Goal: Task Accomplishment & Management: Manage account settings

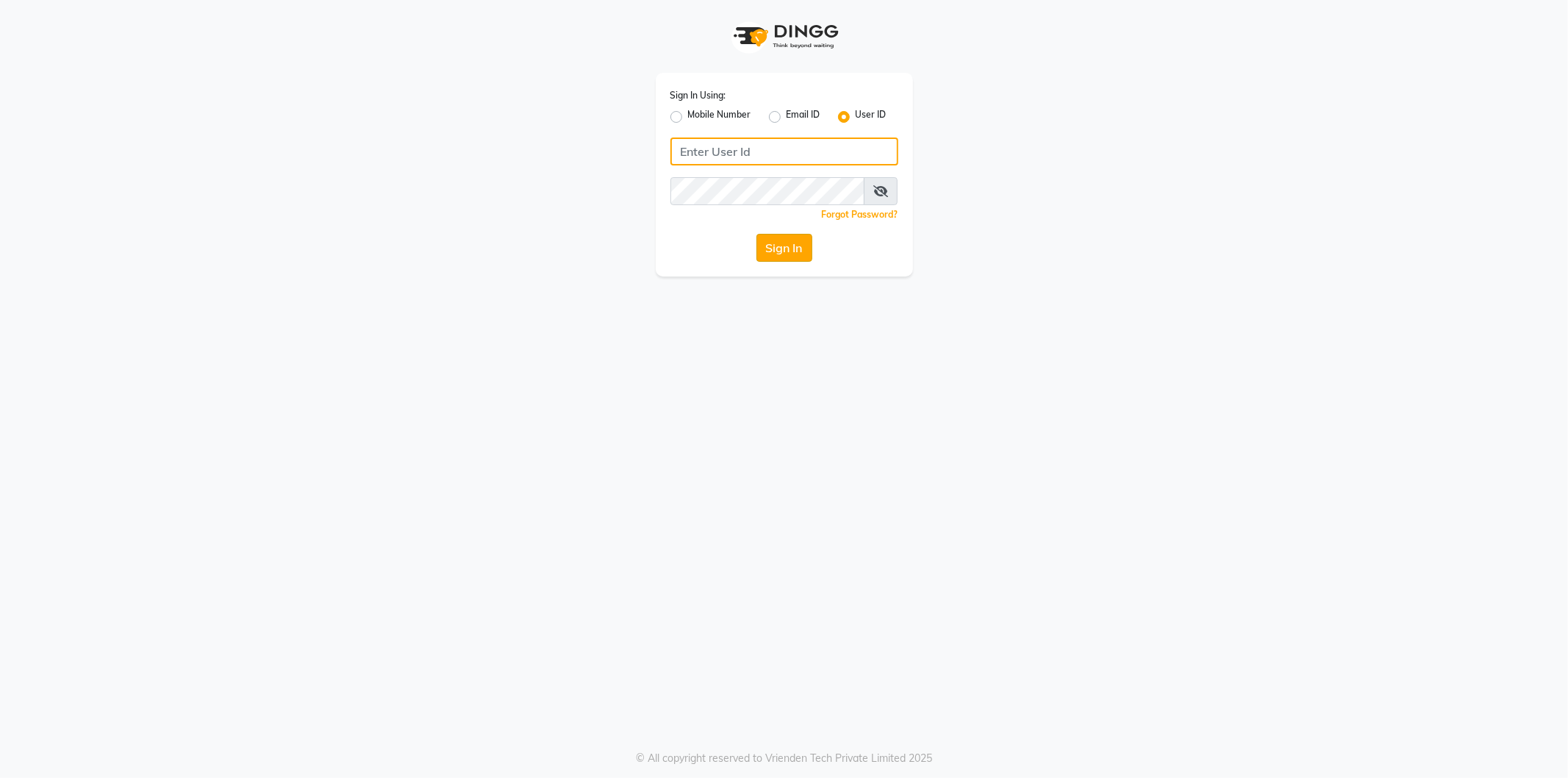
type input "snowgirl"
click at [789, 248] on button "Sign In" at bounding box center [784, 247] width 56 height 28
click at [789, 248] on div "Sign In" at bounding box center [784, 247] width 228 height 28
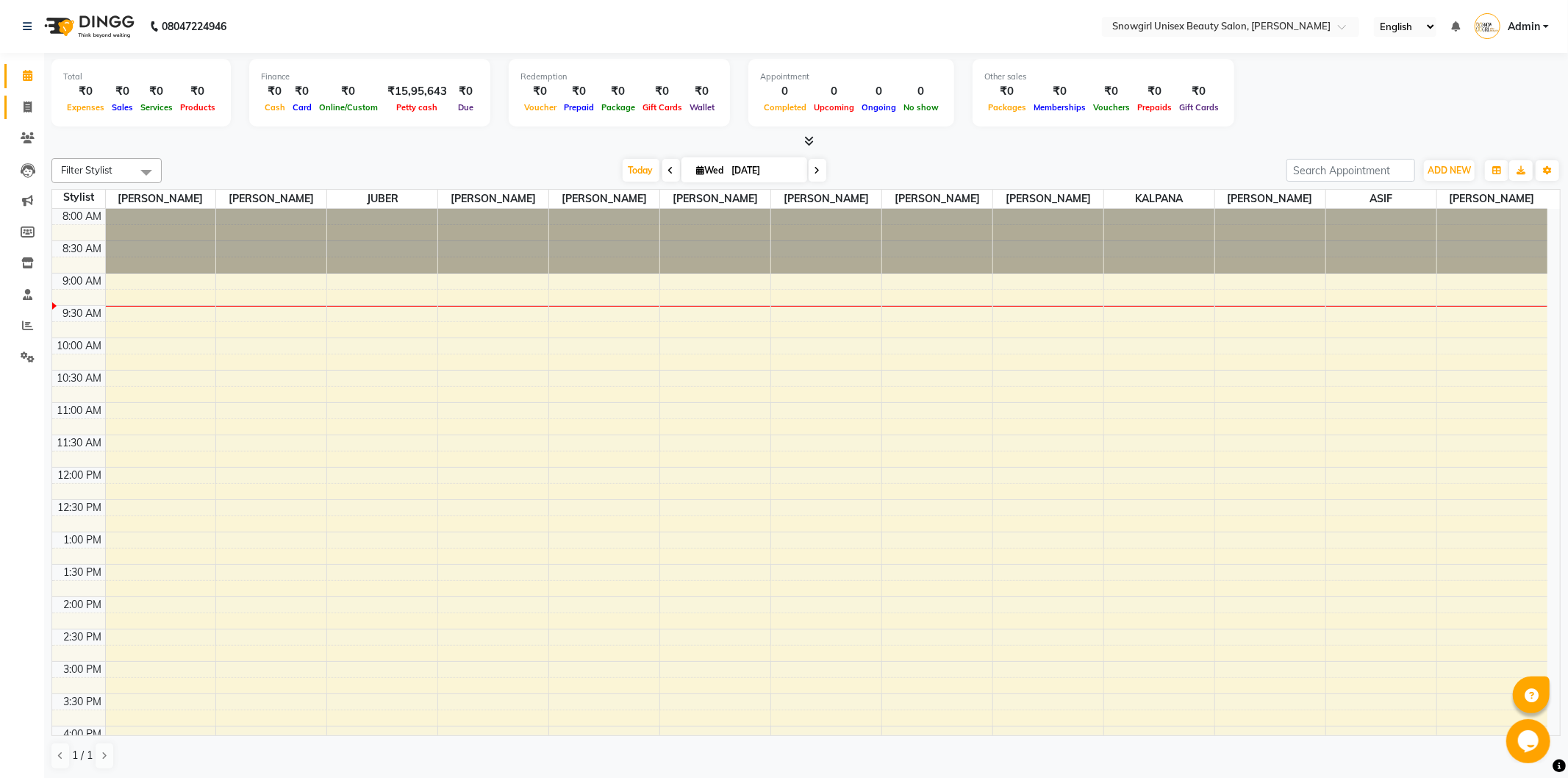
click at [26, 97] on link "Invoice" at bounding box center [21, 108] width 35 height 24
select select "service"
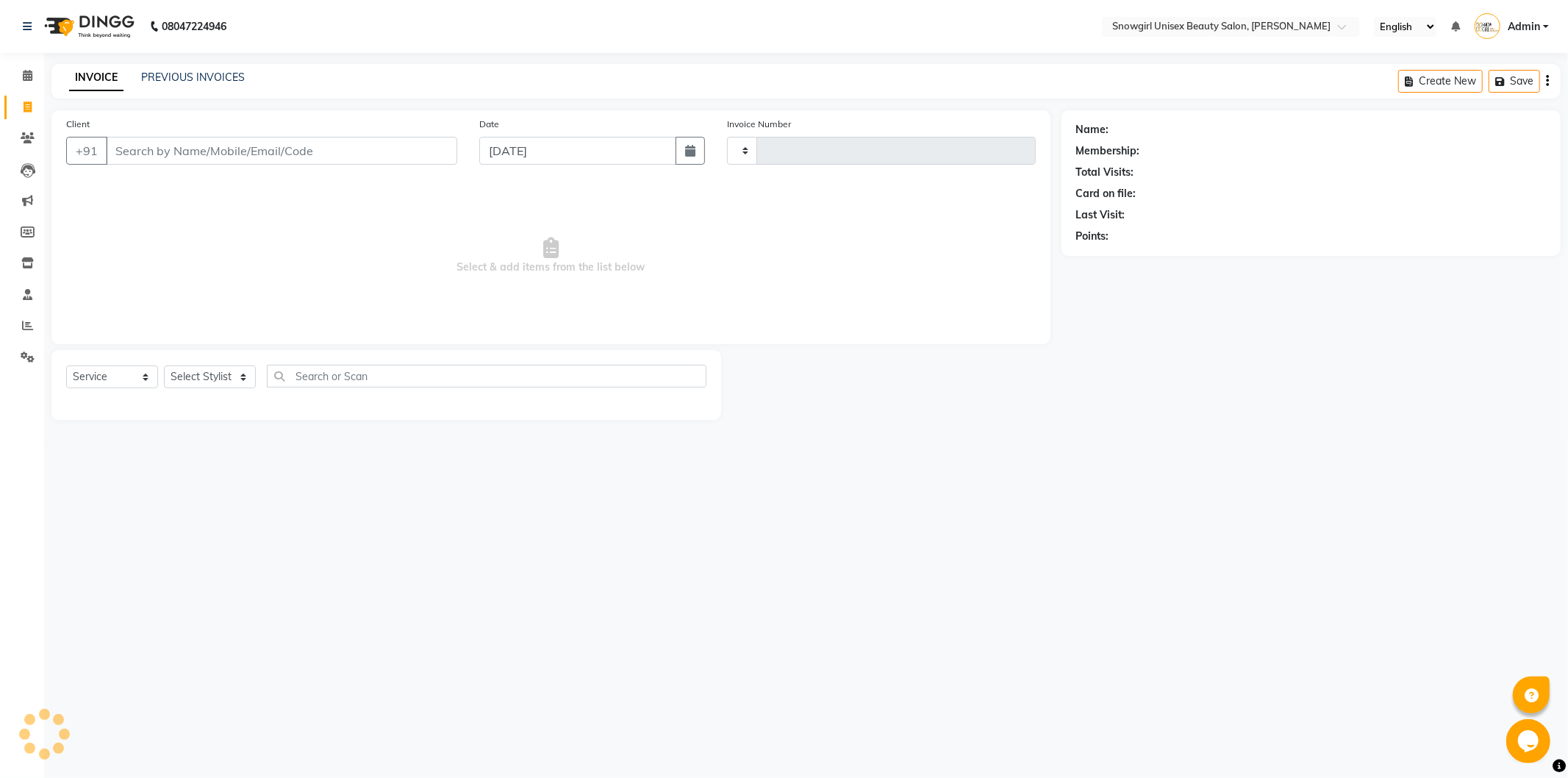
type input "2364"
select select "5593"
click at [180, 71] on link "PREVIOUS INVOICES" at bounding box center [192, 77] width 103 height 13
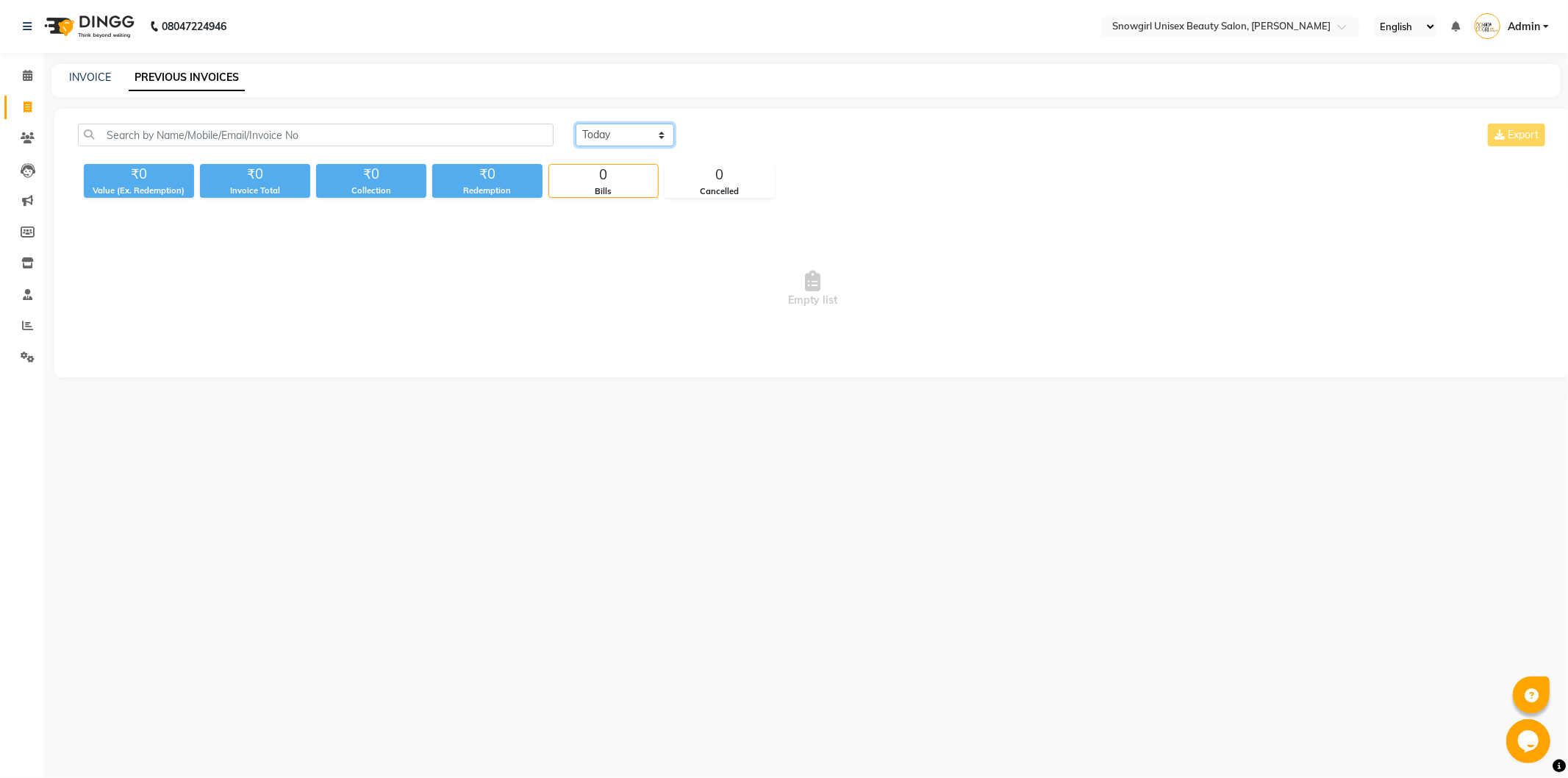
click at [642, 131] on select "[DATE] [DATE] Custom Range" at bounding box center [624, 134] width 98 height 23
select select "[DATE]"
click at [575, 123] on select "[DATE] [DATE] Custom Range" at bounding box center [624, 134] width 98 height 23
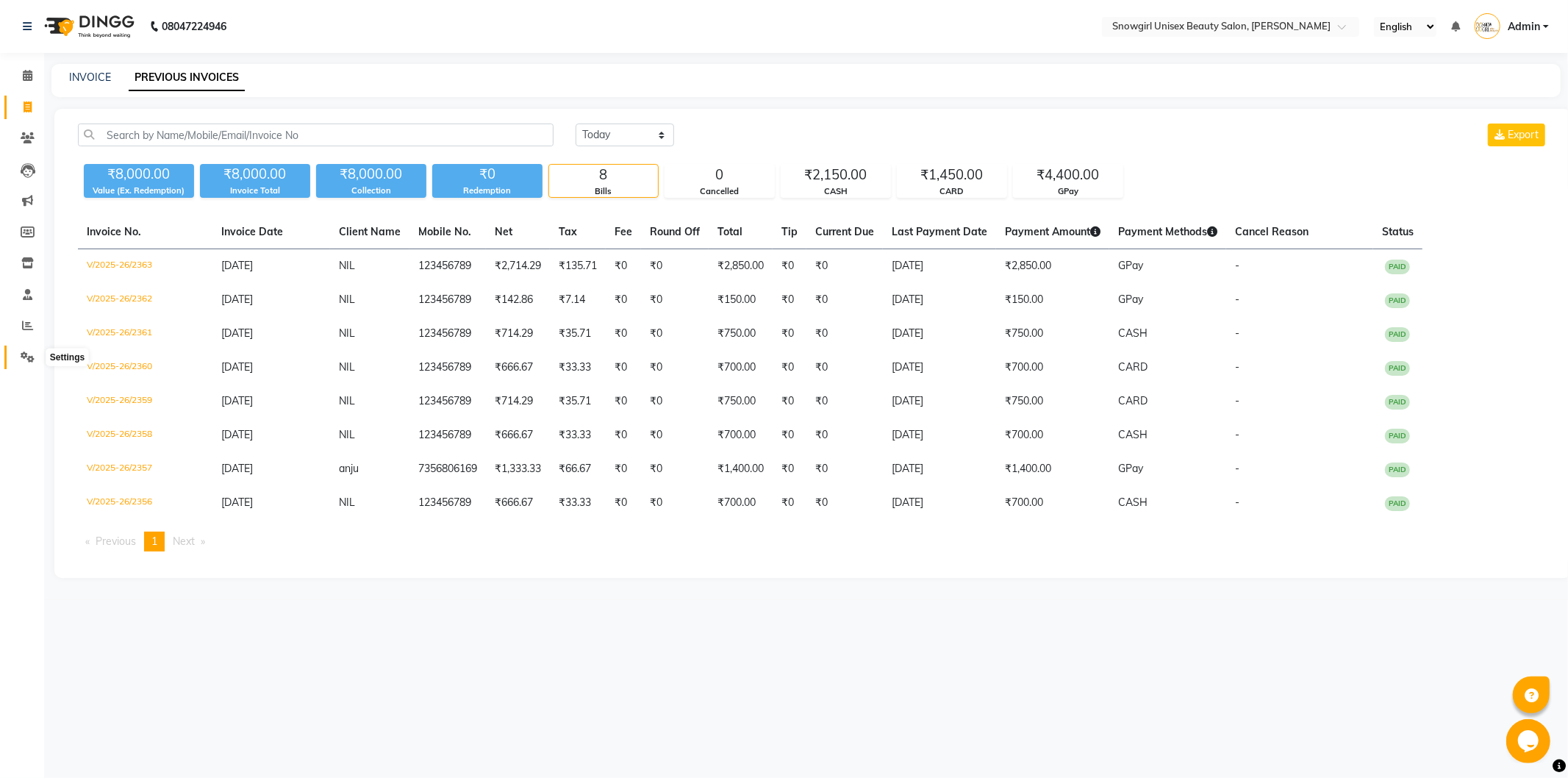
click at [18, 364] on span at bounding box center [27, 357] width 26 height 17
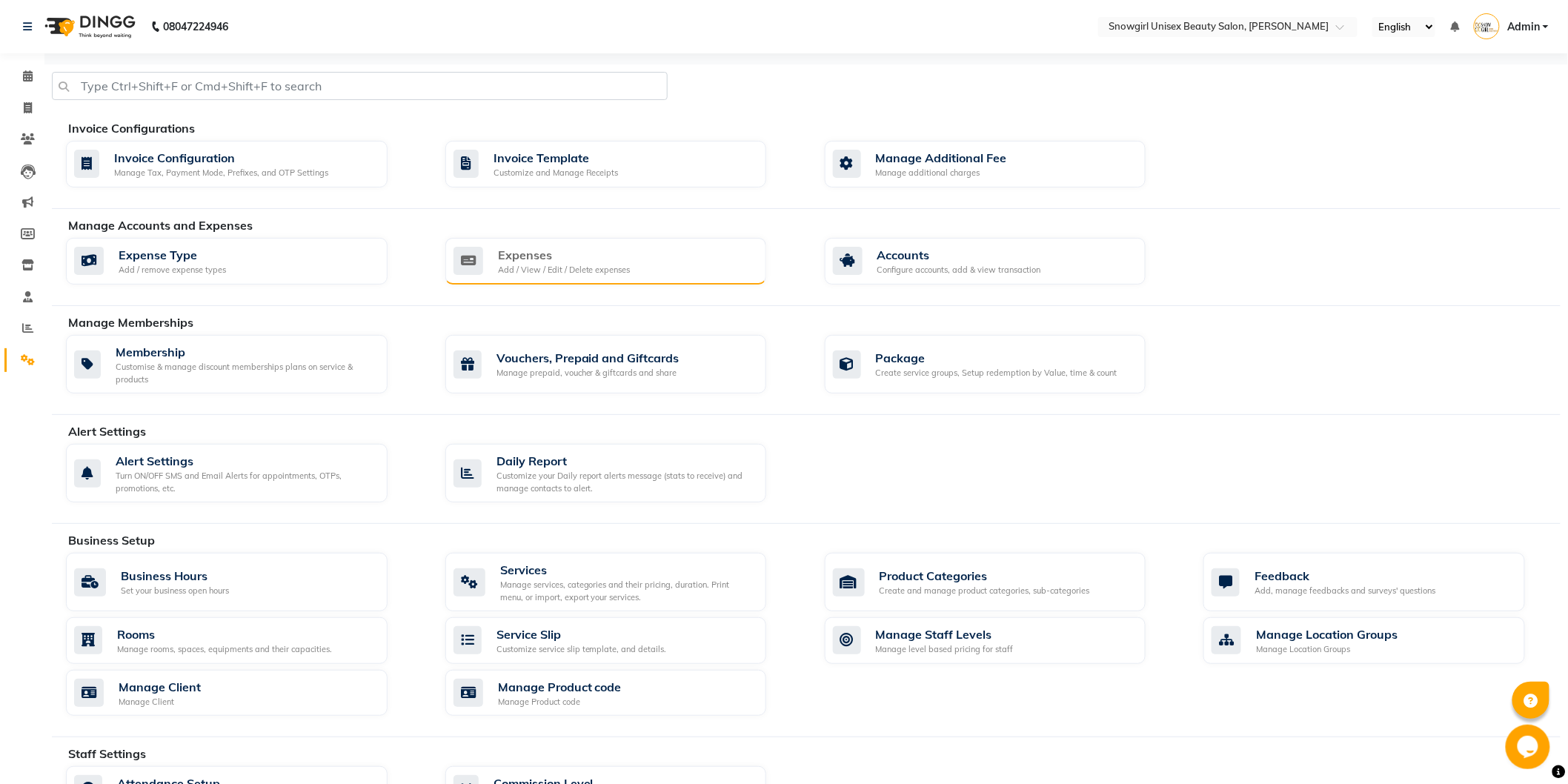
click at [695, 272] on div "Expenses Add / View / Edit / Delete expenses" at bounding box center [604, 260] width 302 height 30
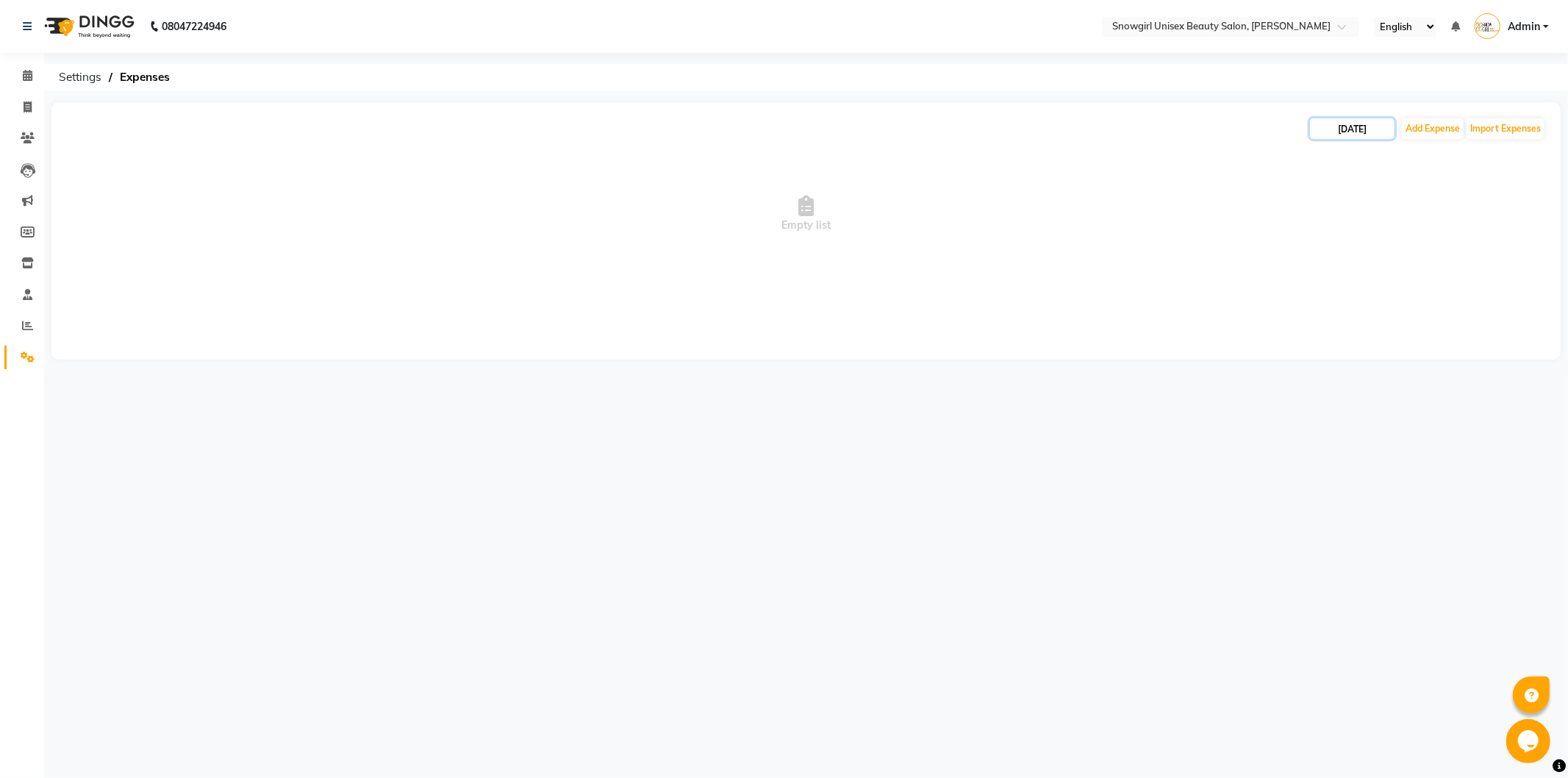
click at [1372, 128] on input "[DATE]" at bounding box center [1352, 128] width 85 height 21
select select "10"
select select "2025"
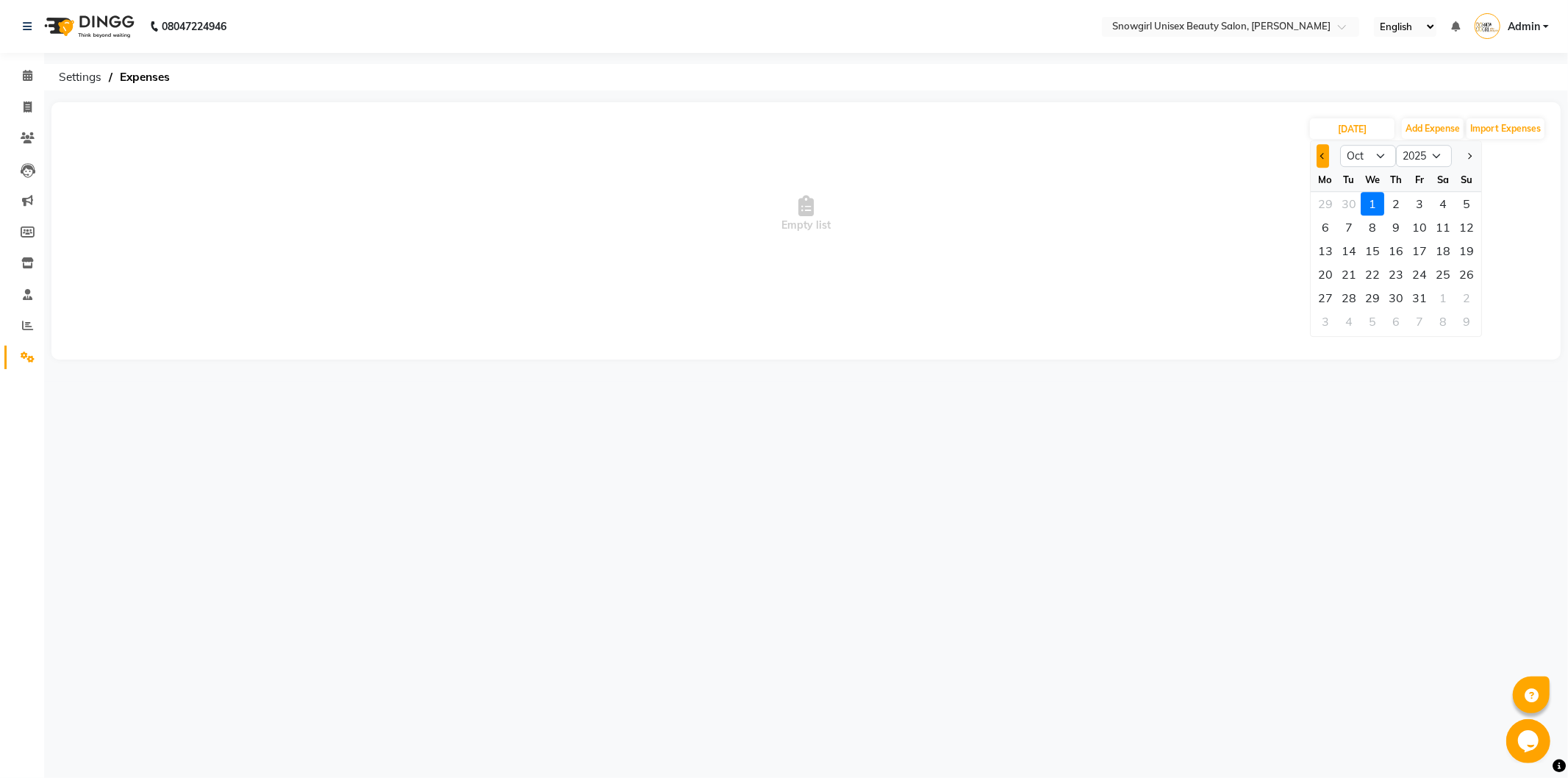
click at [1327, 156] on button "Previous month" at bounding box center [1323, 156] width 13 height 24
select select "9"
click at [1358, 300] on div "30" at bounding box center [1349, 298] width 24 height 24
type input "[DATE]"
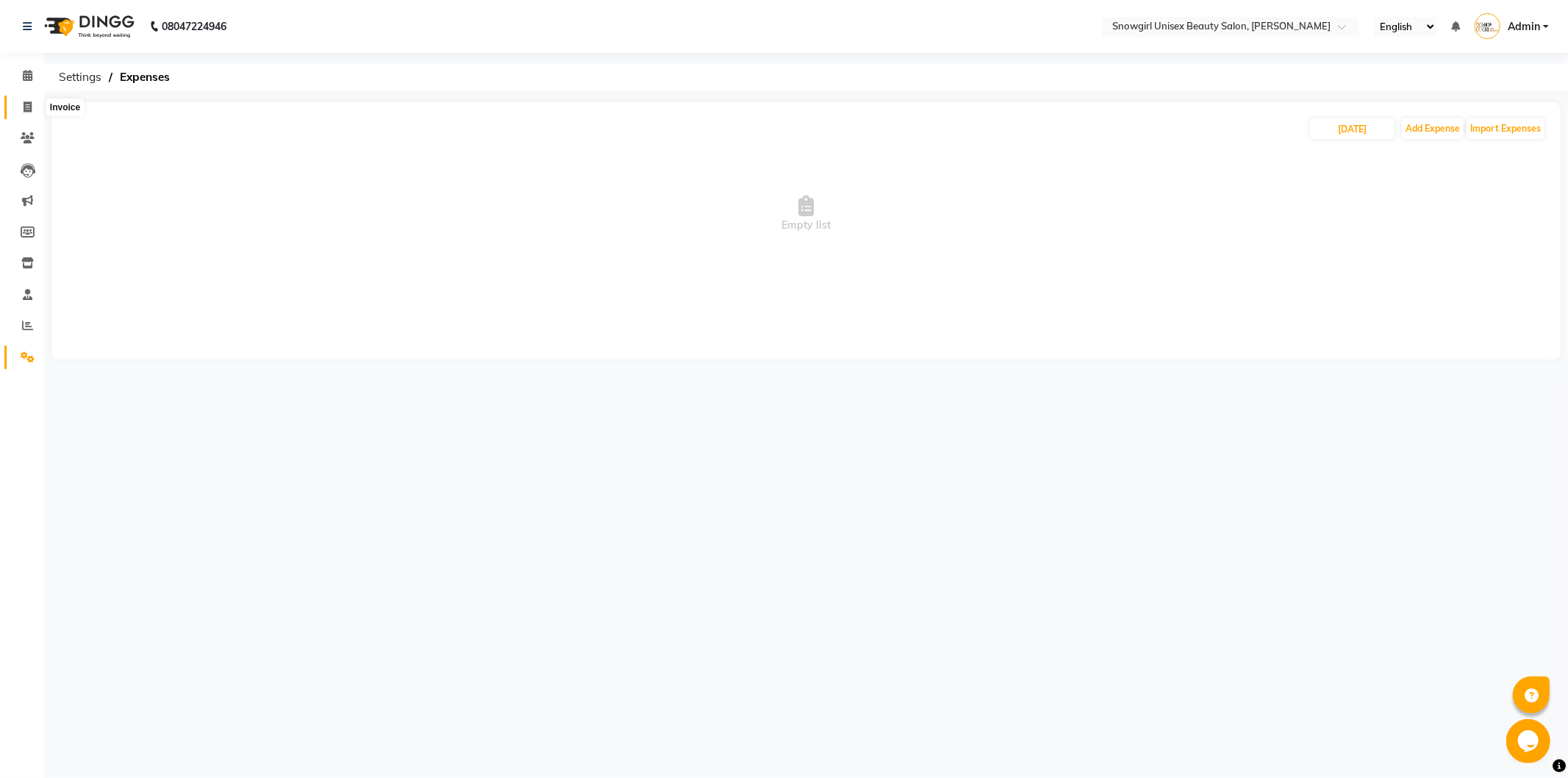
click at [34, 105] on span at bounding box center [27, 108] width 26 height 17
select select "service"
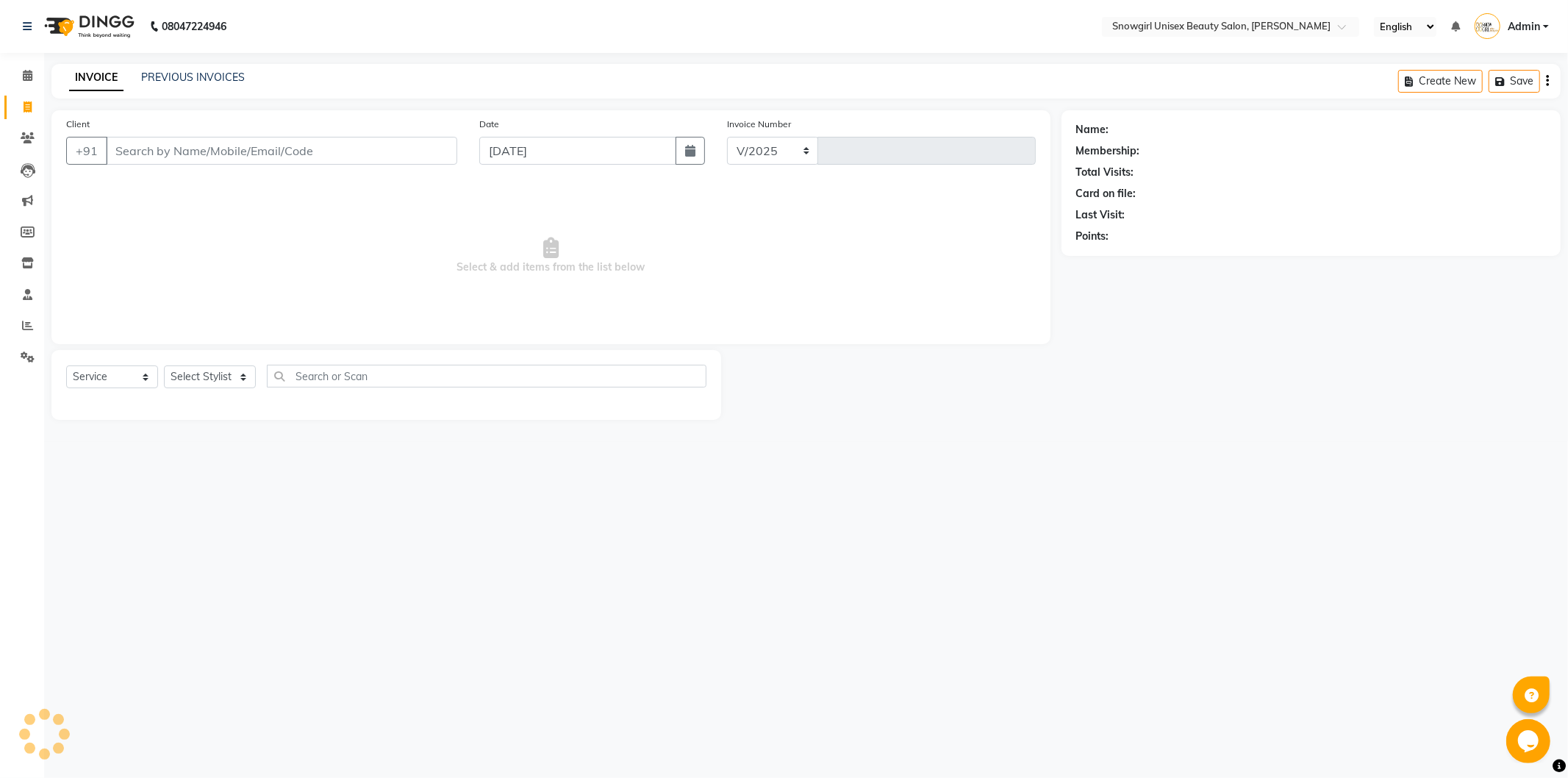
select select "5593"
type input "2364"
click at [693, 159] on button "button" at bounding box center [690, 150] width 29 height 28
select select "10"
select select "2025"
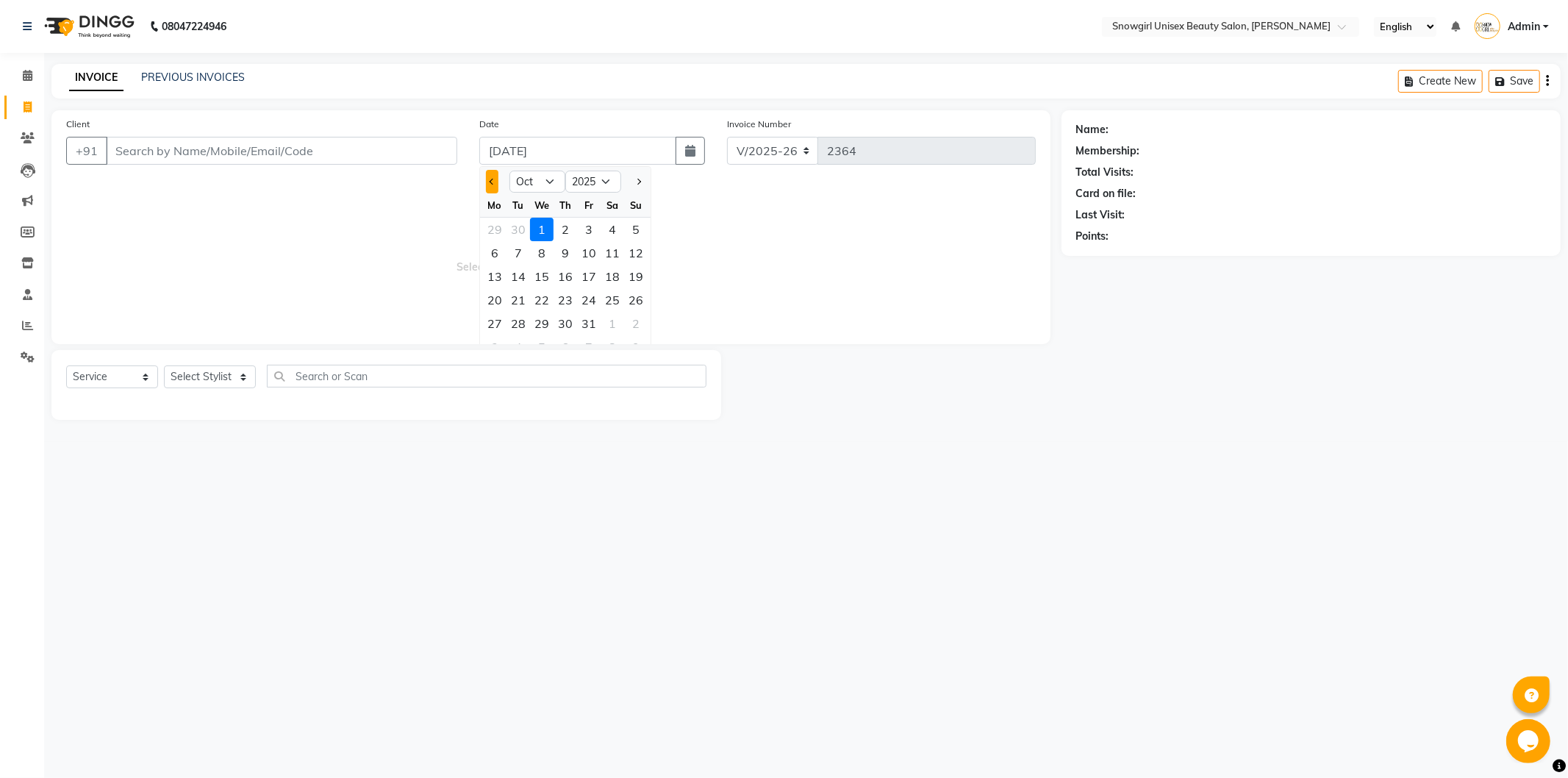
click at [488, 185] on button "Previous month" at bounding box center [492, 182] width 13 height 24
select select "9"
click at [508, 333] on div "30" at bounding box center [518, 324] width 24 height 24
type input "[DATE]"
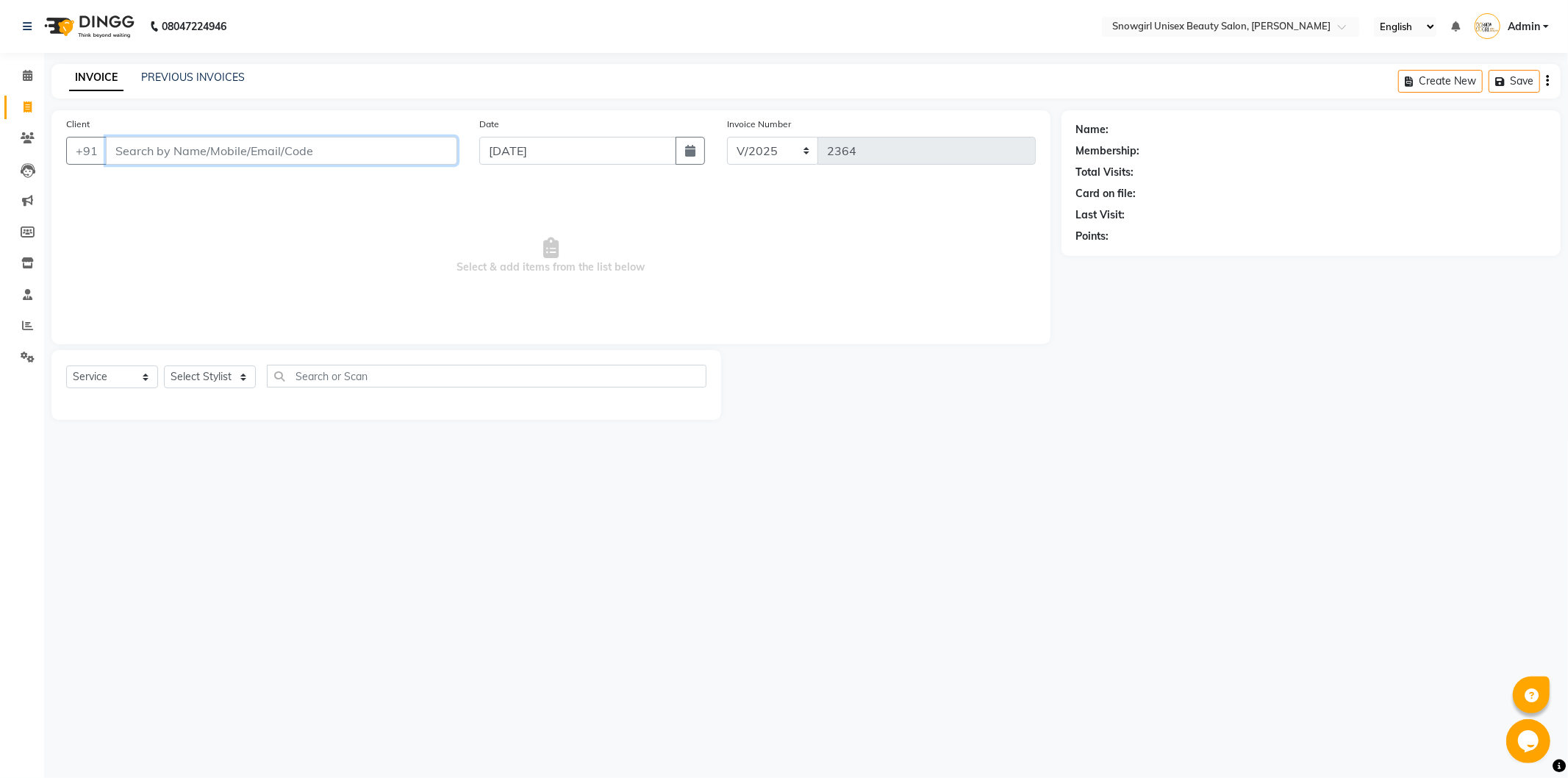
click at [239, 139] on input "Client" at bounding box center [281, 150] width 351 height 28
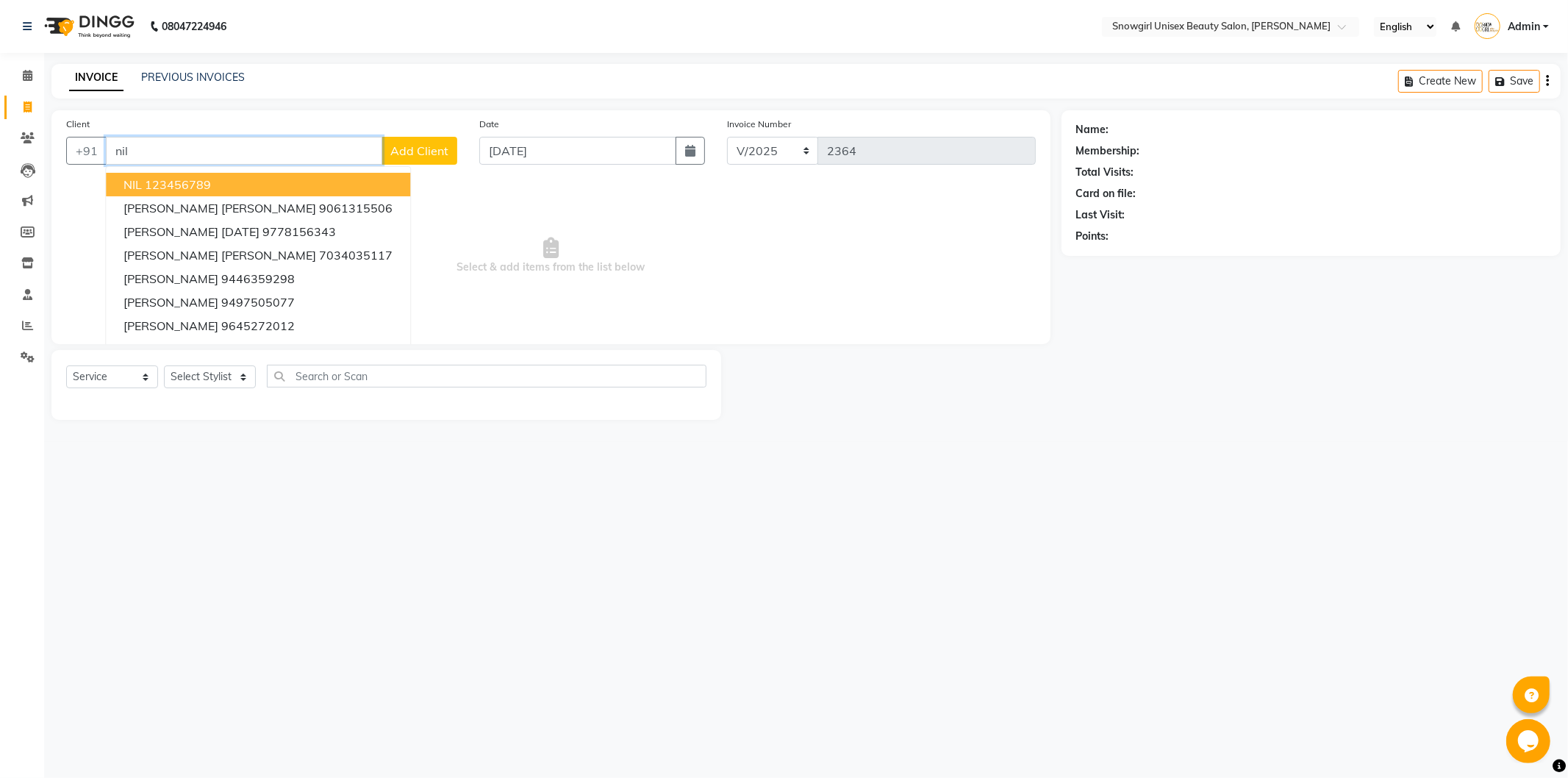
click at [177, 192] on ngb-highlight "123456789" at bounding box center [177, 184] width 66 height 15
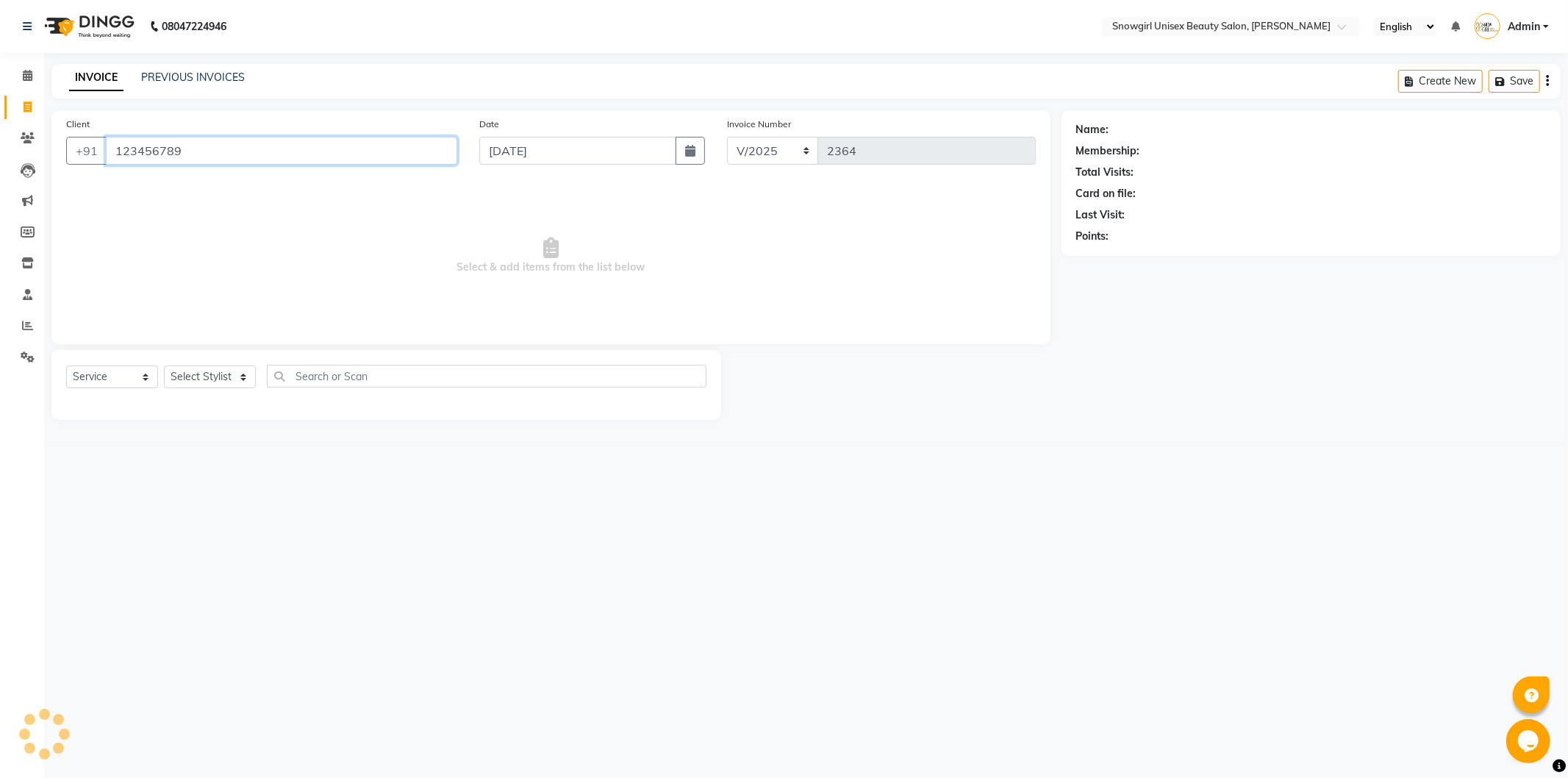
type input "123456789"
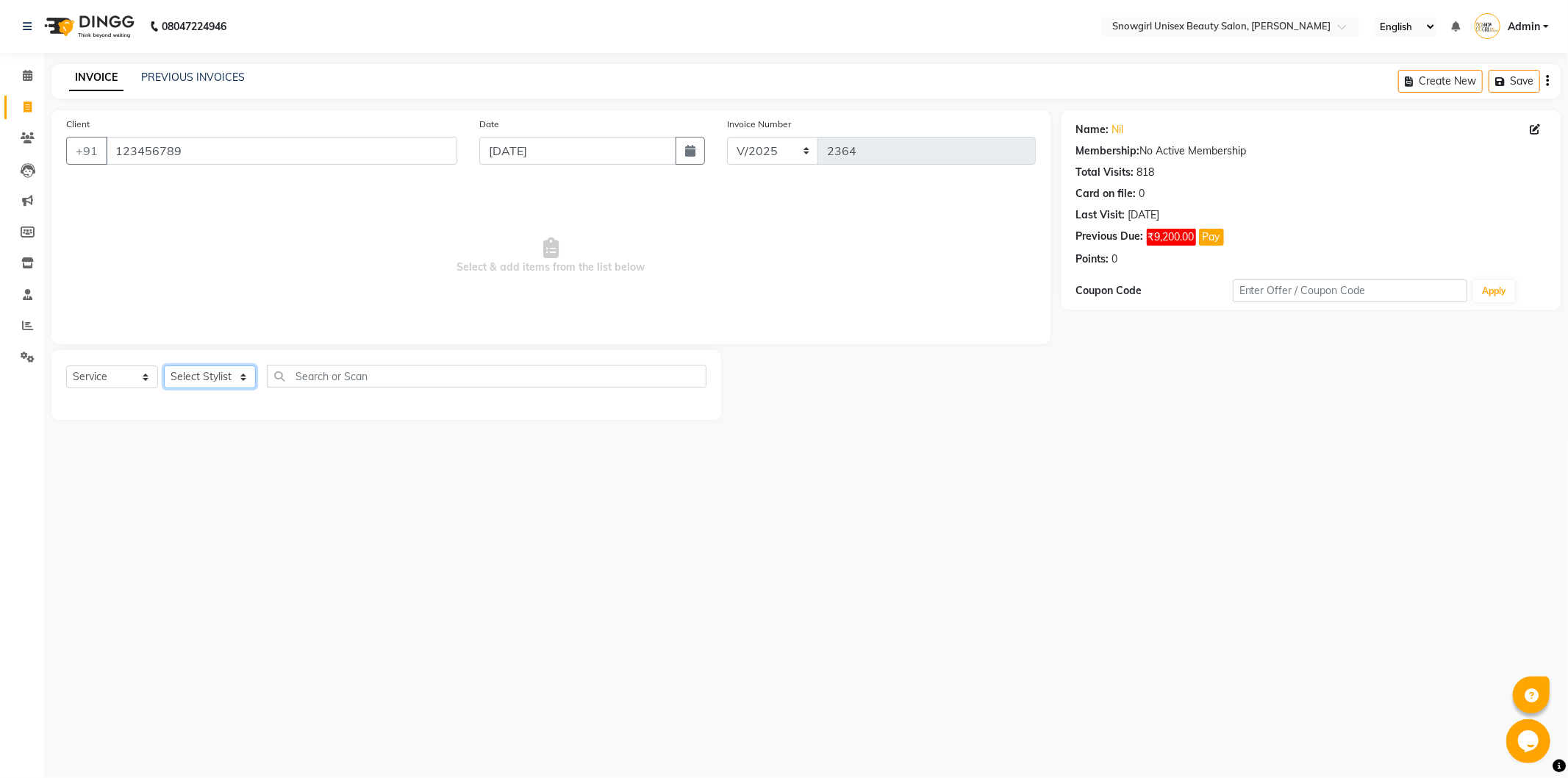
click at [253, 378] on select "Select Stylist [PERSON_NAME] [PERSON_NAME] [PERSON_NAME] [PERSON_NAME] [PERSON_…" at bounding box center [209, 376] width 91 height 23
select select "77565"
click at [164, 366] on select "Select Stylist [PERSON_NAME] [PERSON_NAME] [PERSON_NAME] [PERSON_NAME] [PERSON_…" at bounding box center [209, 376] width 91 height 23
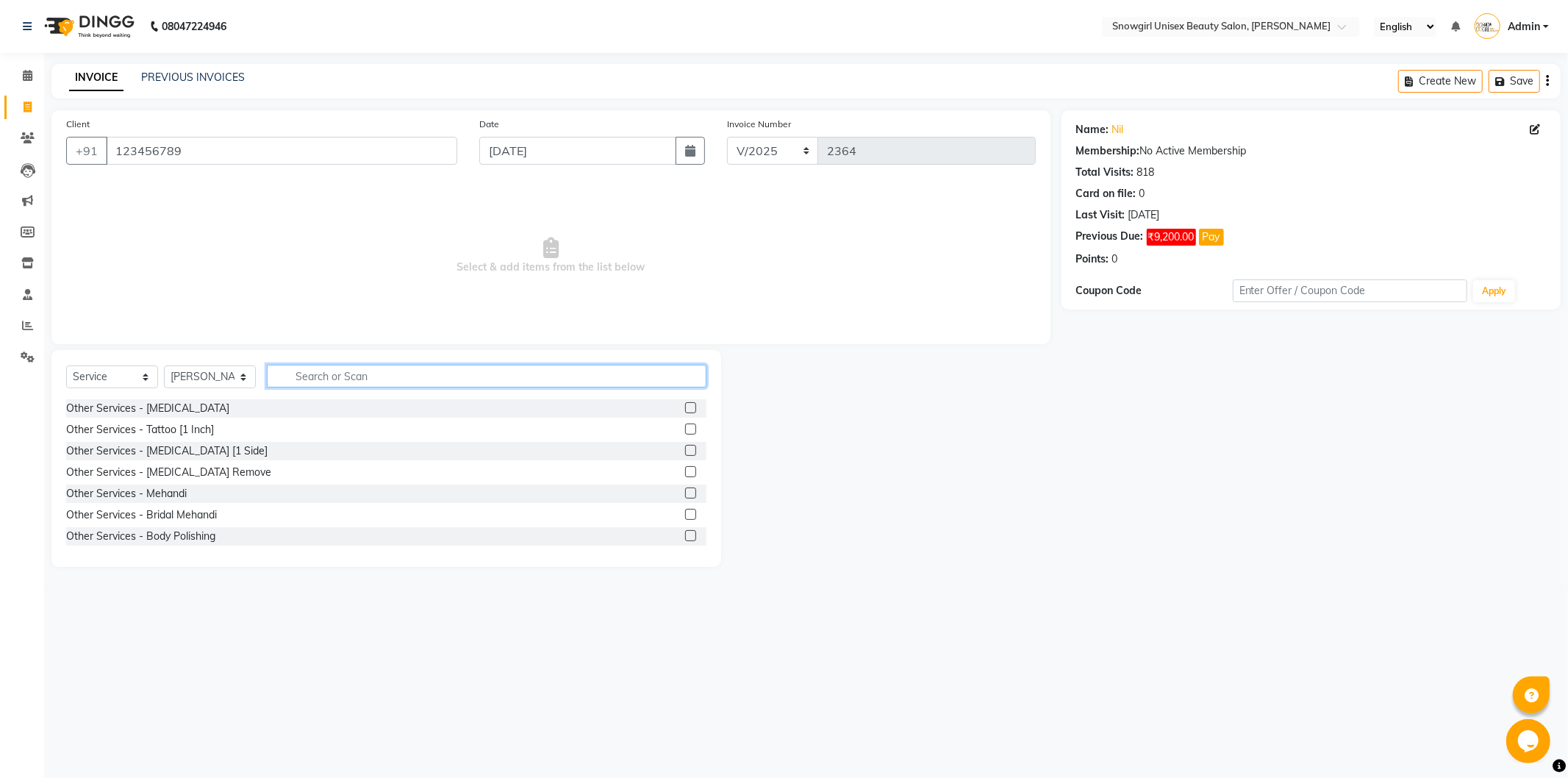
click at [391, 379] on input "text" at bounding box center [486, 375] width 439 height 23
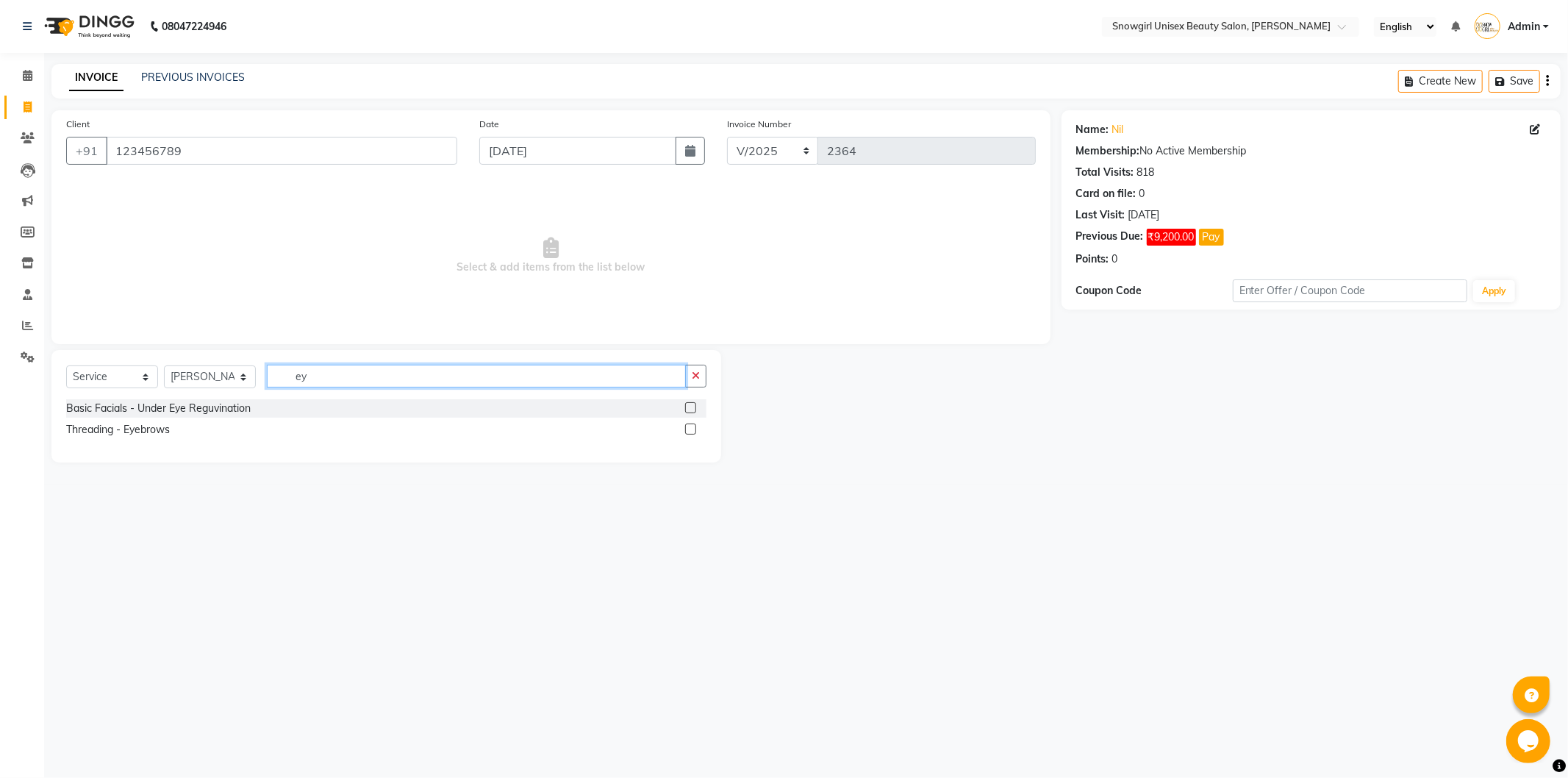
type input "ey"
click at [694, 425] on label at bounding box center [690, 428] width 11 height 11
click at [694, 425] on input "checkbox" at bounding box center [689, 429] width 9 height 9
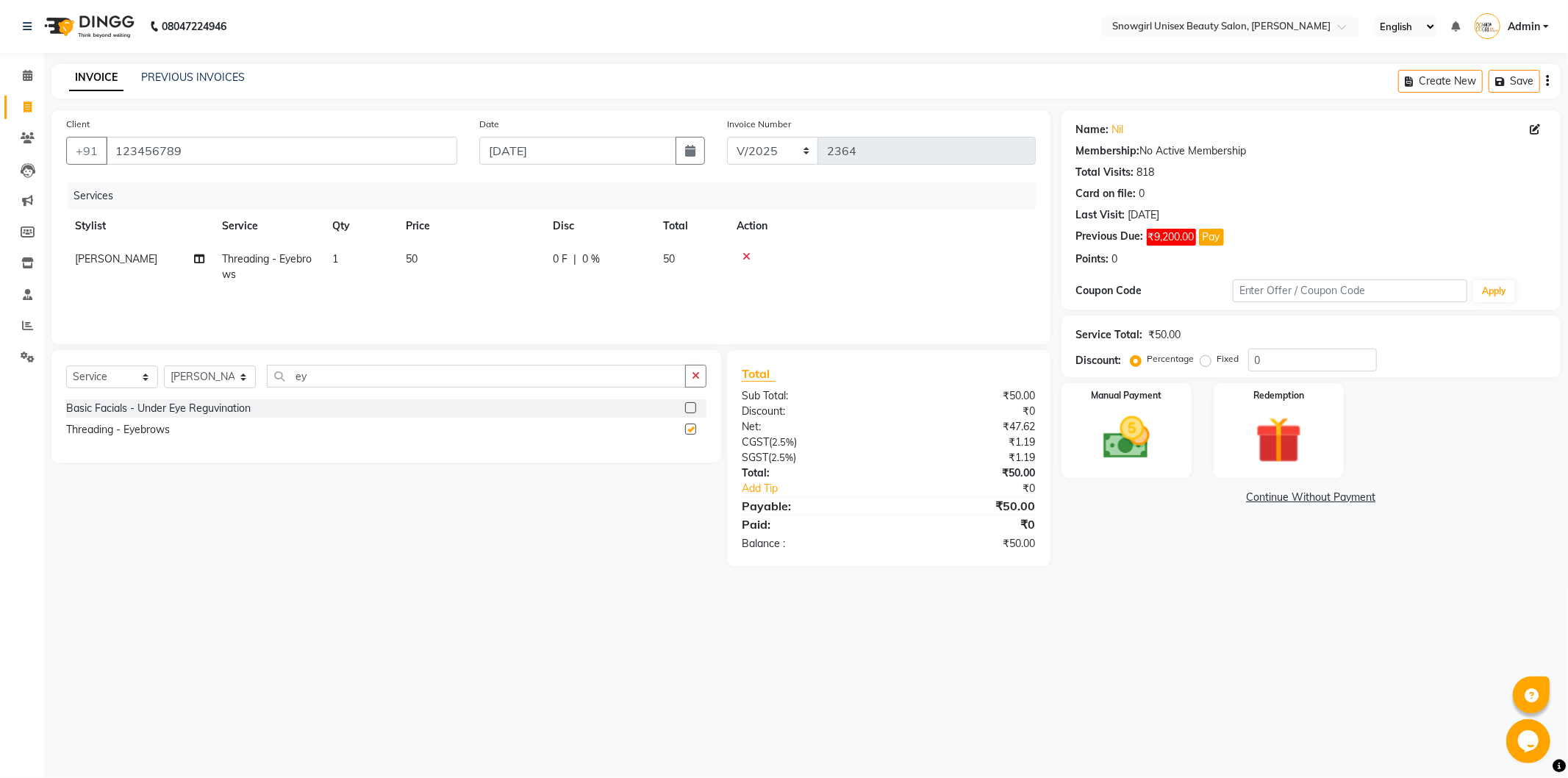
checkbox input "false"
click at [237, 372] on select "Select Stylist [PERSON_NAME] [PERSON_NAME] [PERSON_NAME] [PERSON_NAME] [PERSON_…" at bounding box center [209, 376] width 91 height 23
select select "39187"
click at [164, 366] on select "Select Stylist [PERSON_NAME] [PERSON_NAME] [PERSON_NAME] [PERSON_NAME] [PERSON_…" at bounding box center [209, 376] width 91 height 23
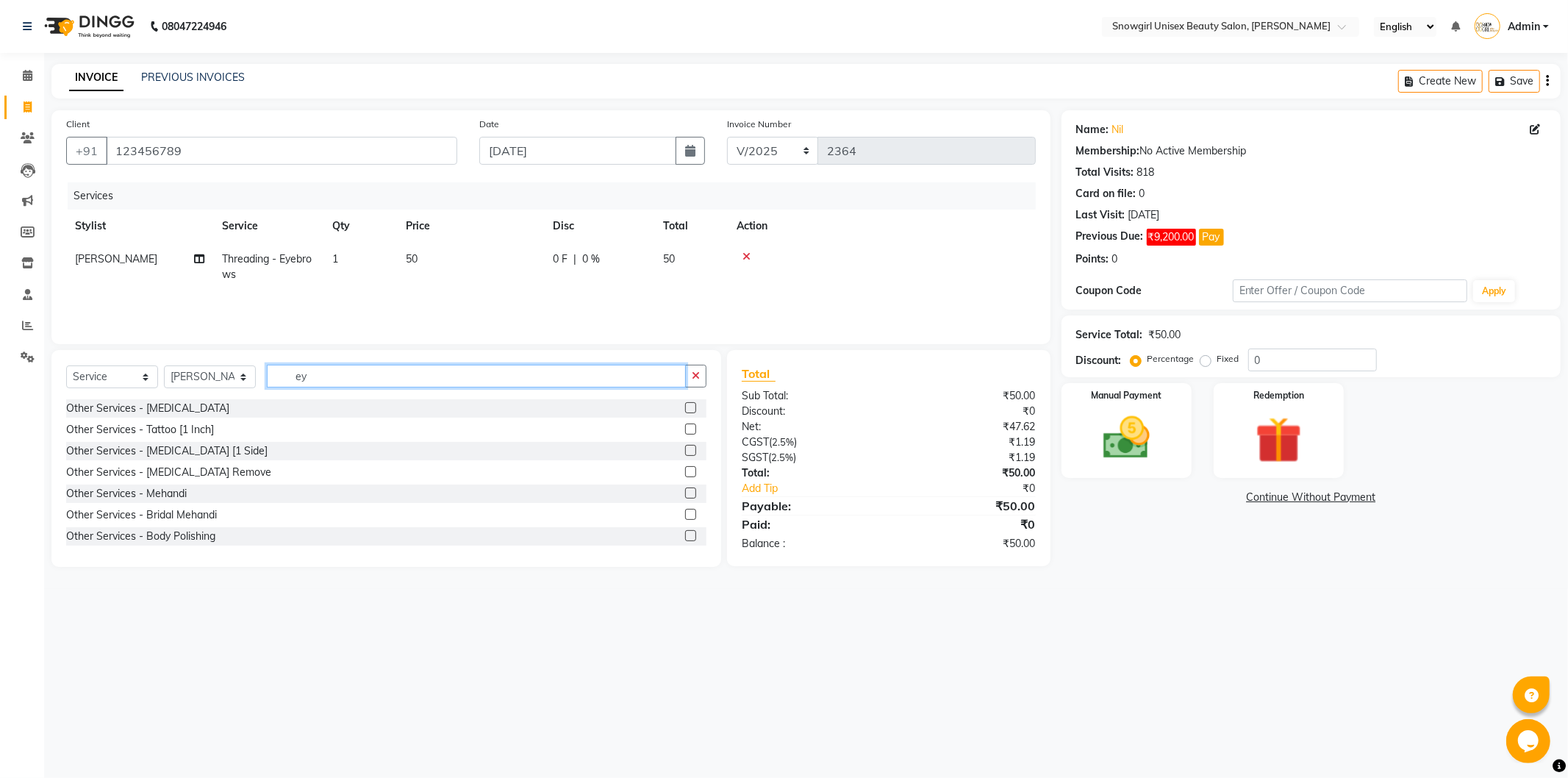
click at [303, 380] on input "ey" at bounding box center [476, 375] width 419 height 23
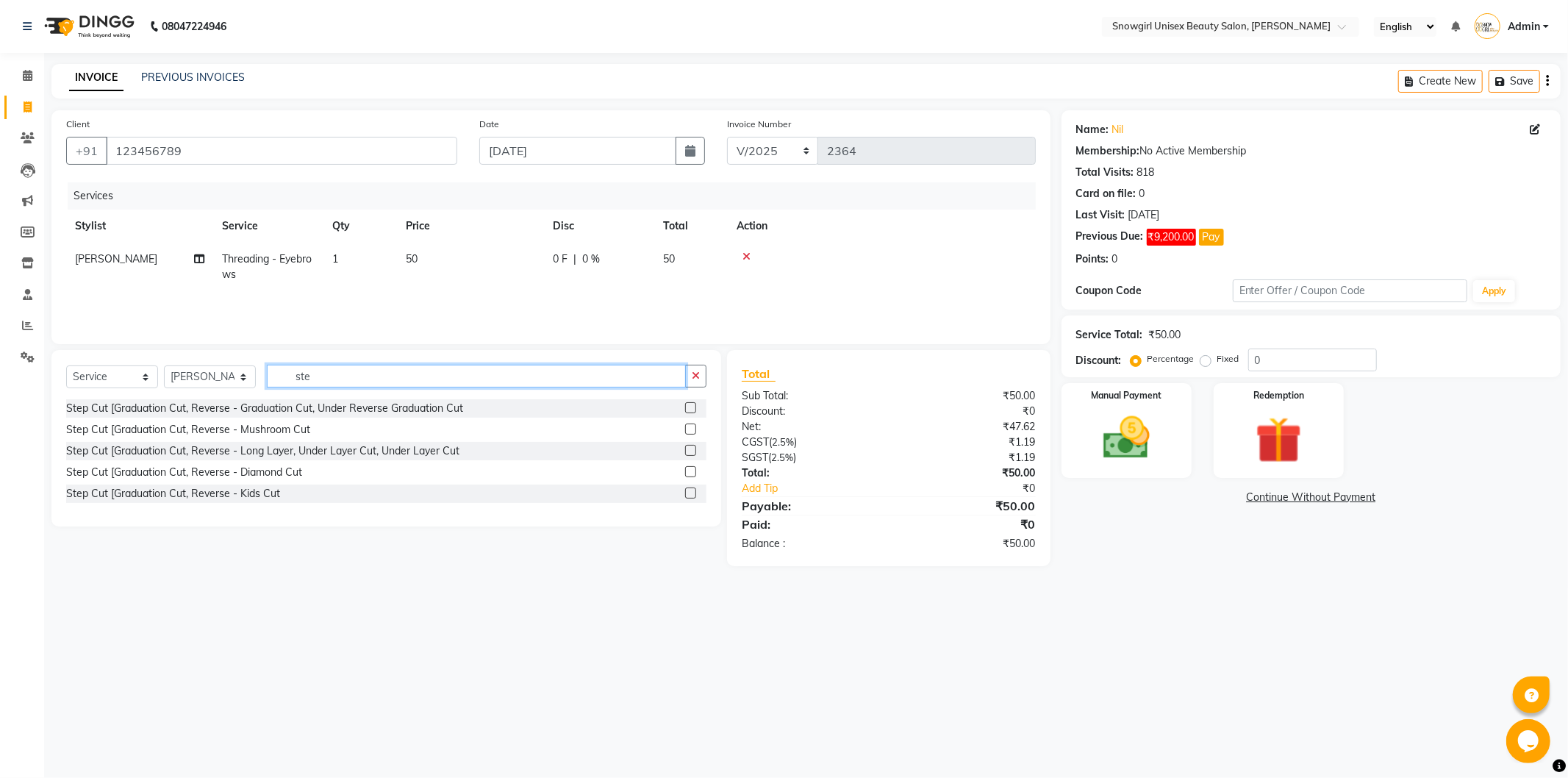
type input "ste"
click at [687, 404] on label at bounding box center [690, 407] width 11 height 11
click at [687, 404] on input "checkbox" at bounding box center [689, 408] width 9 height 9
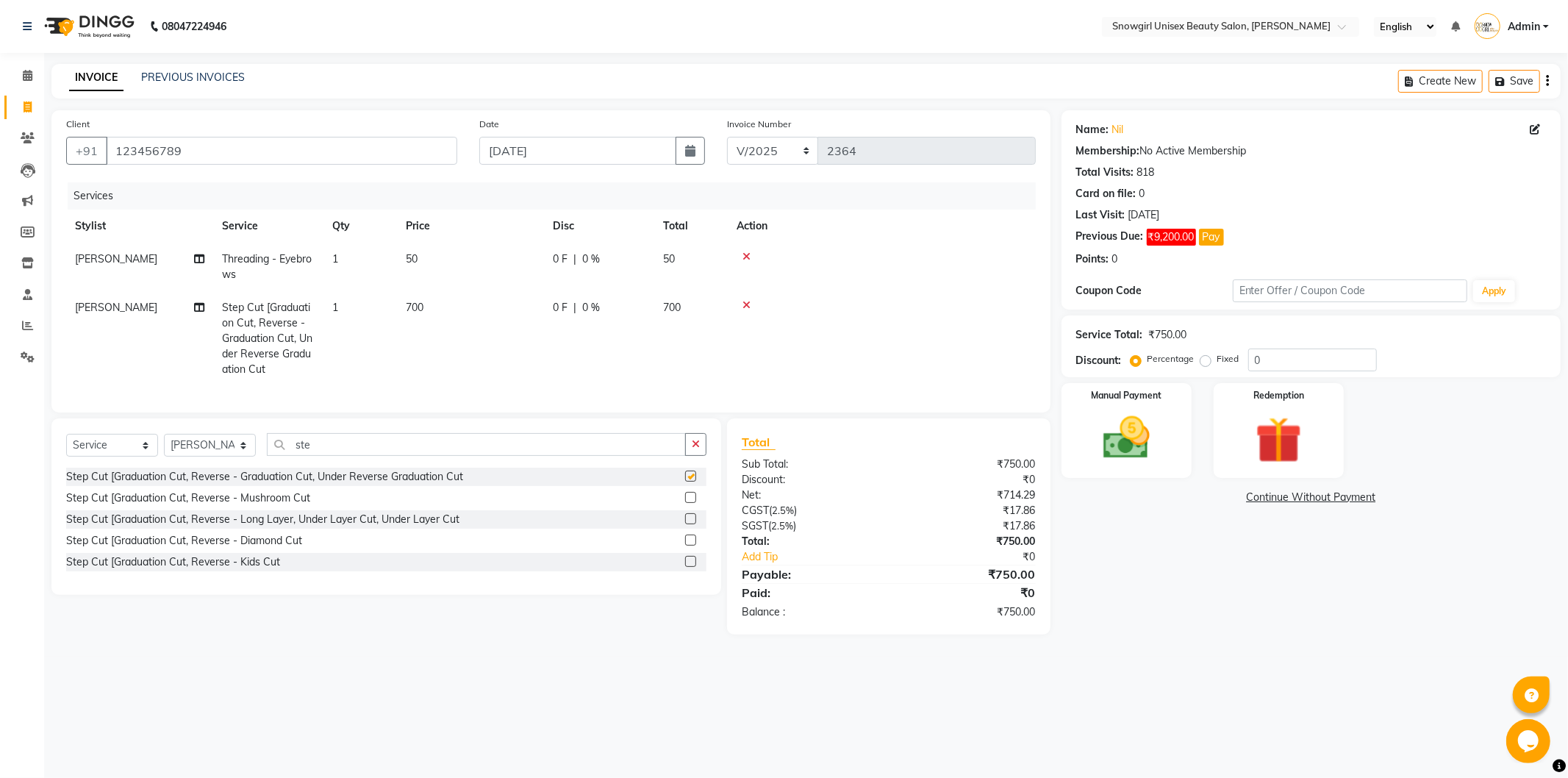
checkbox input "false"
click at [1099, 443] on img at bounding box center [1126, 438] width 79 height 56
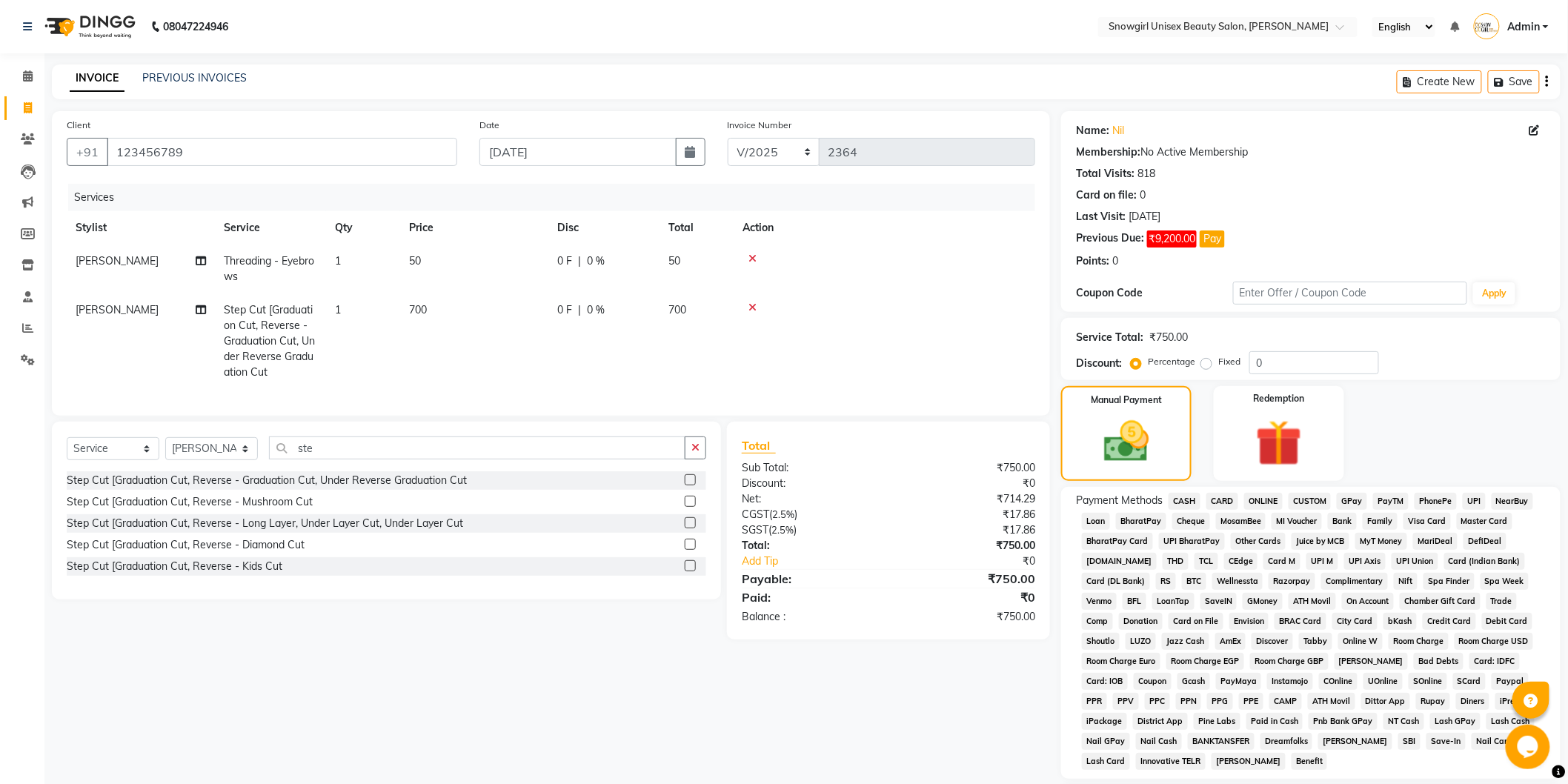
click at [1178, 504] on span "CASH" at bounding box center [1184, 501] width 32 height 17
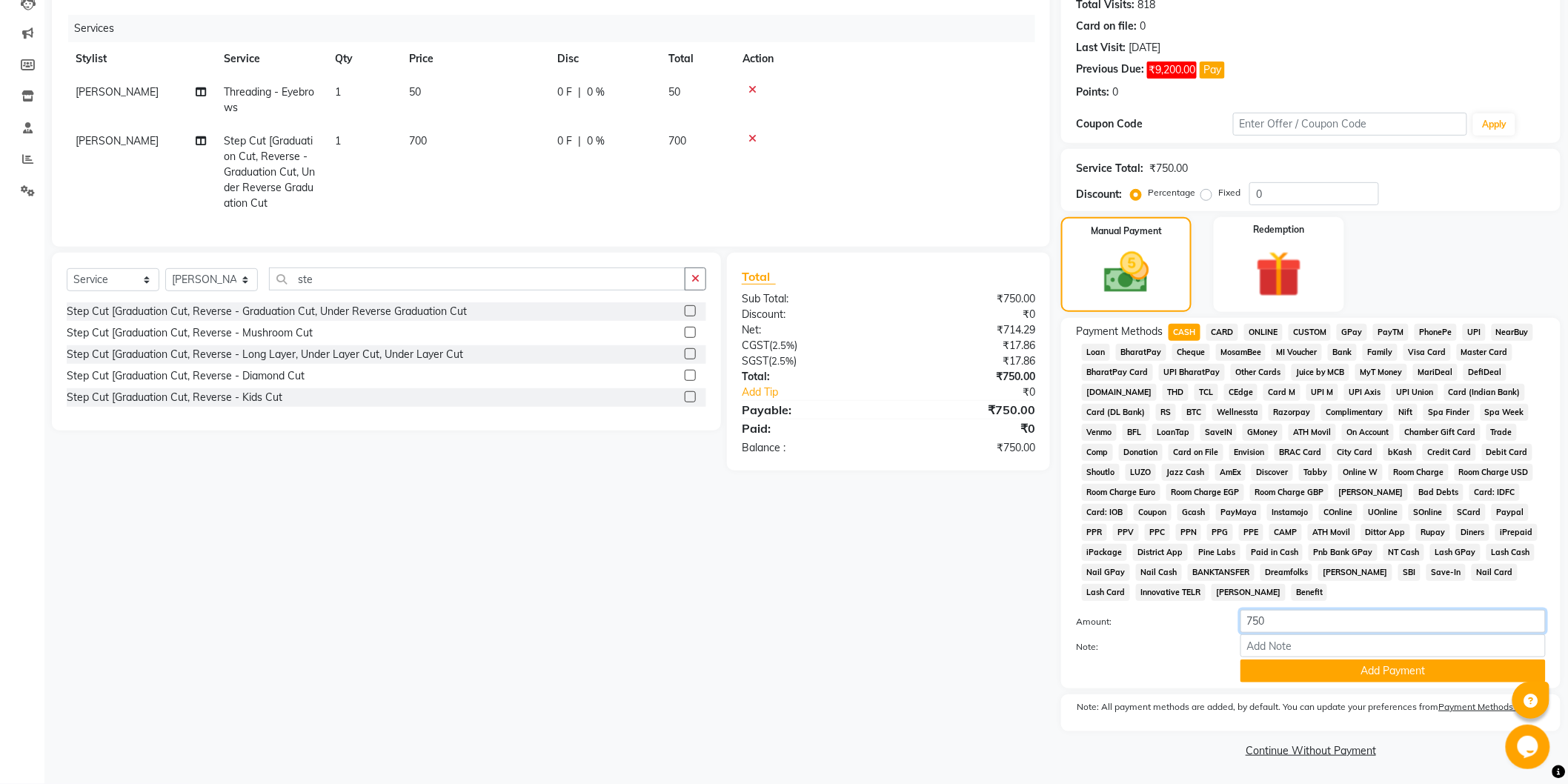
click at [1255, 618] on input "750" at bounding box center [1393, 621] width 305 height 23
type input "500"
click at [1360, 661] on button "Add Payment" at bounding box center [1393, 670] width 305 height 23
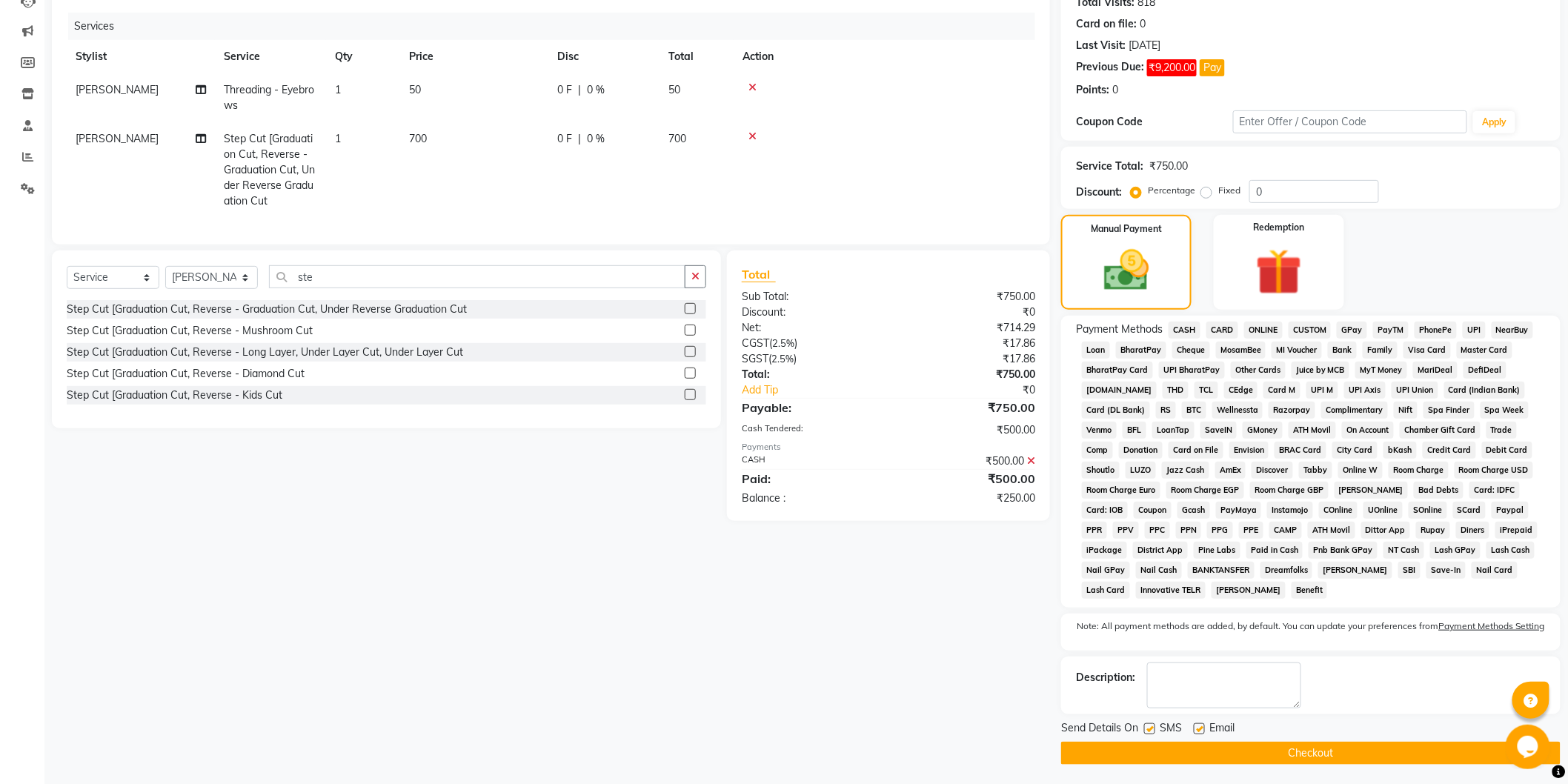
click at [1356, 333] on span "GPay" at bounding box center [1352, 330] width 30 height 17
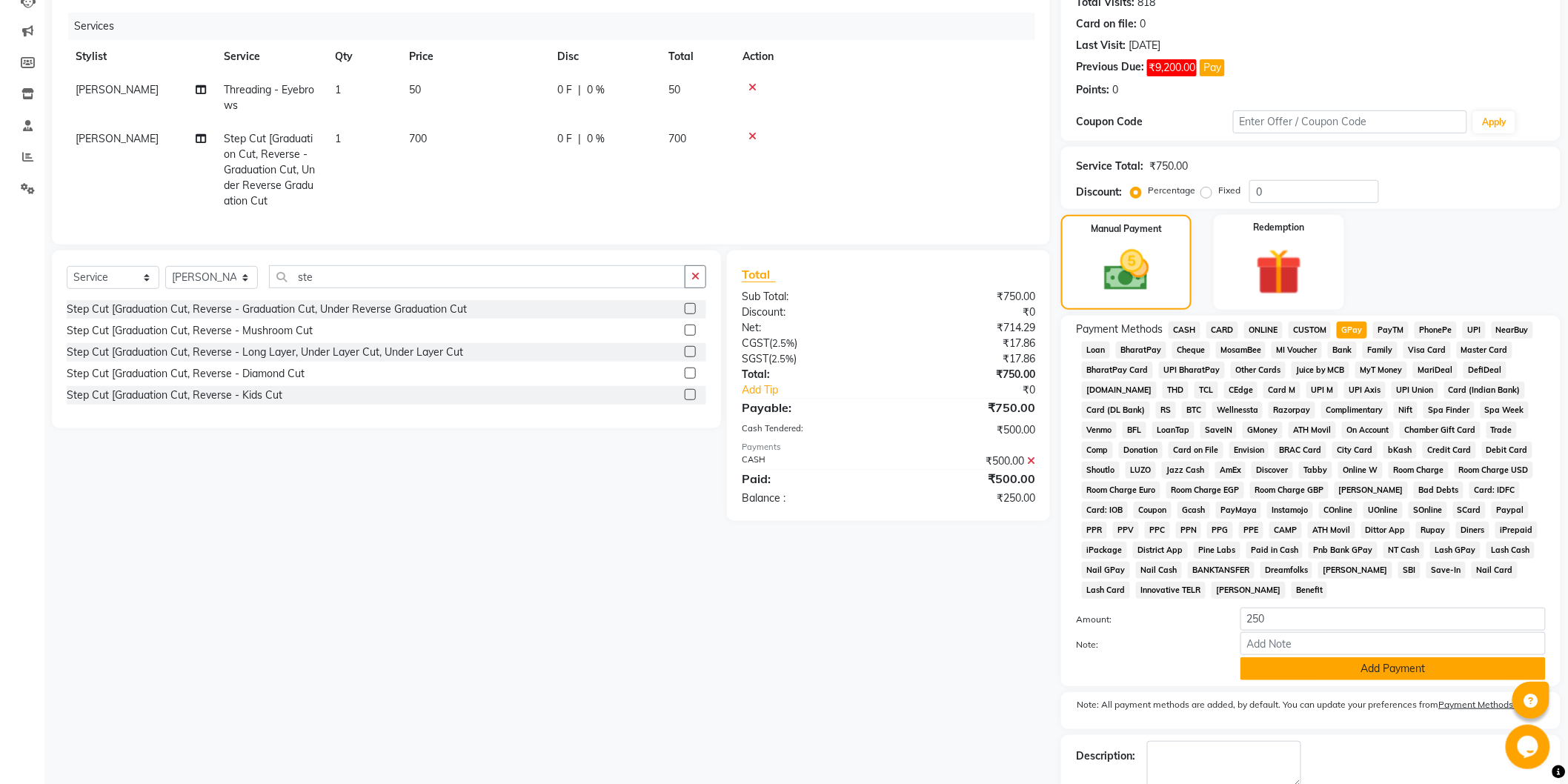
click at [1346, 669] on button "Add Payment" at bounding box center [1393, 669] width 305 height 23
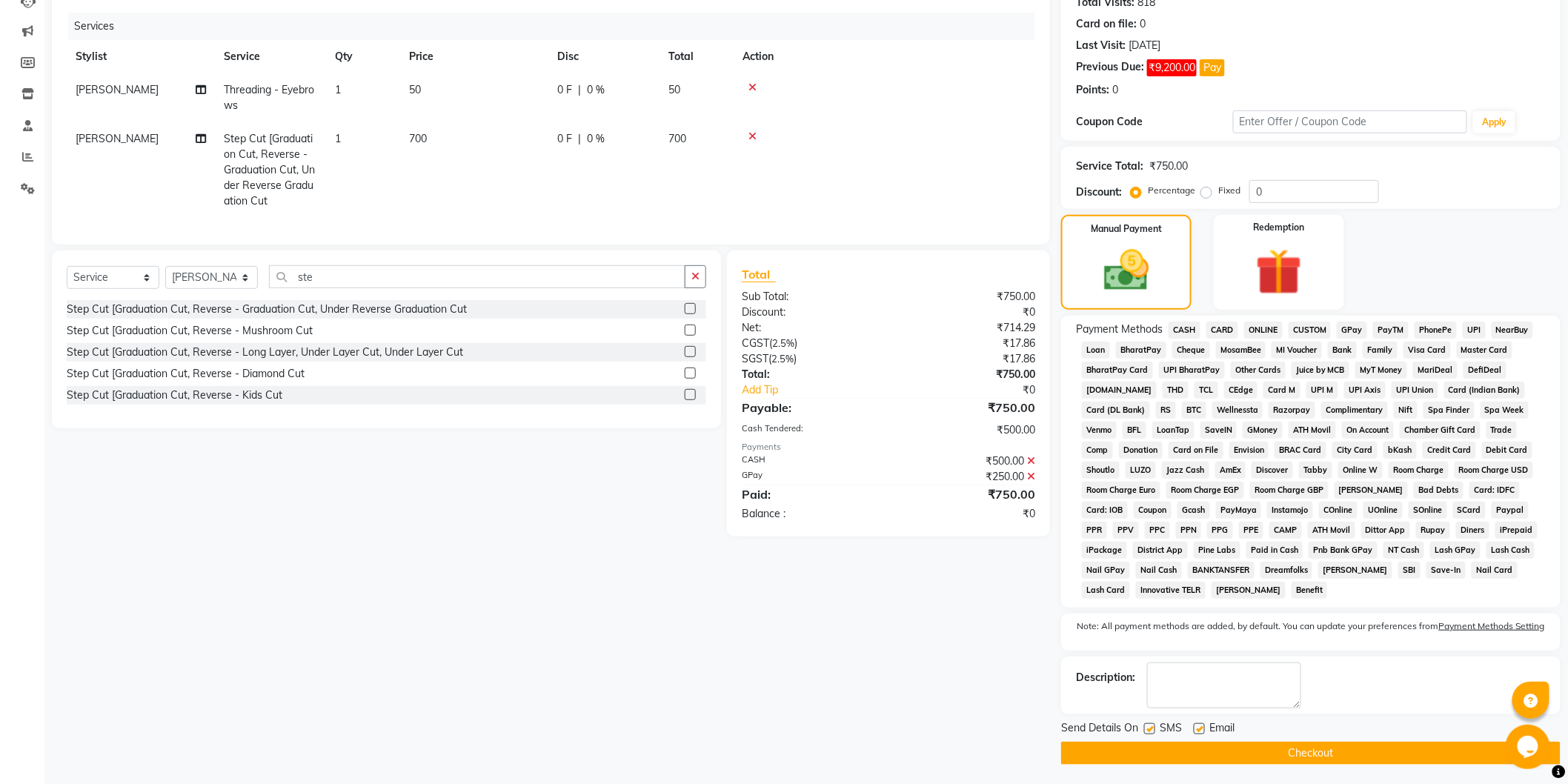
click at [1370, 744] on button "Checkout" at bounding box center [1310, 753] width 499 height 23
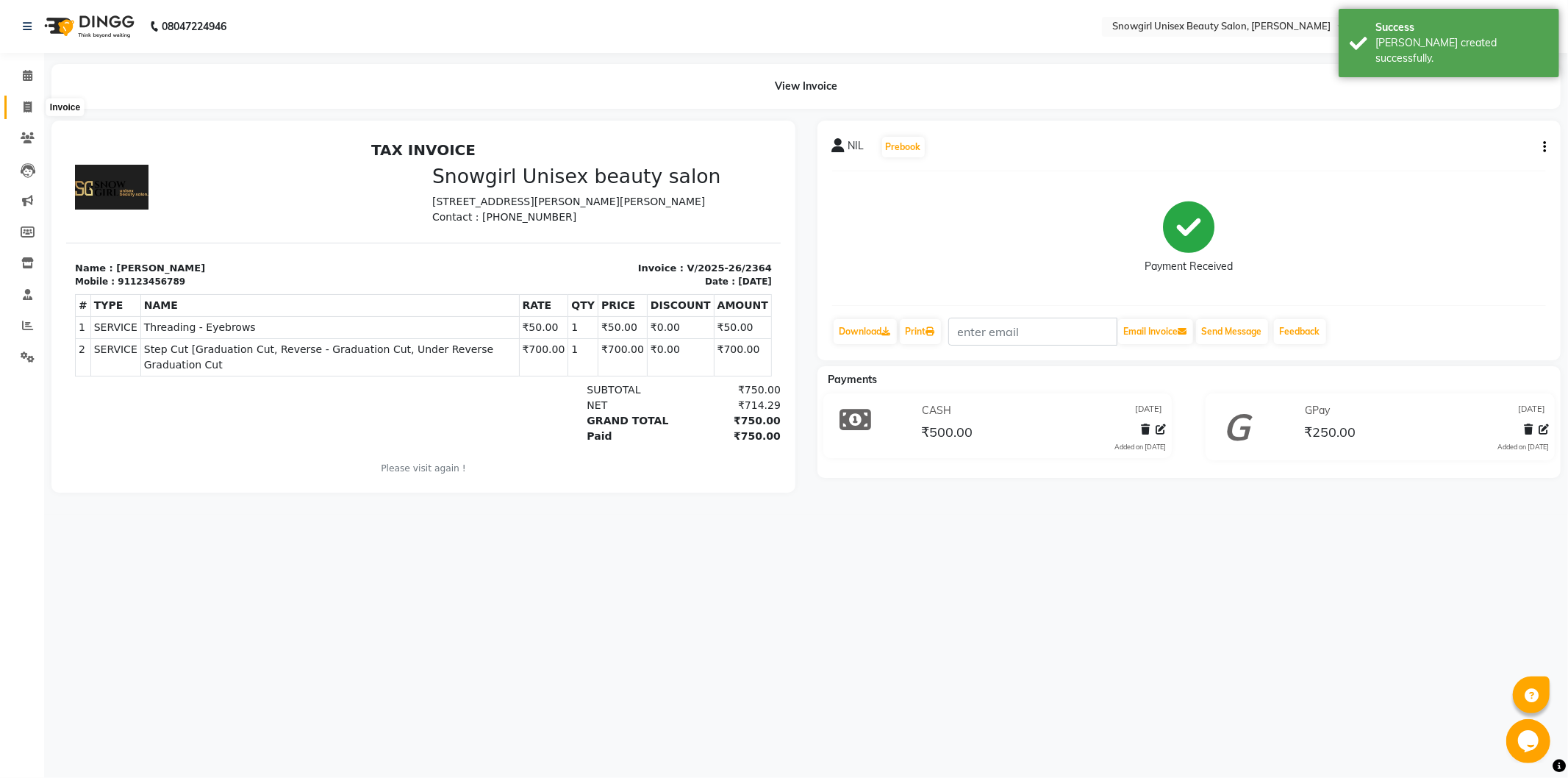
click at [24, 105] on icon at bounding box center [27, 107] width 8 height 11
select select "service"
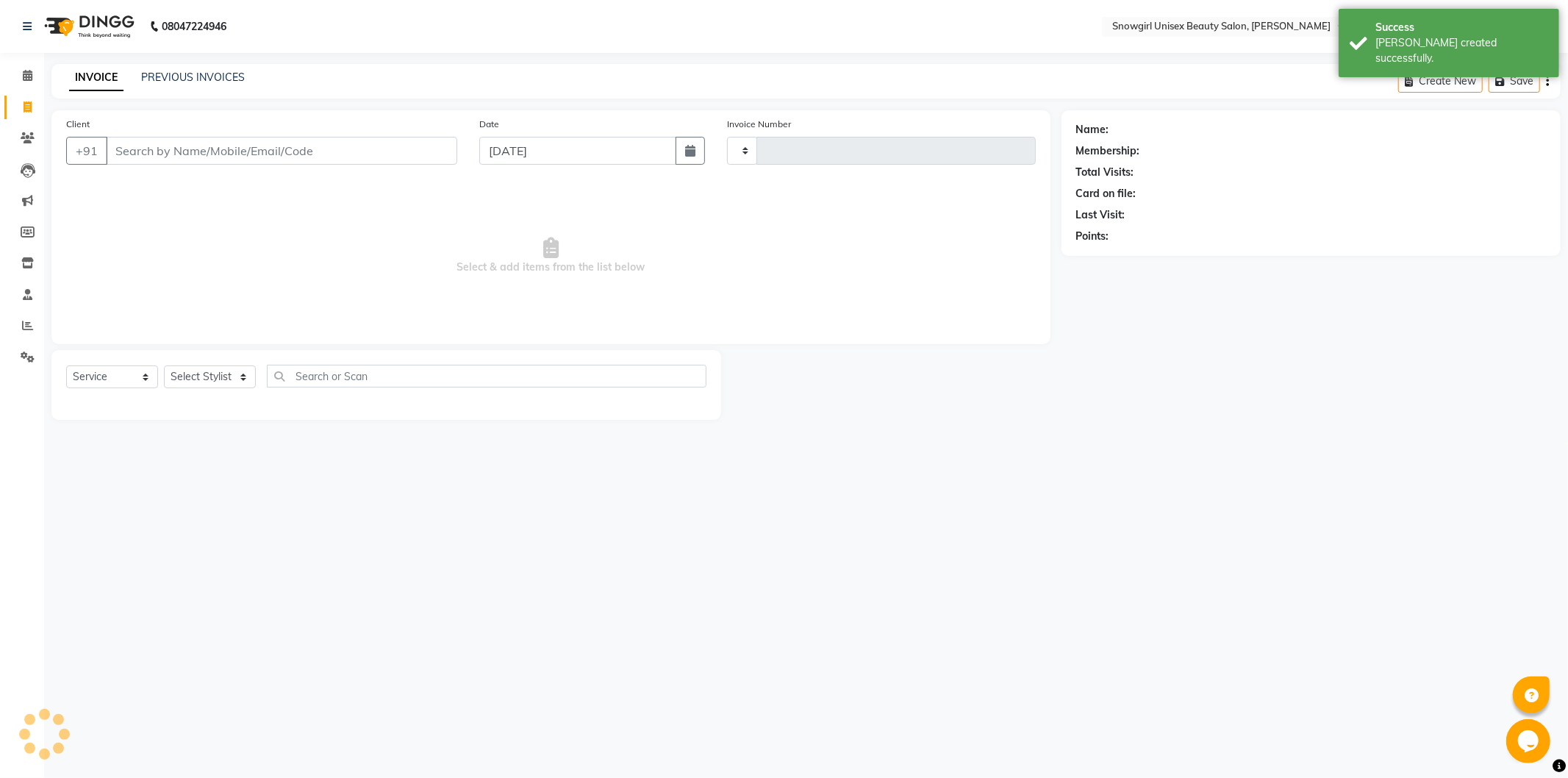
type input "2365"
select select "5593"
click at [679, 153] on button "button" at bounding box center [690, 150] width 29 height 28
select select "10"
select select "2025"
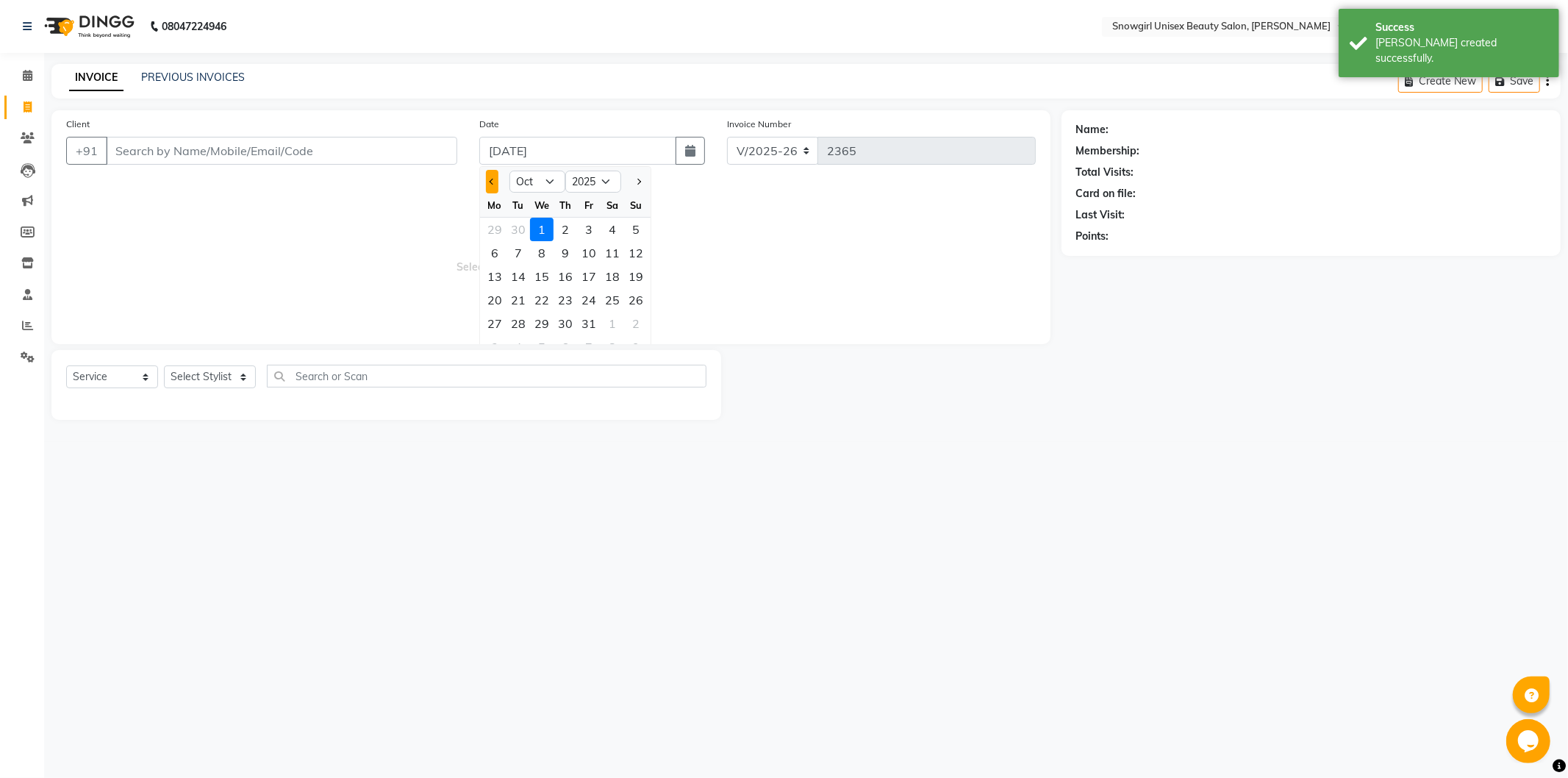
click at [486, 185] on button "Previous month" at bounding box center [492, 182] width 13 height 24
select select "9"
click at [504, 319] on div "29" at bounding box center [495, 324] width 24 height 24
type input "[DATE]"
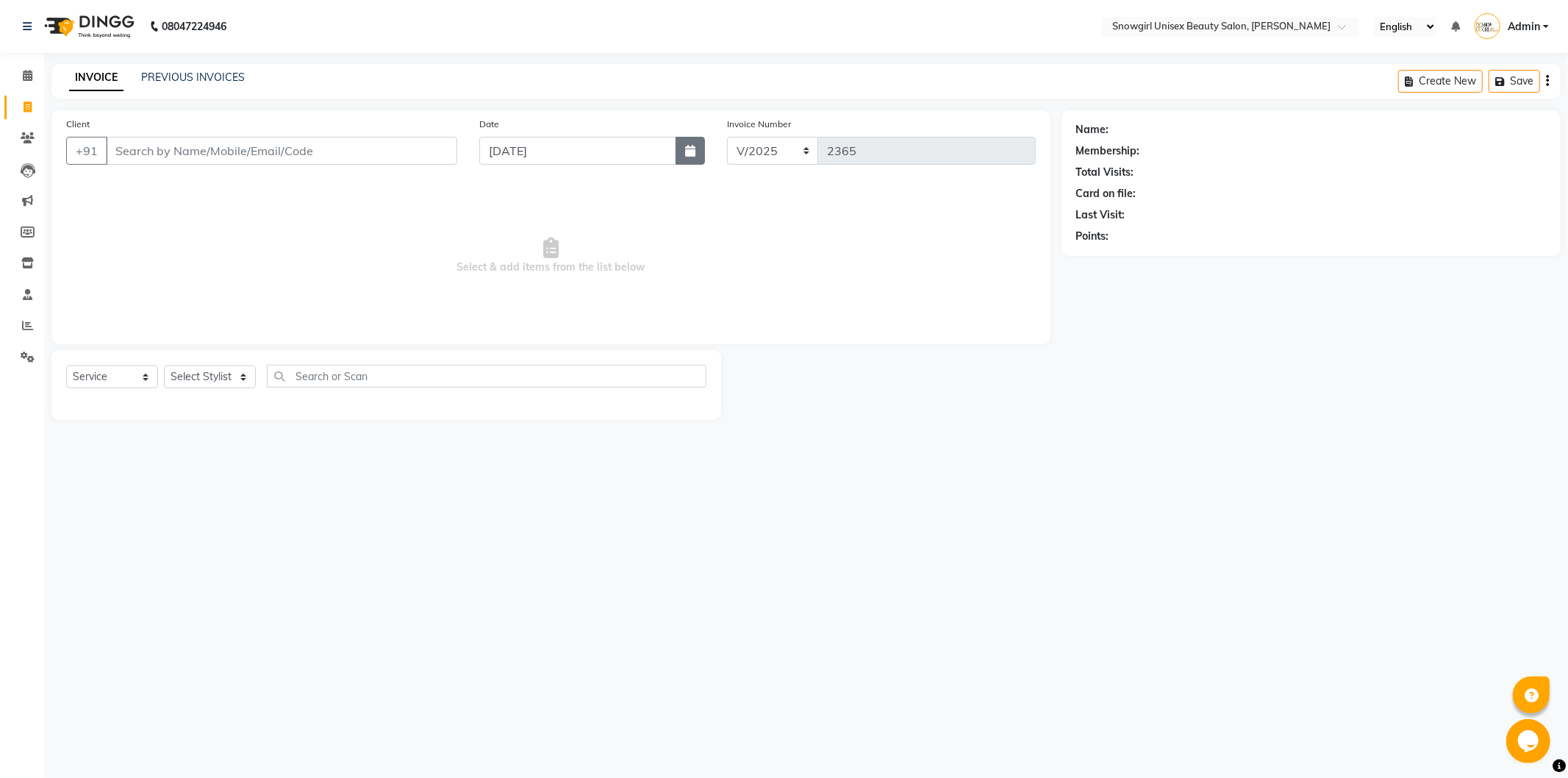
click at [677, 159] on button "button" at bounding box center [690, 150] width 29 height 28
select select "9"
select select "2025"
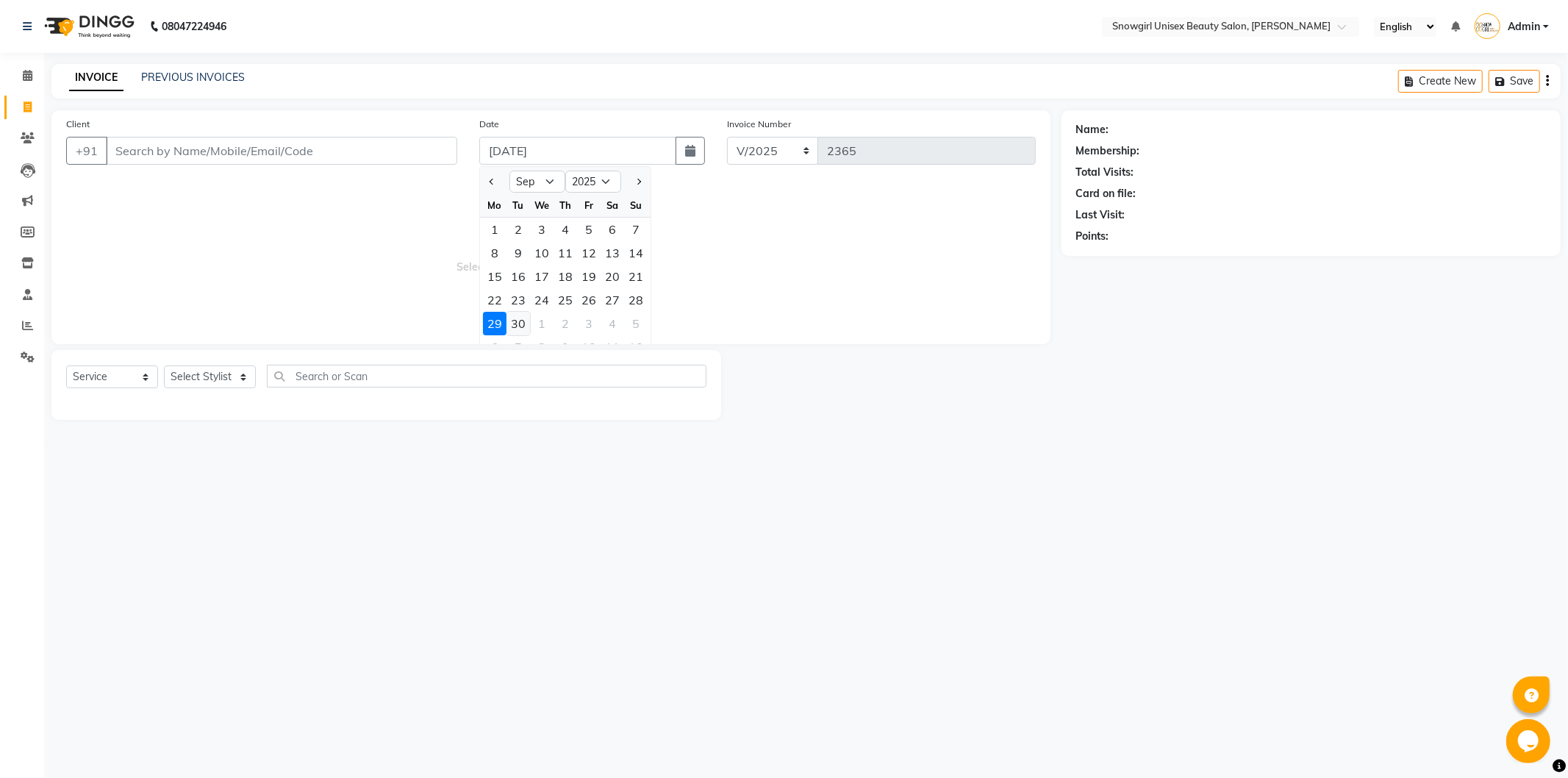
click at [522, 322] on div "30" at bounding box center [518, 324] width 24 height 24
type input "[DATE]"
click at [417, 143] on input "Client" at bounding box center [281, 150] width 351 height 28
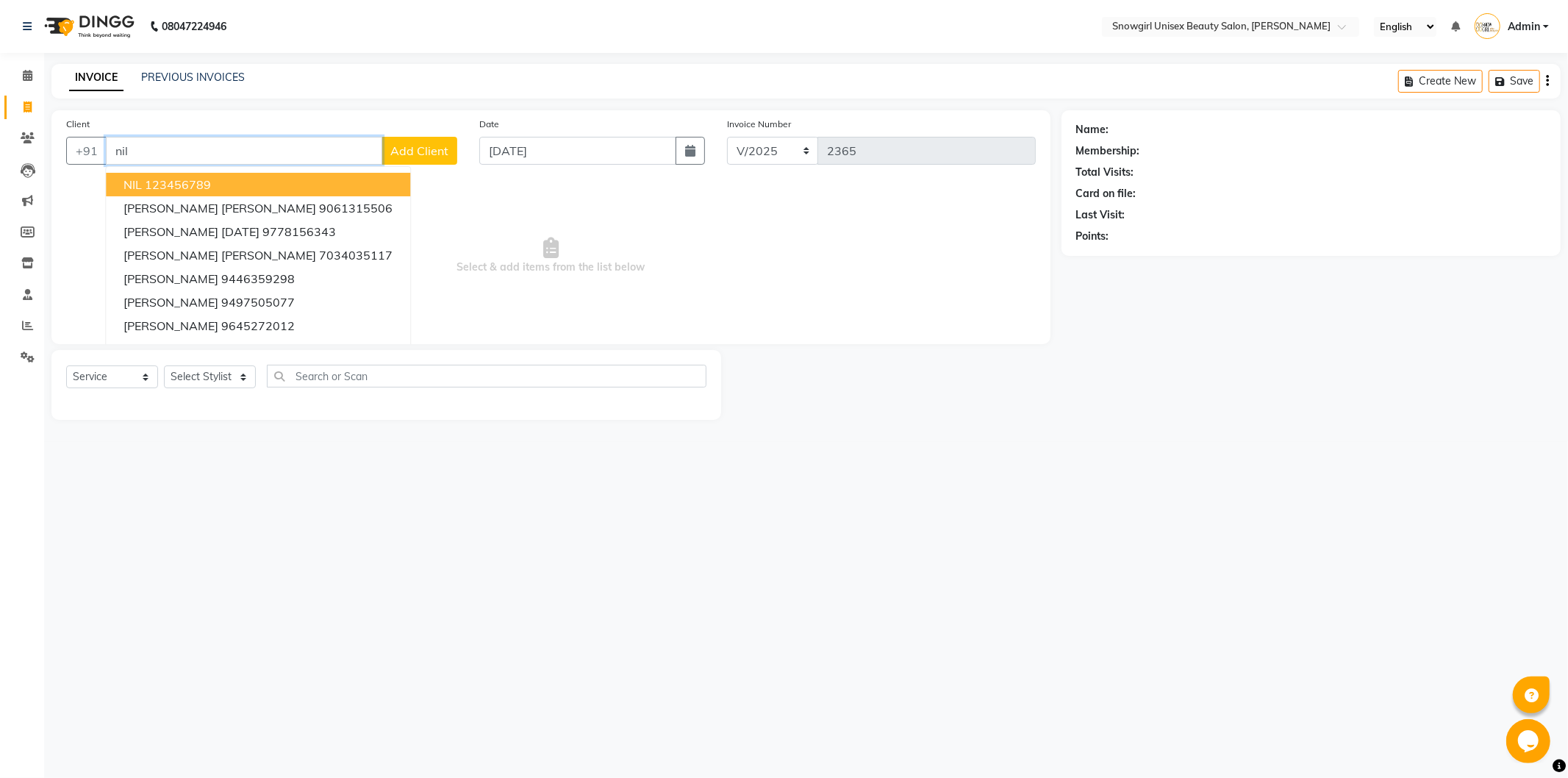
click at [163, 174] on button "NIL 123456789" at bounding box center [258, 185] width 304 height 24
type input "123456789"
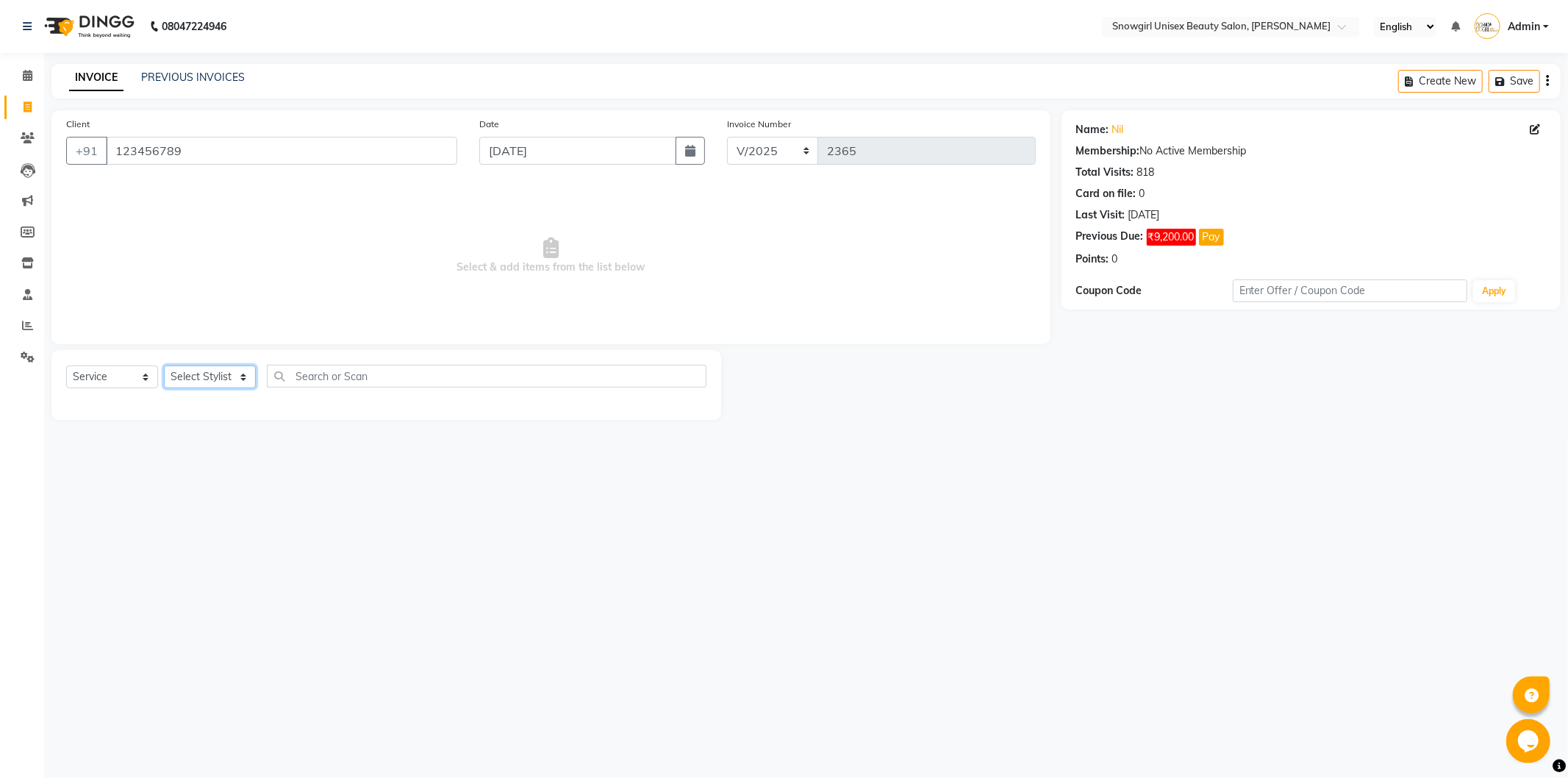
click at [228, 376] on select "Select Stylist [PERSON_NAME] [PERSON_NAME] [PERSON_NAME] [PERSON_NAME] [PERSON_…" at bounding box center [209, 376] width 91 height 23
select select "39200"
click at [164, 366] on select "Select Stylist [PERSON_NAME] [PERSON_NAME] [PERSON_NAME] [PERSON_NAME] [PERSON_…" at bounding box center [209, 376] width 91 height 23
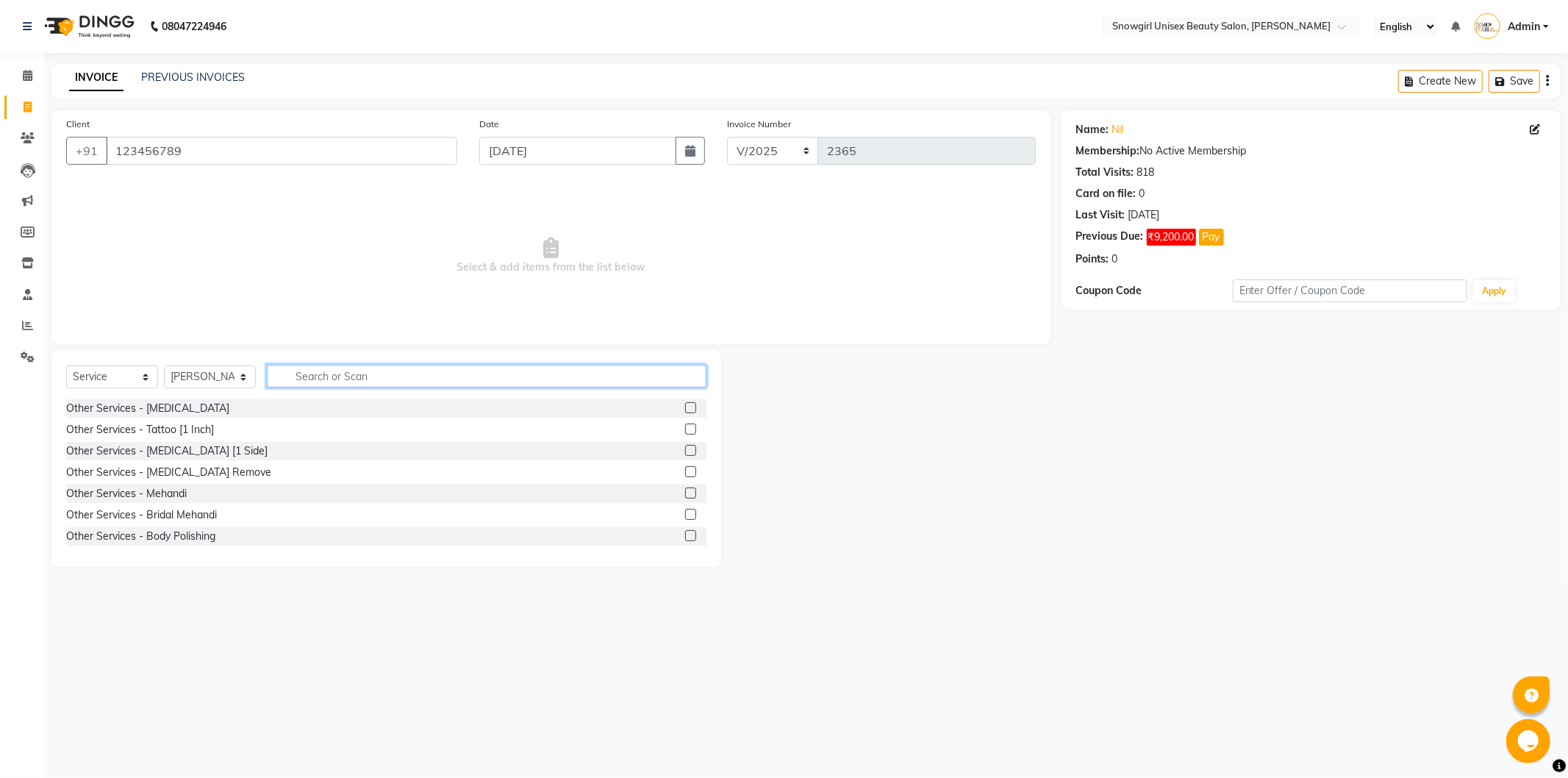
click at [343, 378] on input "text" at bounding box center [486, 375] width 439 height 23
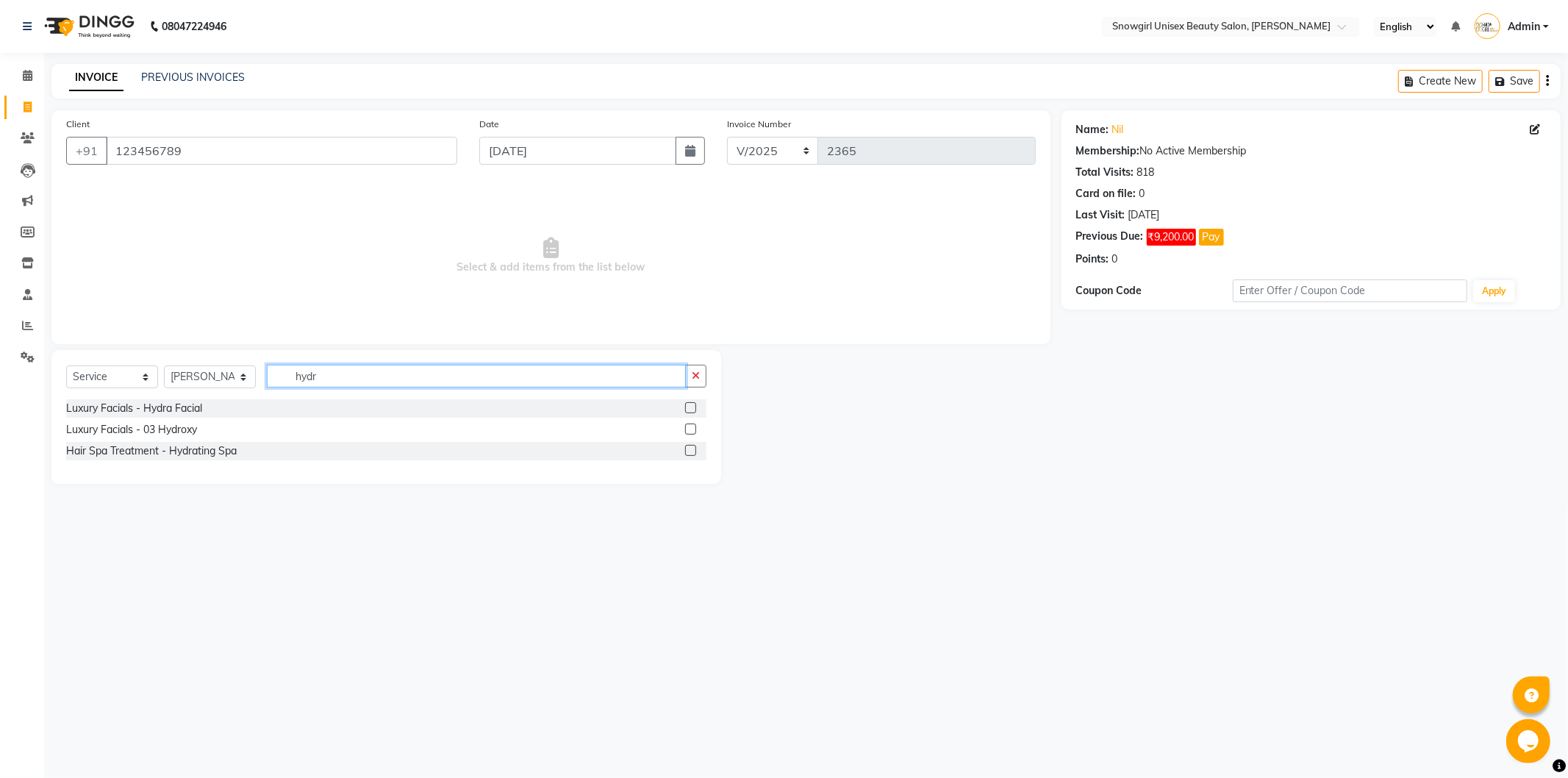
type input "hydr"
click at [693, 445] on label at bounding box center [690, 450] width 11 height 11
click at [693, 446] on input "checkbox" at bounding box center [689, 451] width 9 height 9
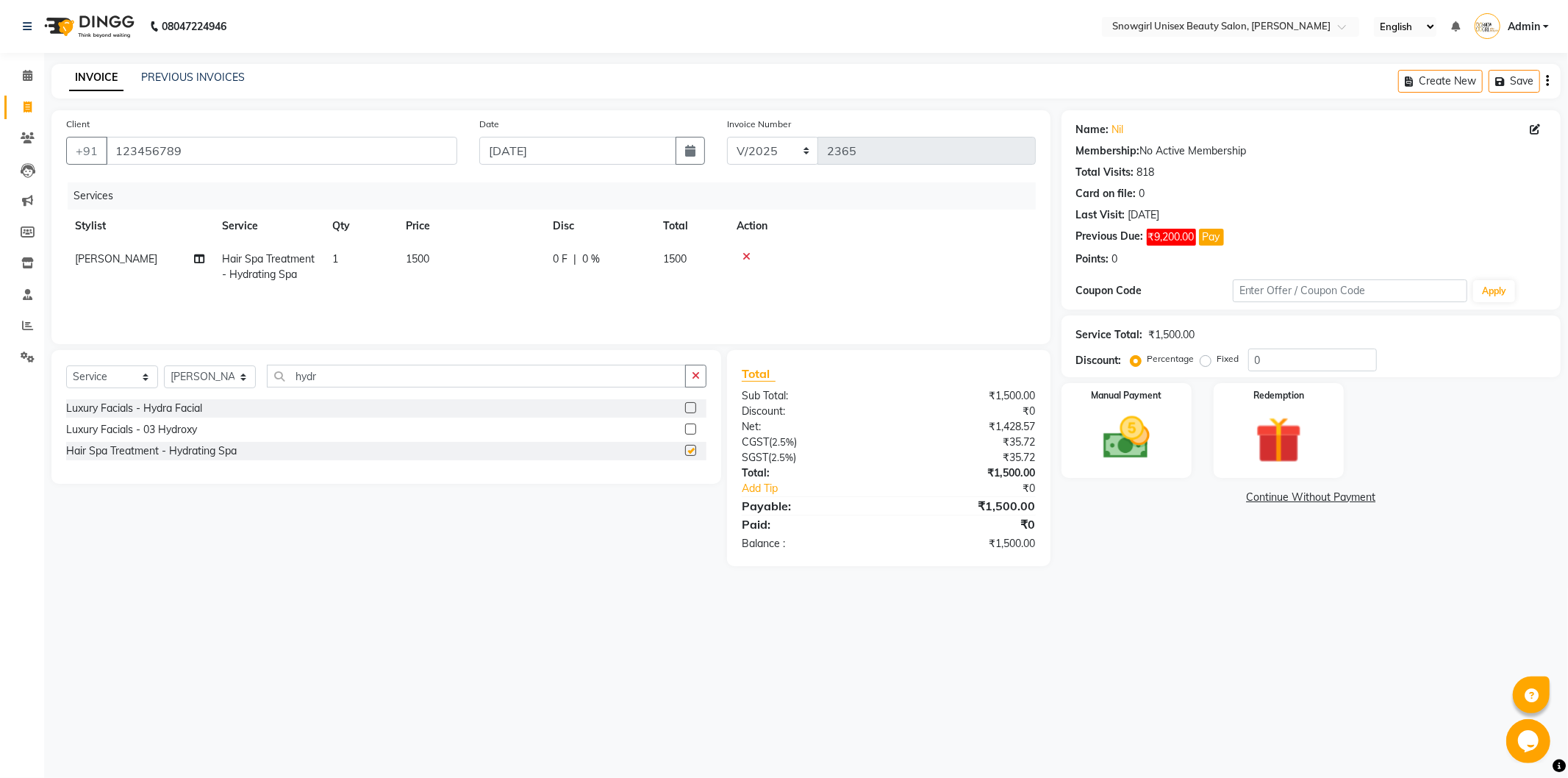
checkbox input "false"
click at [435, 262] on td "1500" at bounding box center [470, 267] width 147 height 49
select select "39200"
click at [490, 260] on input "1500" at bounding box center [539, 262] width 129 height 23
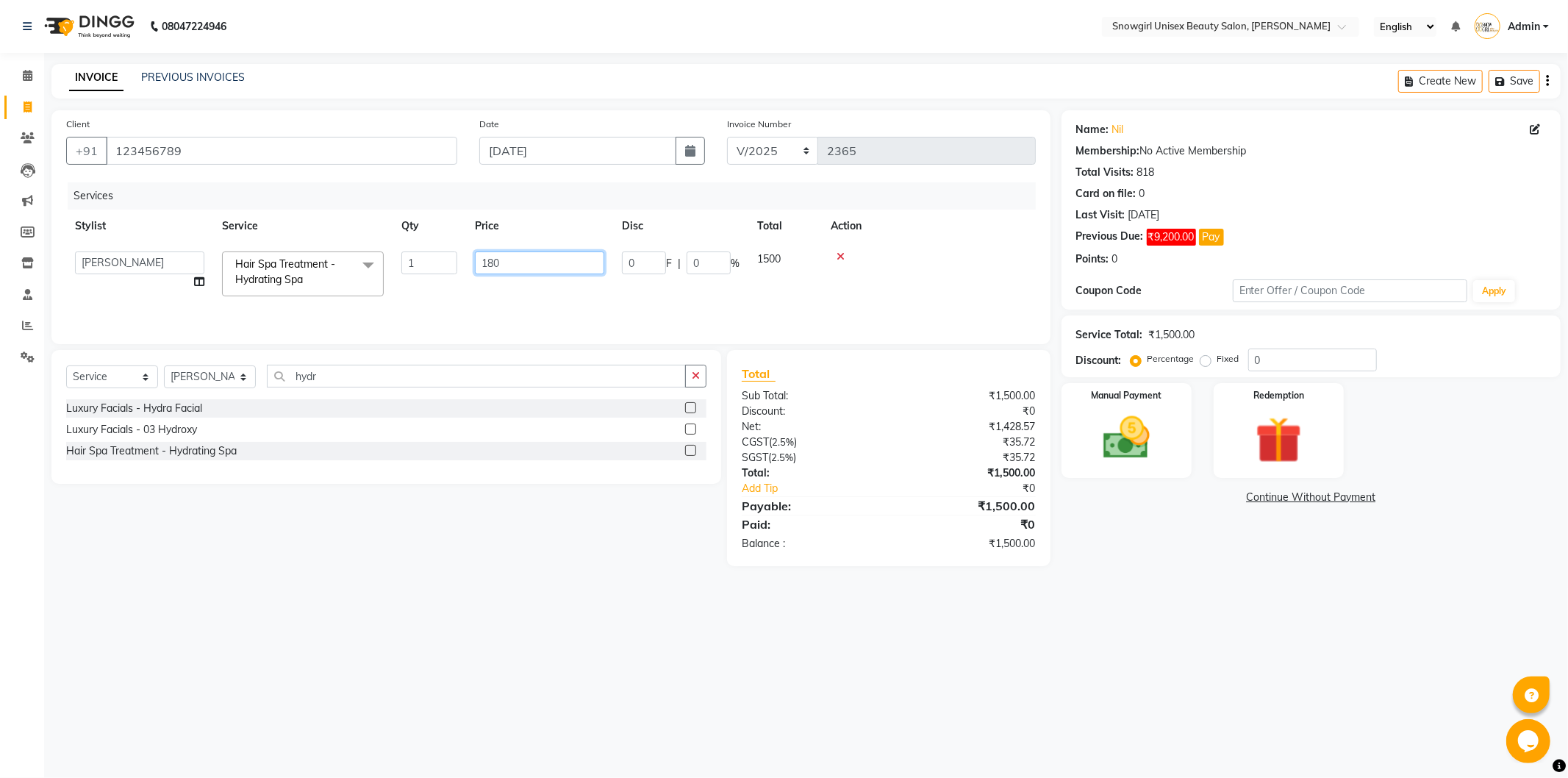
type input "1800"
click at [498, 283] on td "1800" at bounding box center [470, 267] width 147 height 49
select select "39200"
click at [480, 263] on input "1800" at bounding box center [539, 262] width 129 height 23
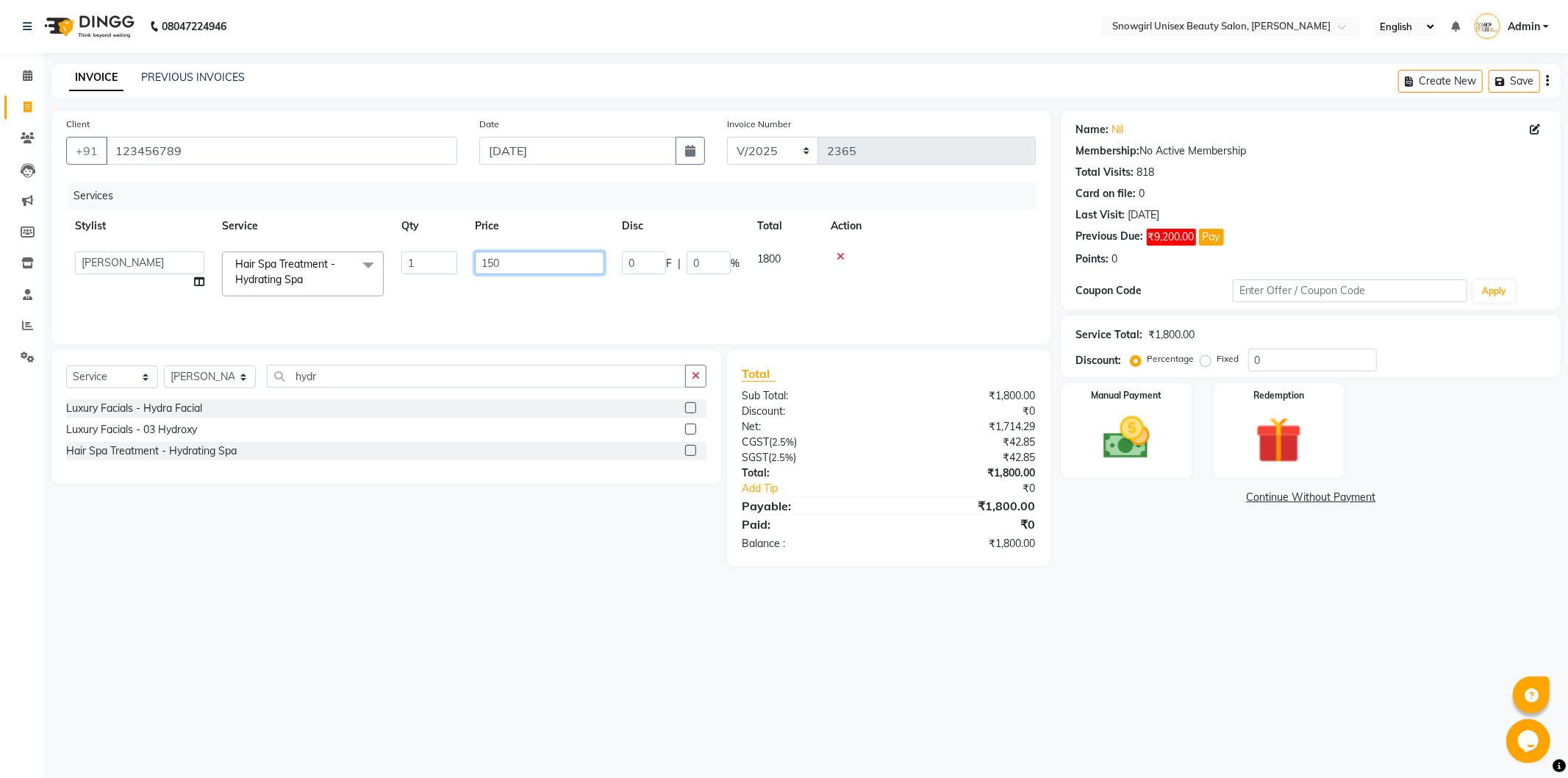
type input "1500"
click at [475, 281] on td "1500" at bounding box center [470, 267] width 147 height 49
select select "39200"
click at [1074, 435] on div "Manual Payment" at bounding box center [1126, 429] width 135 height 98
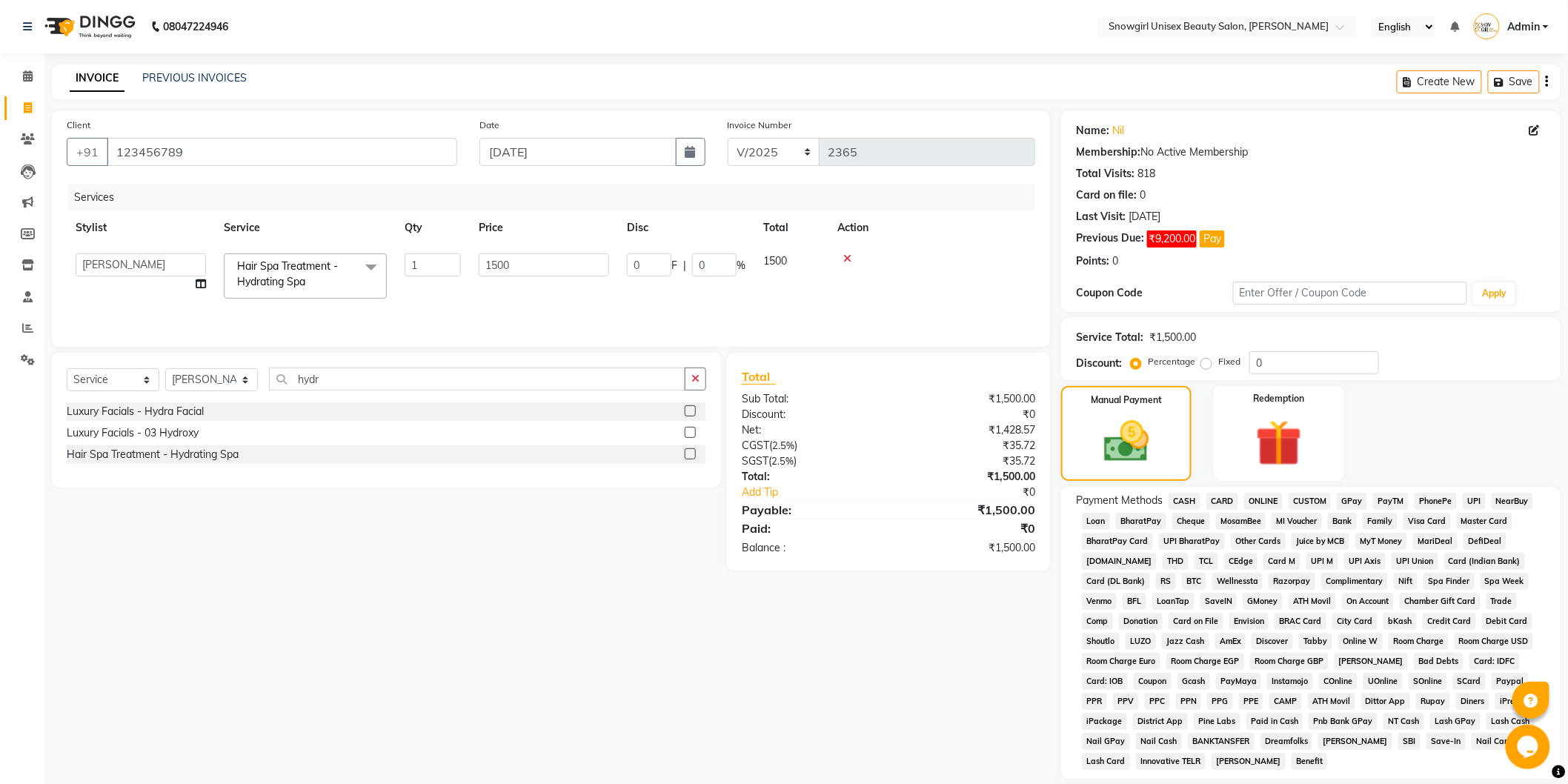
click at [1171, 501] on div "CASH" at bounding box center [1182, 502] width 38 height 20
click at [1171, 501] on span "CASH" at bounding box center [1184, 501] width 32 height 17
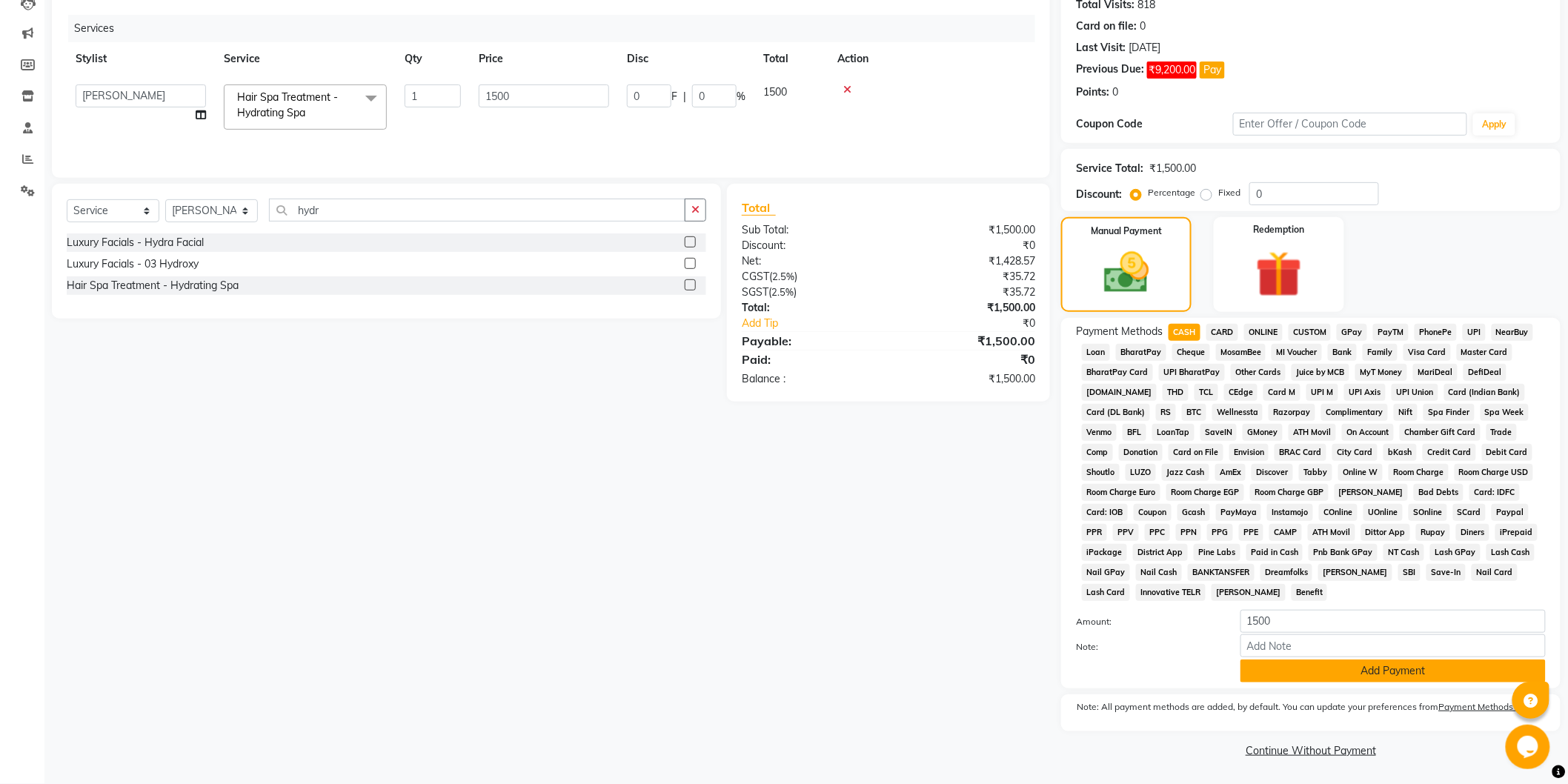
click at [1265, 668] on button "Add Payment" at bounding box center [1393, 670] width 305 height 23
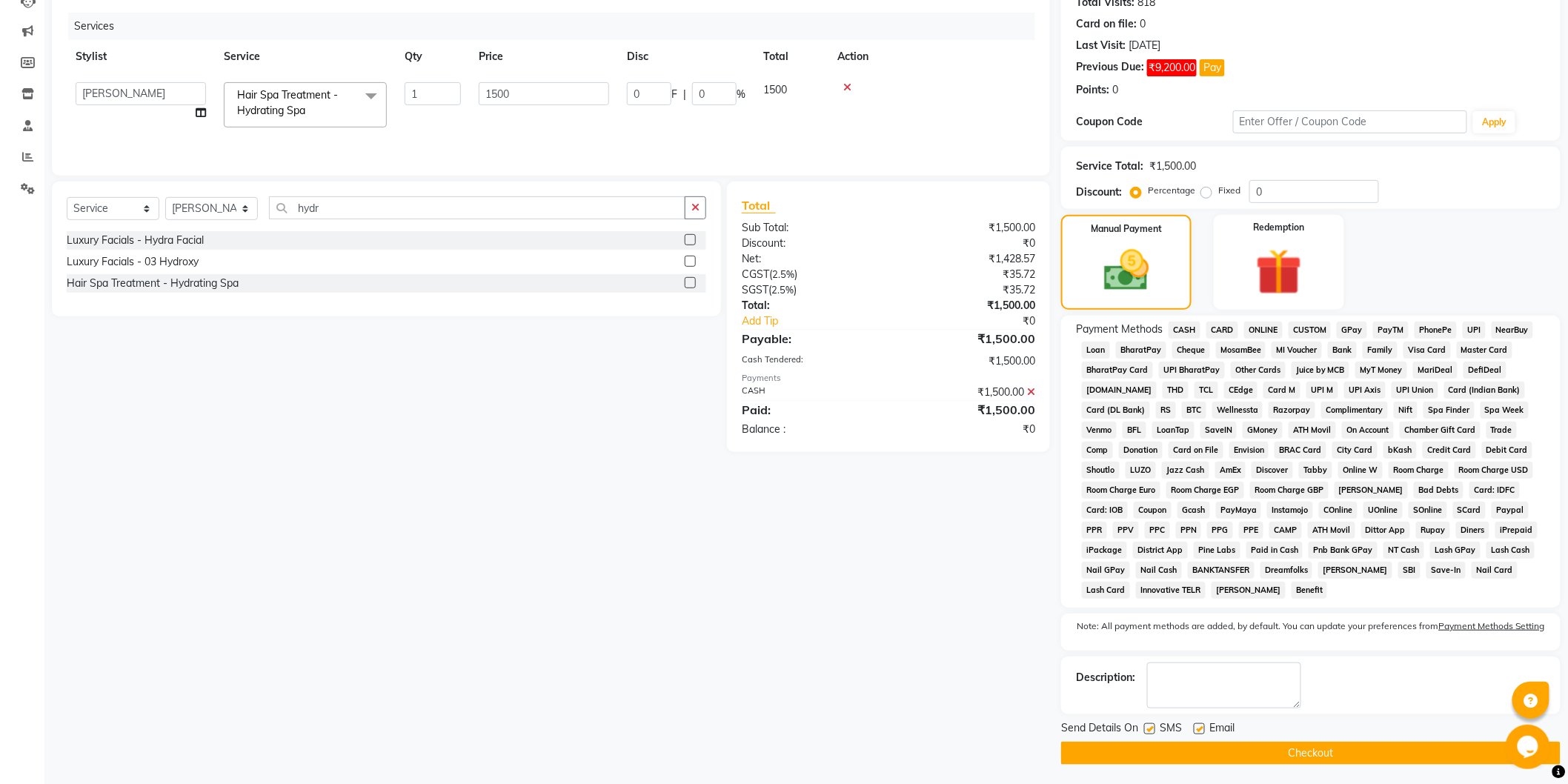
click at [1267, 748] on button "Checkout" at bounding box center [1310, 753] width 499 height 23
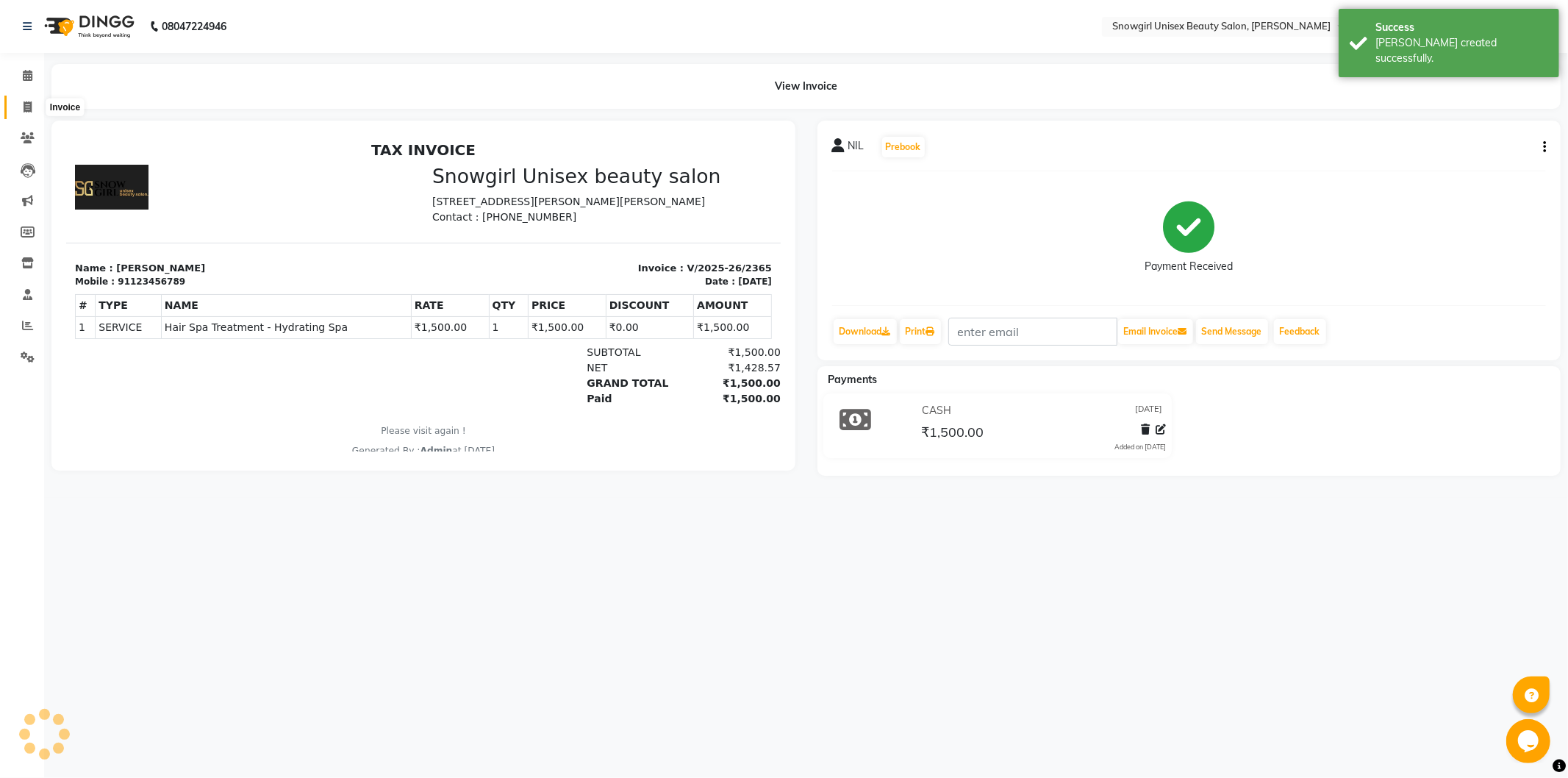
click at [18, 108] on span at bounding box center [27, 108] width 26 height 17
select select "service"
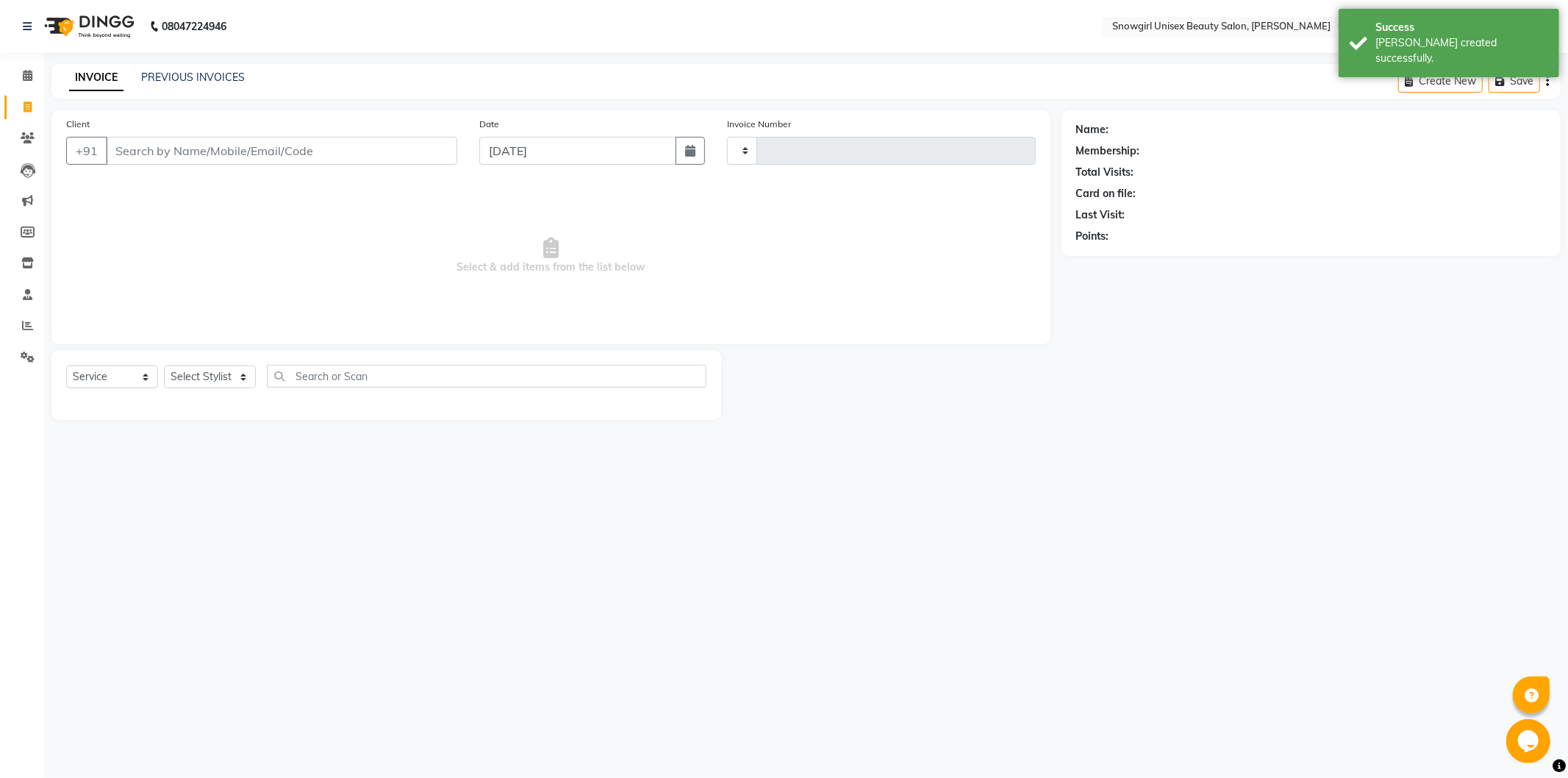
type input "2366"
select select "5593"
click at [684, 170] on div "Date [DATE]" at bounding box center [592, 146] width 248 height 60
click at [680, 153] on button "button" at bounding box center [690, 150] width 29 height 28
select select "10"
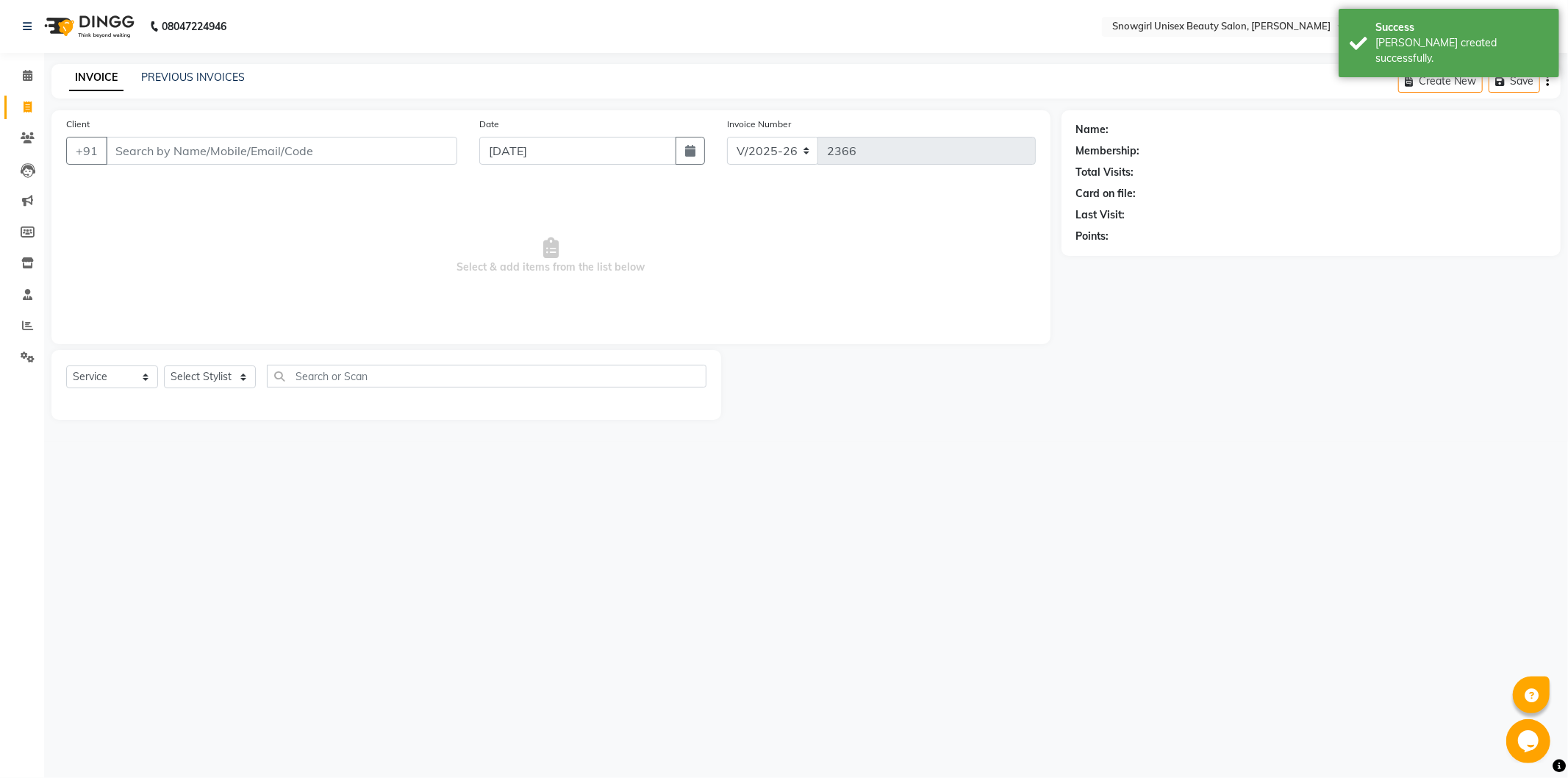
select select "2025"
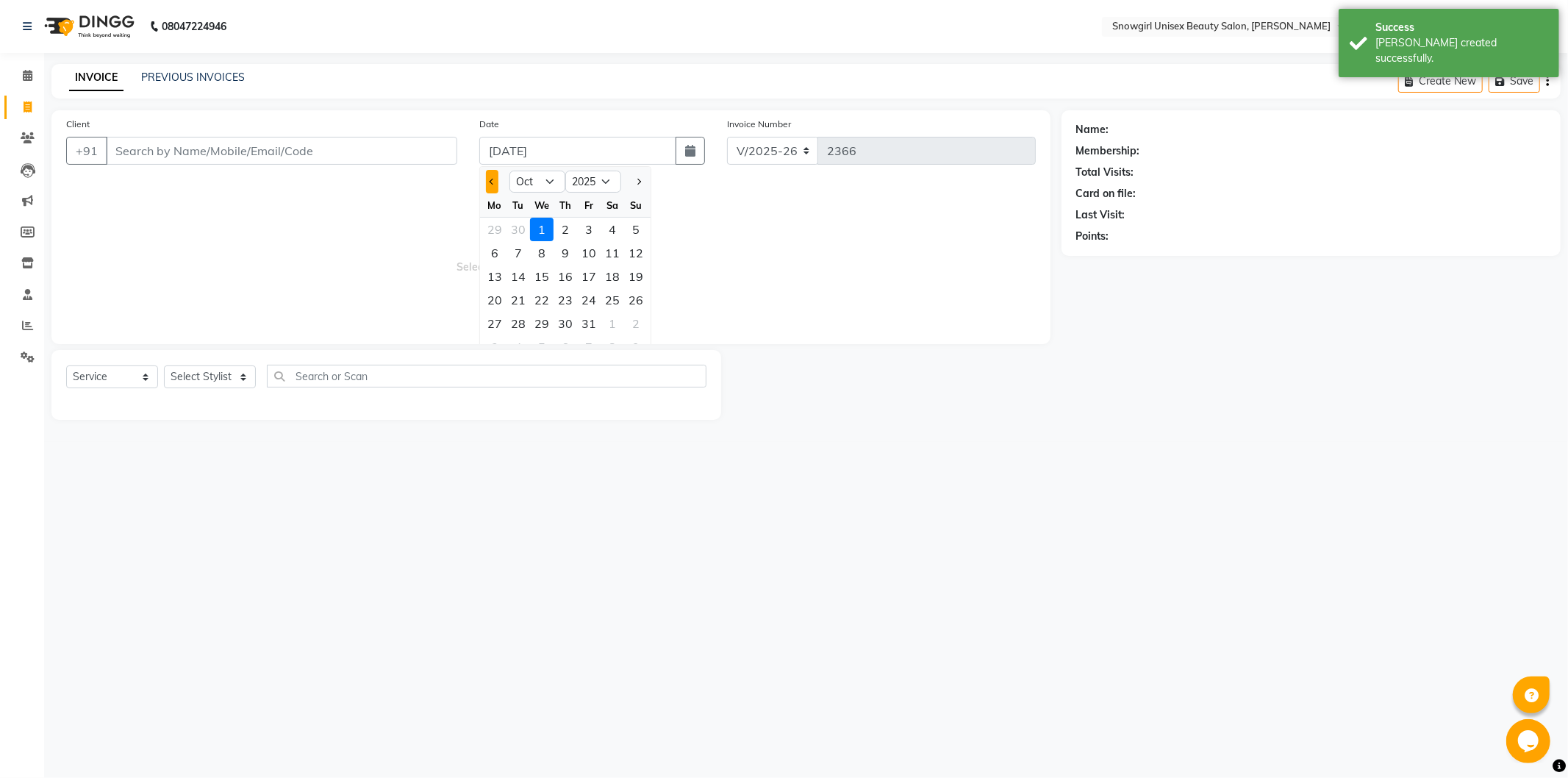
click at [494, 173] on button "Previous month" at bounding box center [492, 182] width 13 height 24
select select "9"
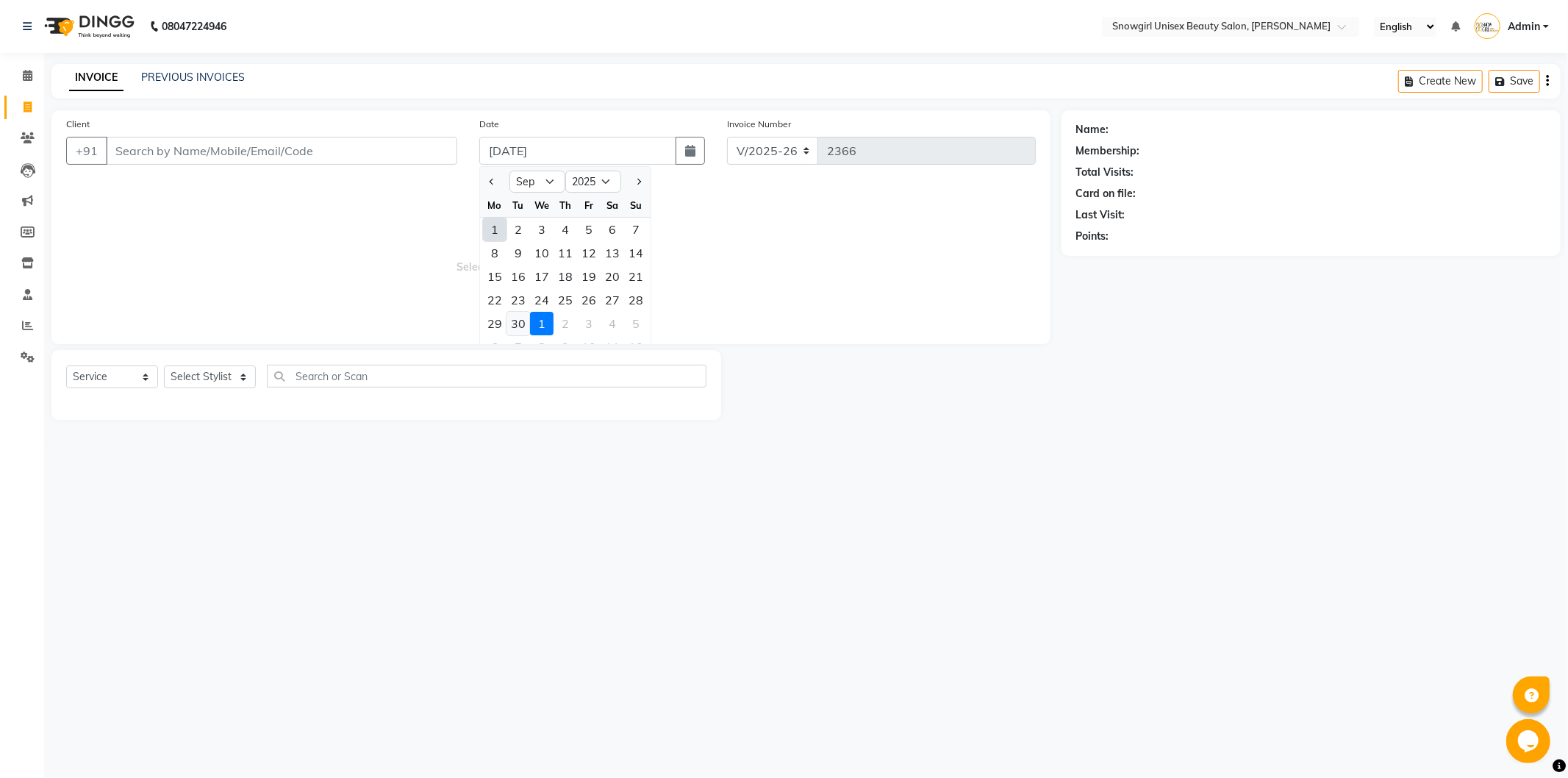
click at [516, 321] on div "30" at bounding box center [518, 324] width 24 height 24
type input "[DATE]"
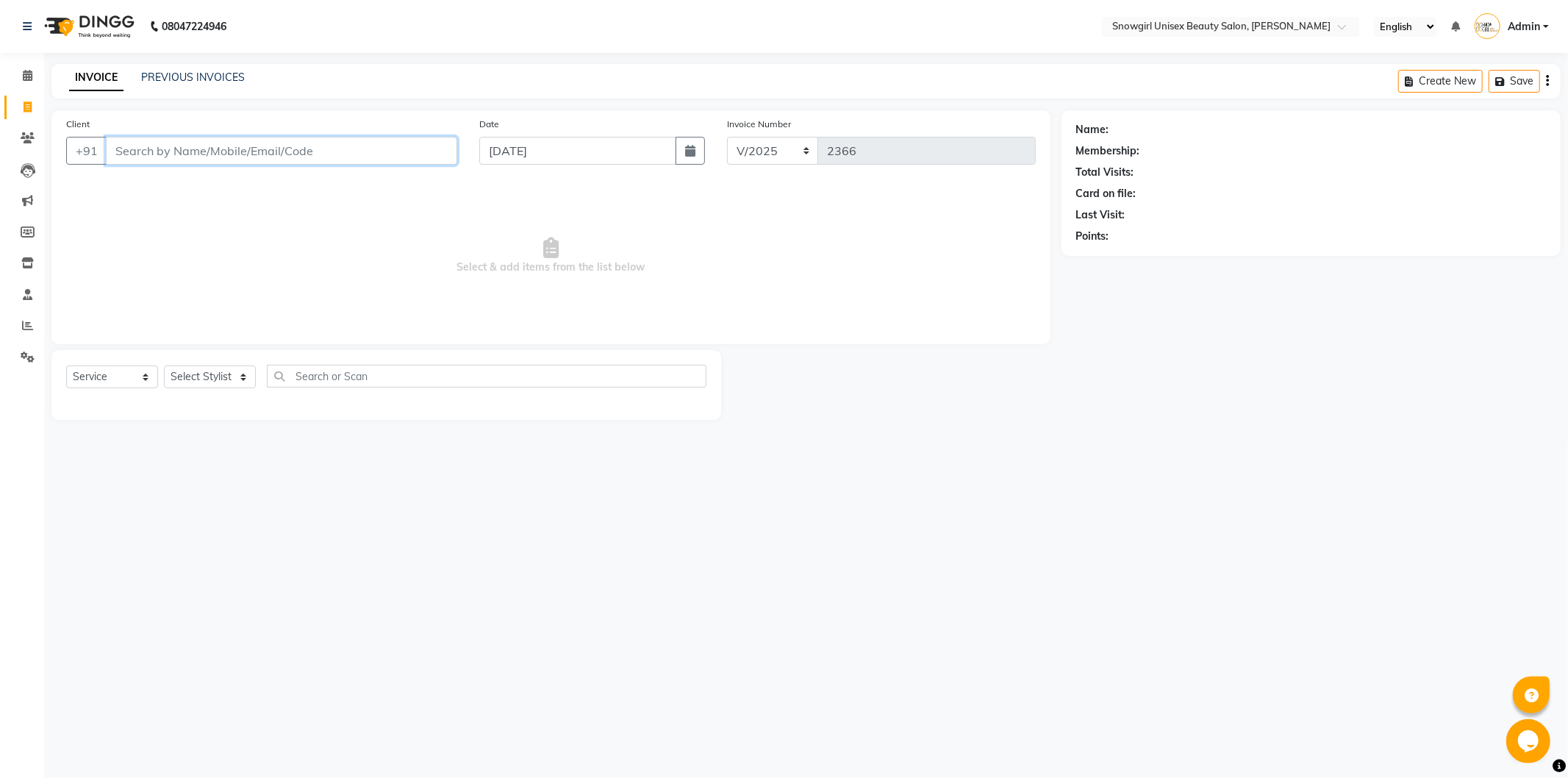
click at [357, 156] on input "Client" at bounding box center [281, 150] width 351 height 28
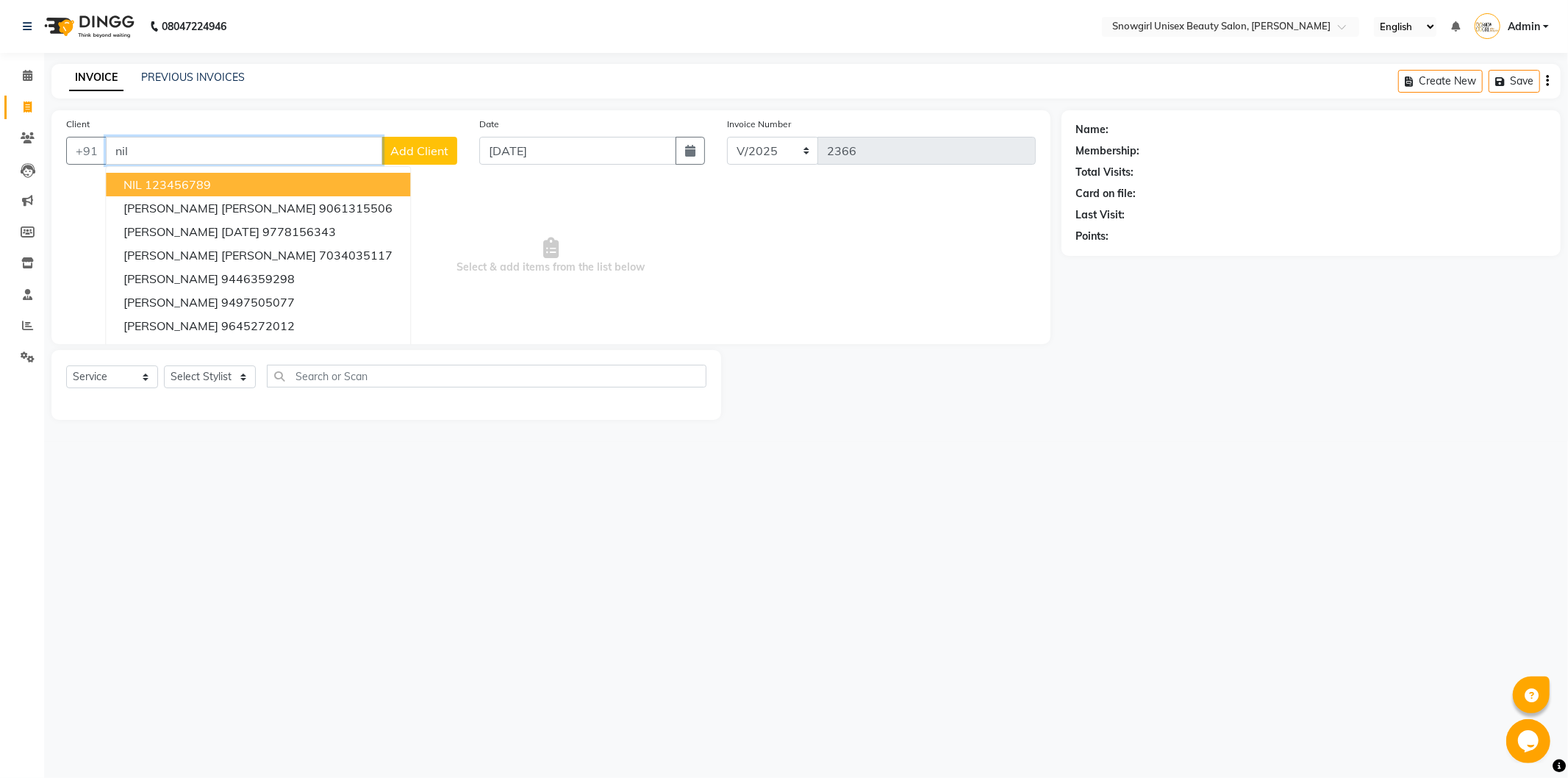
click at [173, 188] on ngb-highlight "123456789" at bounding box center [177, 184] width 66 height 15
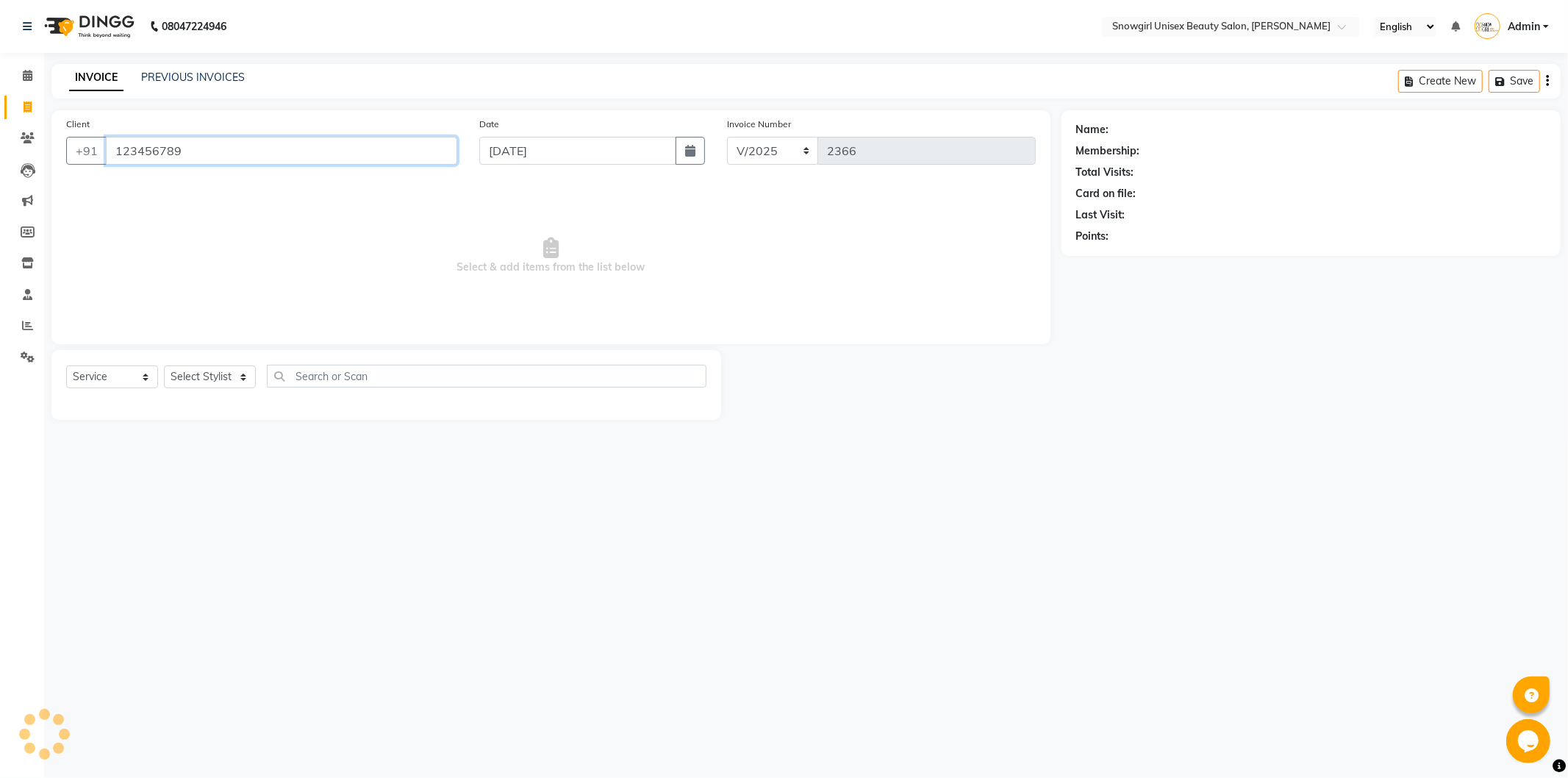
type input "123456789"
click at [215, 380] on select "Select Stylist [PERSON_NAME] [PERSON_NAME] [PERSON_NAME] [PERSON_NAME] [PERSON_…" at bounding box center [209, 376] width 91 height 23
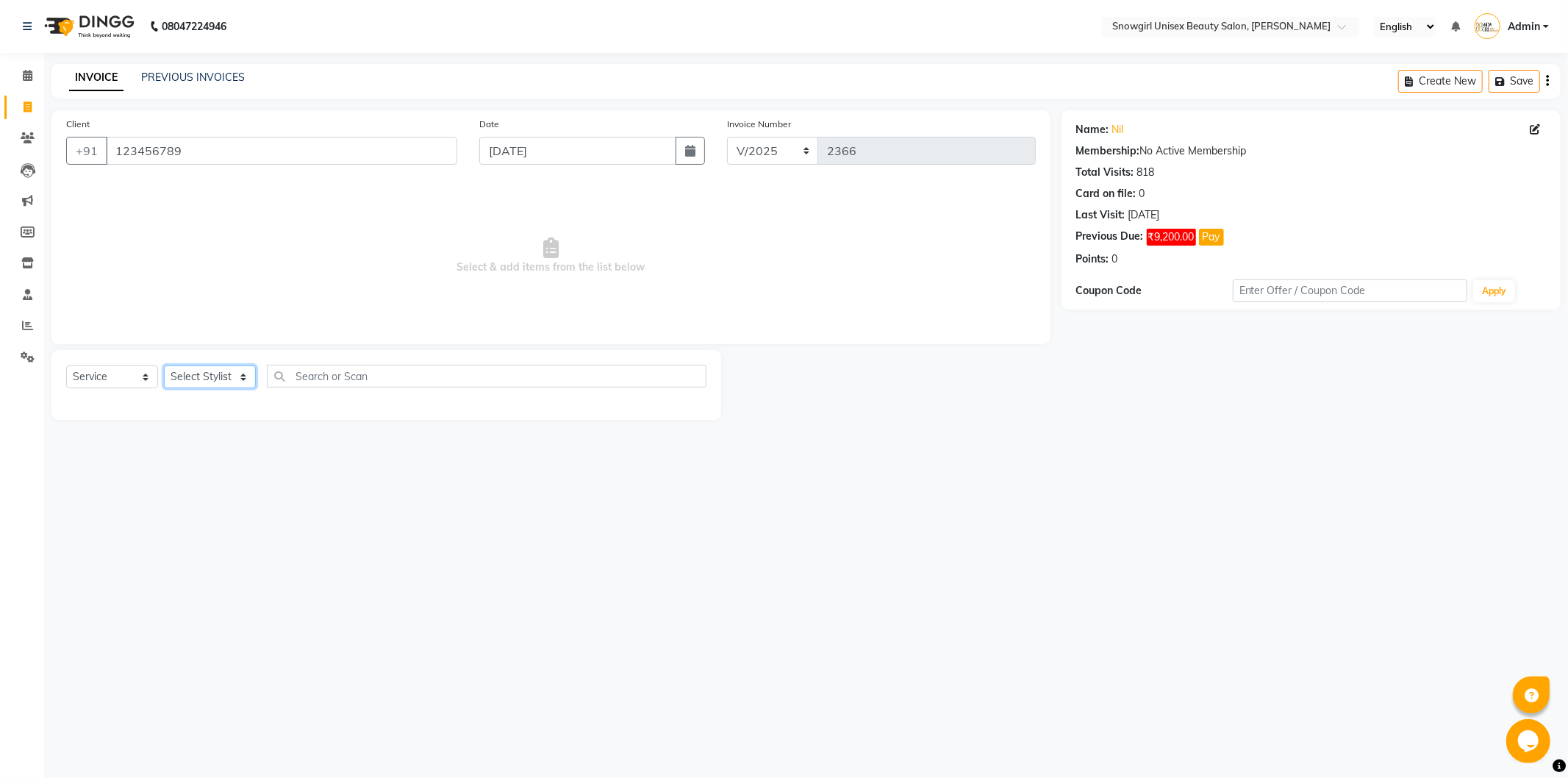
select select "44693"
click at [164, 366] on select "Select Stylist [PERSON_NAME] [PERSON_NAME] [PERSON_NAME] [PERSON_NAME] [PERSON_…" at bounding box center [209, 376] width 91 height 23
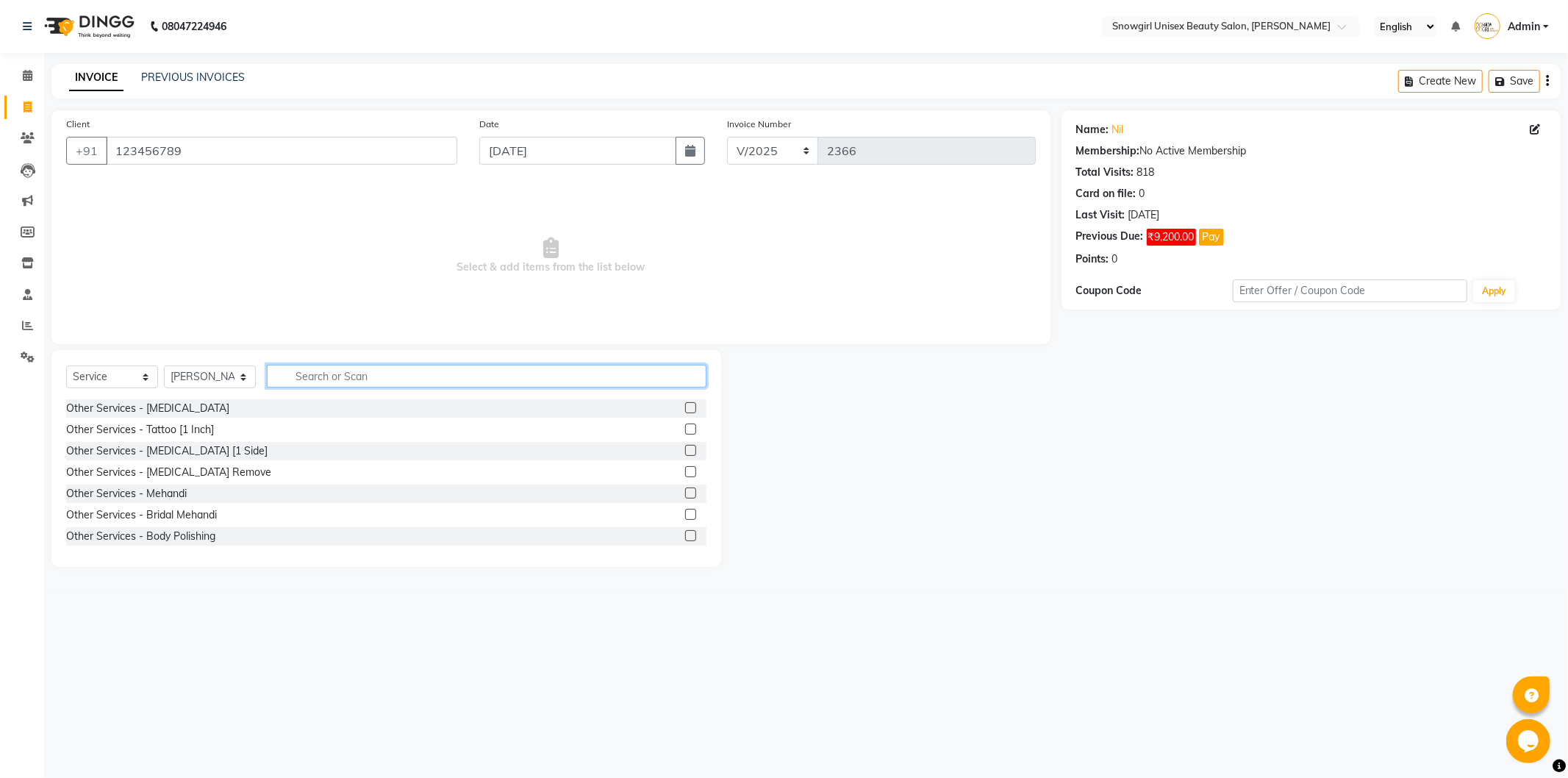
click at [361, 373] on input "text" at bounding box center [486, 375] width 439 height 23
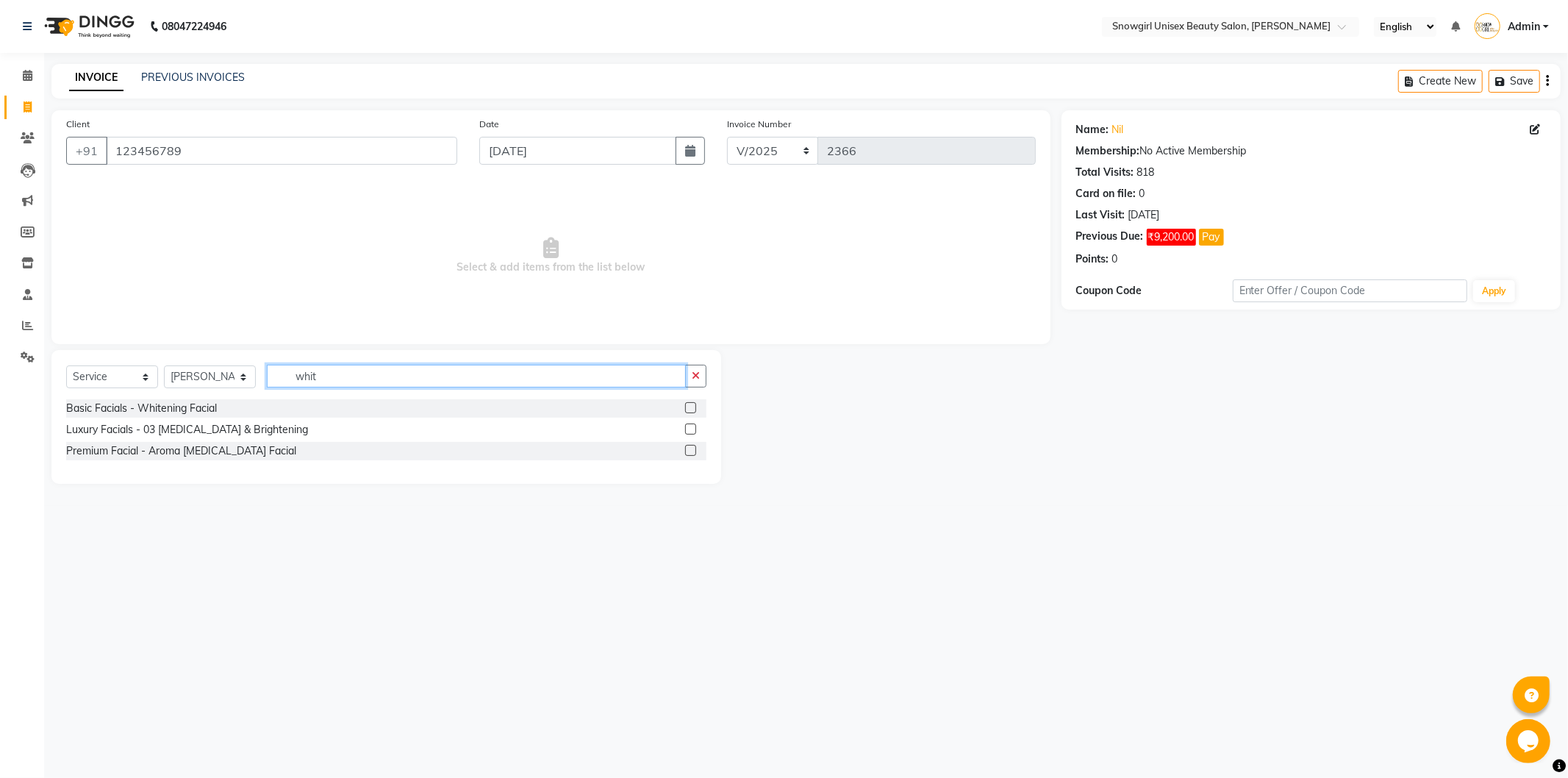
type input "whit"
click at [689, 411] on label at bounding box center [690, 407] width 11 height 11
click at [689, 411] on input "checkbox" at bounding box center [689, 408] width 9 height 9
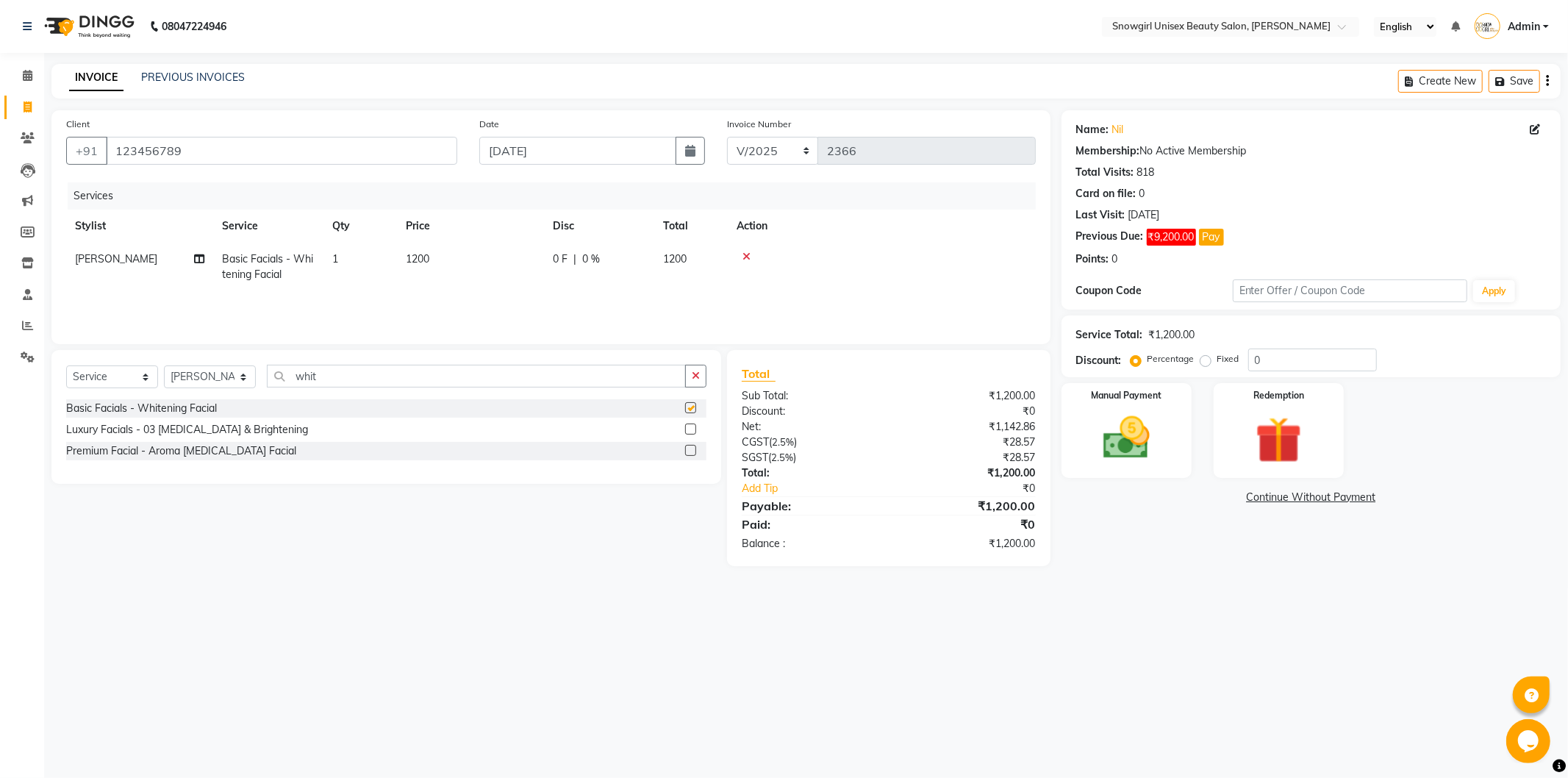
checkbox input "false"
click at [420, 278] on td "1200" at bounding box center [470, 267] width 147 height 49
select select "44693"
click at [488, 264] on input "1200" at bounding box center [539, 262] width 129 height 23
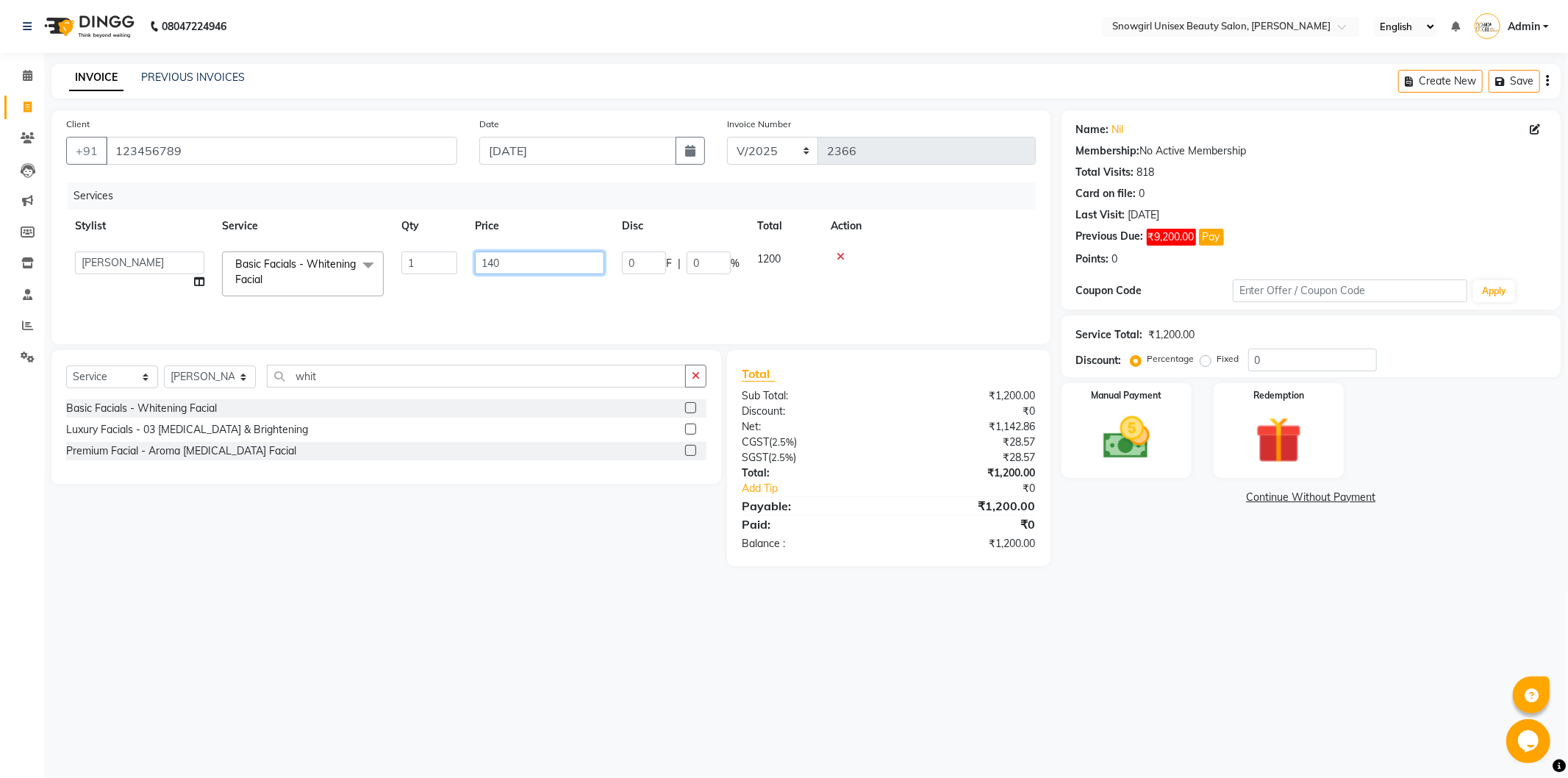
type input "1400"
click at [490, 280] on td "1400" at bounding box center [539, 274] width 147 height 62
select select "44693"
click at [1077, 464] on div "Manual Payment" at bounding box center [1126, 429] width 135 height 98
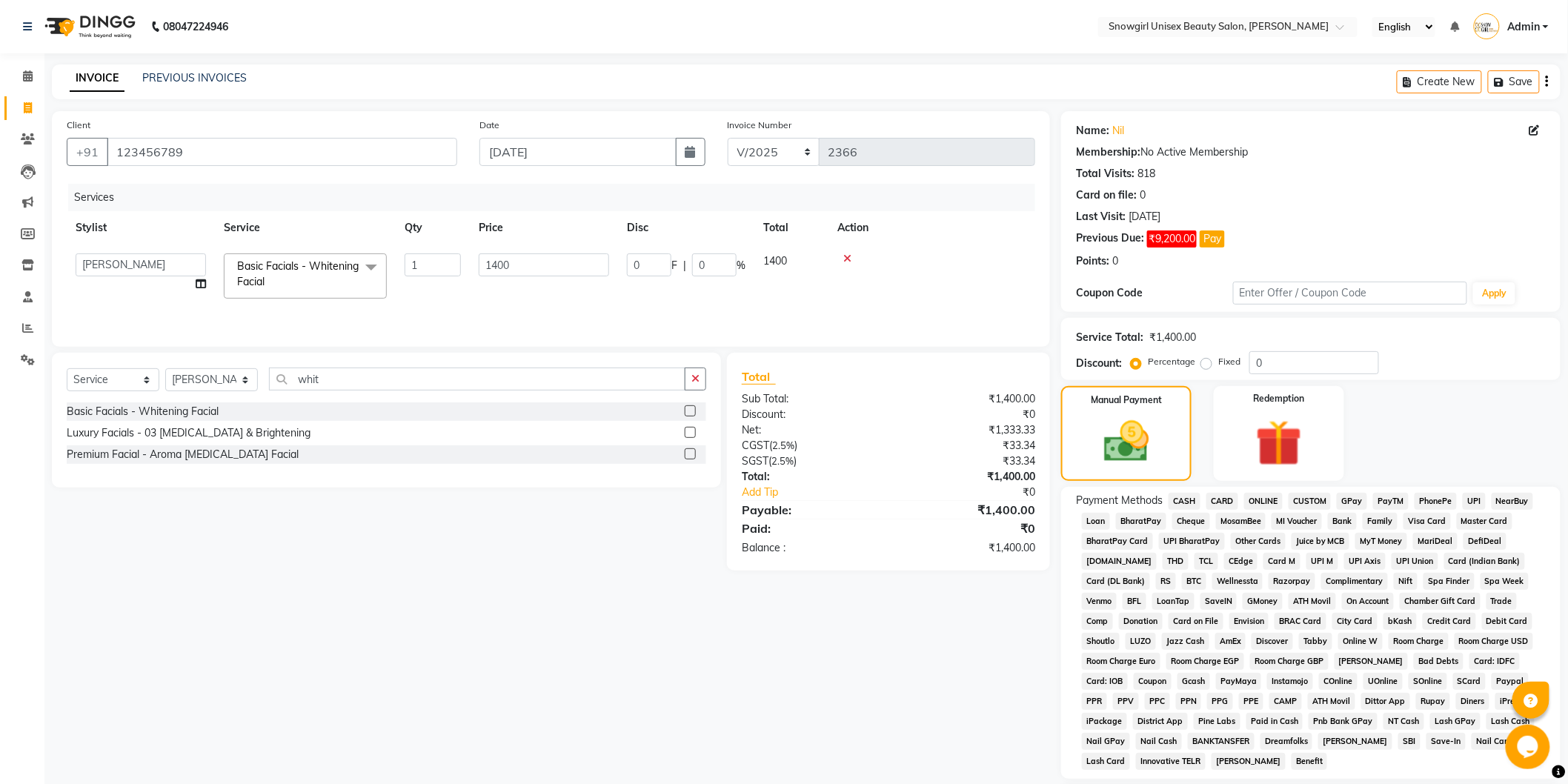
click at [1183, 494] on span "CASH" at bounding box center [1184, 501] width 32 height 17
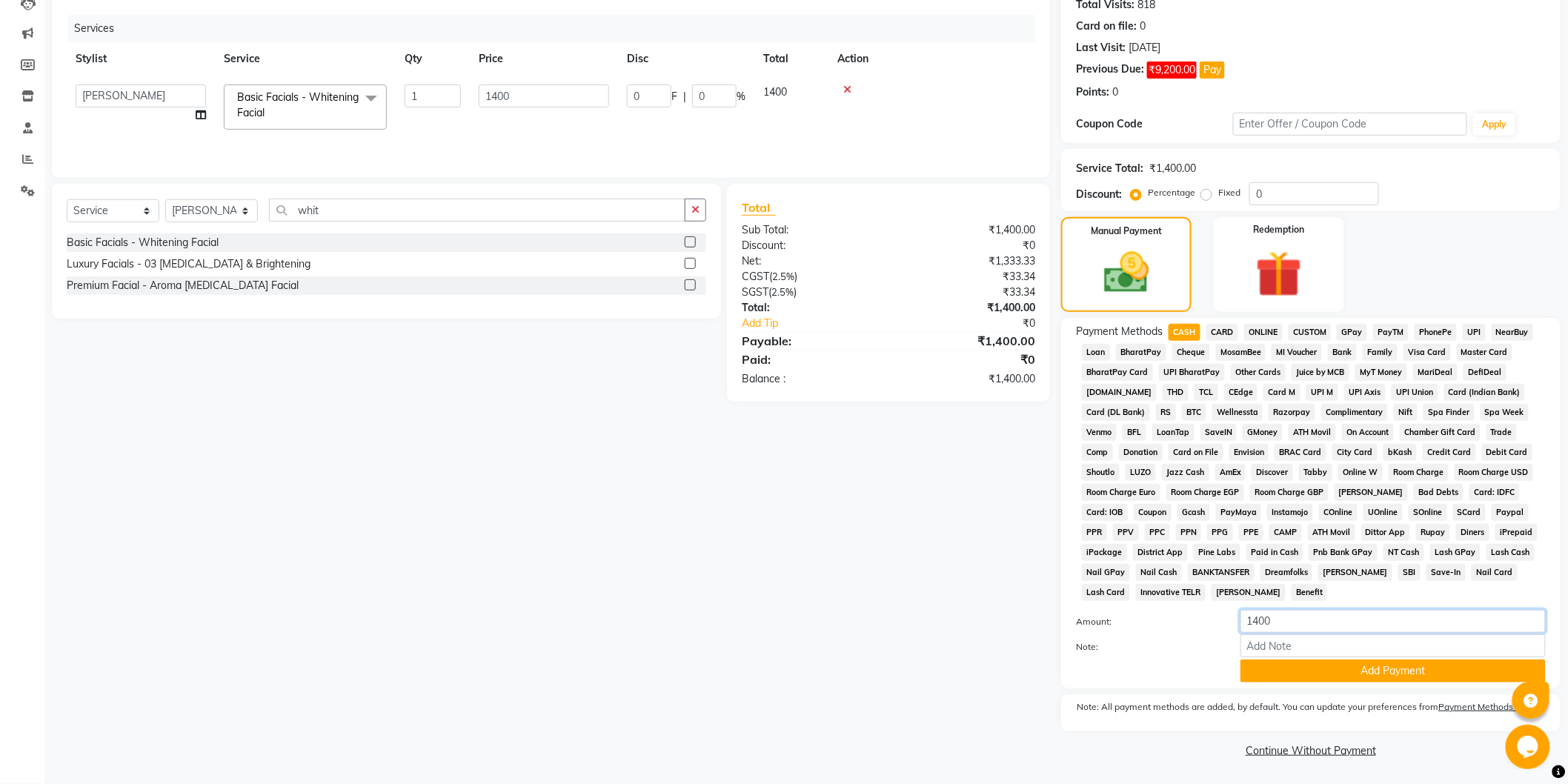
click at [1271, 620] on input "1400" at bounding box center [1393, 621] width 305 height 23
click at [1260, 613] on input "1400" at bounding box center [1393, 621] width 305 height 23
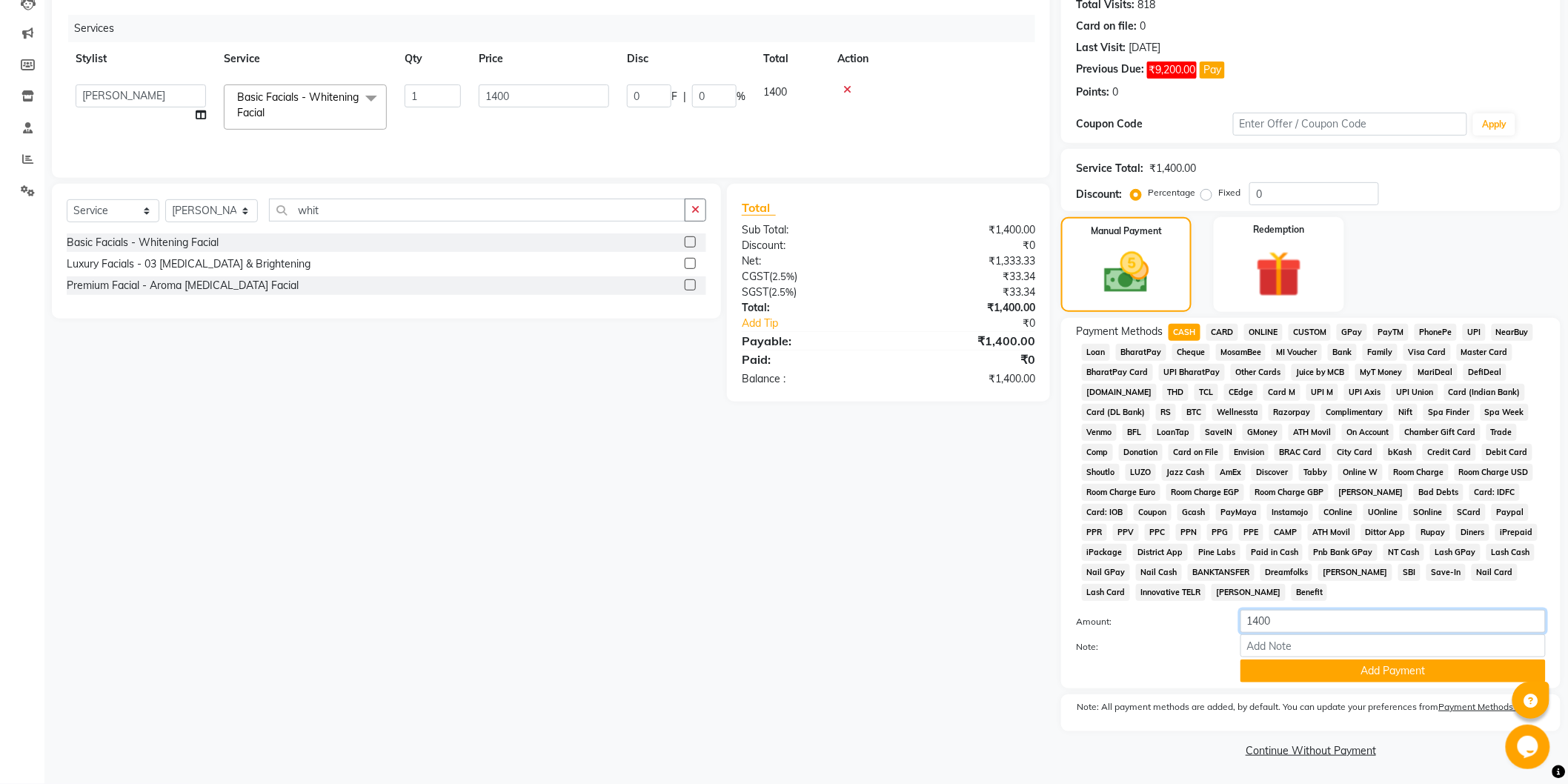
click at [1260, 613] on input "1400" at bounding box center [1393, 621] width 305 height 23
type input "1000"
click at [1418, 673] on button "Add Payment" at bounding box center [1393, 670] width 305 height 23
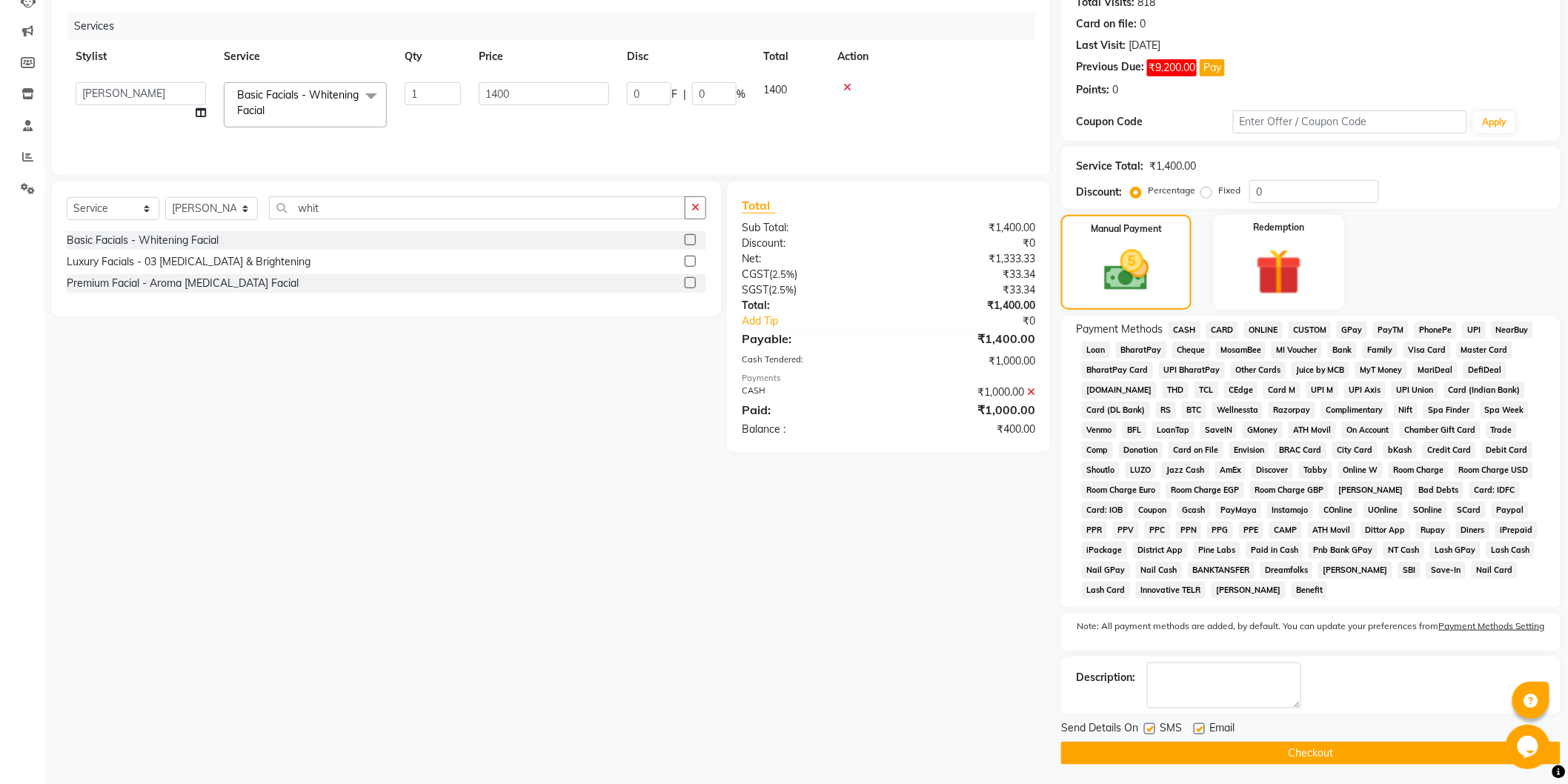
click at [1344, 323] on span "GPay" at bounding box center [1352, 330] width 30 height 17
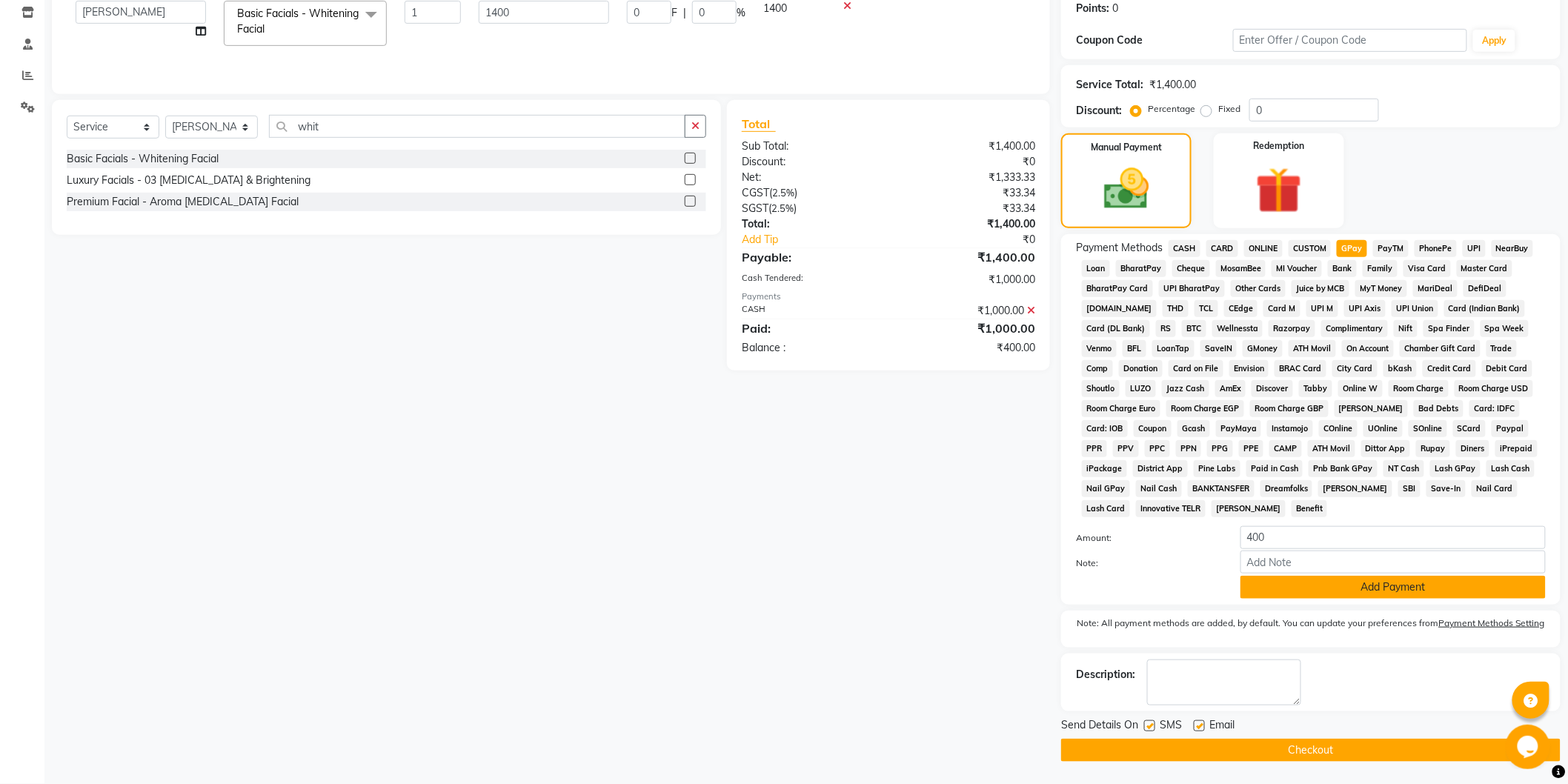
click at [1424, 582] on button "Add Payment" at bounding box center [1393, 587] width 305 height 23
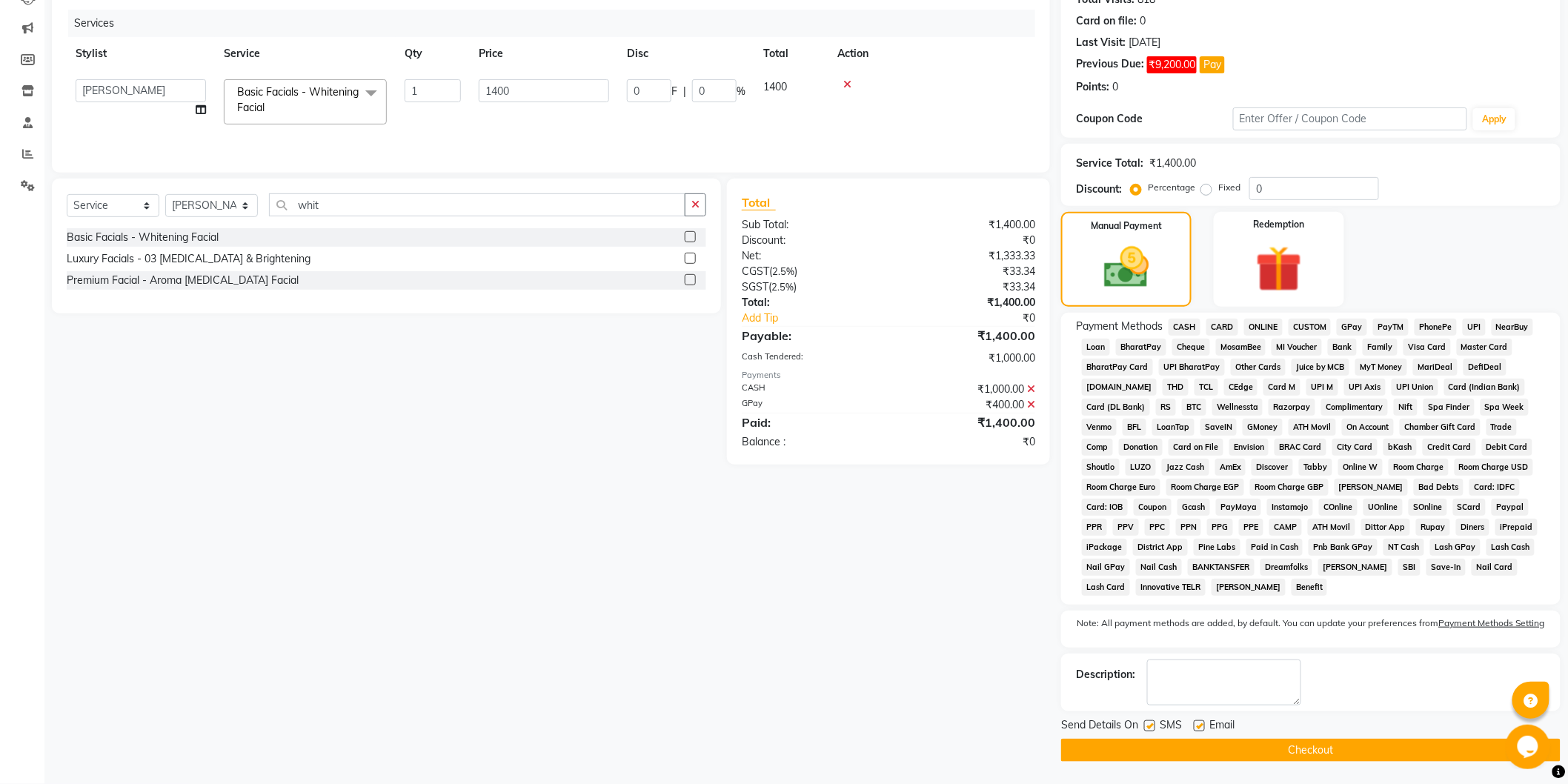
scroll to position [176, 0]
click at [1336, 752] on button "Checkout" at bounding box center [1310, 750] width 499 height 23
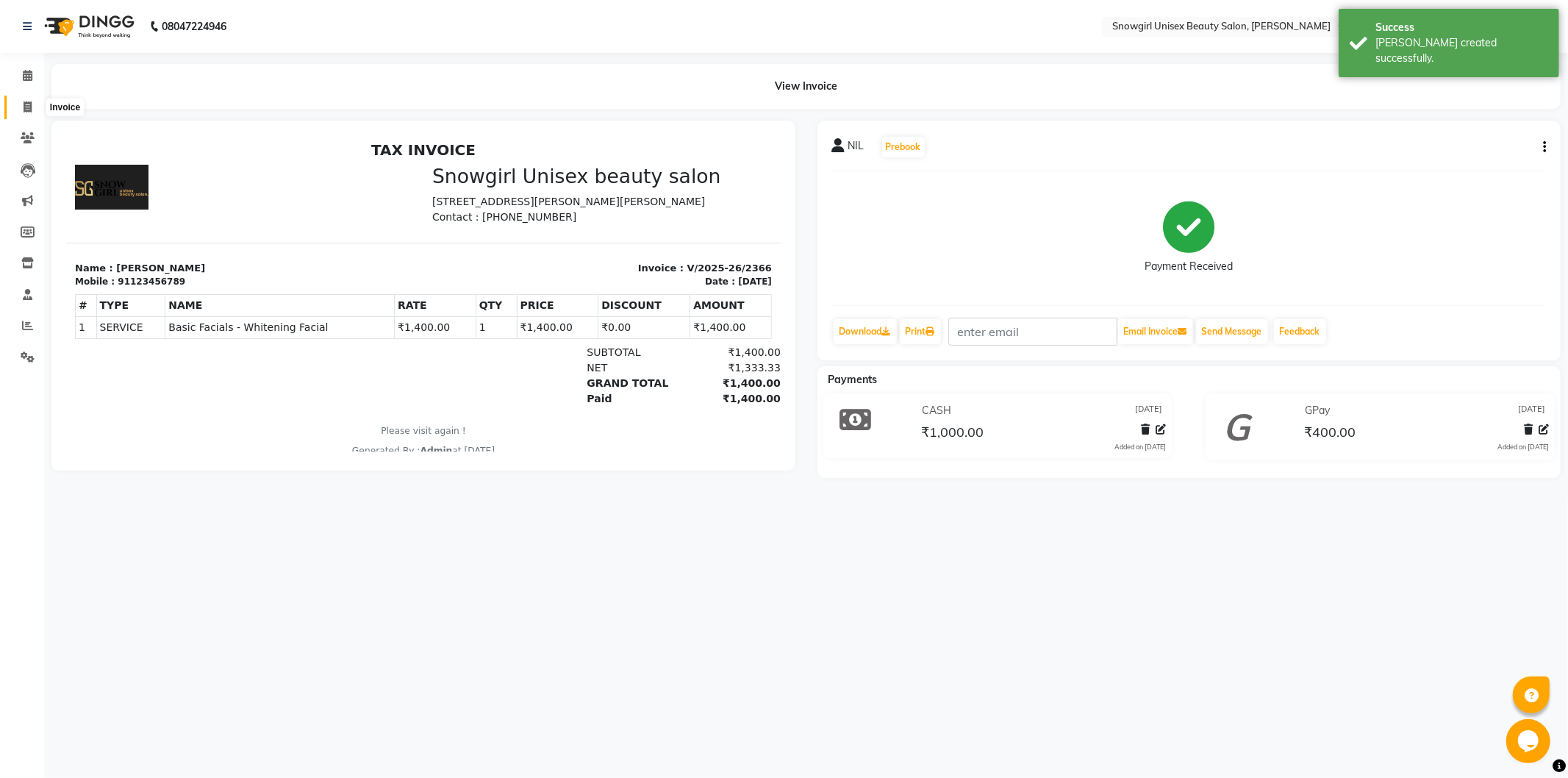
click at [24, 103] on icon at bounding box center [27, 107] width 8 height 11
select select "service"
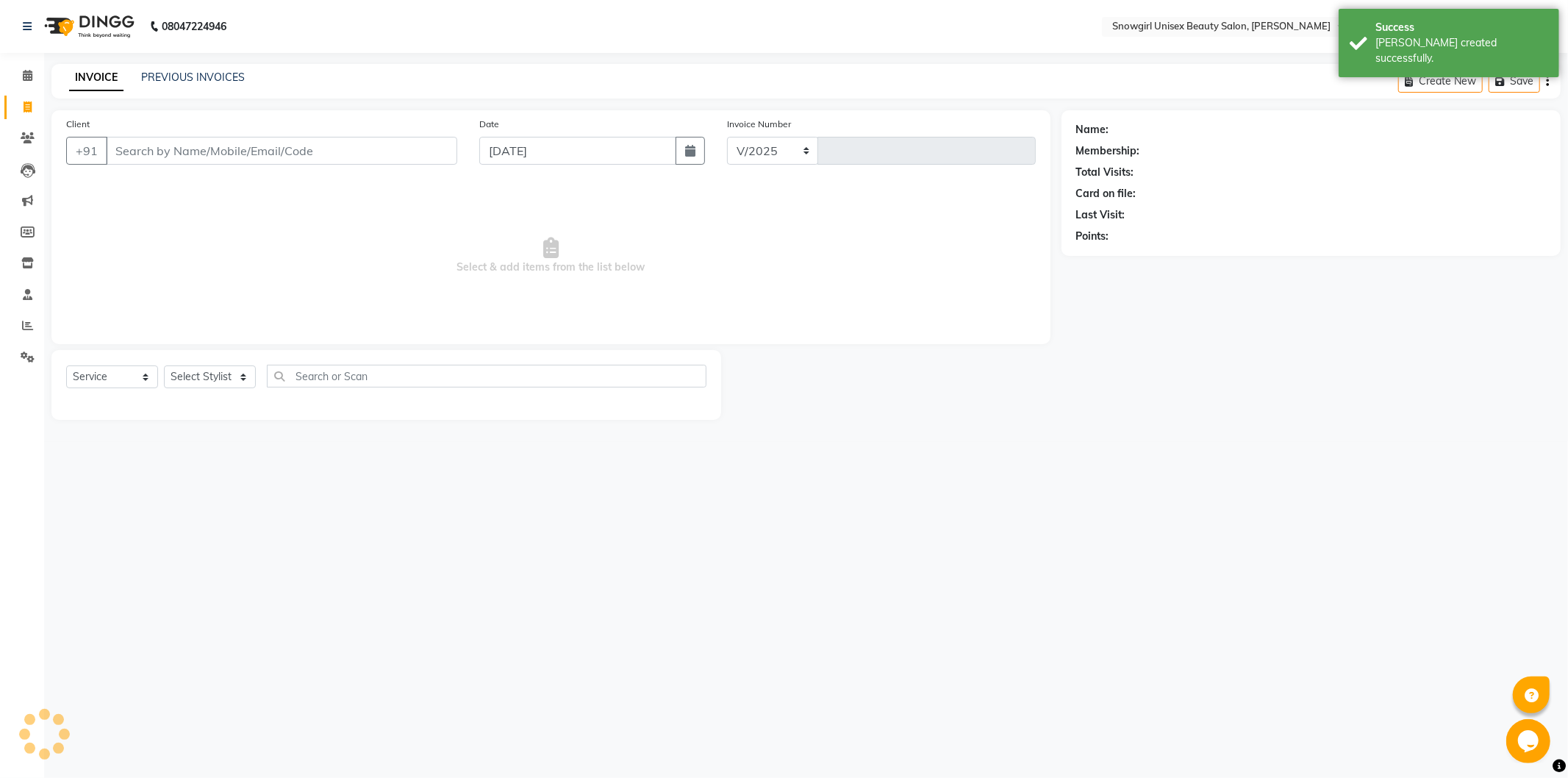
select select "5593"
type input "2367"
click at [696, 150] on button "button" at bounding box center [690, 150] width 29 height 28
select select "10"
select select "2025"
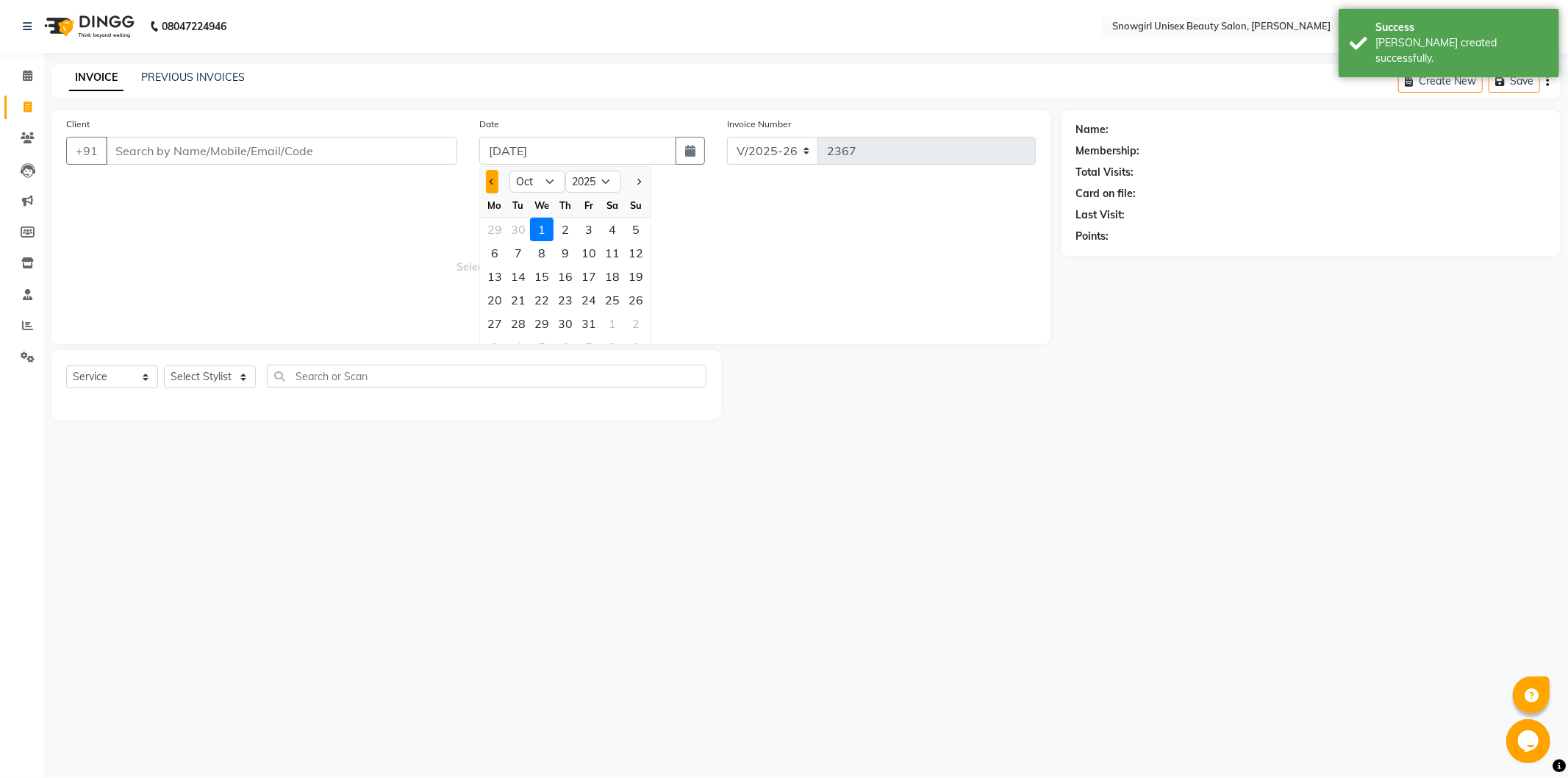
click at [492, 174] on button "Previous month" at bounding box center [492, 182] width 13 height 24
select select "9"
click at [525, 327] on div "30" at bounding box center [518, 324] width 24 height 24
type input "[DATE]"
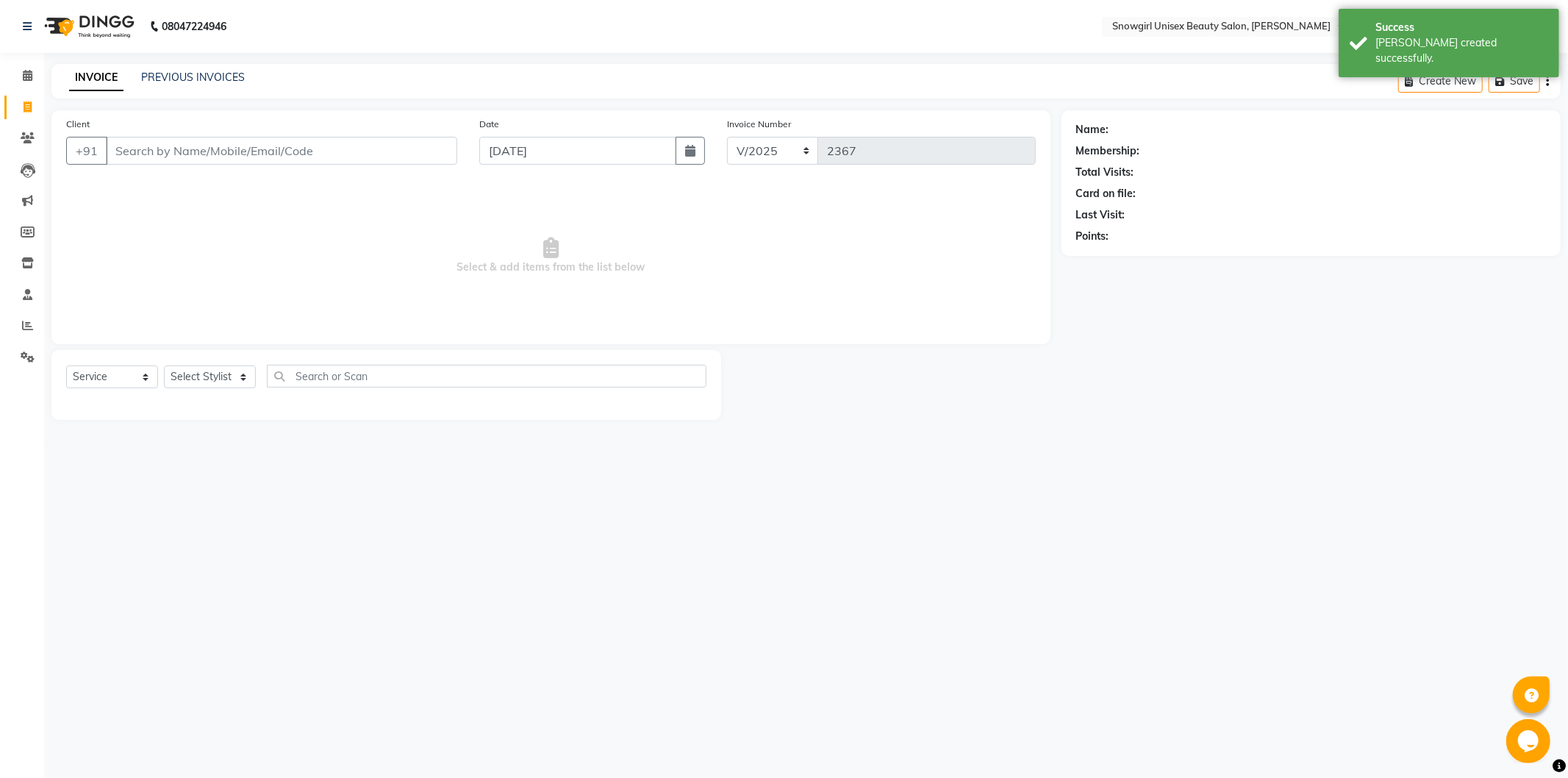
click at [311, 180] on div "Client +91 Date [DATE] Invoice Number V/2025 V/[PHONE_NUMBER] Select & add item…" at bounding box center [551, 227] width 999 height 233
click at [310, 157] on input "Client" at bounding box center [281, 150] width 351 height 28
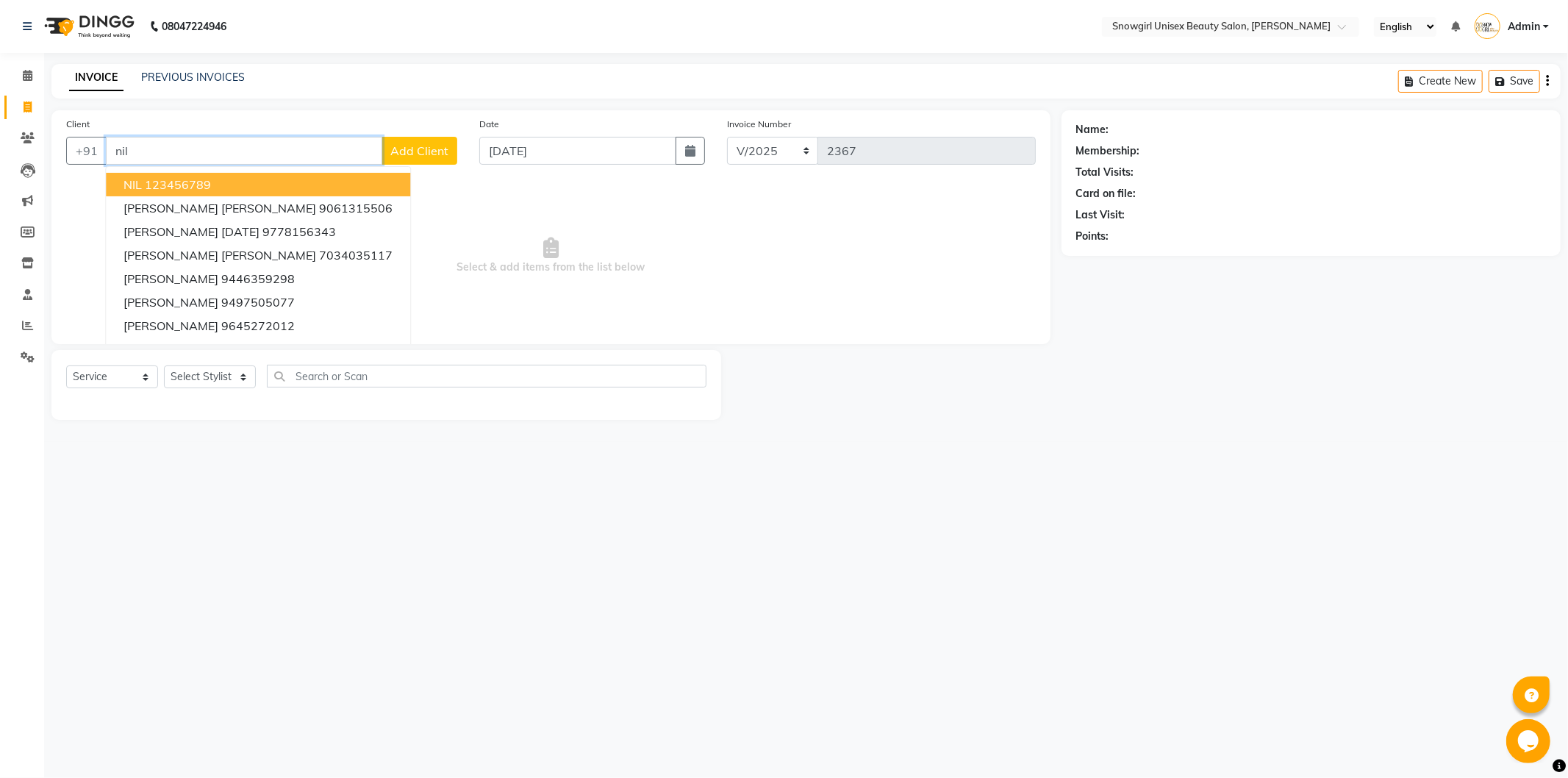
click at [229, 184] on button "NIL 123456789" at bounding box center [258, 185] width 304 height 24
type input "123456789"
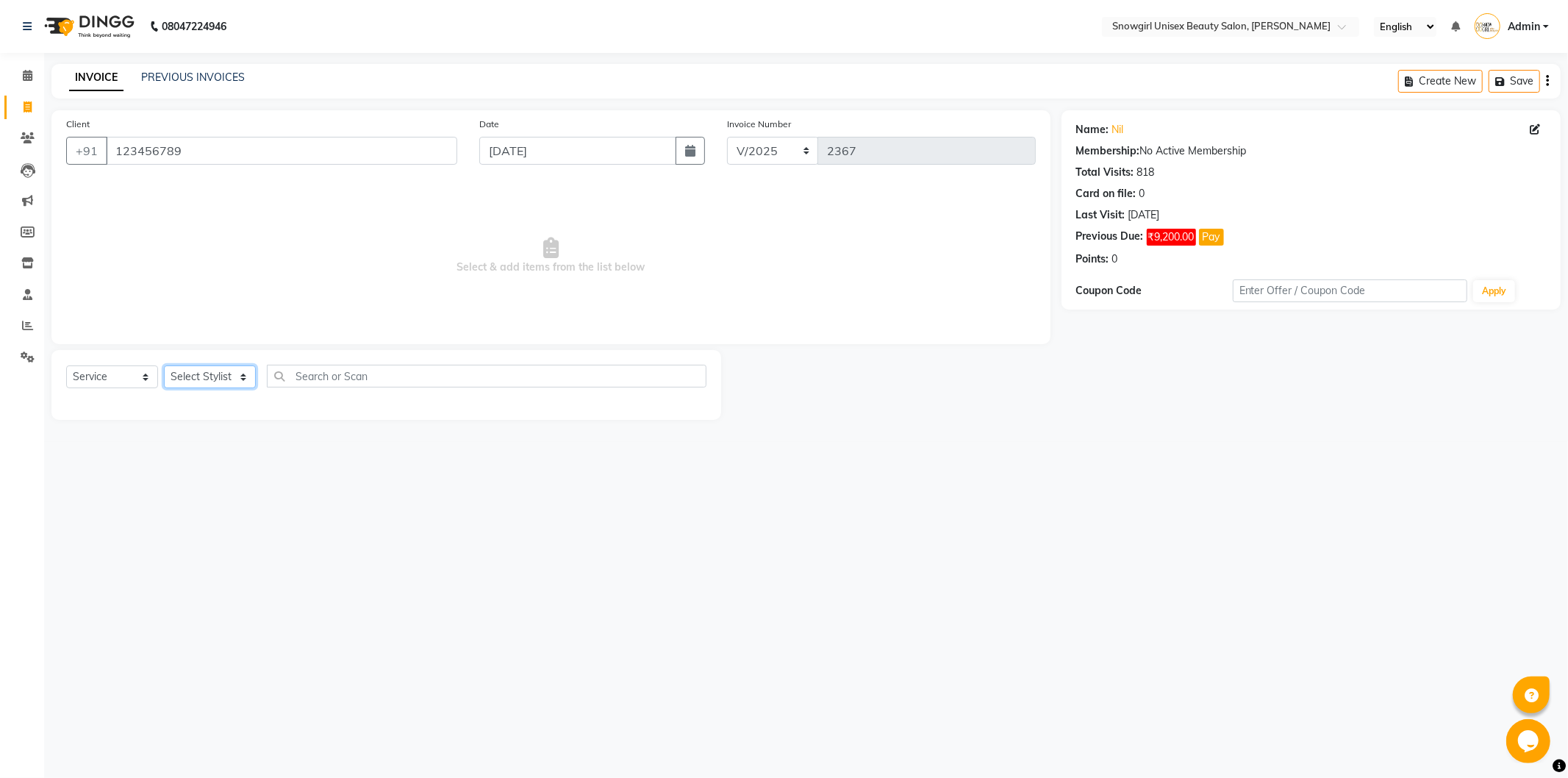
click at [222, 385] on select "Select Stylist [PERSON_NAME] [PERSON_NAME] [PERSON_NAME] [PERSON_NAME] [PERSON_…" at bounding box center [209, 376] width 91 height 23
select select "39187"
click at [164, 366] on select "Select Stylist [PERSON_NAME] [PERSON_NAME] [PERSON_NAME] [PERSON_NAME] [PERSON_…" at bounding box center [209, 376] width 91 height 23
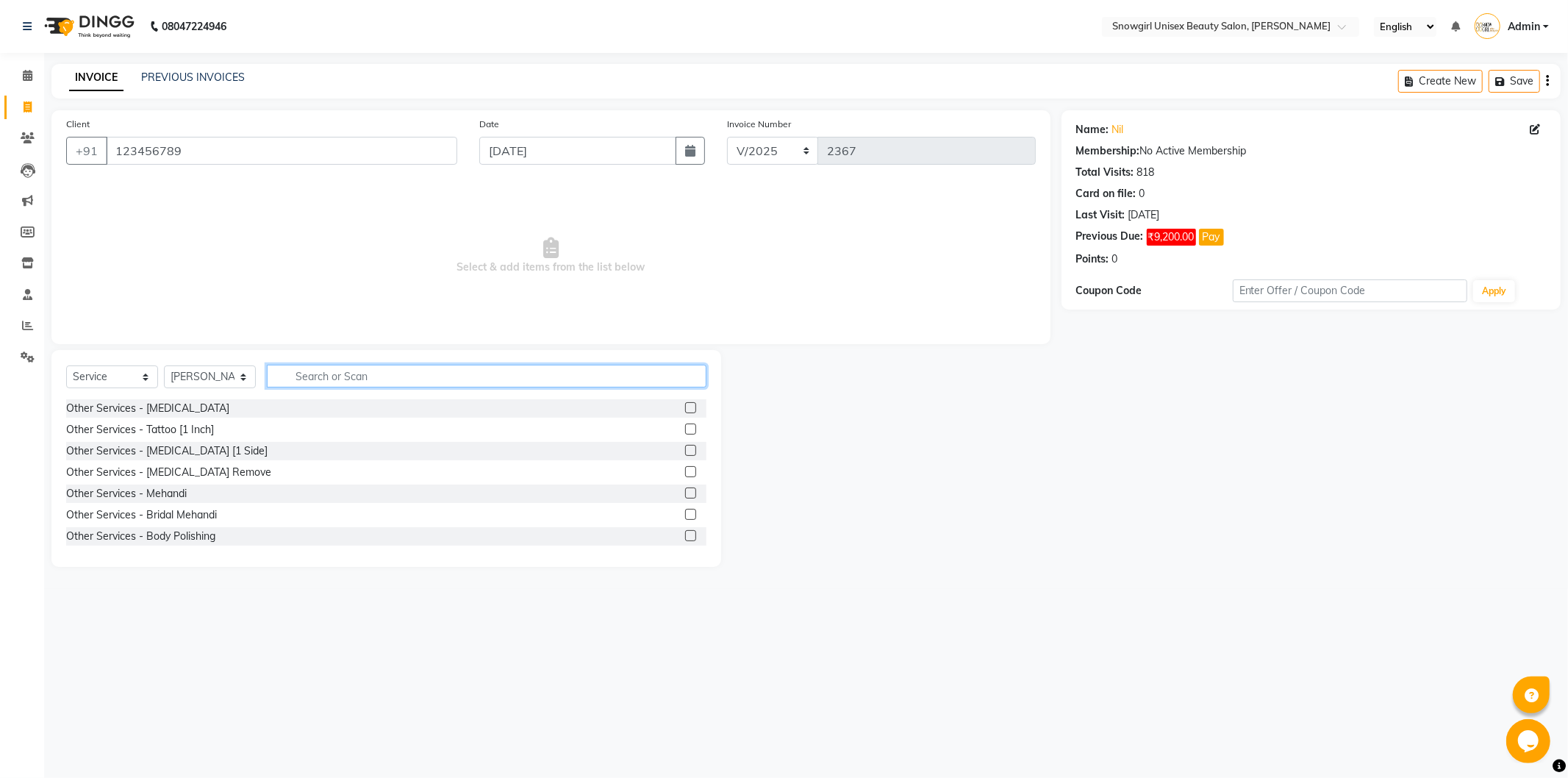
click at [310, 379] on input "text" at bounding box center [486, 375] width 439 height 23
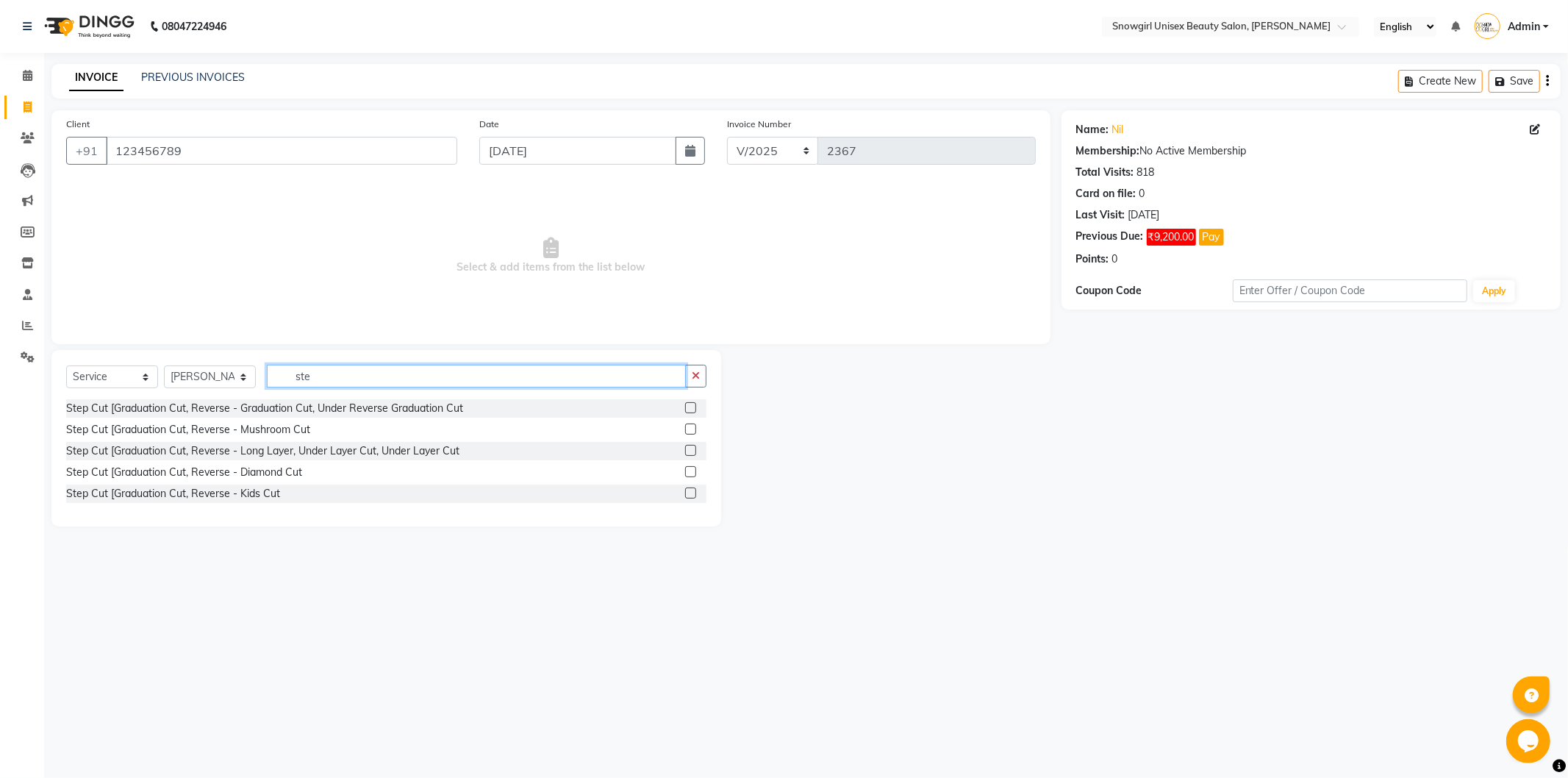
type input "ste"
click at [691, 409] on label at bounding box center [690, 407] width 11 height 11
click at [691, 409] on input "checkbox" at bounding box center [689, 408] width 9 height 9
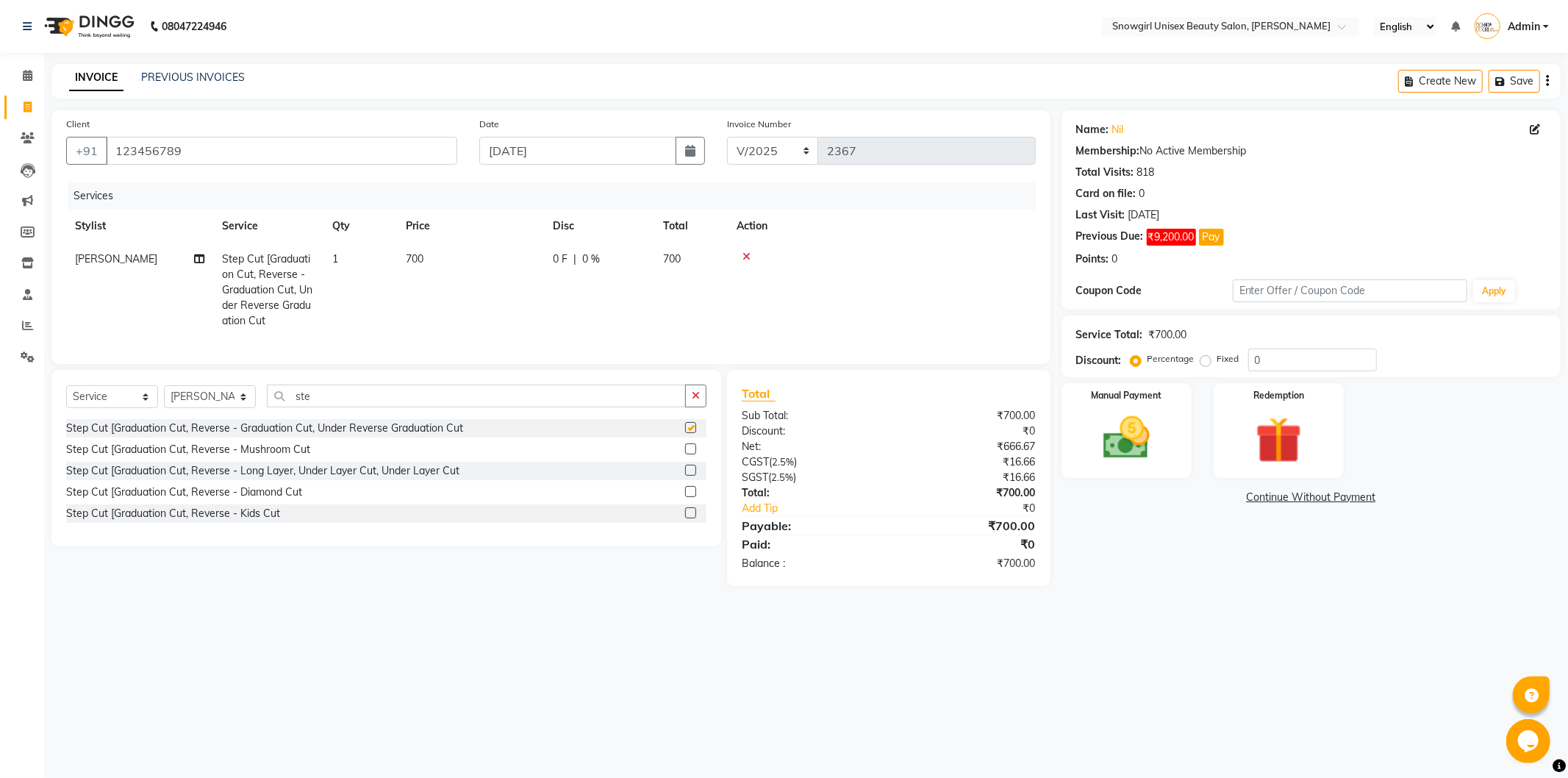
checkbox input "false"
click at [1141, 436] on img at bounding box center [1126, 438] width 79 height 56
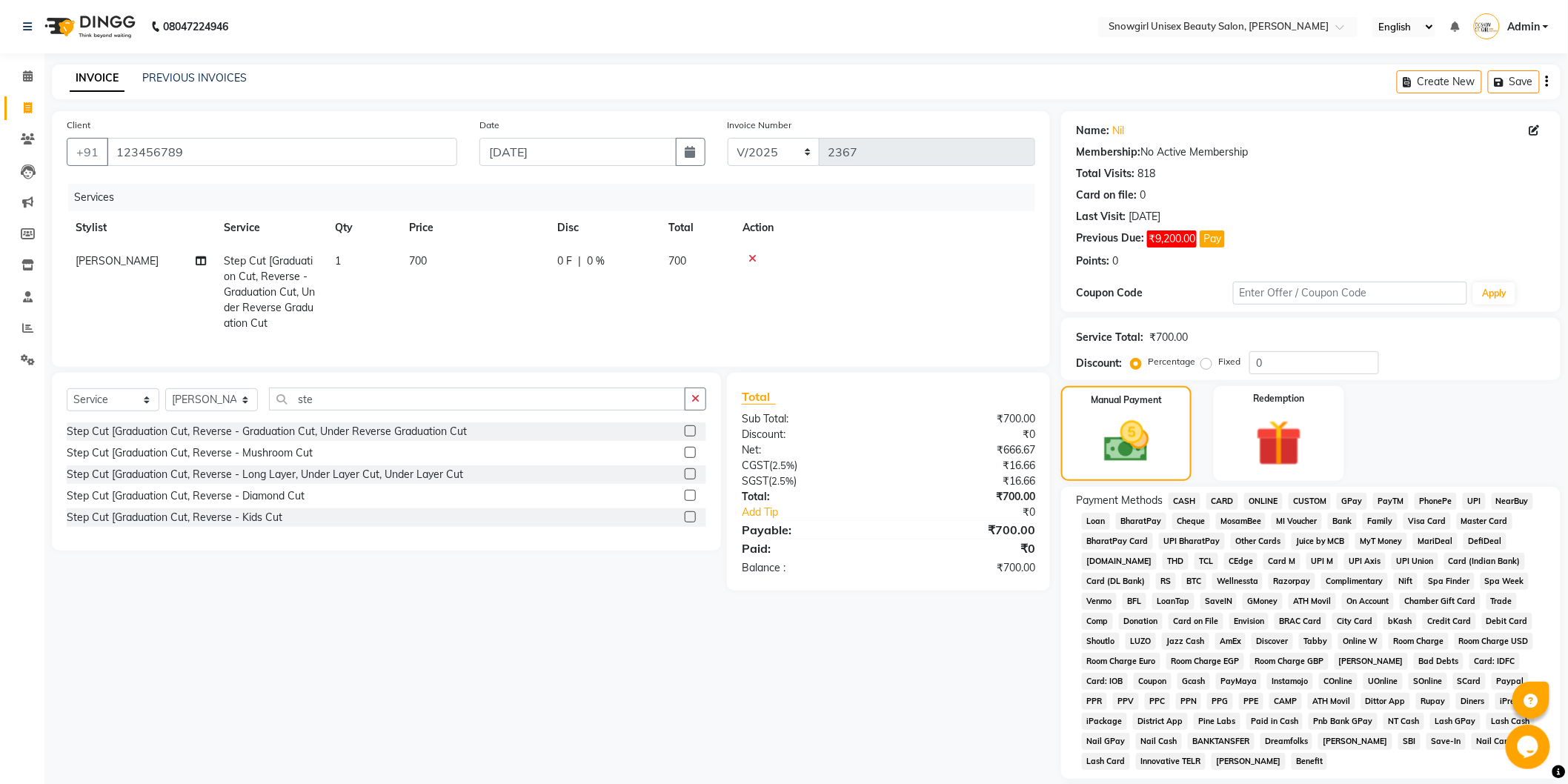
click at [1191, 501] on span "CASH" at bounding box center [1184, 501] width 32 height 17
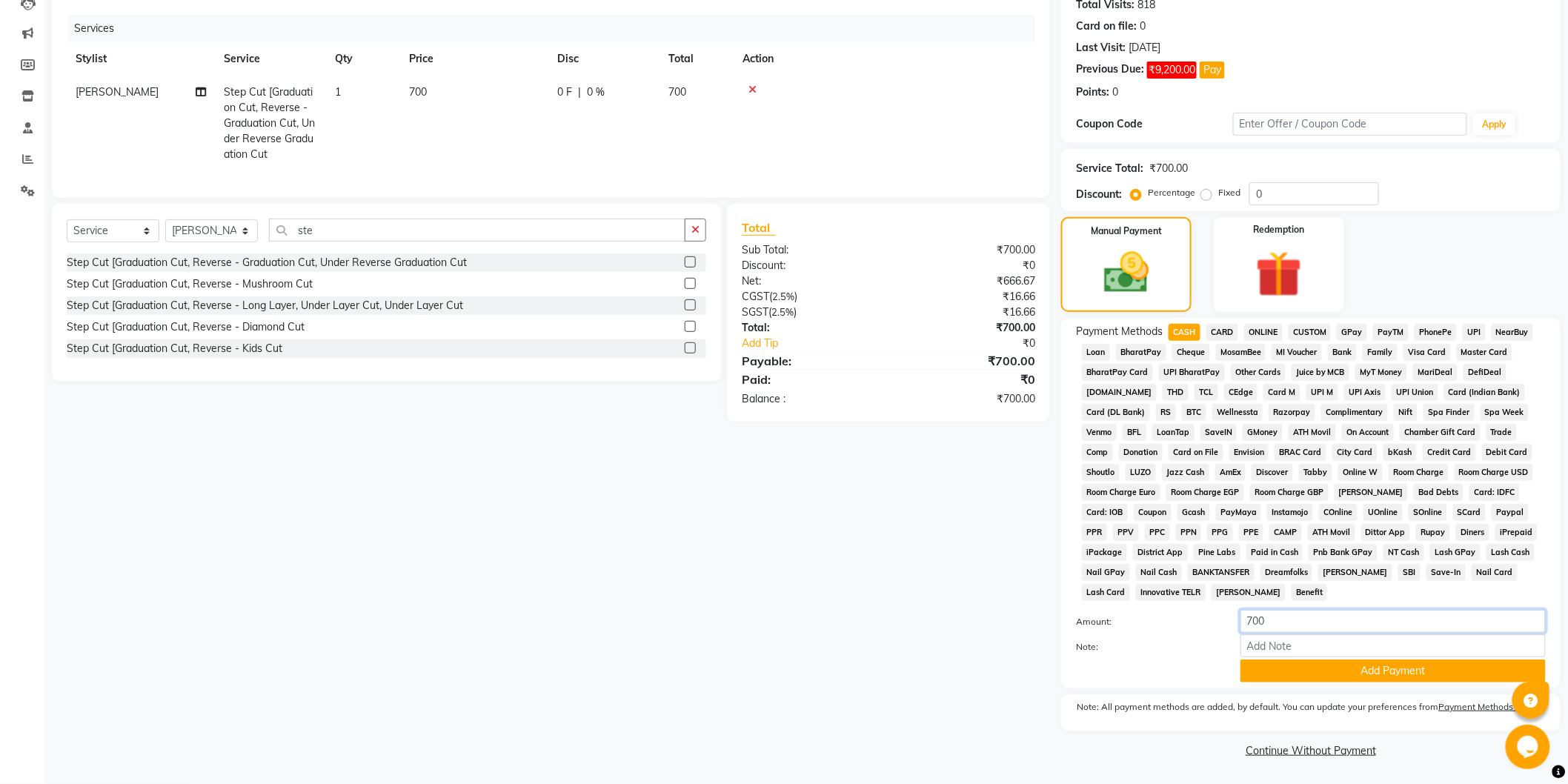
click at [1261, 620] on input "700" at bounding box center [1393, 621] width 305 height 23
type input "500"
click at [1323, 657] on div "Note:" at bounding box center [1310, 646] width 492 height 25
click at [1340, 672] on button "Add Payment" at bounding box center [1393, 670] width 305 height 23
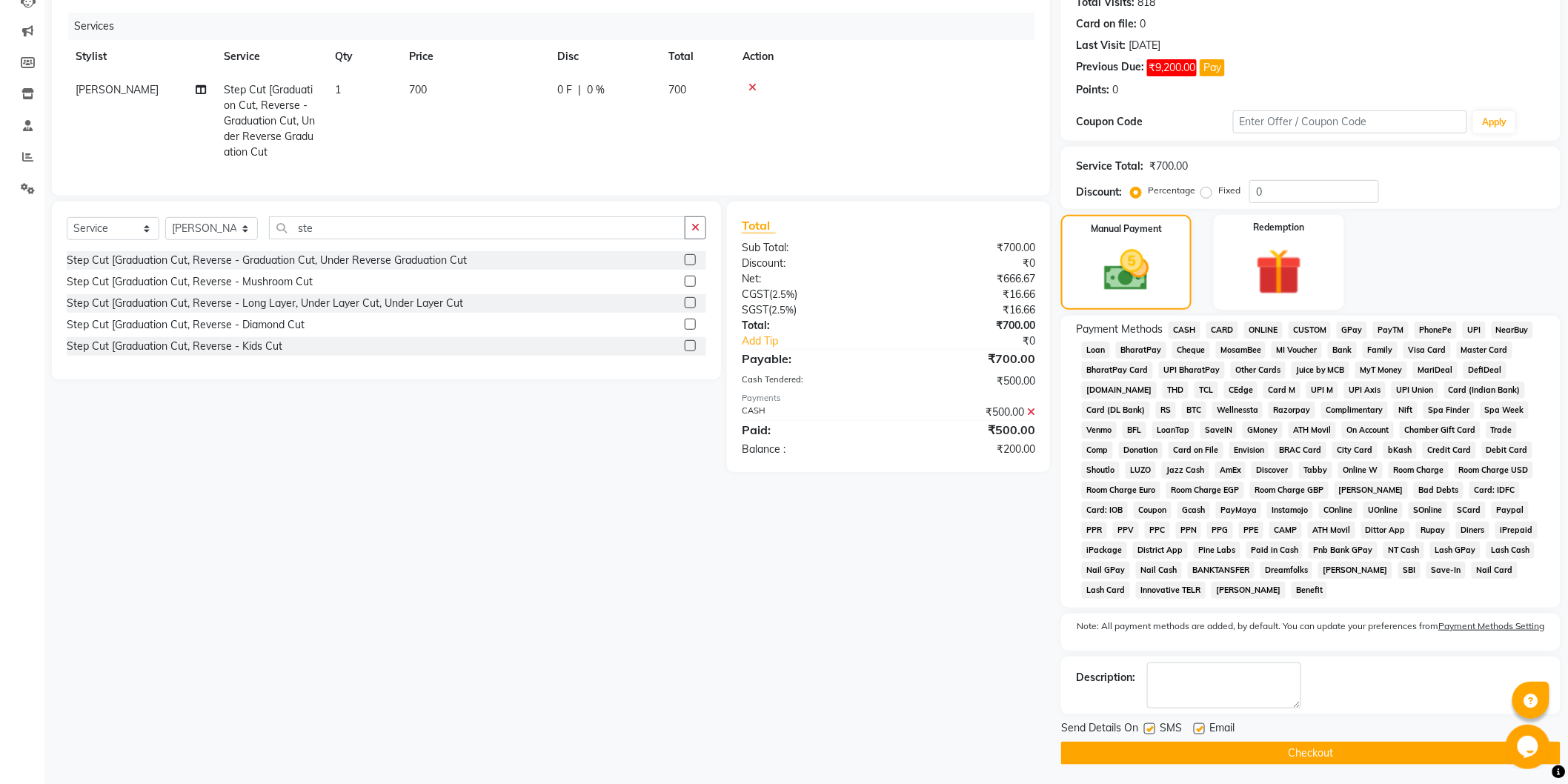
click at [1344, 331] on span "GPay" at bounding box center [1352, 330] width 30 height 17
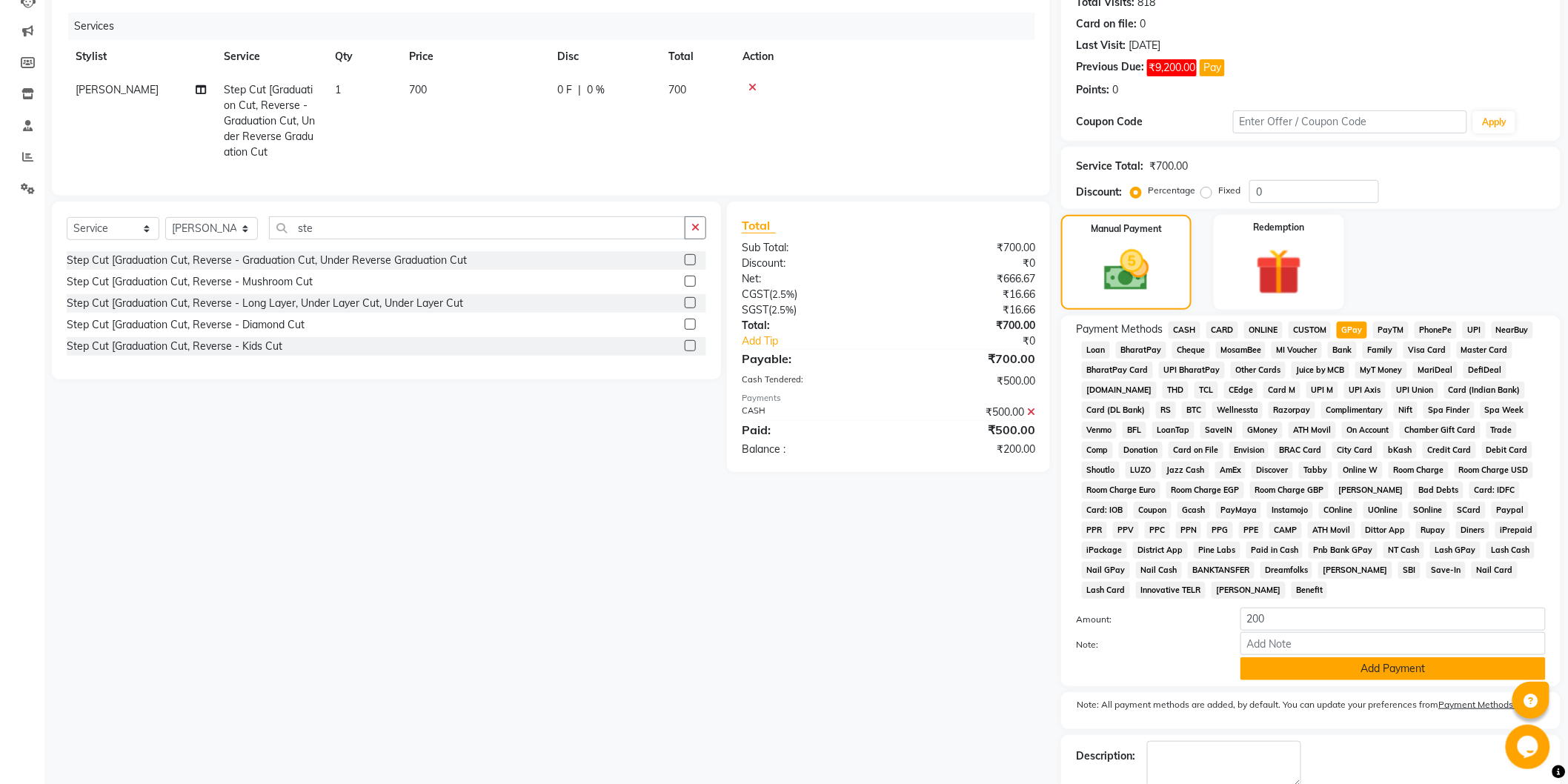
click at [1365, 668] on button "Add Payment" at bounding box center [1393, 669] width 305 height 23
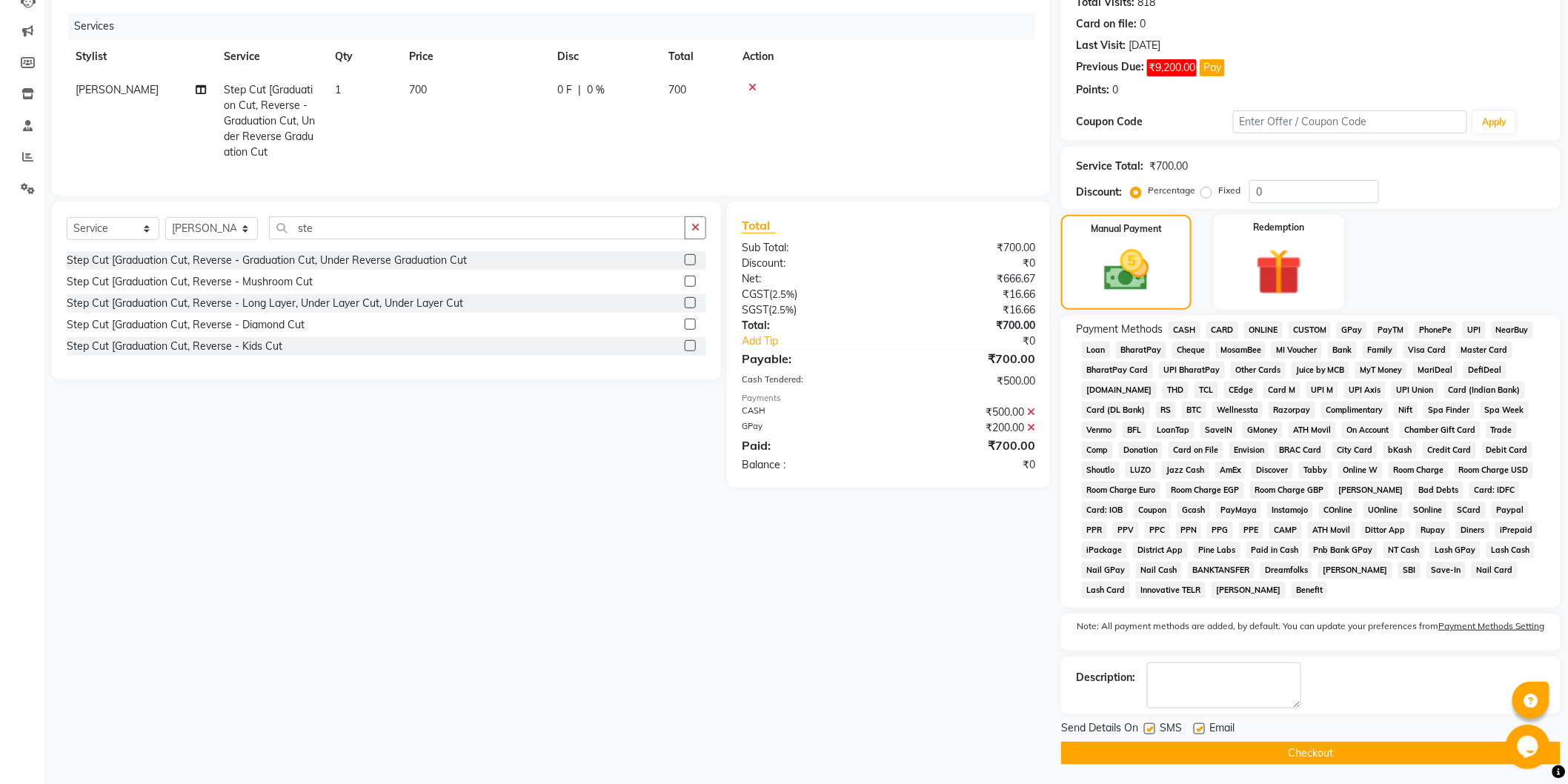
scroll to position [176, 0]
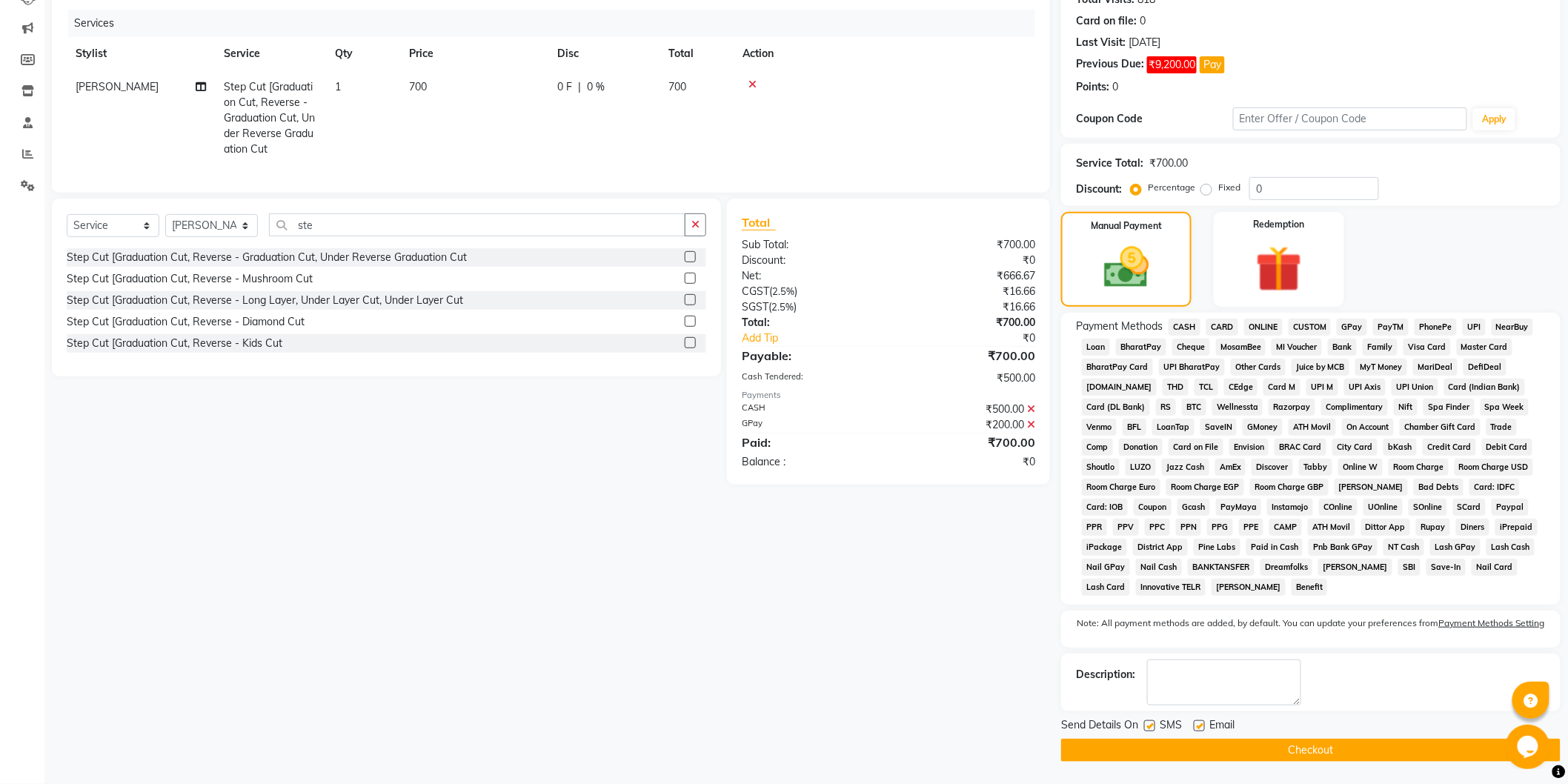
click at [1361, 744] on button "Checkout" at bounding box center [1310, 750] width 499 height 23
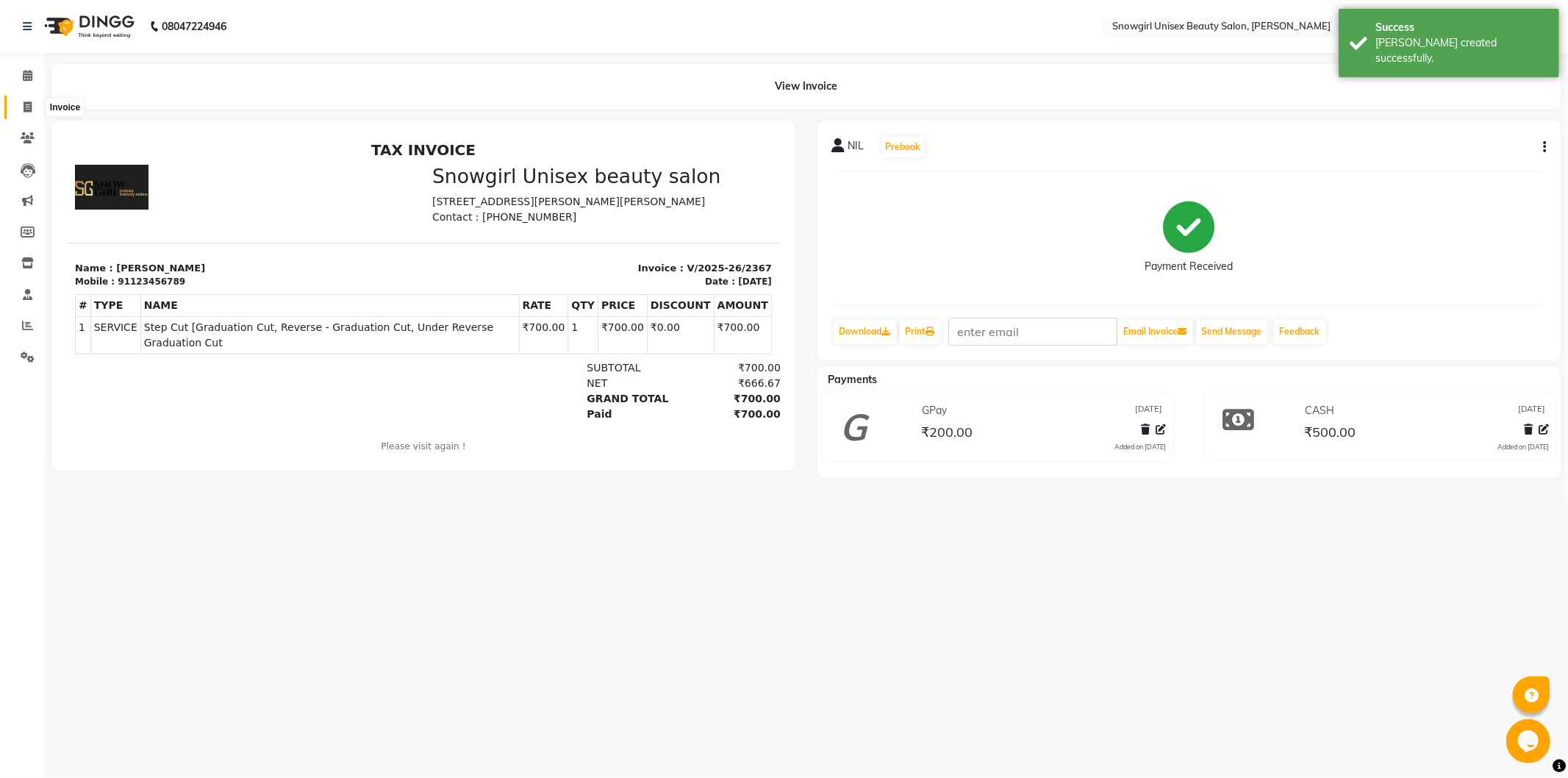
click at [27, 102] on icon at bounding box center [27, 107] width 8 height 11
select select "service"
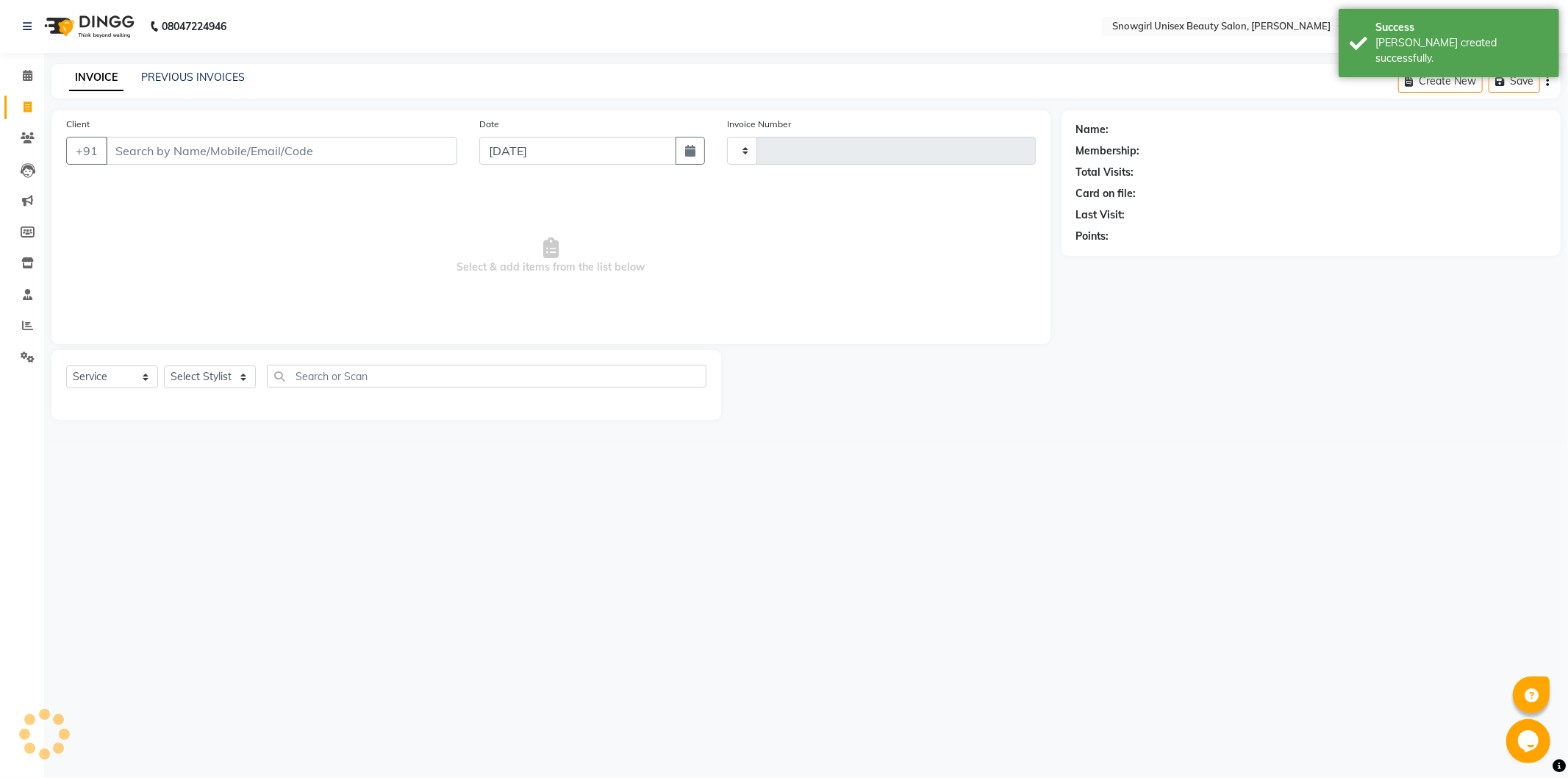
type input "2368"
select select "5593"
click at [688, 150] on icon "button" at bounding box center [690, 150] width 10 height 12
select select "10"
select select "2025"
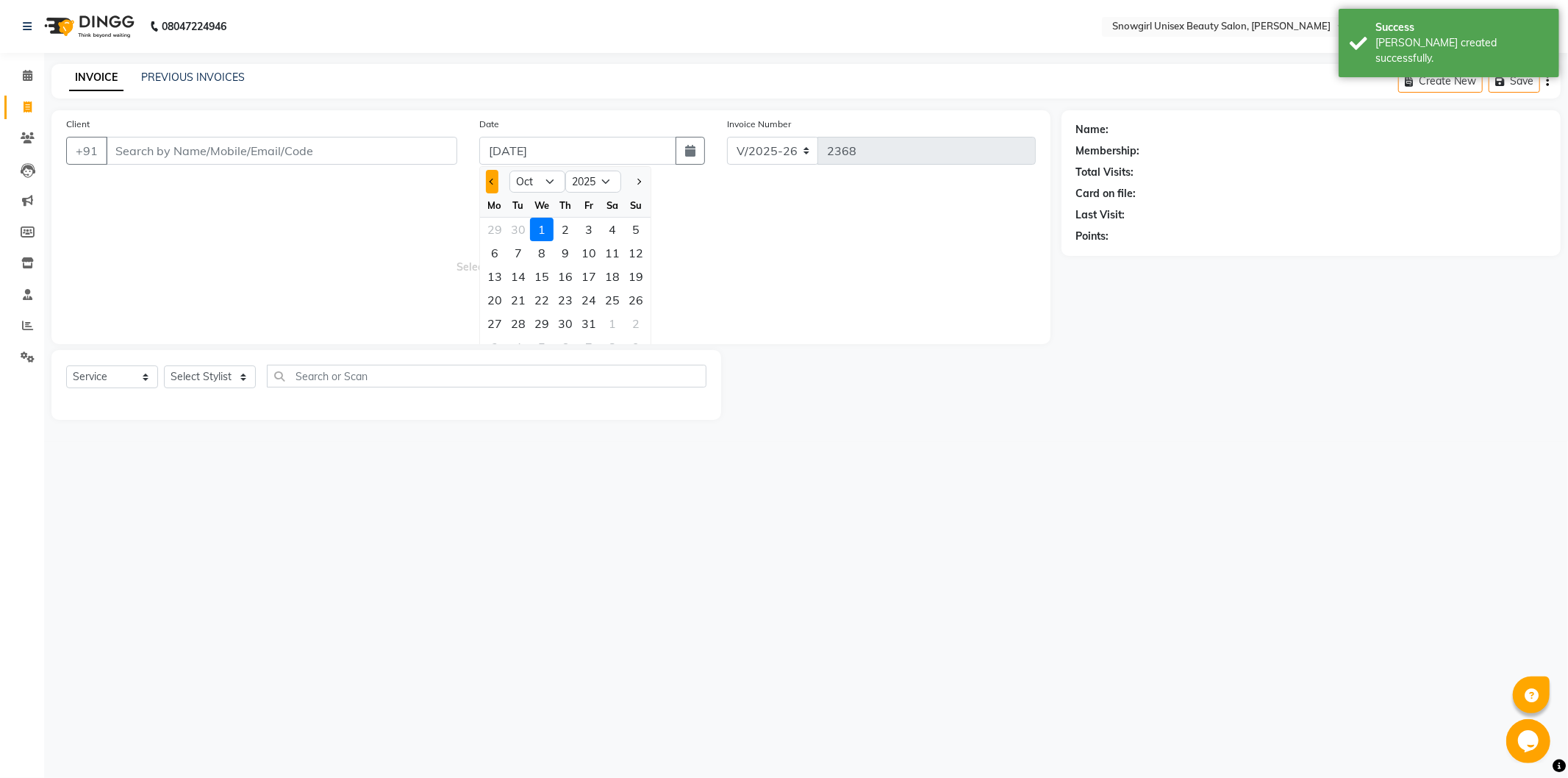
click at [490, 192] on button "Previous month" at bounding box center [492, 182] width 13 height 24
select select "9"
click at [518, 328] on div "30" at bounding box center [518, 324] width 24 height 24
type input "[DATE]"
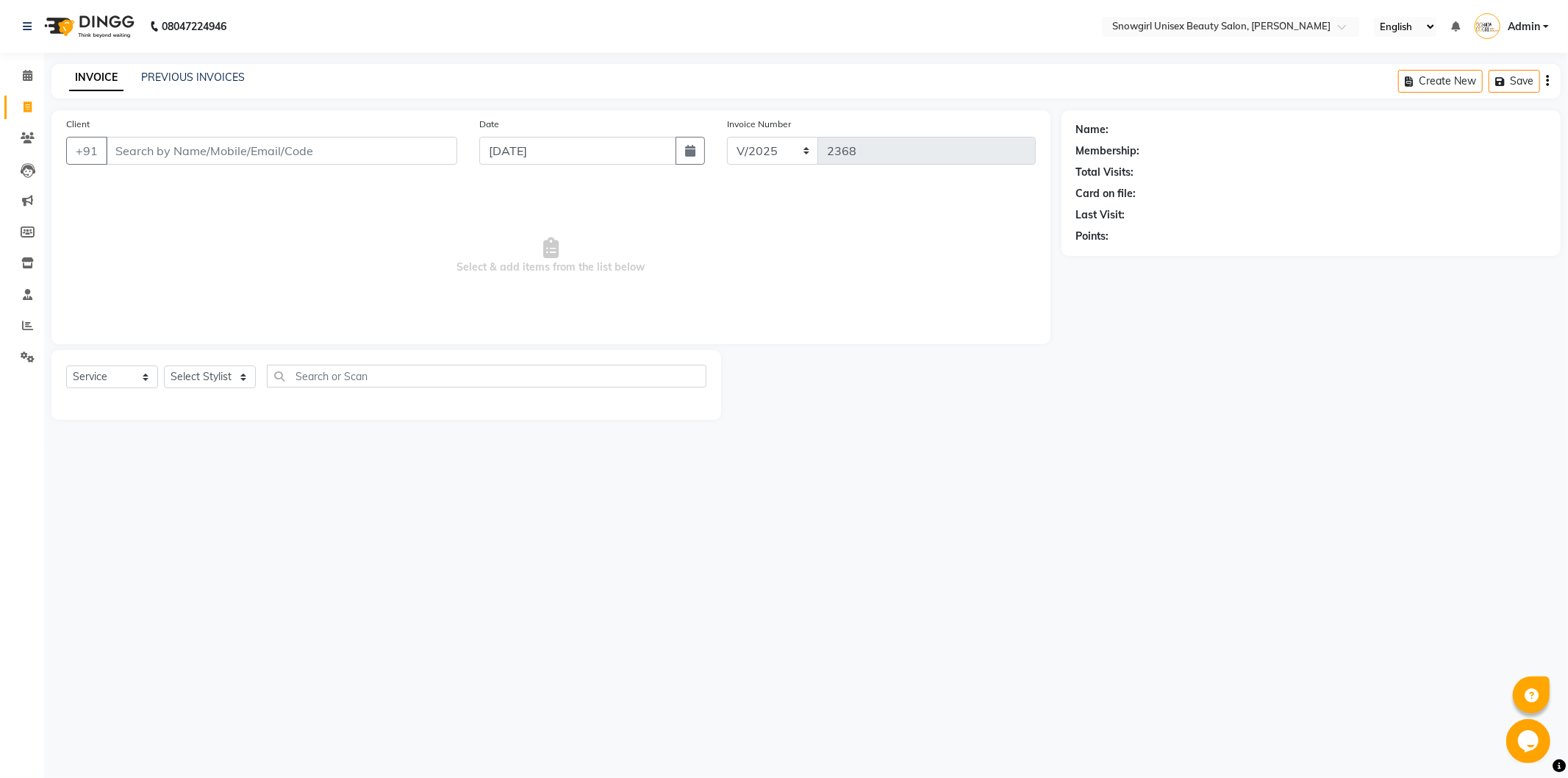
click at [380, 134] on div "Client +91" at bounding box center [261, 146] width 413 height 60
click at [383, 140] on input "Client" at bounding box center [281, 150] width 351 height 28
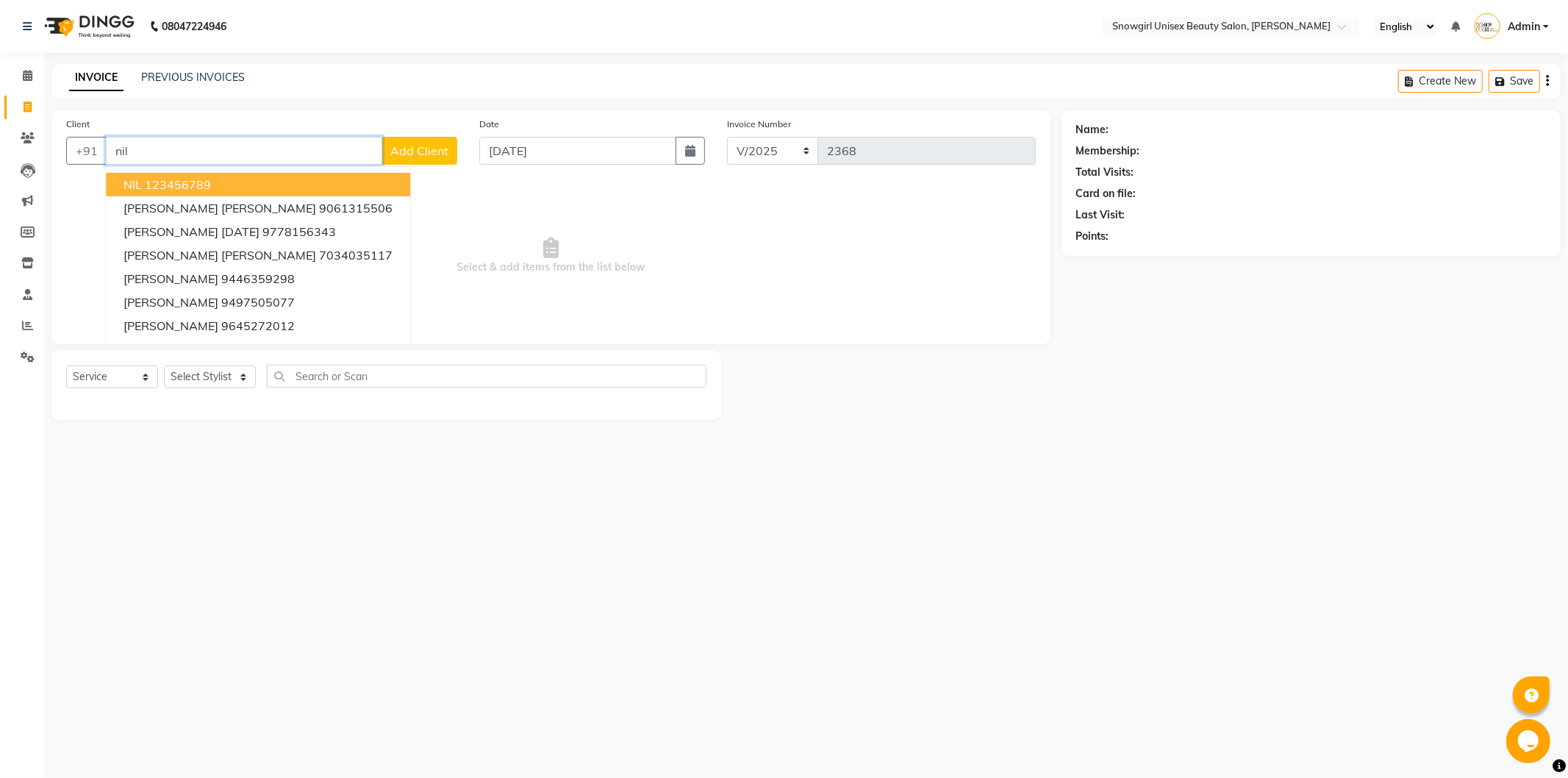
click at [162, 186] on ngb-highlight "123456789" at bounding box center [177, 184] width 66 height 15
type input "123456789"
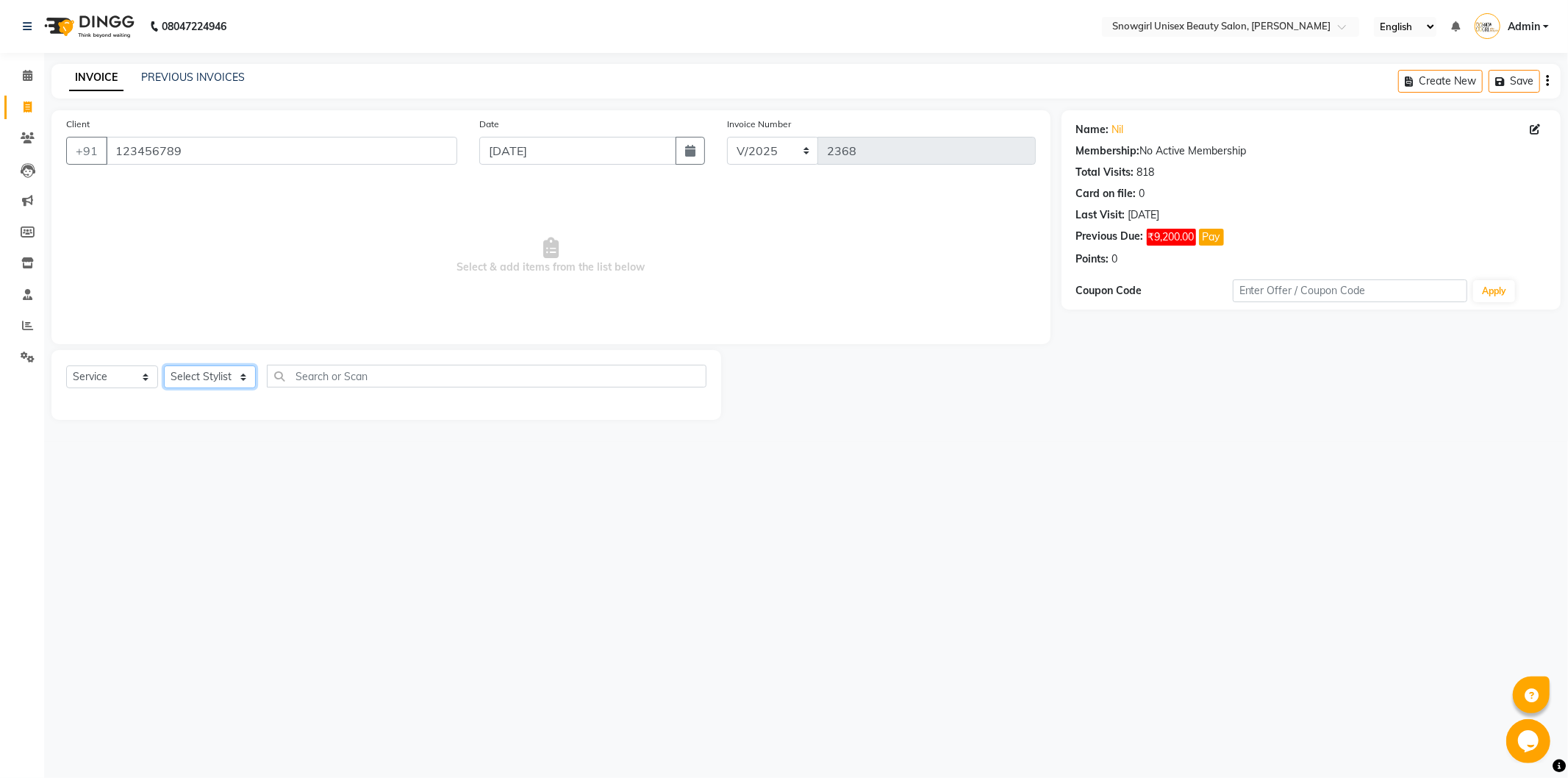
click at [245, 384] on select "Select Stylist [PERSON_NAME] [PERSON_NAME] [PERSON_NAME] [PERSON_NAME] [PERSON_…" at bounding box center [209, 376] width 91 height 23
select select "39189"
click at [164, 366] on select "Select Stylist [PERSON_NAME] [PERSON_NAME] [PERSON_NAME] [PERSON_NAME] [PERSON_…" at bounding box center [209, 376] width 91 height 23
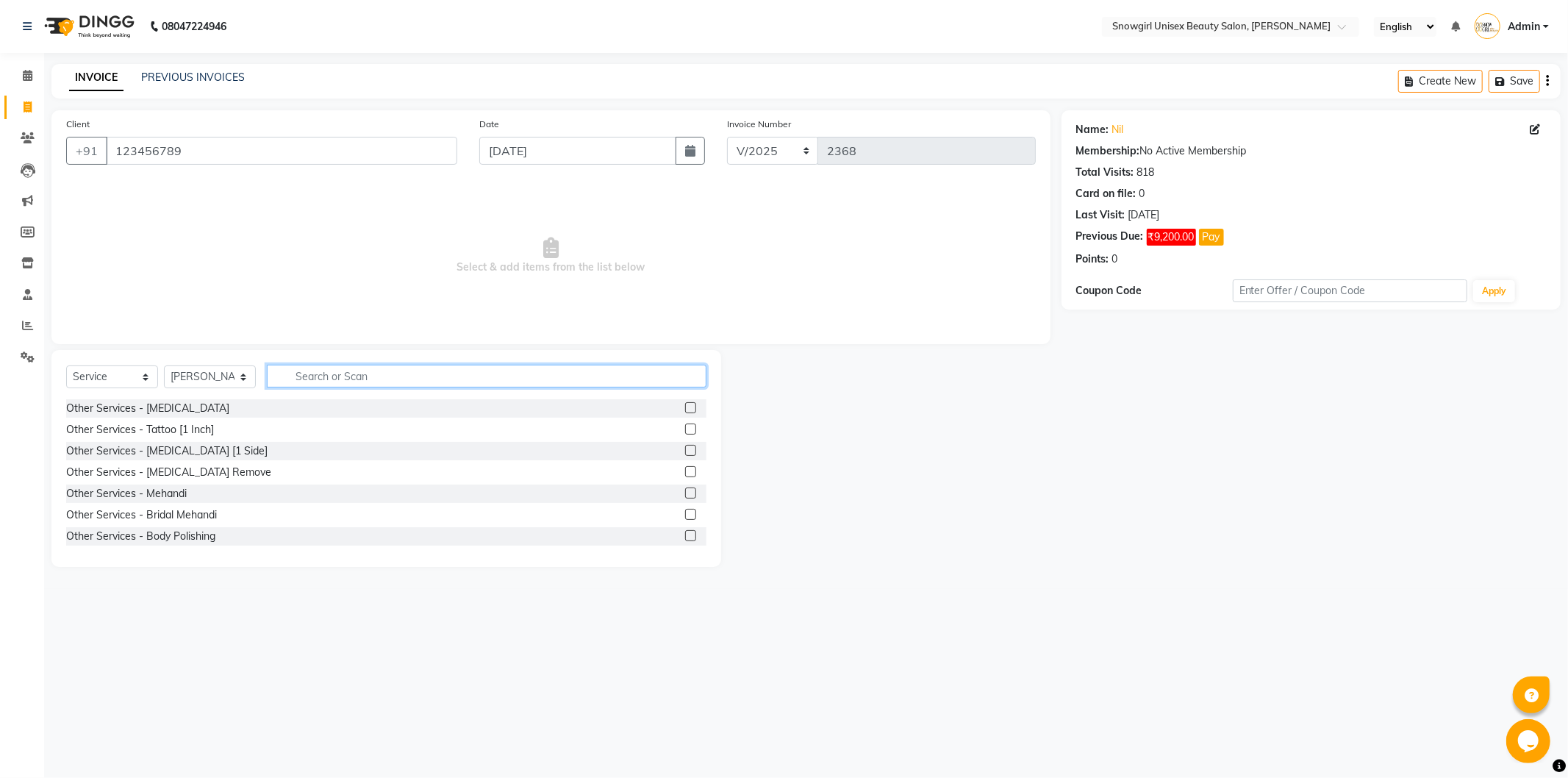
click at [338, 383] on input "text" at bounding box center [486, 375] width 439 height 23
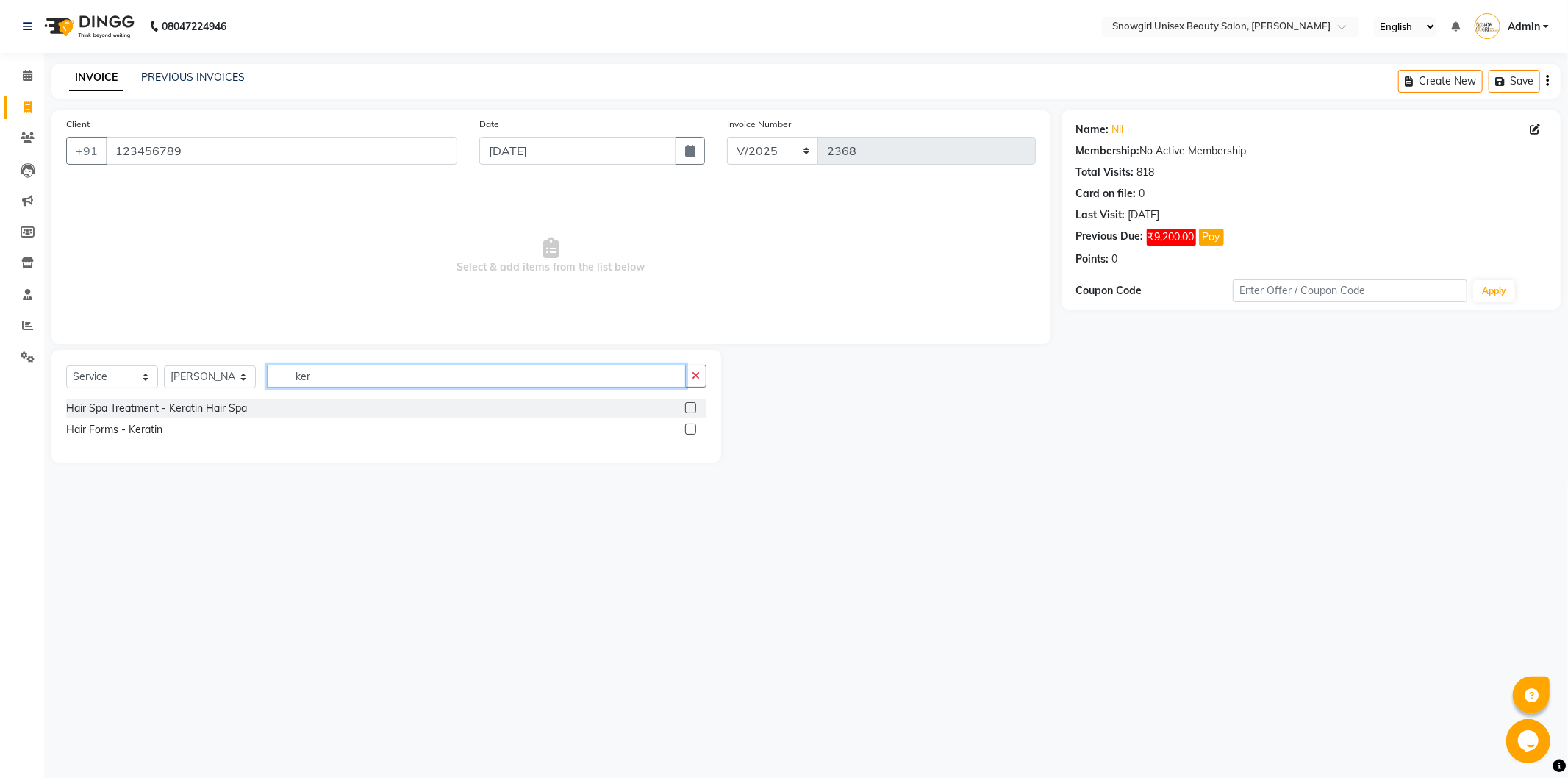
type input "ker"
click at [689, 427] on label at bounding box center [690, 428] width 11 height 11
click at [689, 427] on input "checkbox" at bounding box center [689, 429] width 9 height 9
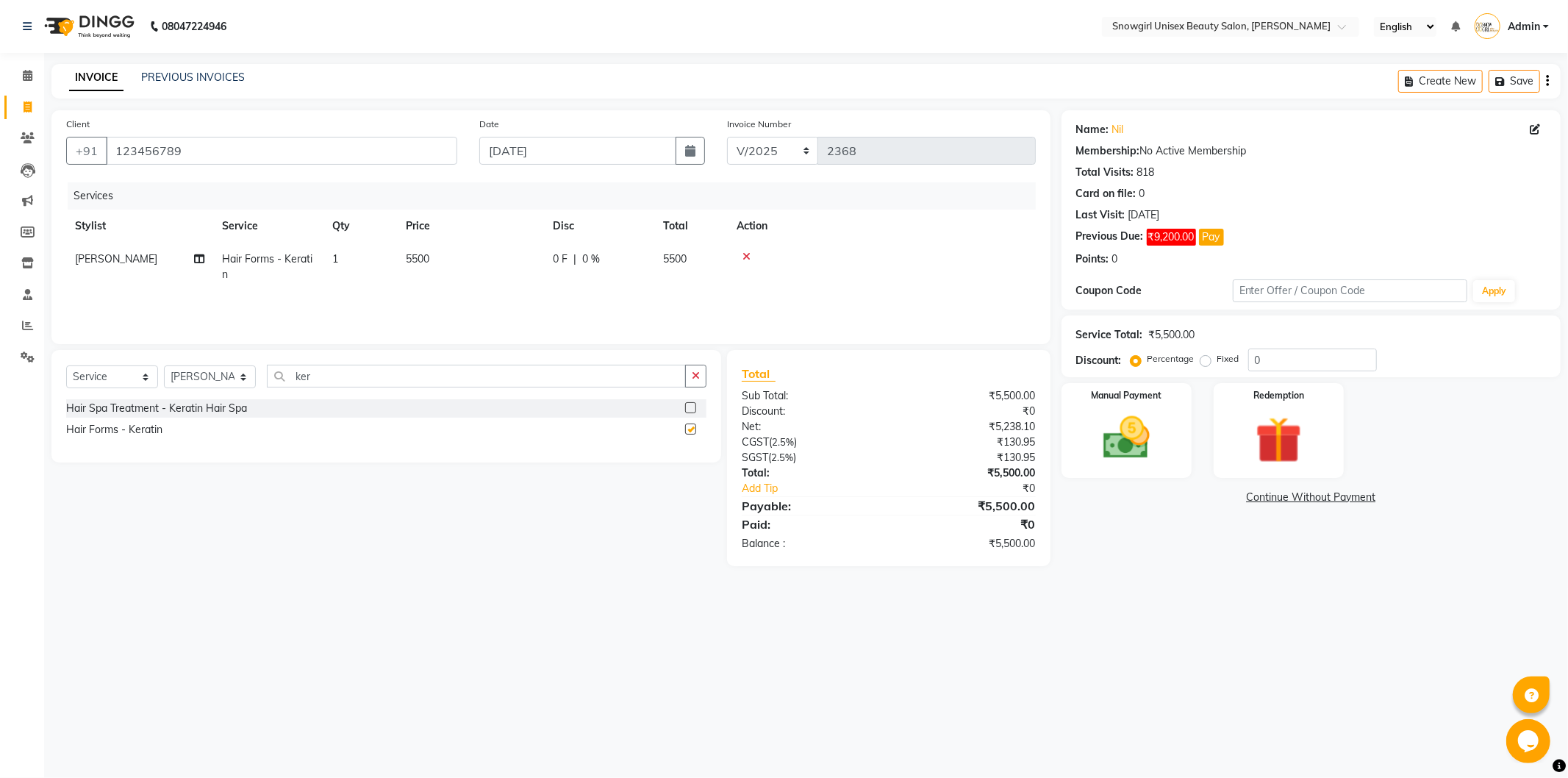
checkbox input "false"
click at [416, 233] on th "Price" at bounding box center [470, 226] width 147 height 33
click at [421, 268] on td "5500" at bounding box center [470, 267] width 147 height 49
select select "39189"
click at [480, 264] on input "5500" at bounding box center [539, 262] width 129 height 23
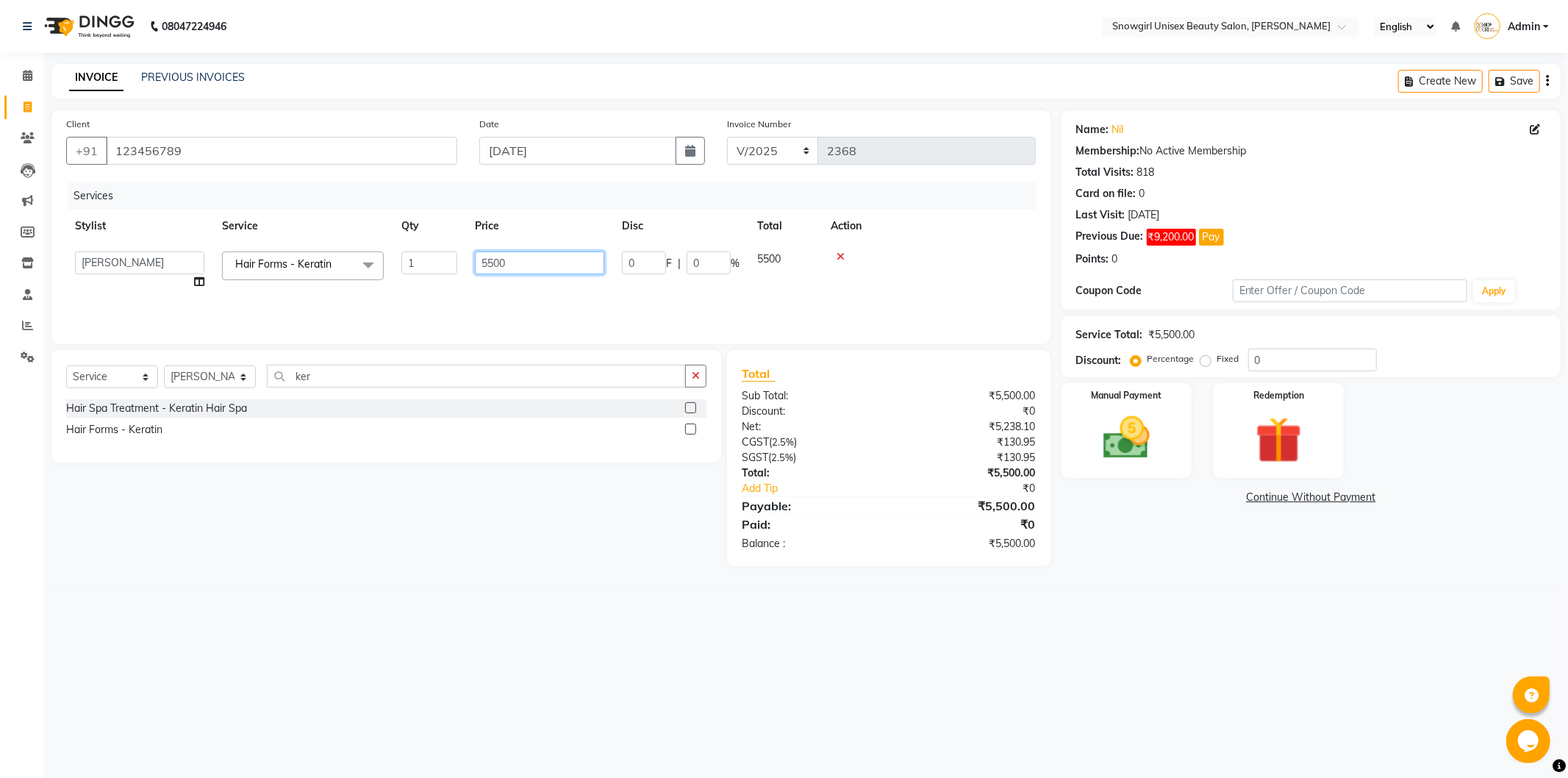
click at [480, 264] on input "5500" at bounding box center [539, 262] width 129 height 23
type input "6000"
click at [482, 275] on td "6000" at bounding box center [539, 270] width 147 height 56
select select "39189"
click at [233, 375] on select "Select Stylist [PERSON_NAME] [PERSON_NAME] [PERSON_NAME] [PERSON_NAME] [PERSON_…" at bounding box center [209, 376] width 91 height 23
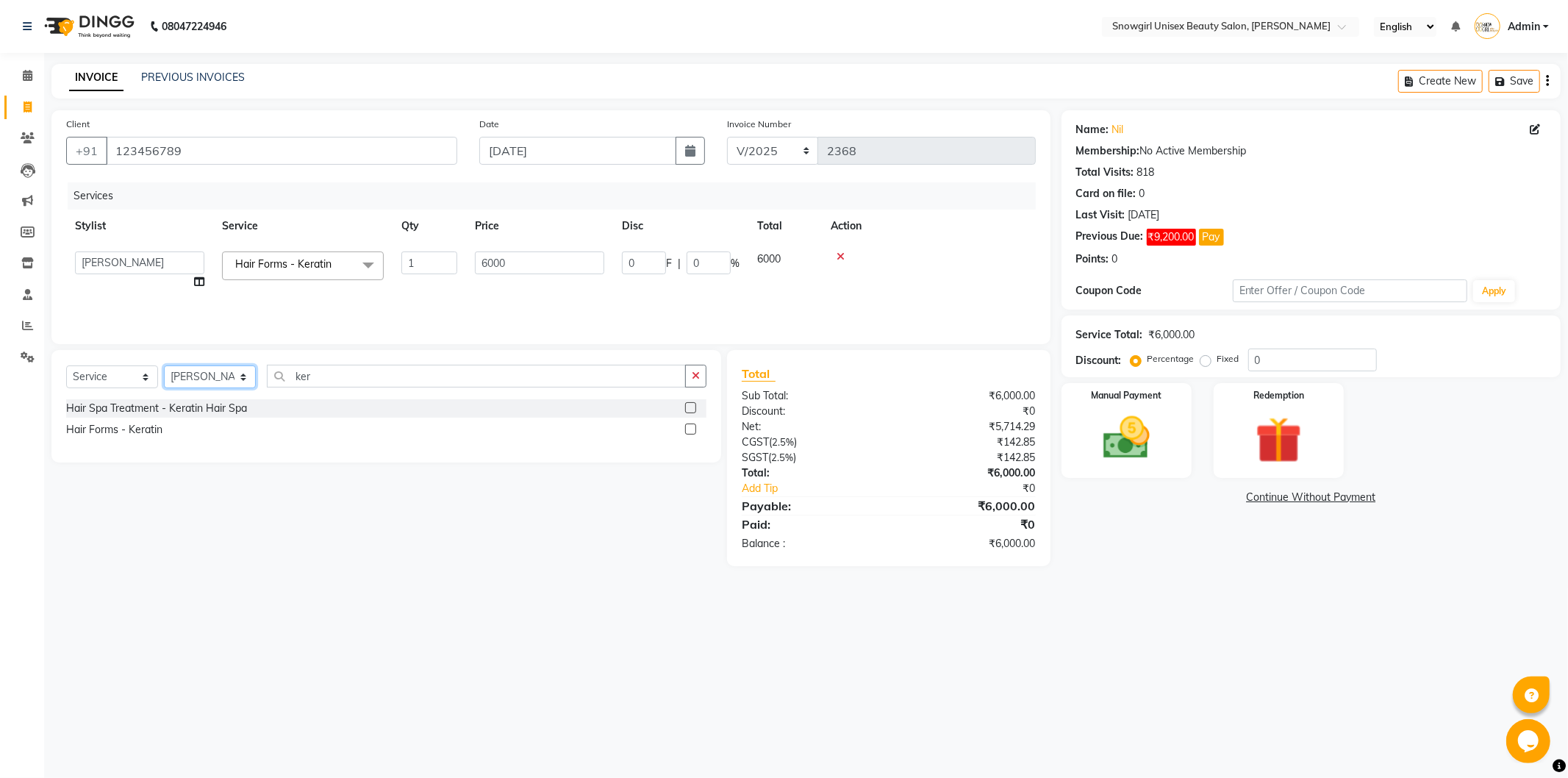
select select "39187"
click at [164, 366] on select "Select Stylist [PERSON_NAME] [PERSON_NAME] [PERSON_NAME] [PERSON_NAME] [PERSON_…" at bounding box center [209, 376] width 91 height 23
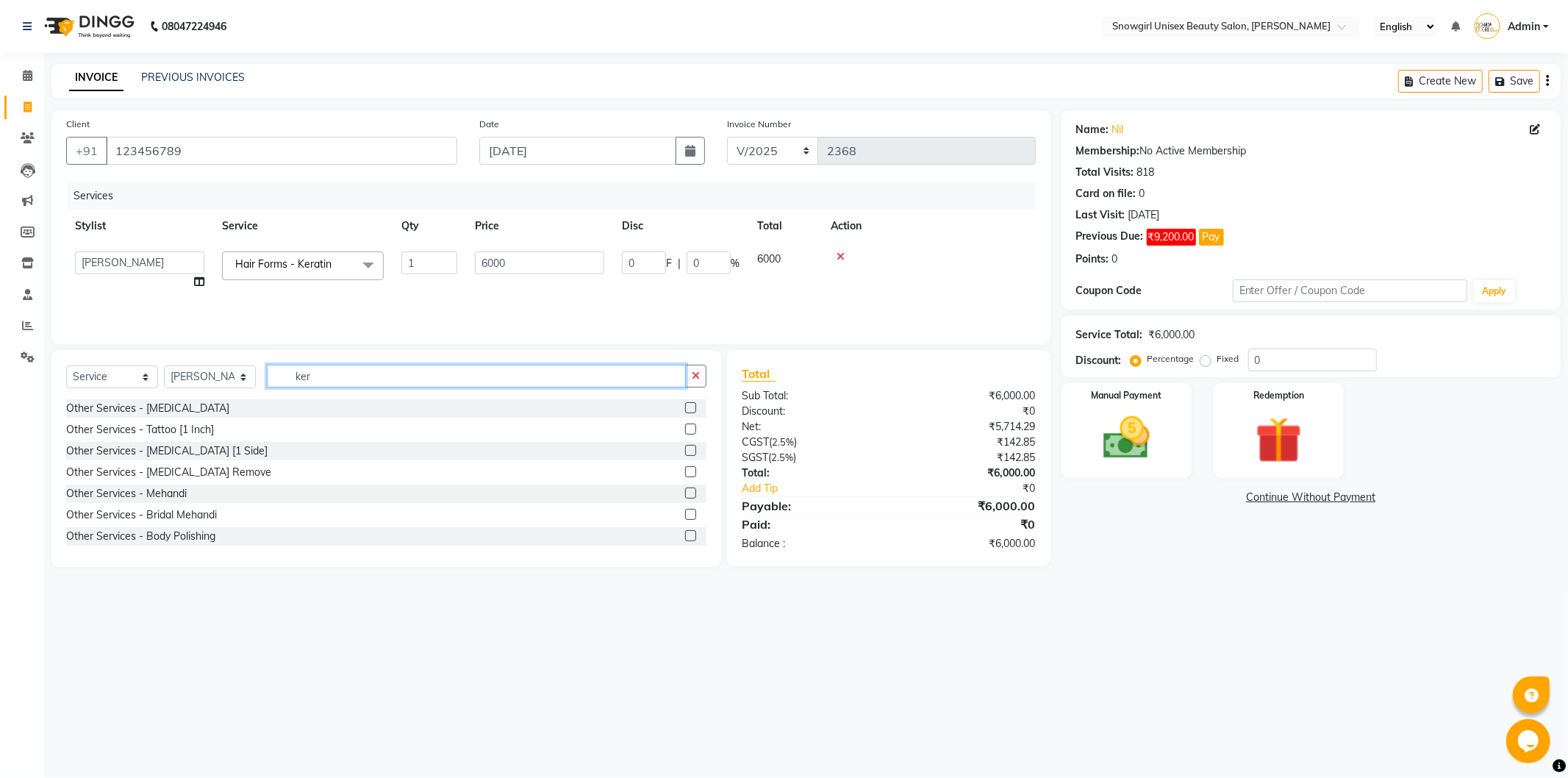
click at [310, 379] on input "ker" at bounding box center [476, 375] width 419 height 23
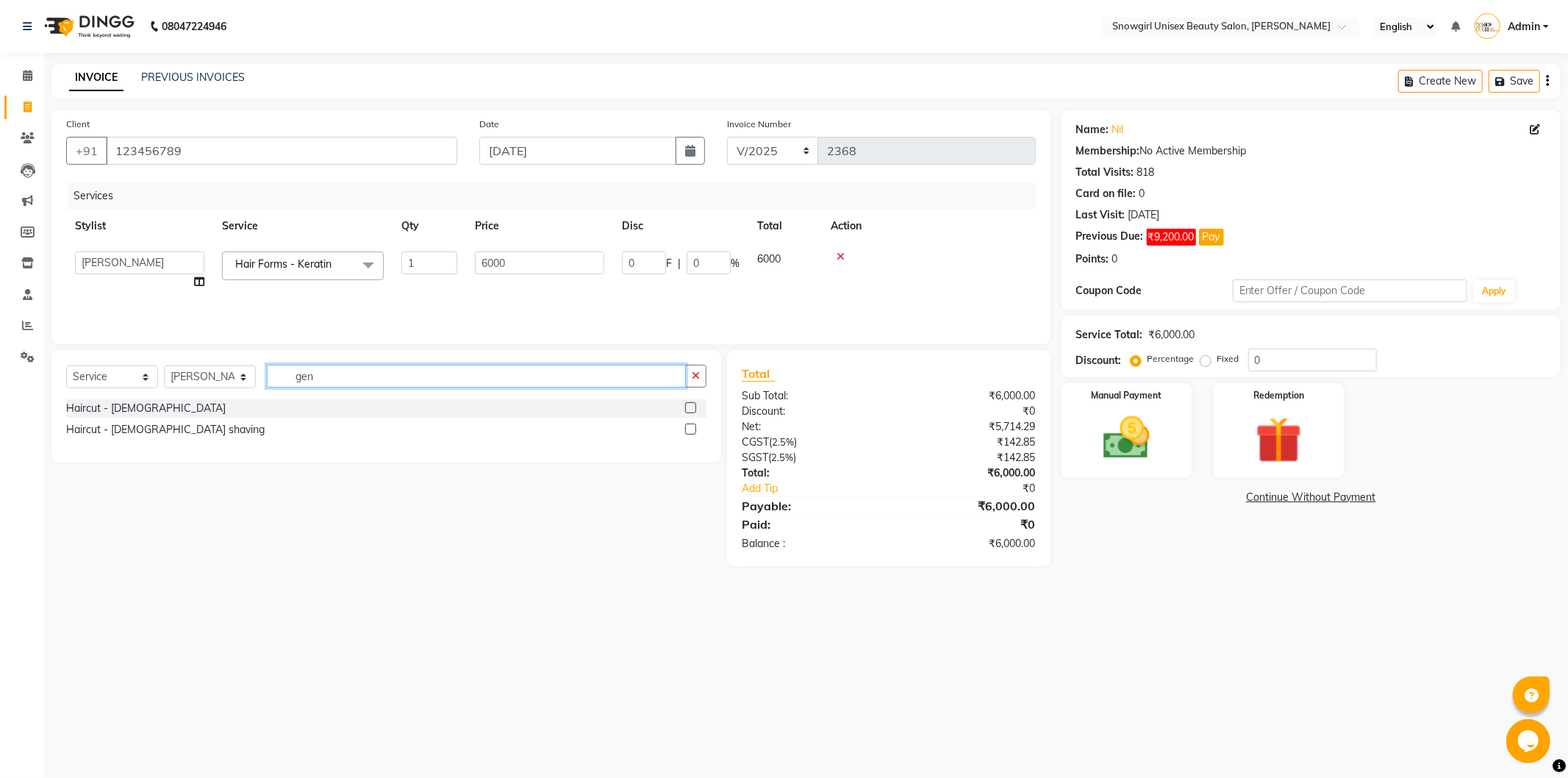
type input "gen"
click at [693, 410] on label at bounding box center [690, 407] width 11 height 11
click at [693, 410] on input "checkbox" at bounding box center [689, 408] width 9 height 9
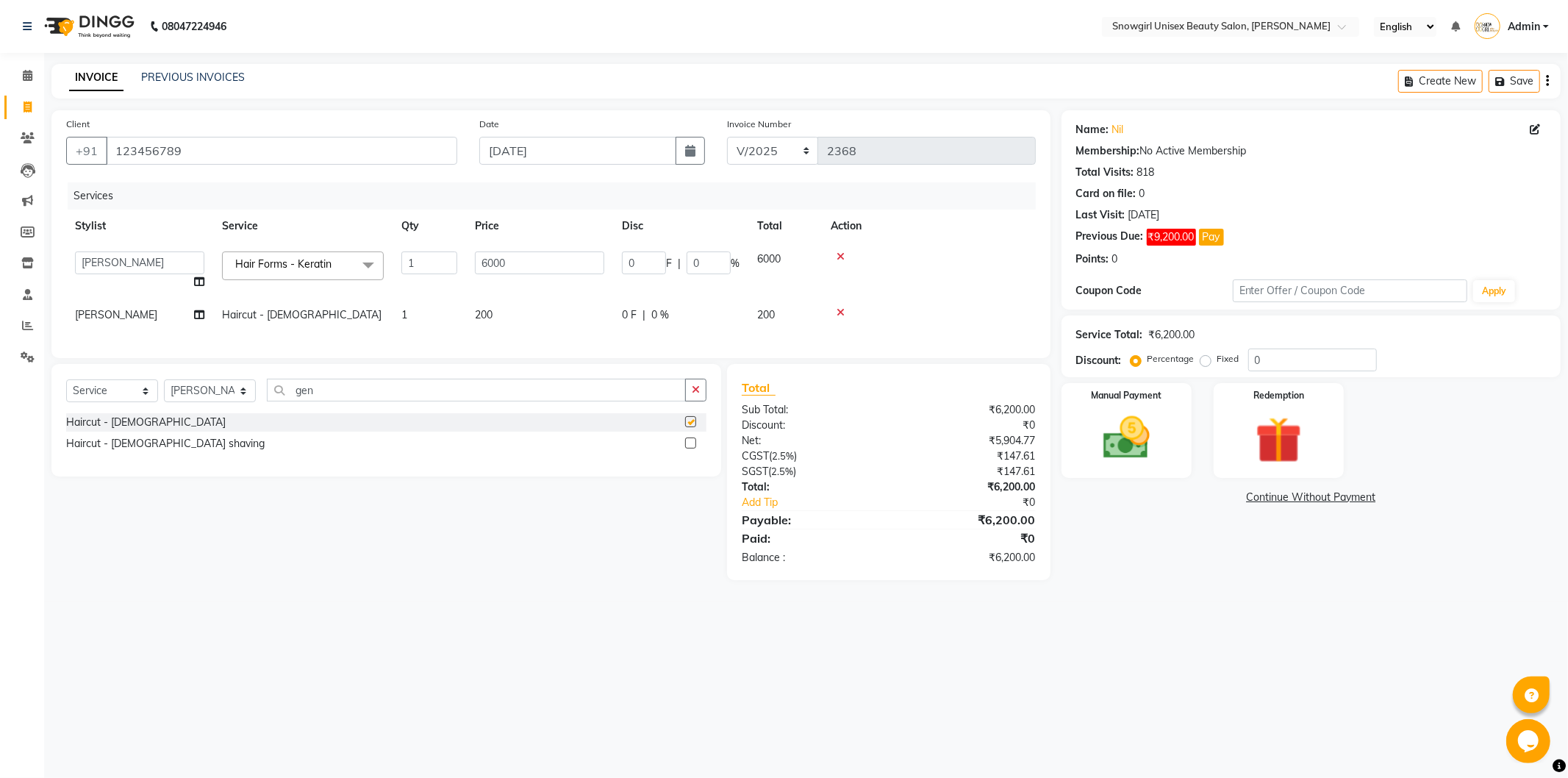
checkbox input "false"
click at [1098, 460] on img at bounding box center [1126, 438] width 79 height 56
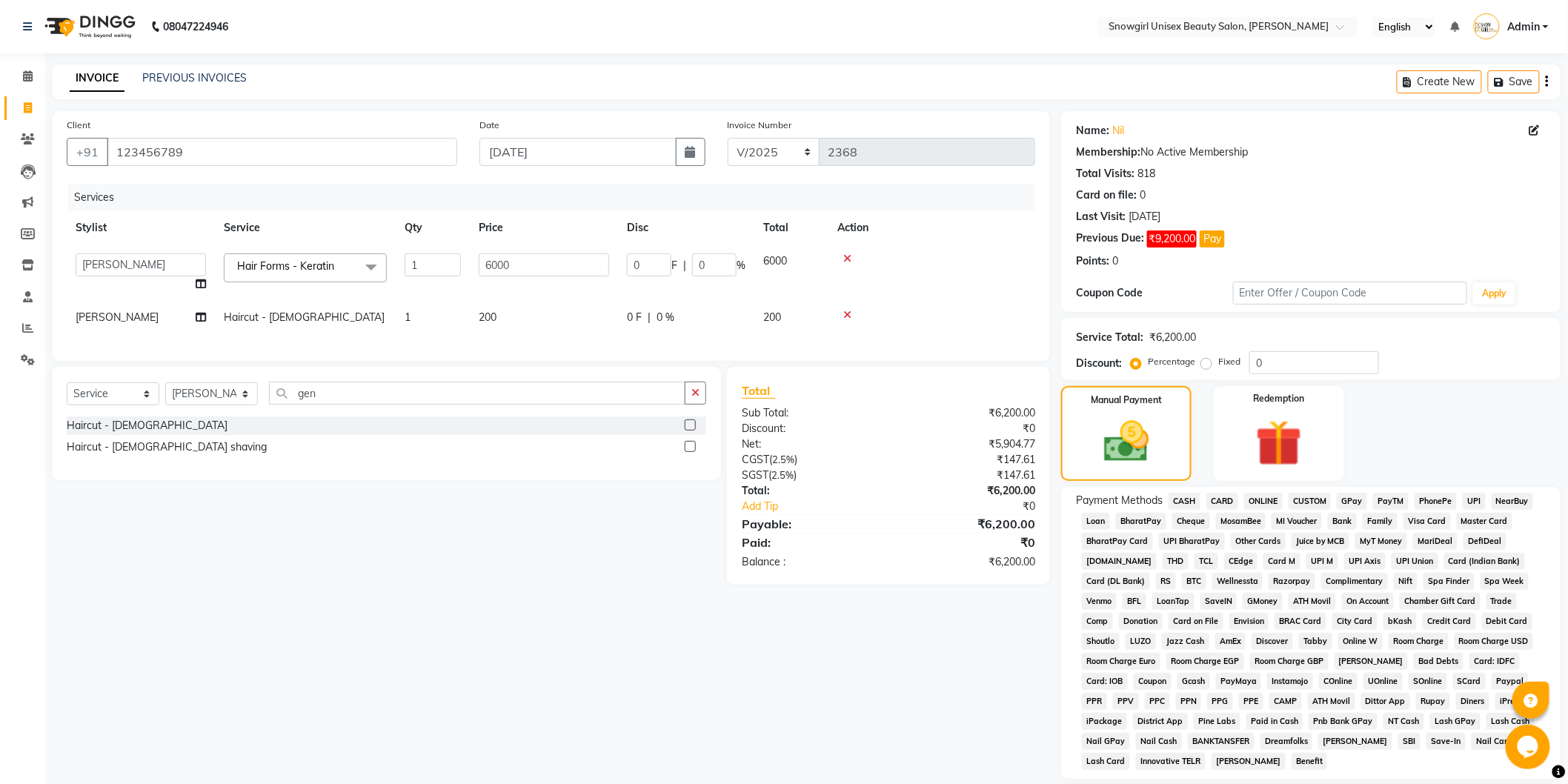
click at [1352, 502] on span "GPay" at bounding box center [1352, 501] width 30 height 17
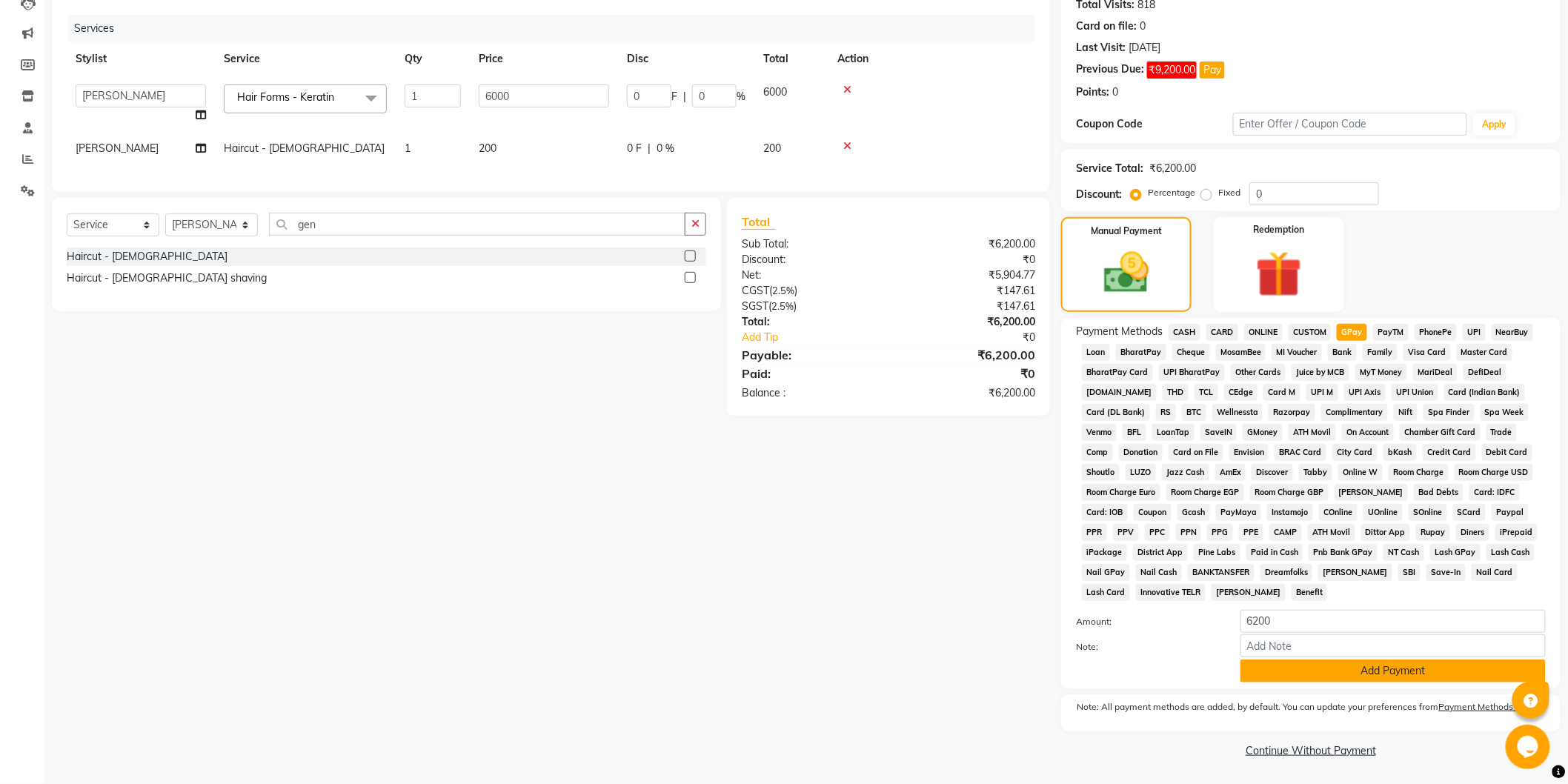
click at [1380, 669] on button "Add Payment" at bounding box center [1393, 670] width 305 height 23
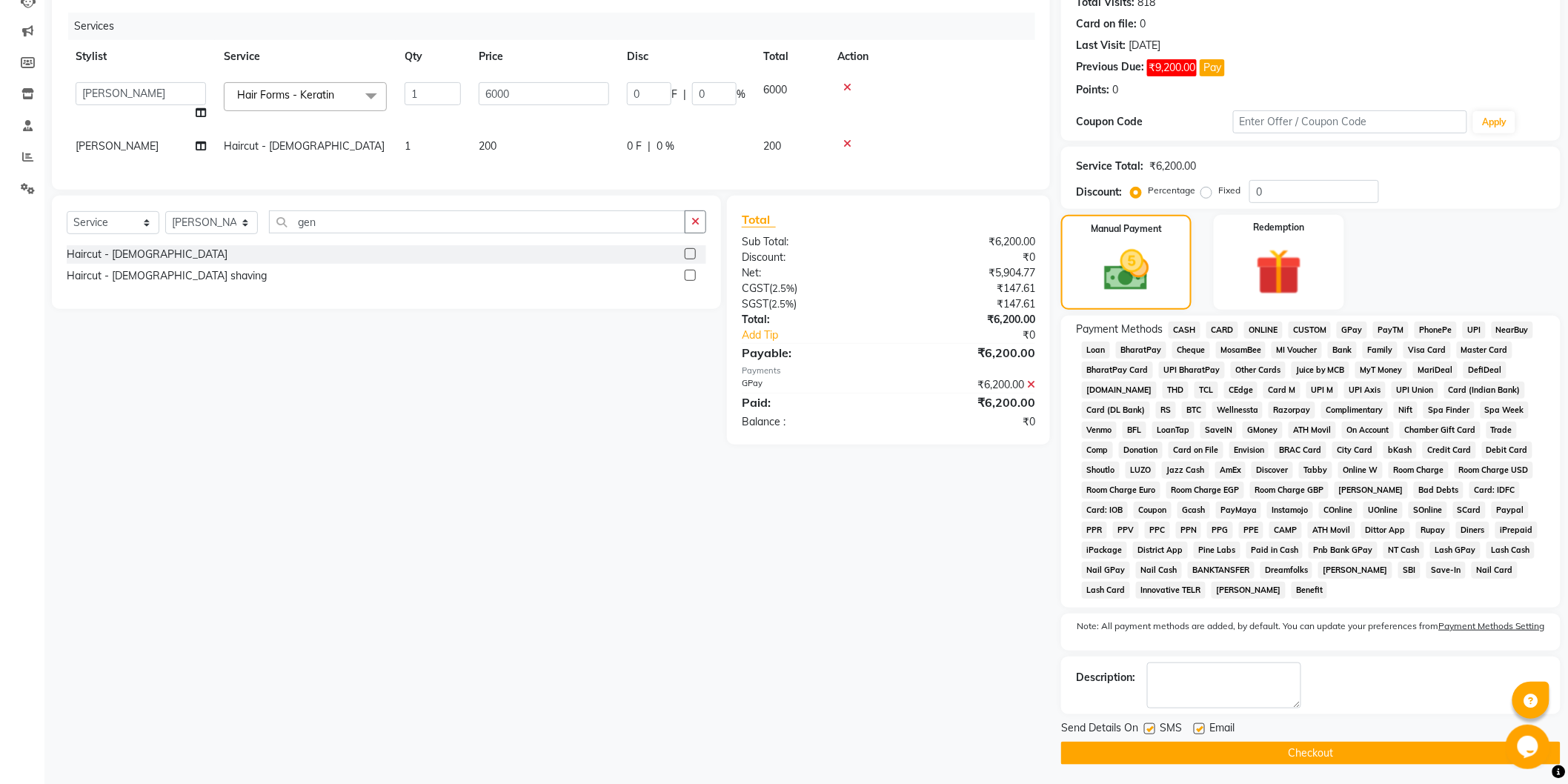
click at [1360, 758] on button "Checkout" at bounding box center [1310, 753] width 499 height 23
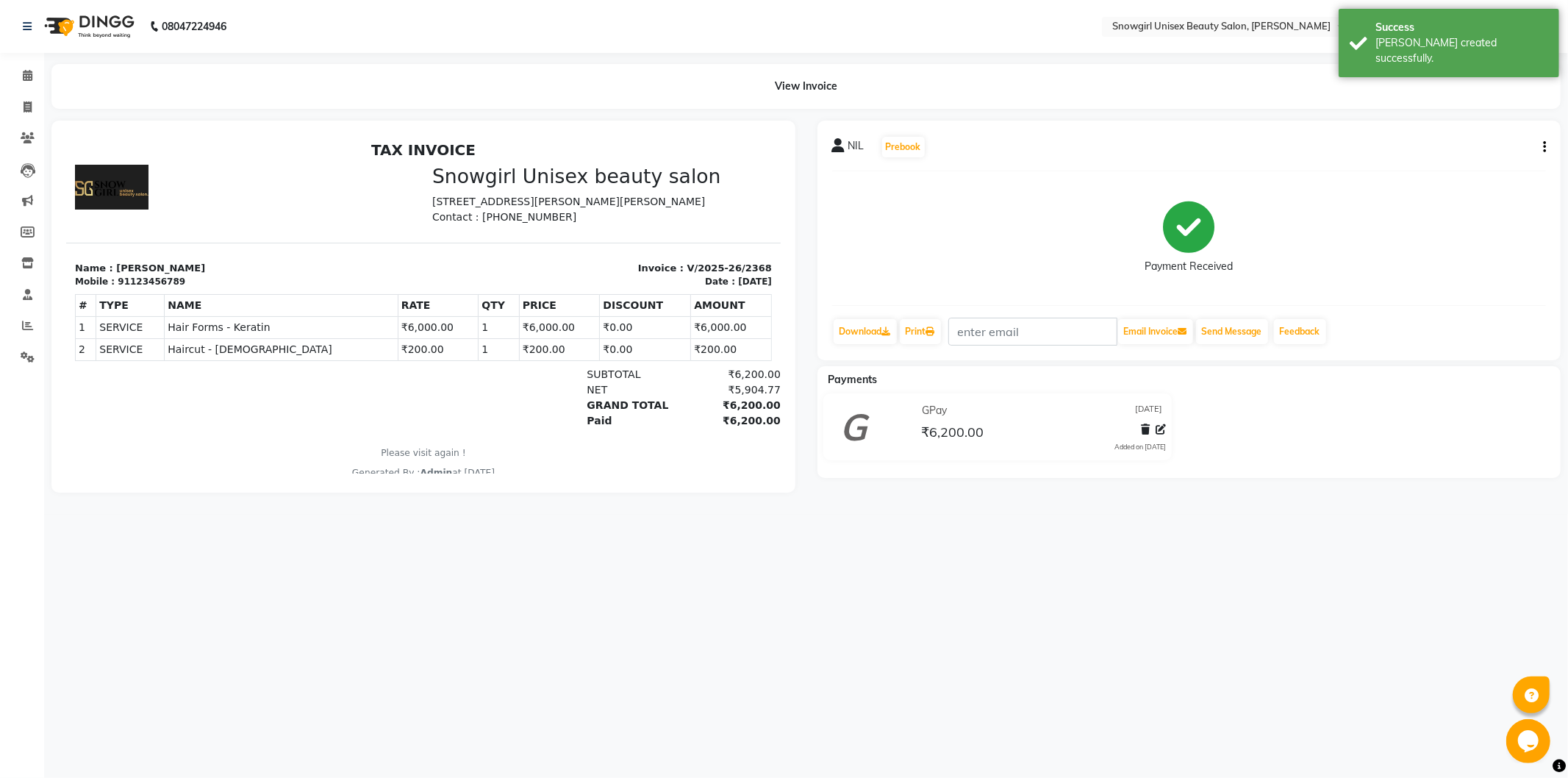
click at [30, 91] on li "Invoice" at bounding box center [22, 107] width 44 height 32
click at [24, 99] on span at bounding box center [27, 108] width 26 height 17
select select "service"
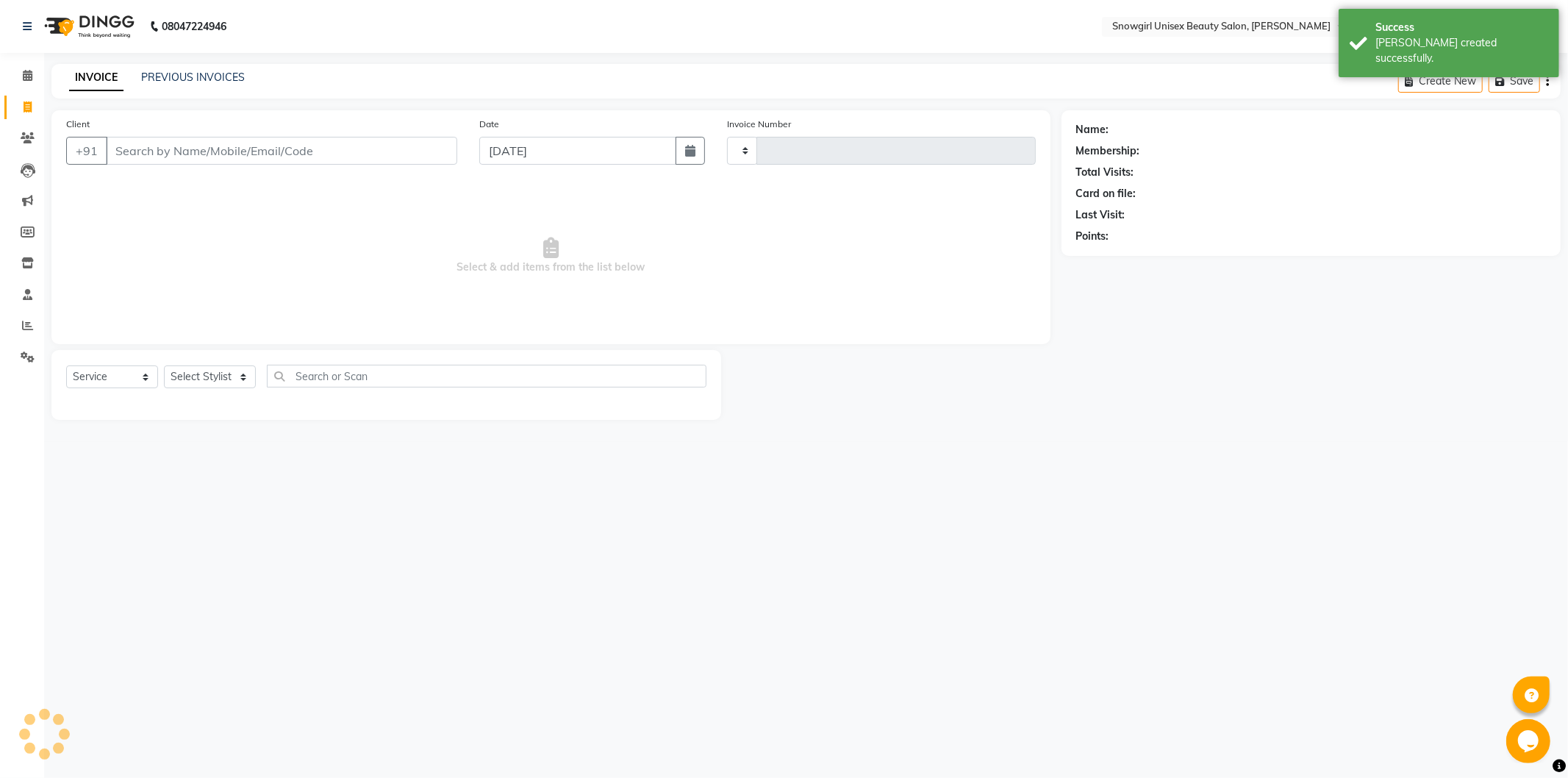
type input "2369"
select select "5593"
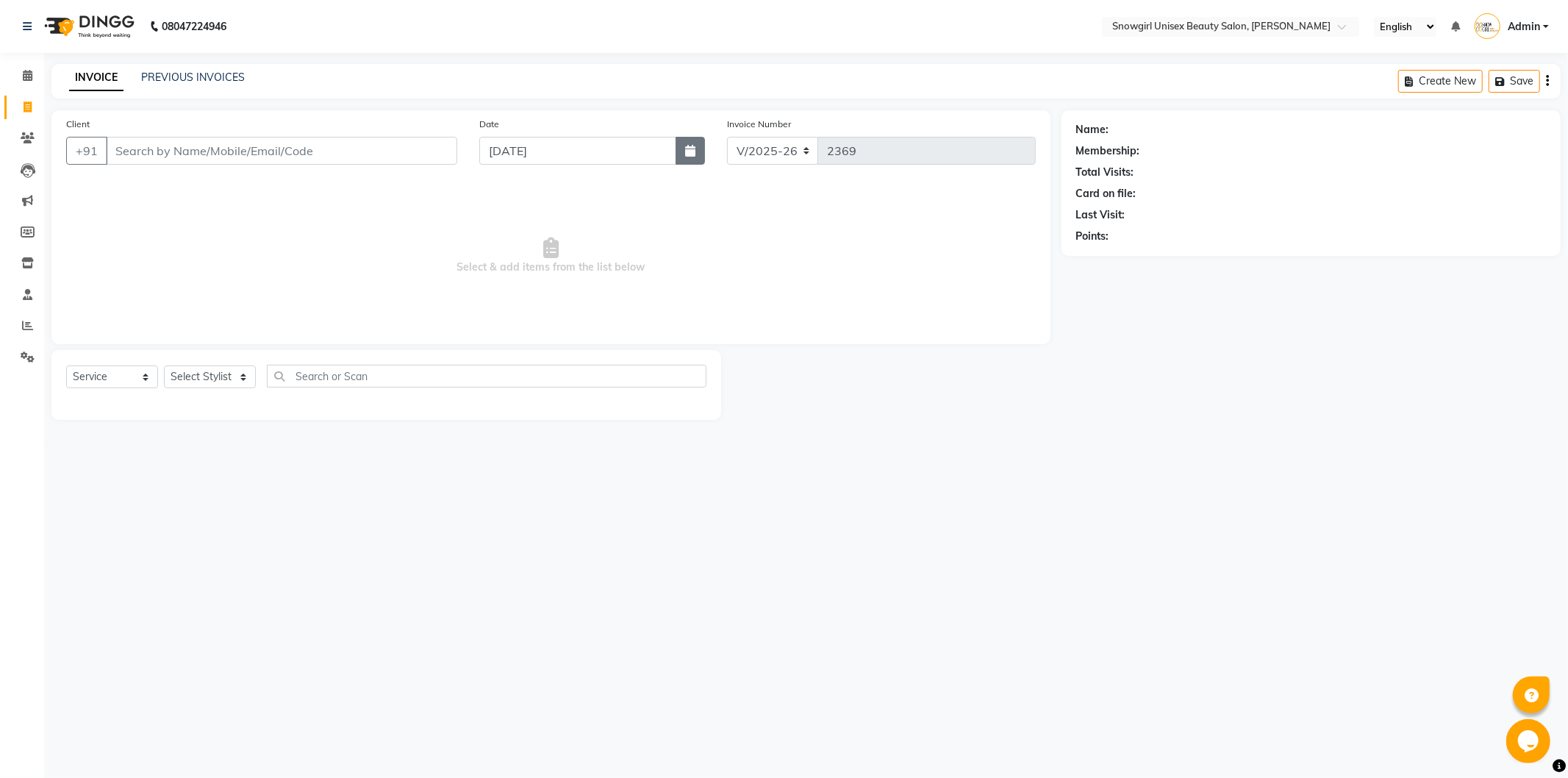
click at [700, 156] on button "button" at bounding box center [690, 150] width 29 height 28
select select "10"
select select "2025"
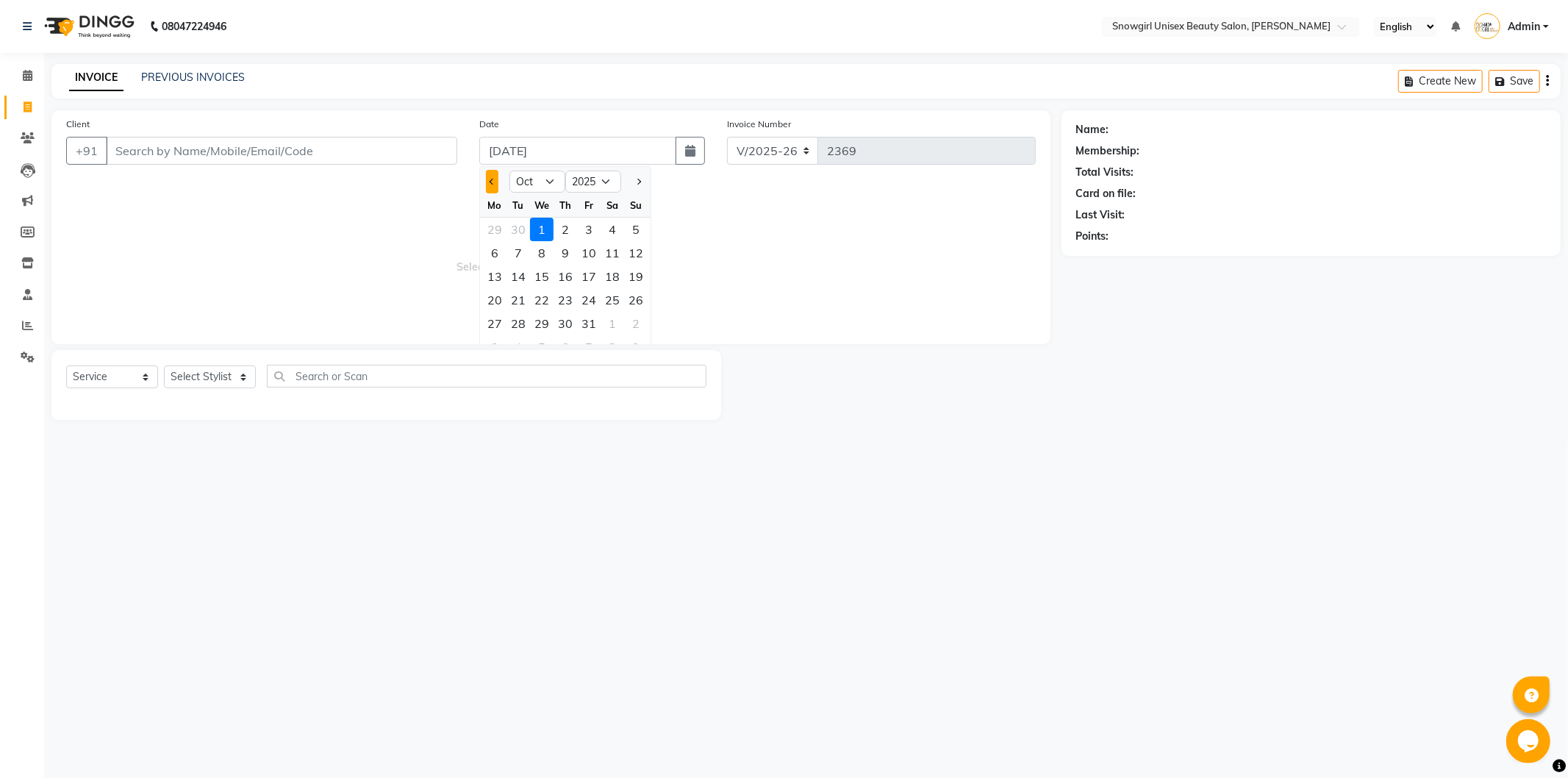
click at [497, 180] on button "Previous month" at bounding box center [492, 182] width 13 height 24
select select "9"
click at [518, 322] on div "30" at bounding box center [518, 324] width 24 height 24
type input "[DATE]"
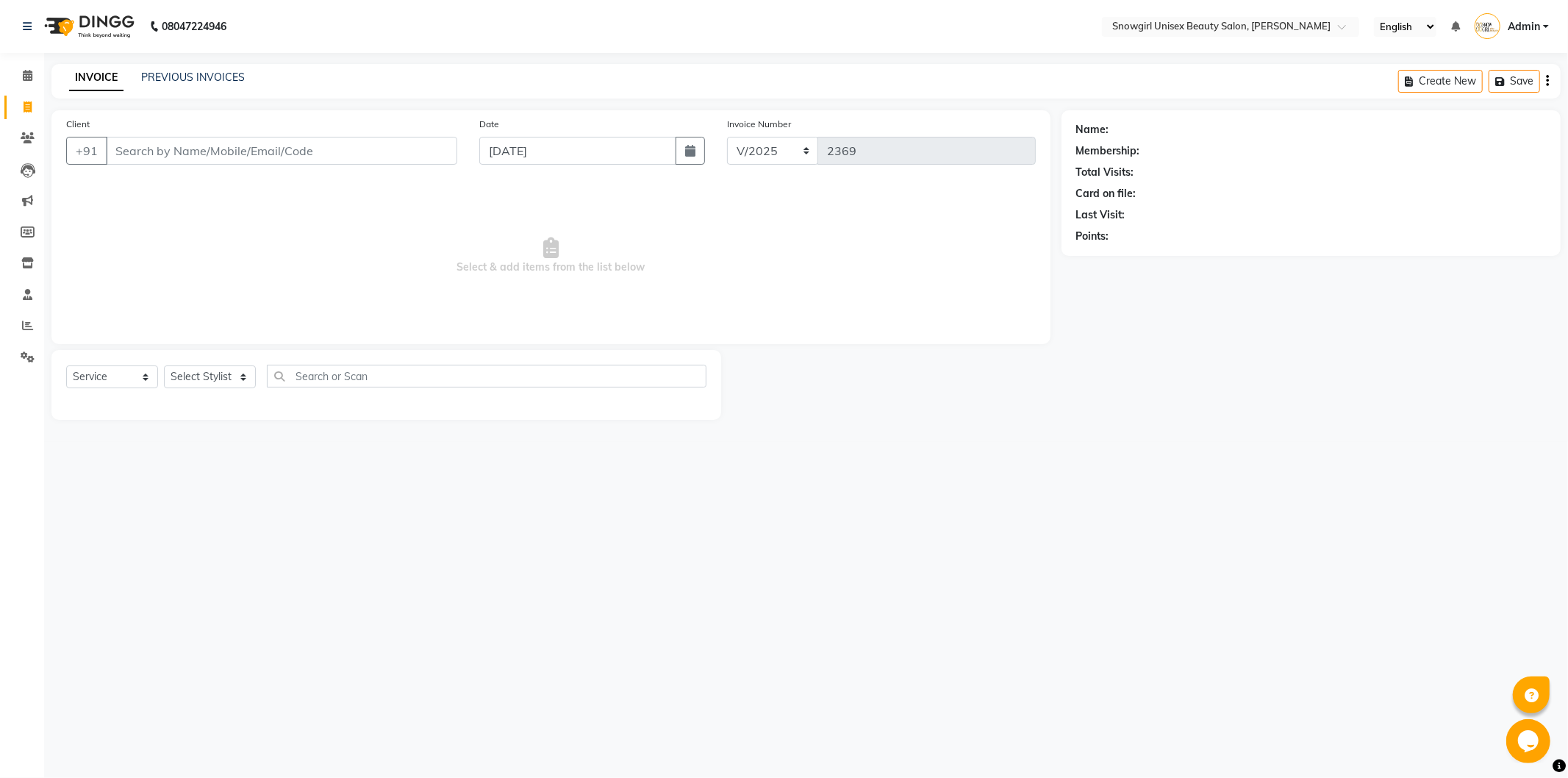
click at [309, 128] on div "Client +91" at bounding box center [261, 146] width 413 height 60
click at [290, 156] on input "Client" at bounding box center [281, 150] width 351 height 28
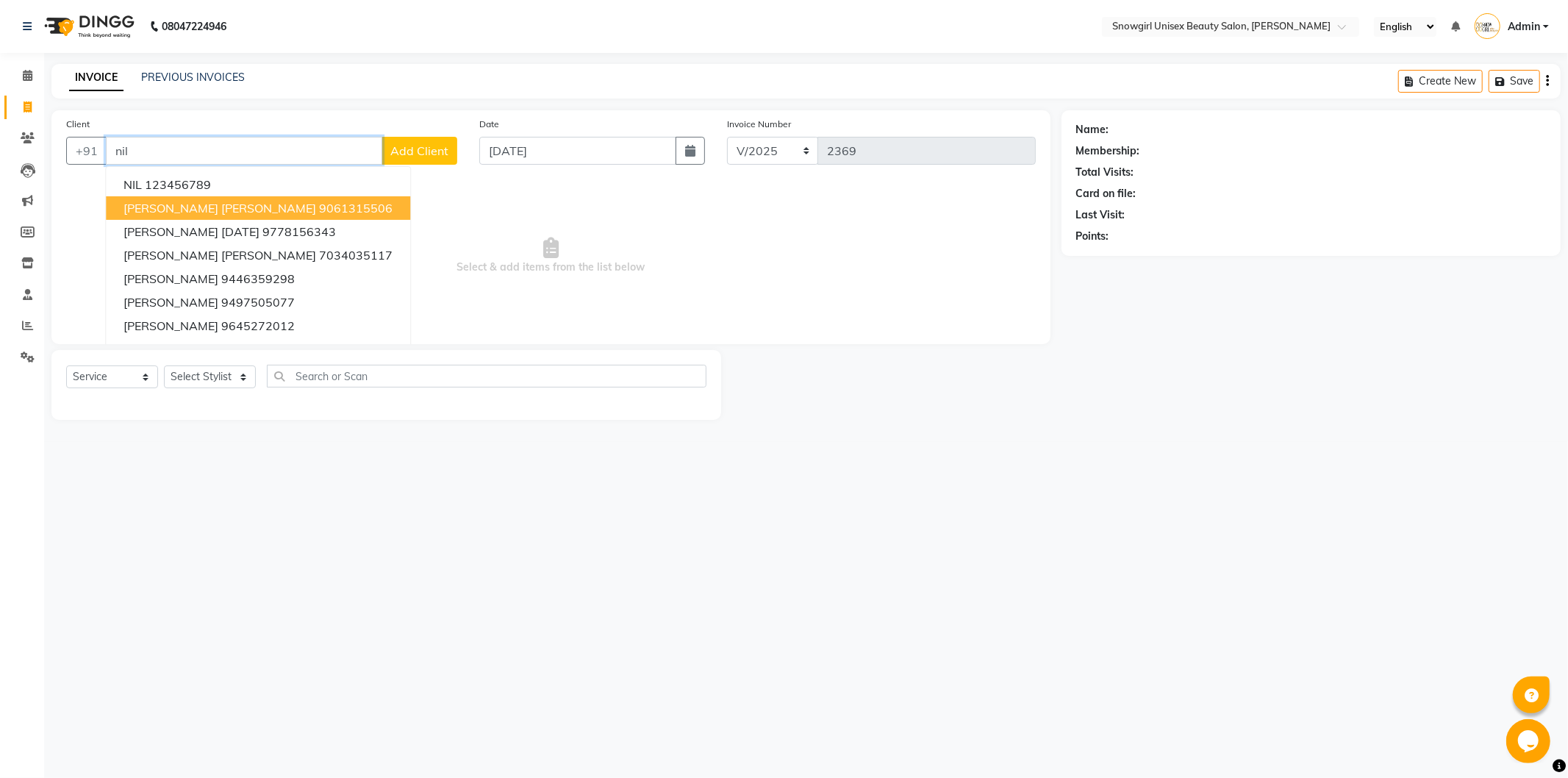
click at [319, 203] on ngb-highlight "9061315506" at bounding box center [356, 208] width 74 height 15
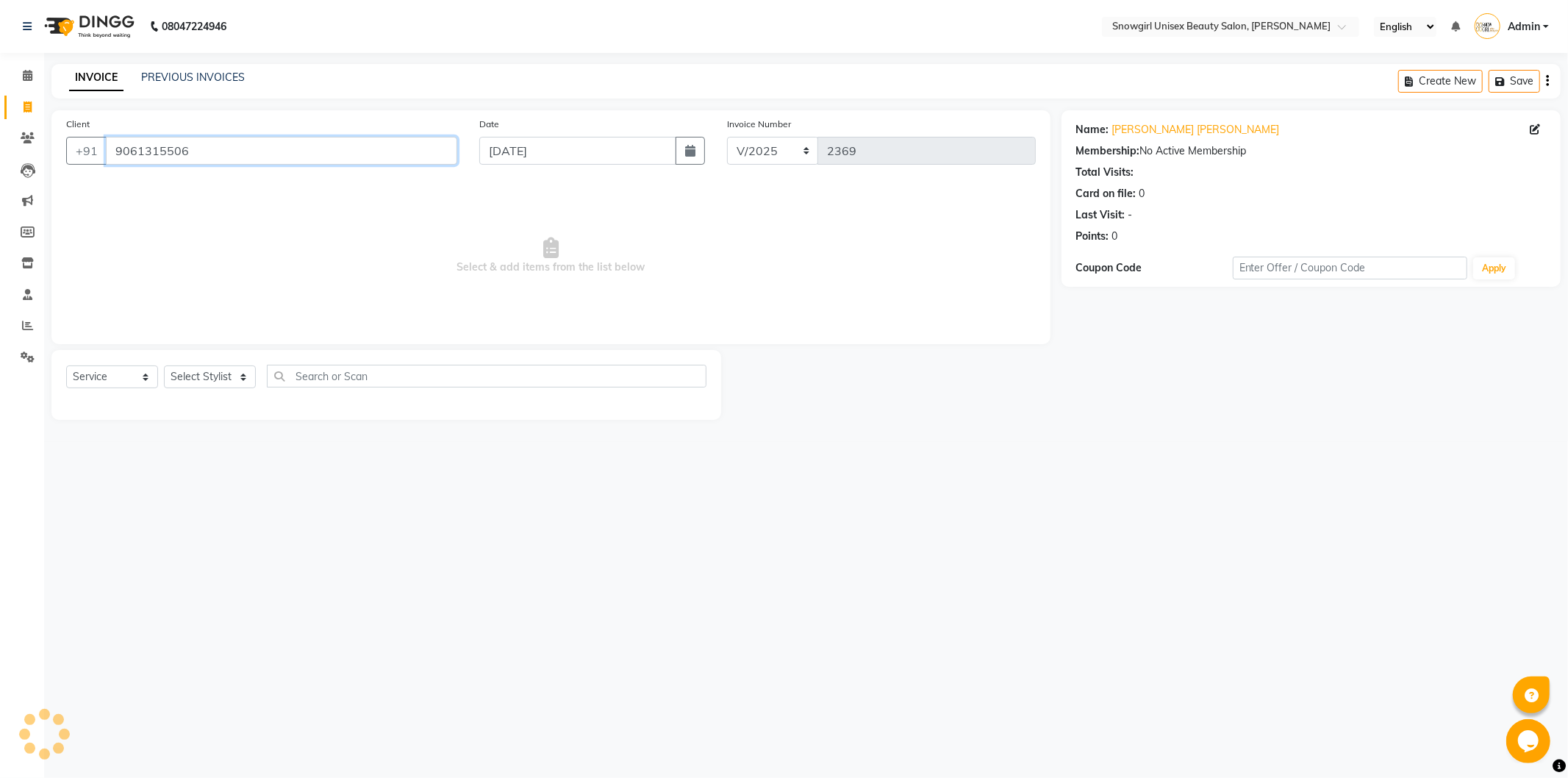
click at [164, 156] on input "9061315506" at bounding box center [281, 150] width 351 height 28
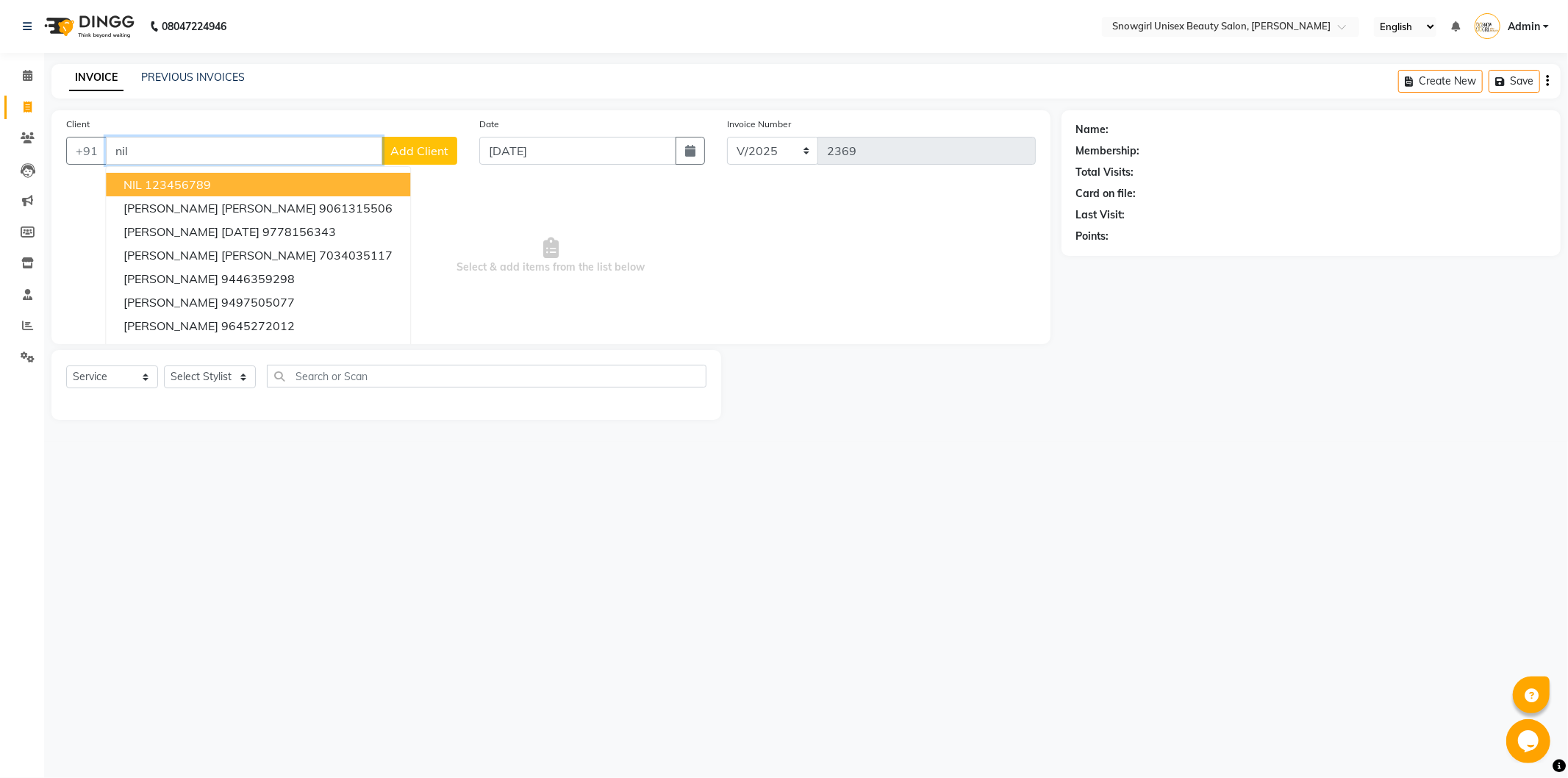
click at [150, 186] on ngb-highlight "123456789" at bounding box center [177, 184] width 66 height 15
type input "123456789"
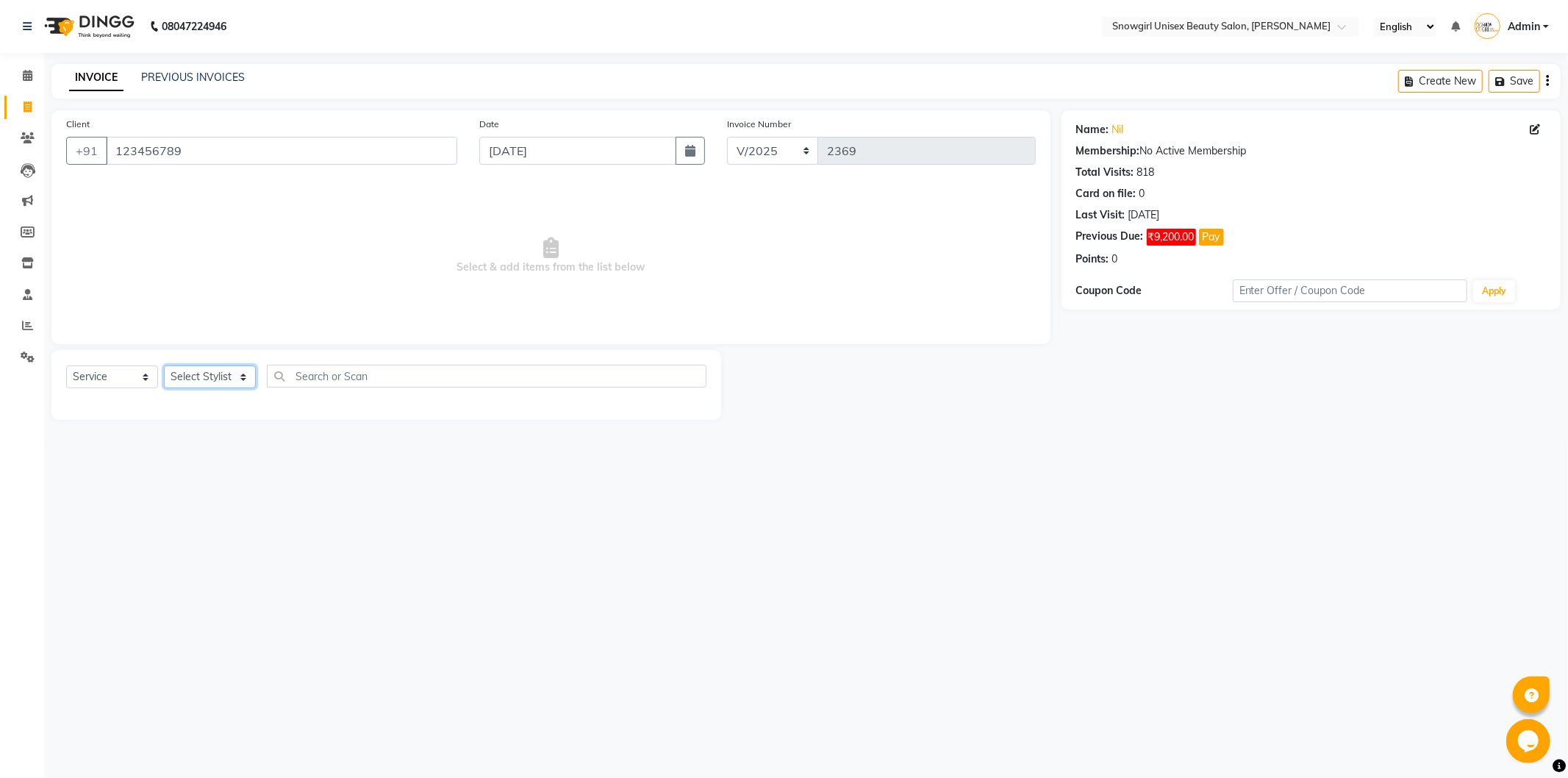
click at [236, 385] on select "Select Stylist [PERSON_NAME] [PERSON_NAME] [PERSON_NAME] [PERSON_NAME] [PERSON_…" at bounding box center [209, 376] width 91 height 23
select select "44693"
click at [164, 366] on select "Select Stylist [PERSON_NAME] [PERSON_NAME] [PERSON_NAME] [PERSON_NAME] [PERSON_…" at bounding box center [209, 376] width 91 height 23
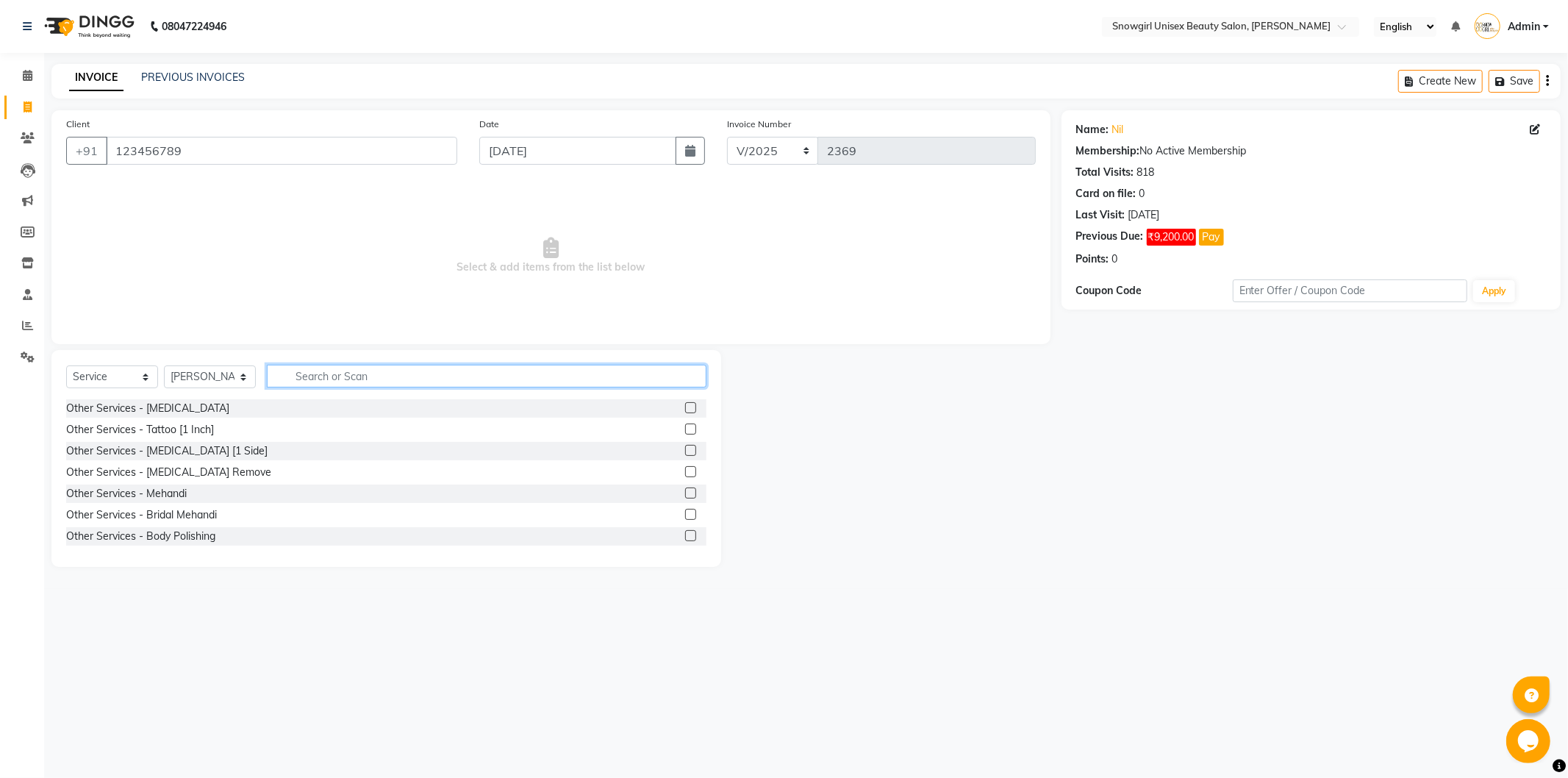
click at [342, 377] on input "text" at bounding box center [486, 375] width 439 height 23
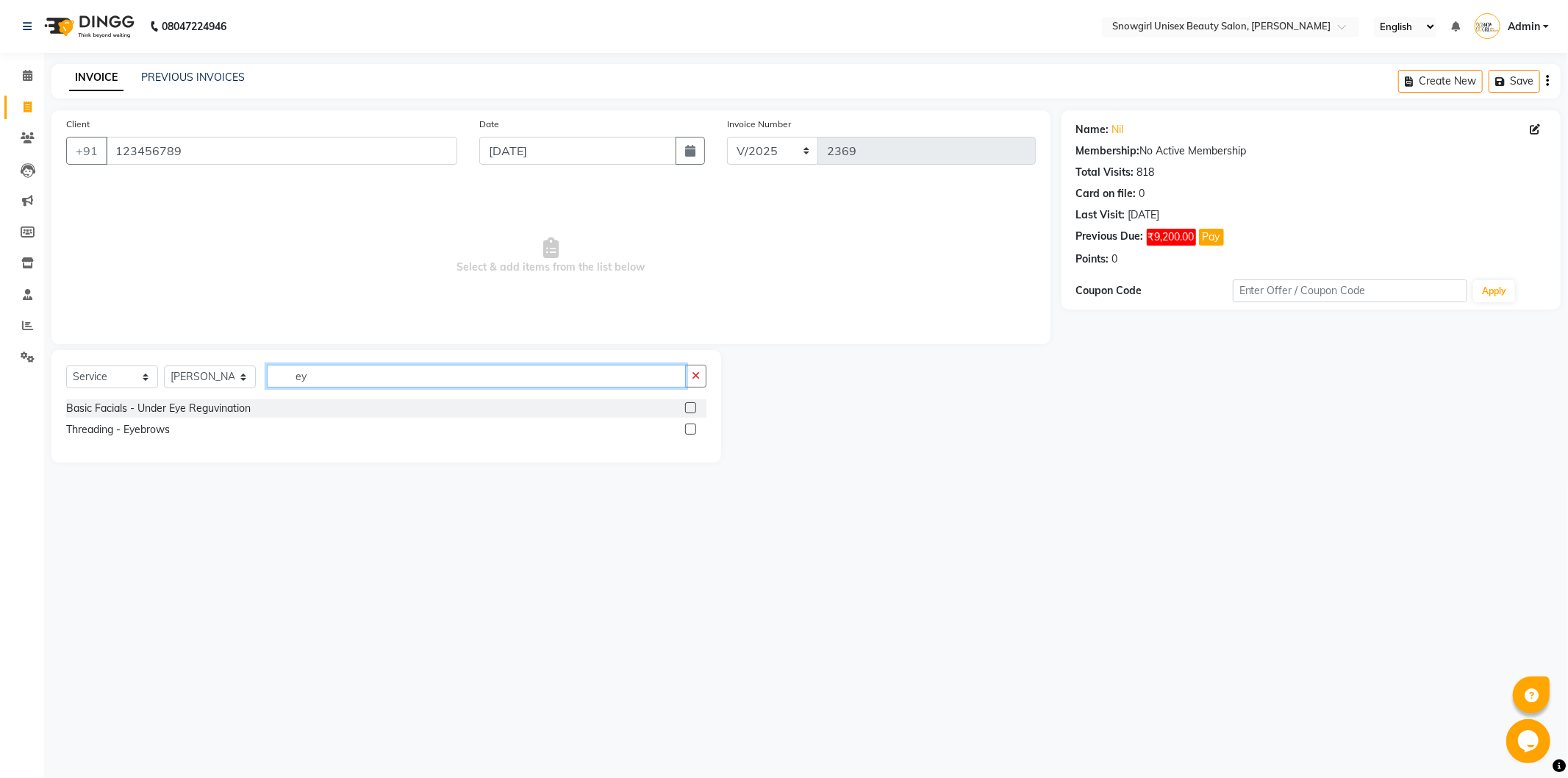
type input "ey"
click at [685, 427] on label at bounding box center [690, 428] width 11 height 11
click at [685, 427] on input "checkbox" at bounding box center [689, 429] width 9 height 9
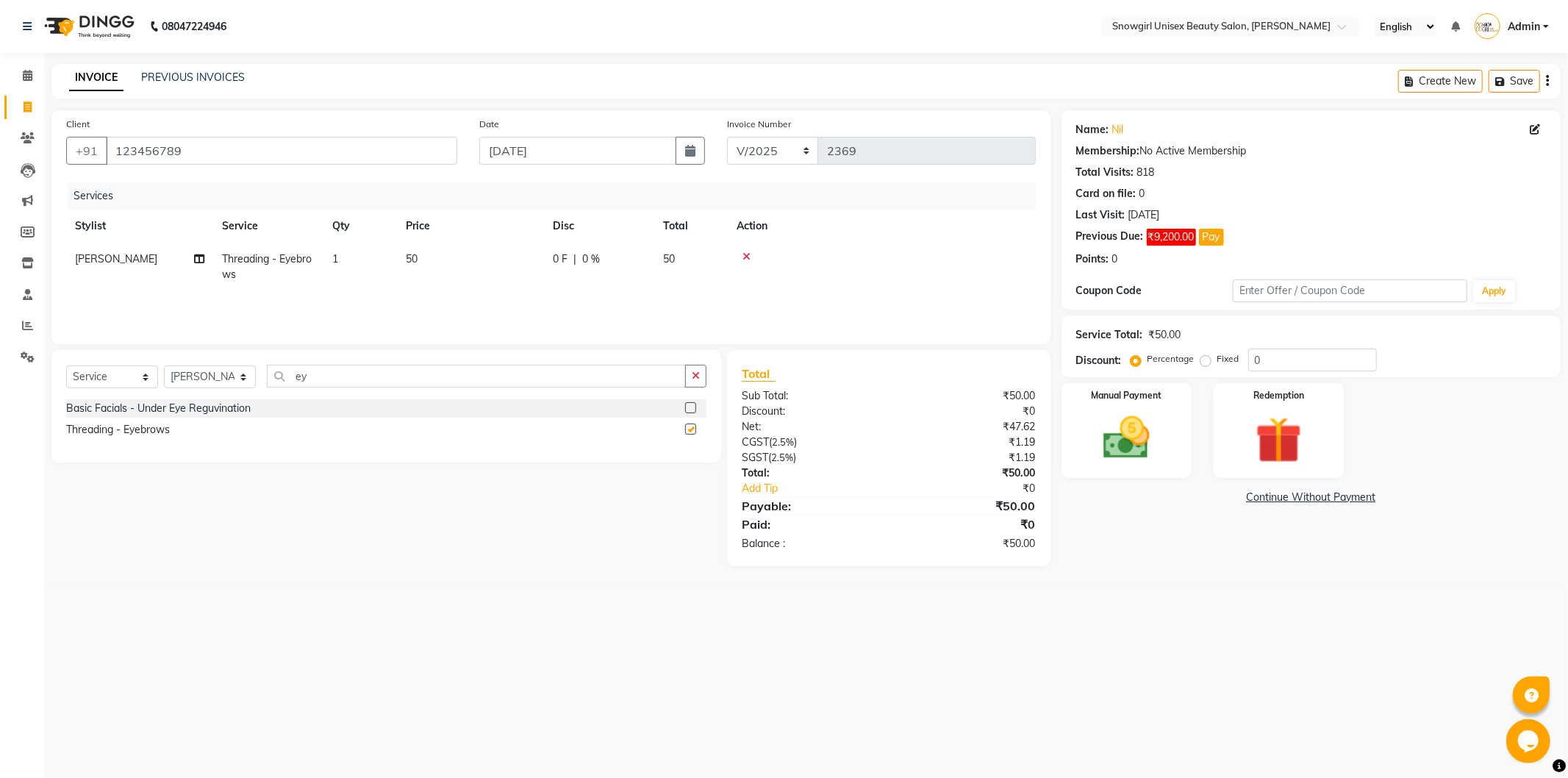
checkbox input "false"
click at [1124, 443] on img at bounding box center [1126, 438] width 79 height 56
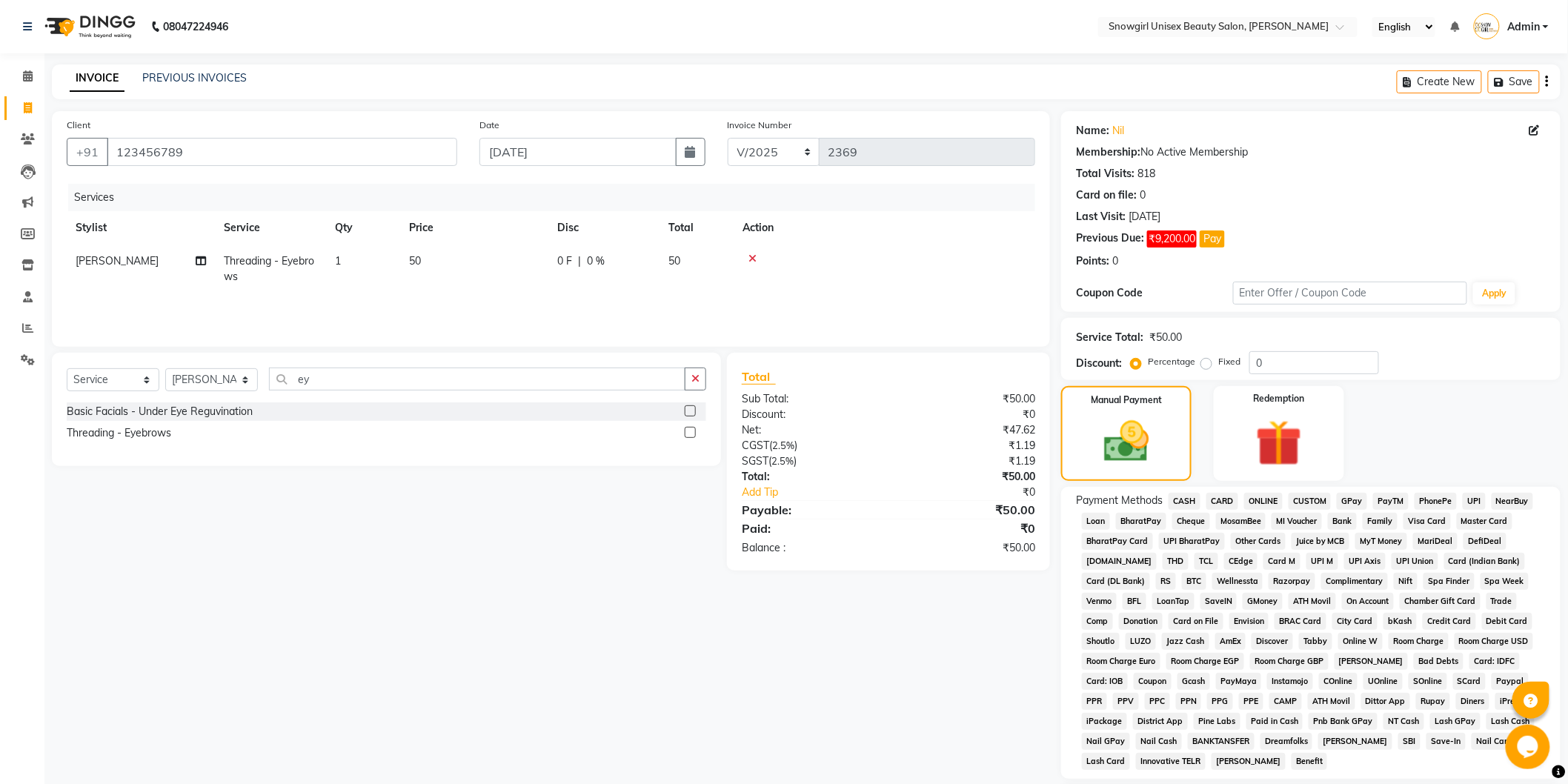
click at [1191, 494] on span "CASH" at bounding box center [1184, 501] width 32 height 17
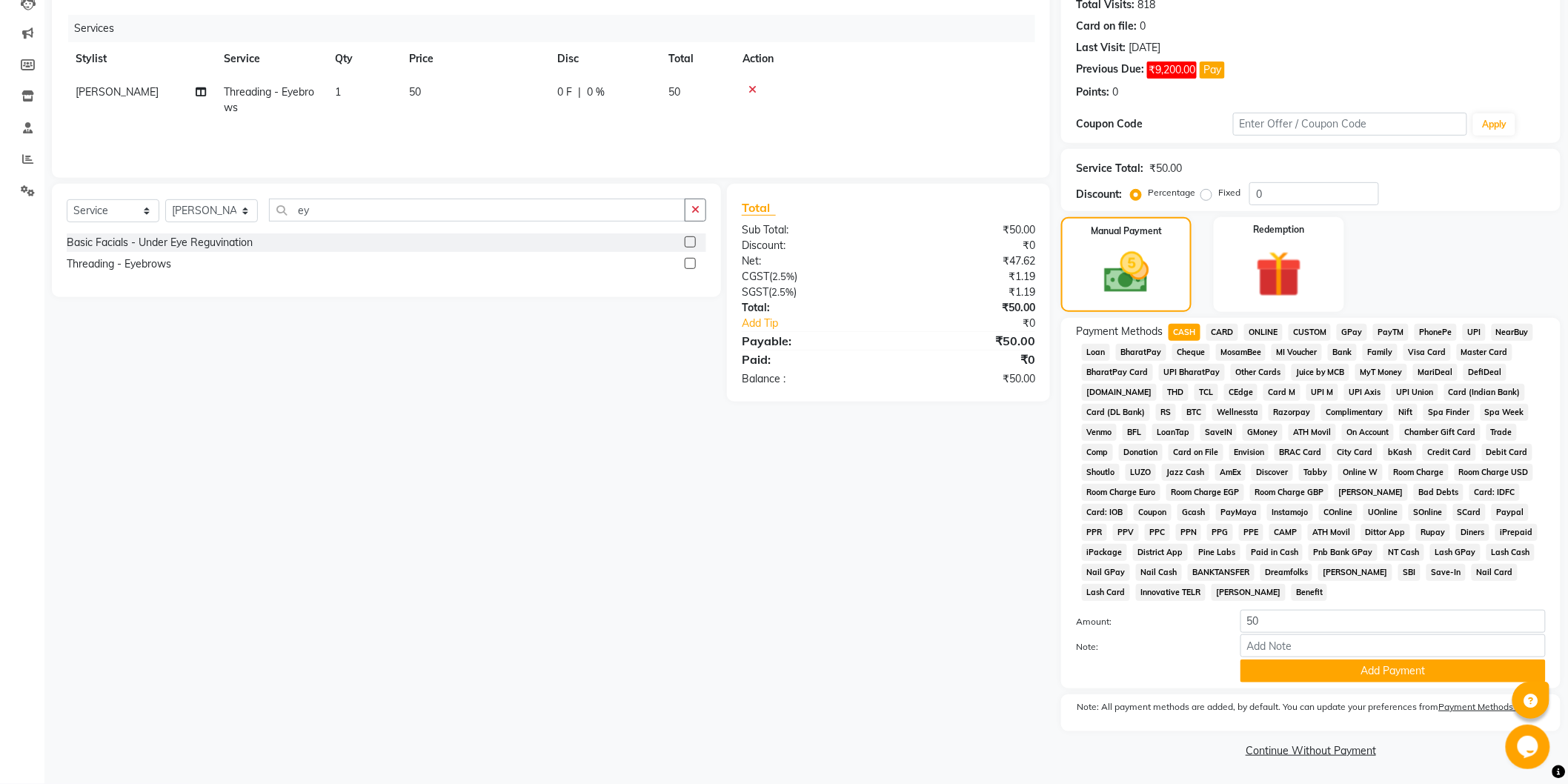
click at [1336, 683] on div "Payment Methods CASH CARD ONLINE CUSTOM GPay PayTM PhonePe UPI NearBuy Loan Bha…" at bounding box center [1310, 503] width 499 height 370
click at [1336, 663] on button "Add Payment" at bounding box center [1393, 670] width 305 height 23
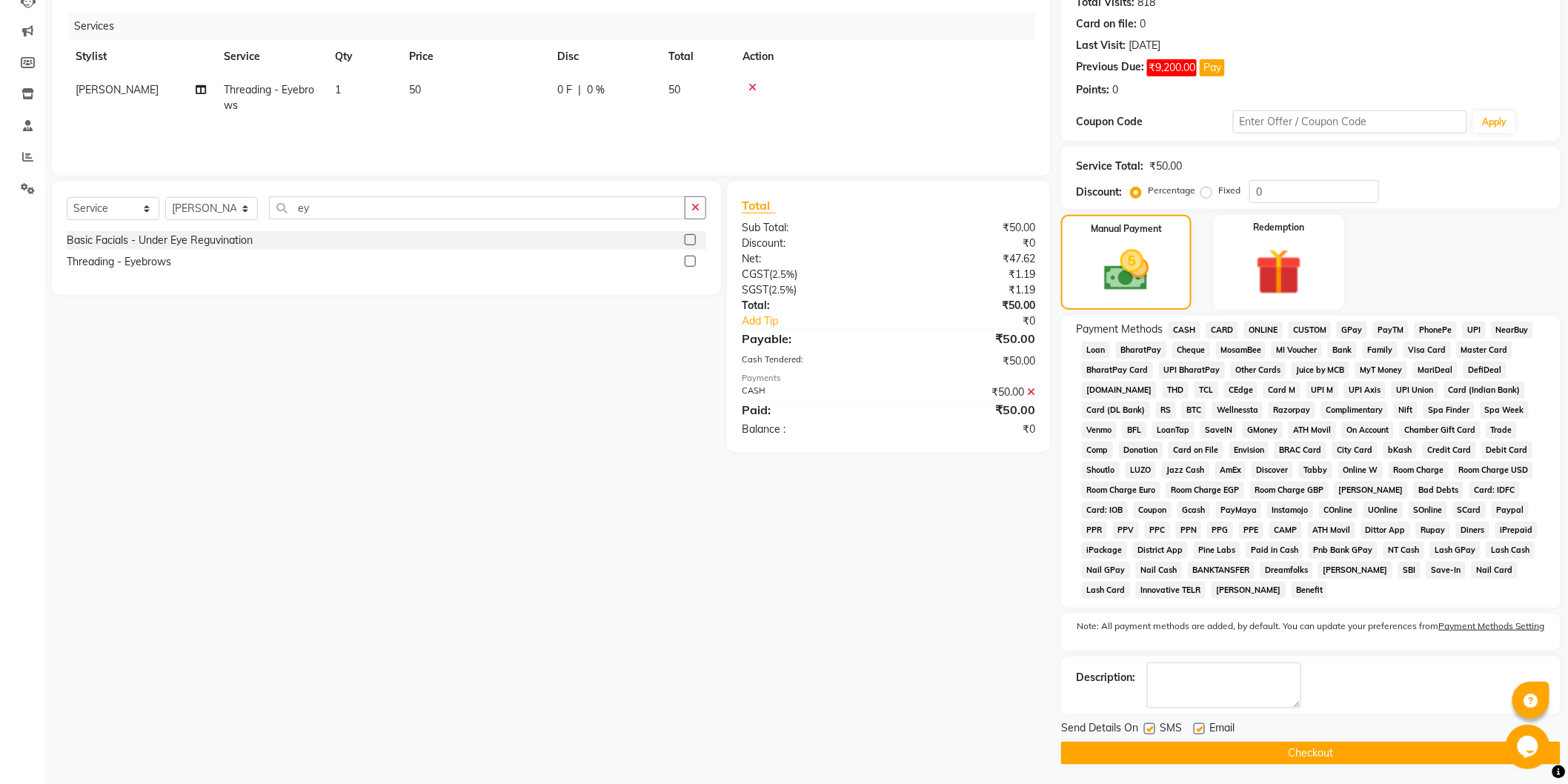
click at [1276, 751] on button "Checkout" at bounding box center [1310, 753] width 499 height 23
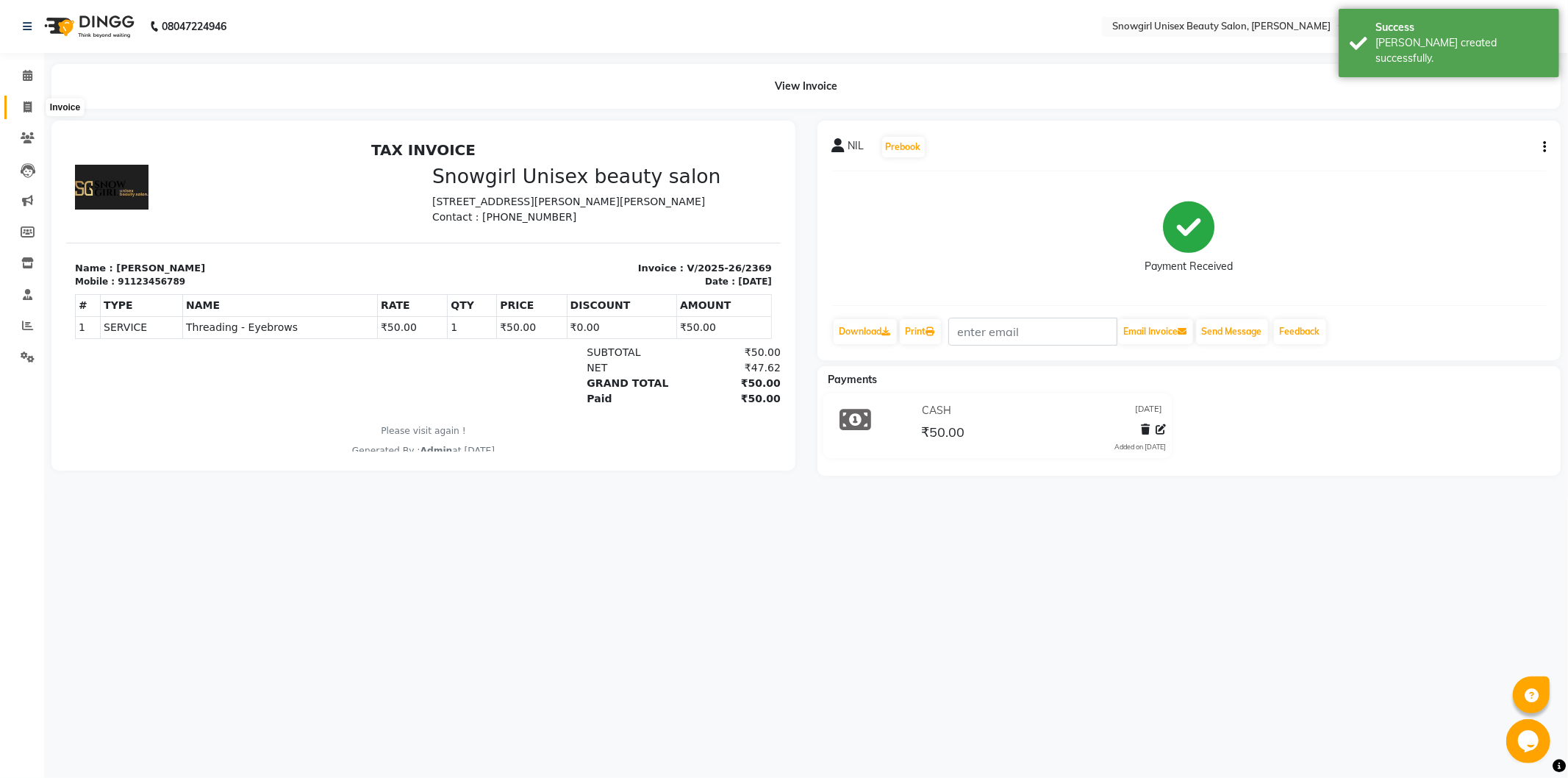
click at [26, 106] on icon at bounding box center [27, 107] width 8 height 11
select select "service"
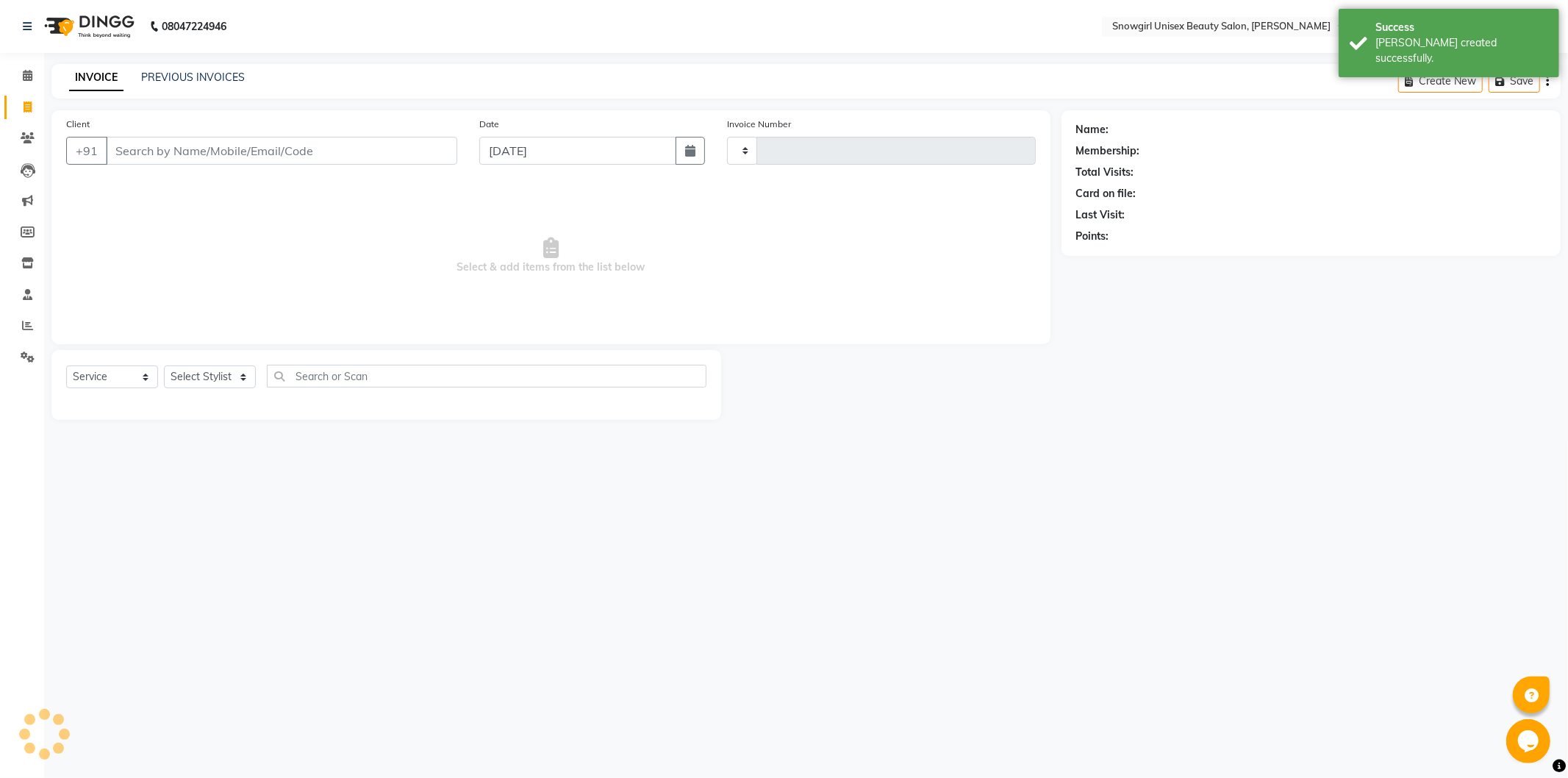
type input "2370"
select select "5593"
click at [677, 148] on button "button" at bounding box center [690, 150] width 29 height 28
select select "10"
select select "2025"
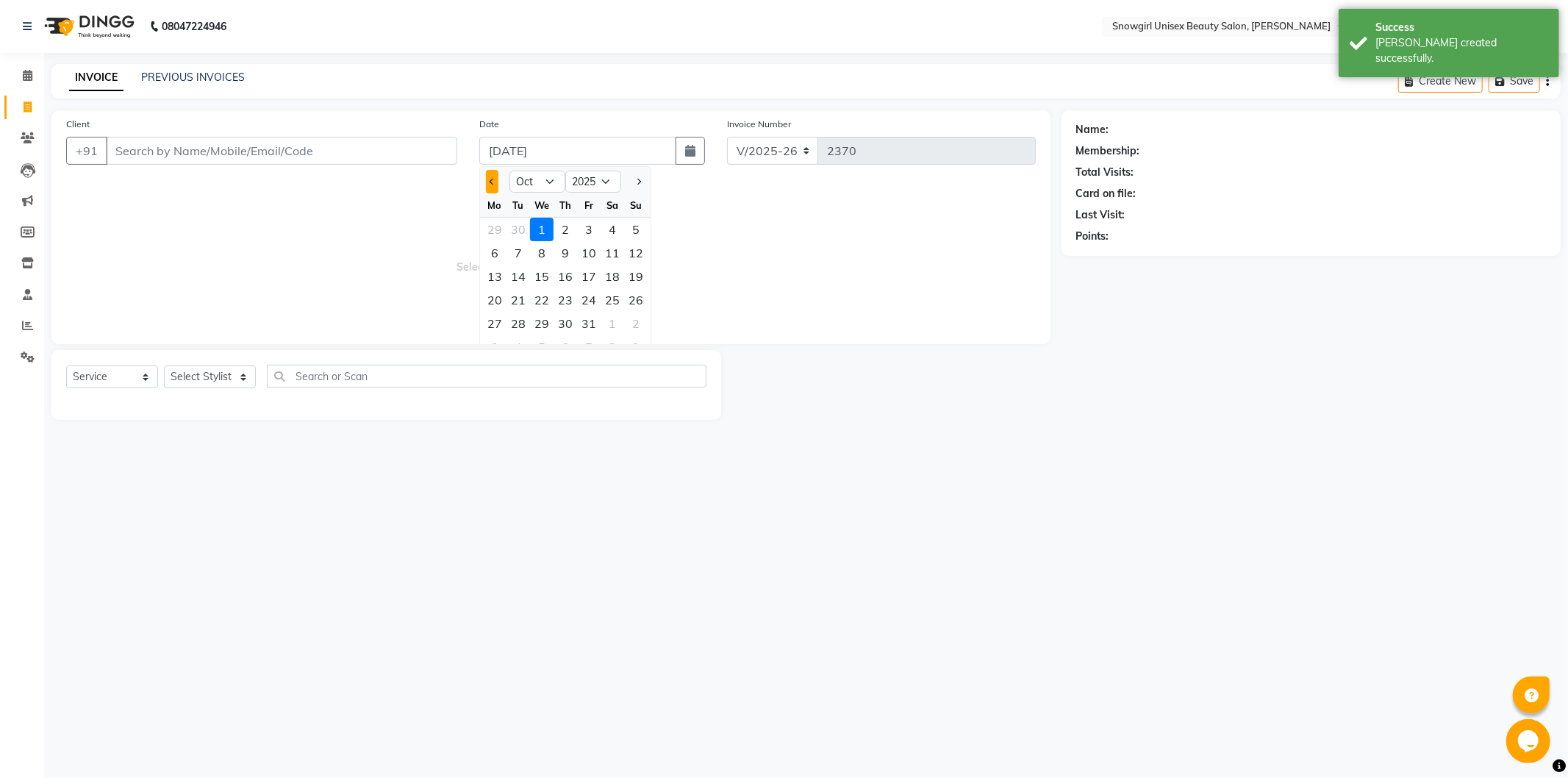
click at [491, 180] on span "Previous month" at bounding box center [492, 181] width 6 height 6
select select "9"
click at [528, 329] on div "30" at bounding box center [518, 324] width 24 height 24
type input "[DATE]"
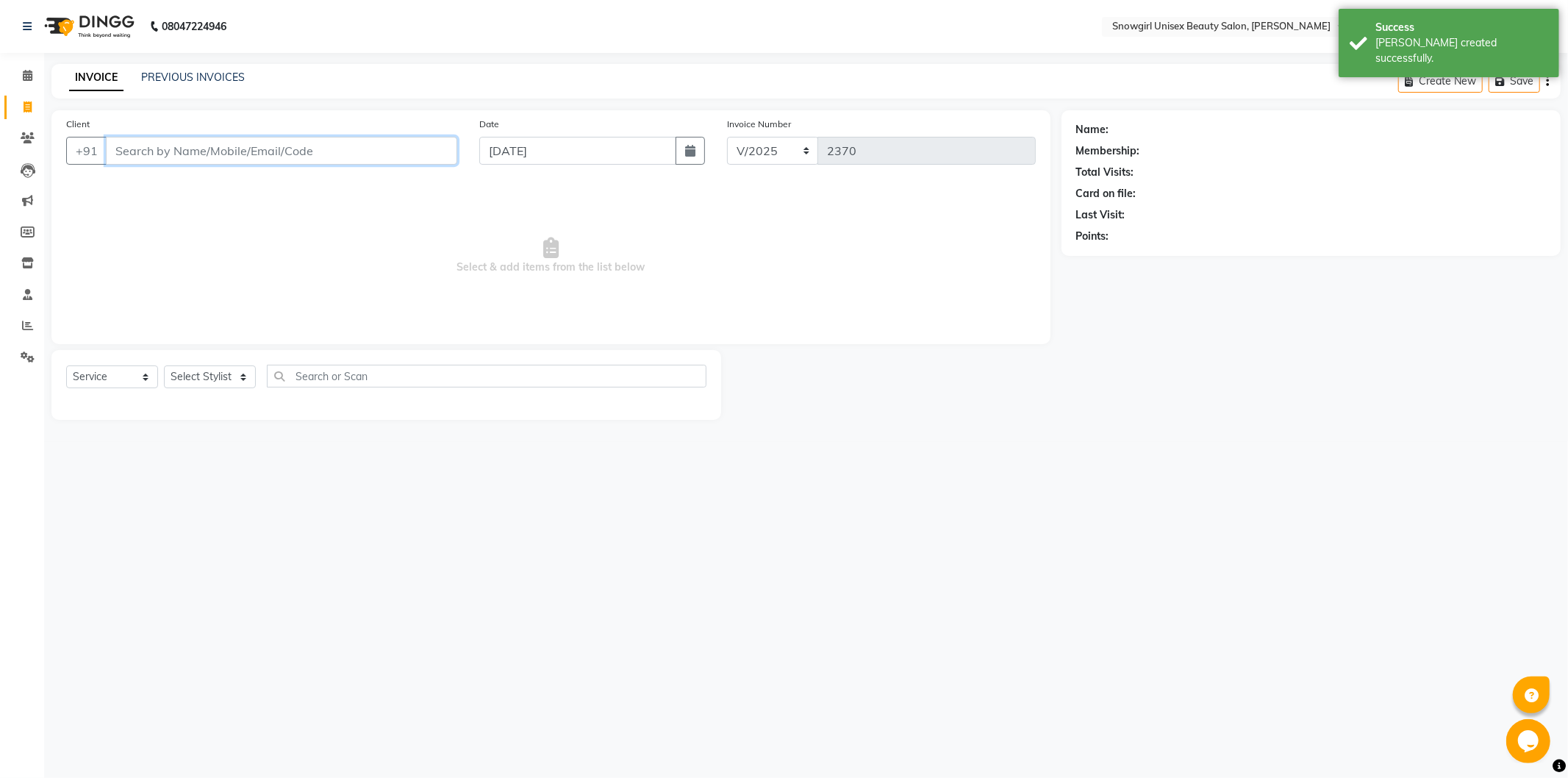
click at [357, 145] on input "Client" at bounding box center [281, 150] width 351 height 28
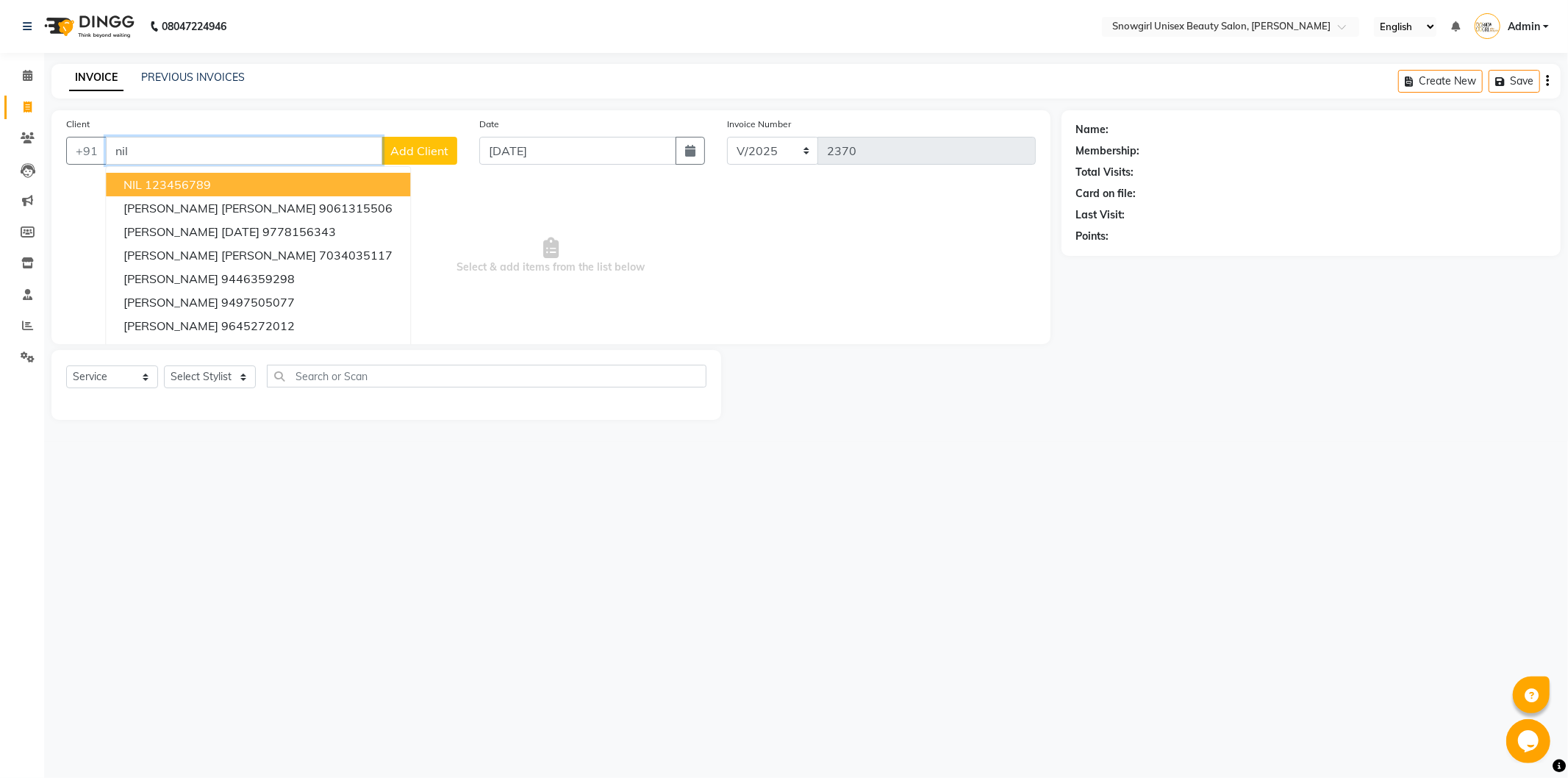
click at [233, 176] on button "NIL 123456789" at bounding box center [258, 185] width 304 height 24
type input "123456789"
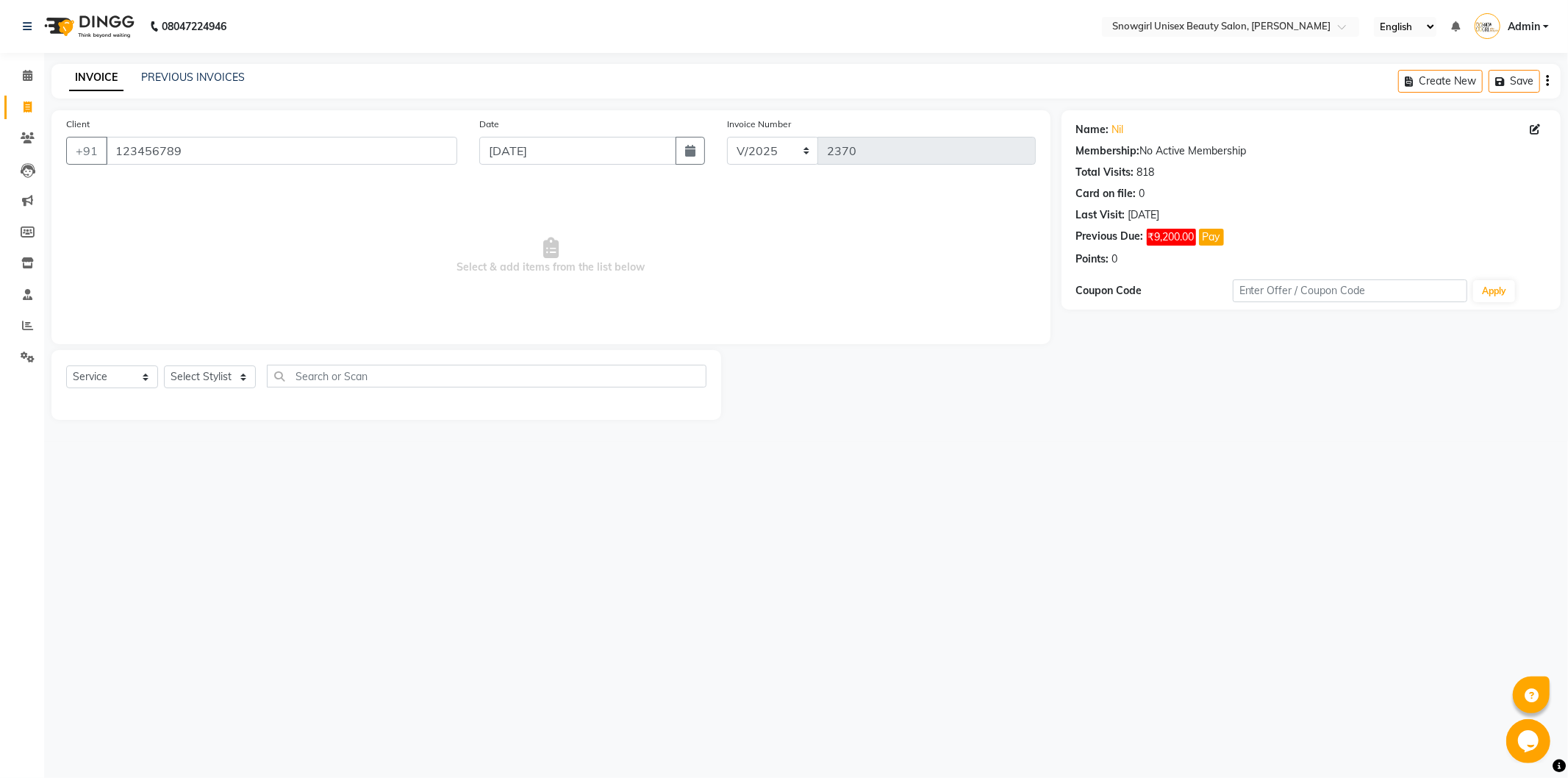
click at [221, 359] on div "Select Service Product Membership Package Voucher Prepaid Gift Card Select Styl…" at bounding box center [386, 385] width 669 height 70
drag, startPoint x: 221, startPoint y: 359, endPoint x: 209, endPoint y: 380, distance: 24.2
click at [217, 371] on div "Select Service Product Membership Package Voucher Prepaid Gift Card Select Styl…" at bounding box center [386, 385] width 669 height 70
click at [212, 374] on select "Select Stylist [PERSON_NAME] [PERSON_NAME] [PERSON_NAME] [PERSON_NAME] [PERSON_…" at bounding box center [209, 376] width 91 height 23
select select "44693"
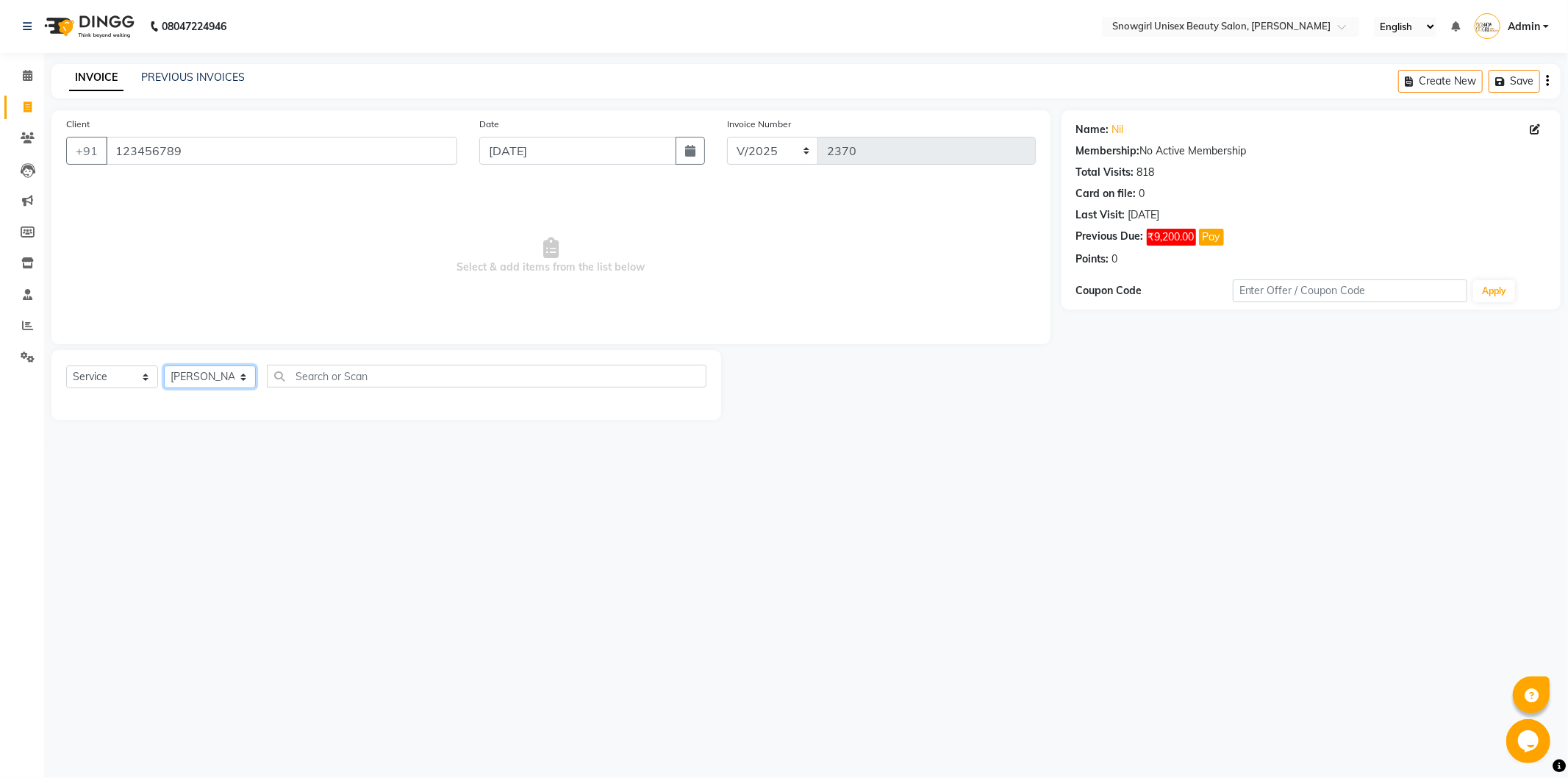
click at [164, 366] on select "Select Stylist [PERSON_NAME] [PERSON_NAME] [PERSON_NAME] [PERSON_NAME] [PERSON_…" at bounding box center [209, 376] width 91 height 23
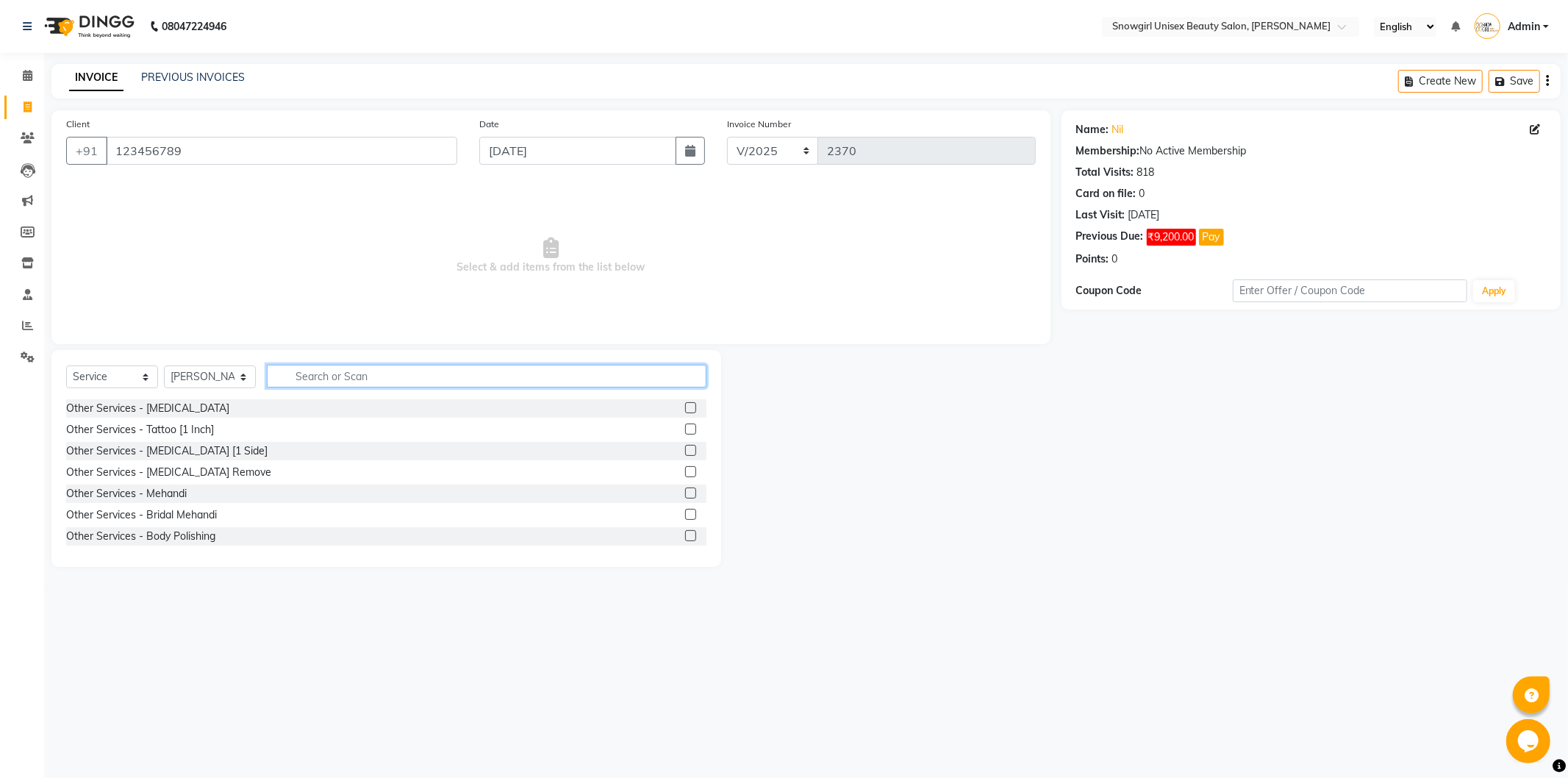
click at [364, 376] on input "text" at bounding box center [486, 375] width 439 height 23
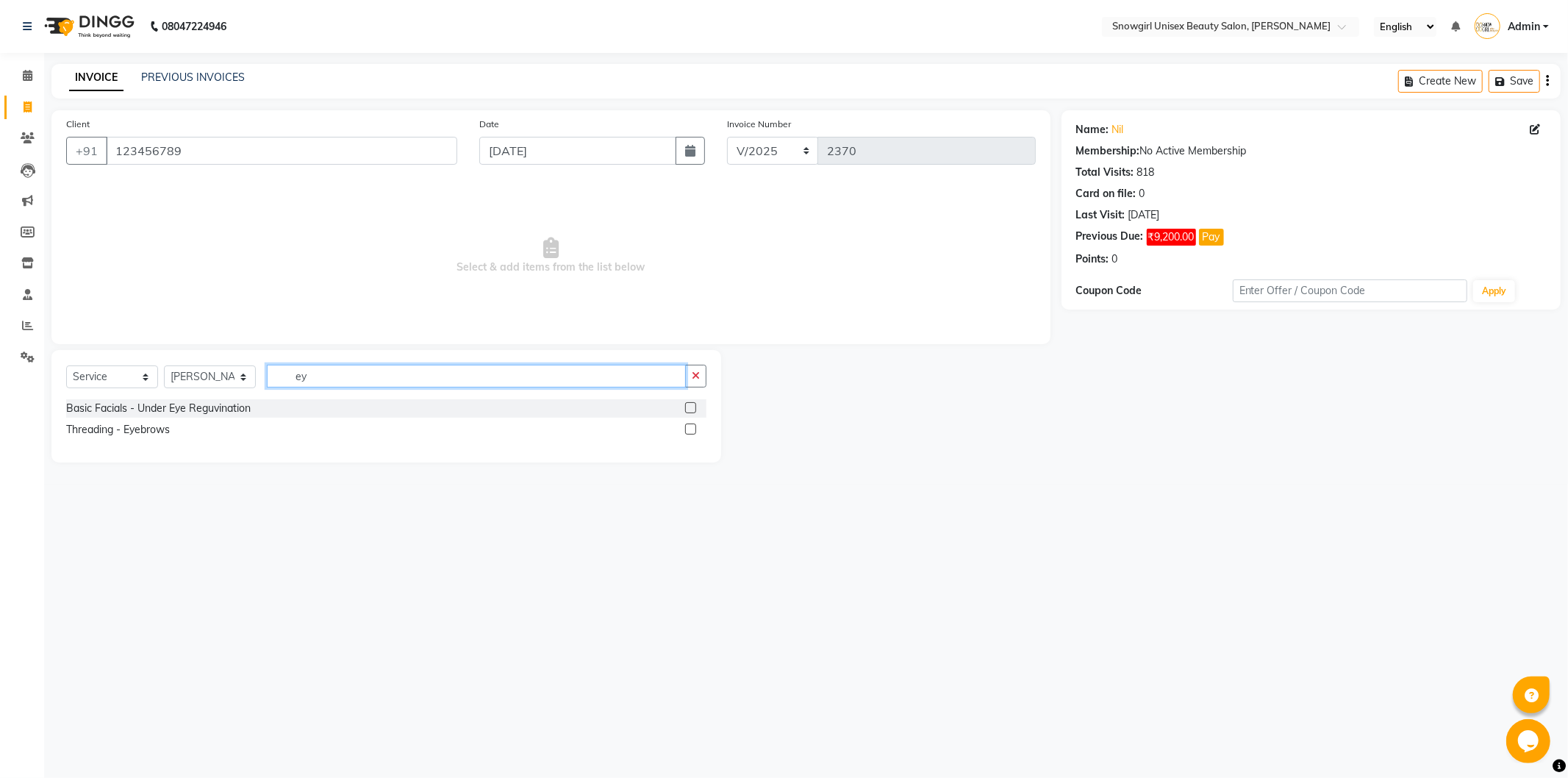
type input "ey"
click at [693, 436] on div at bounding box center [689, 431] width 9 height 15
click at [693, 433] on label at bounding box center [690, 428] width 11 height 11
click at [693, 433] on input "checkbox" at bounding box center [689, 429] width 9 height 9
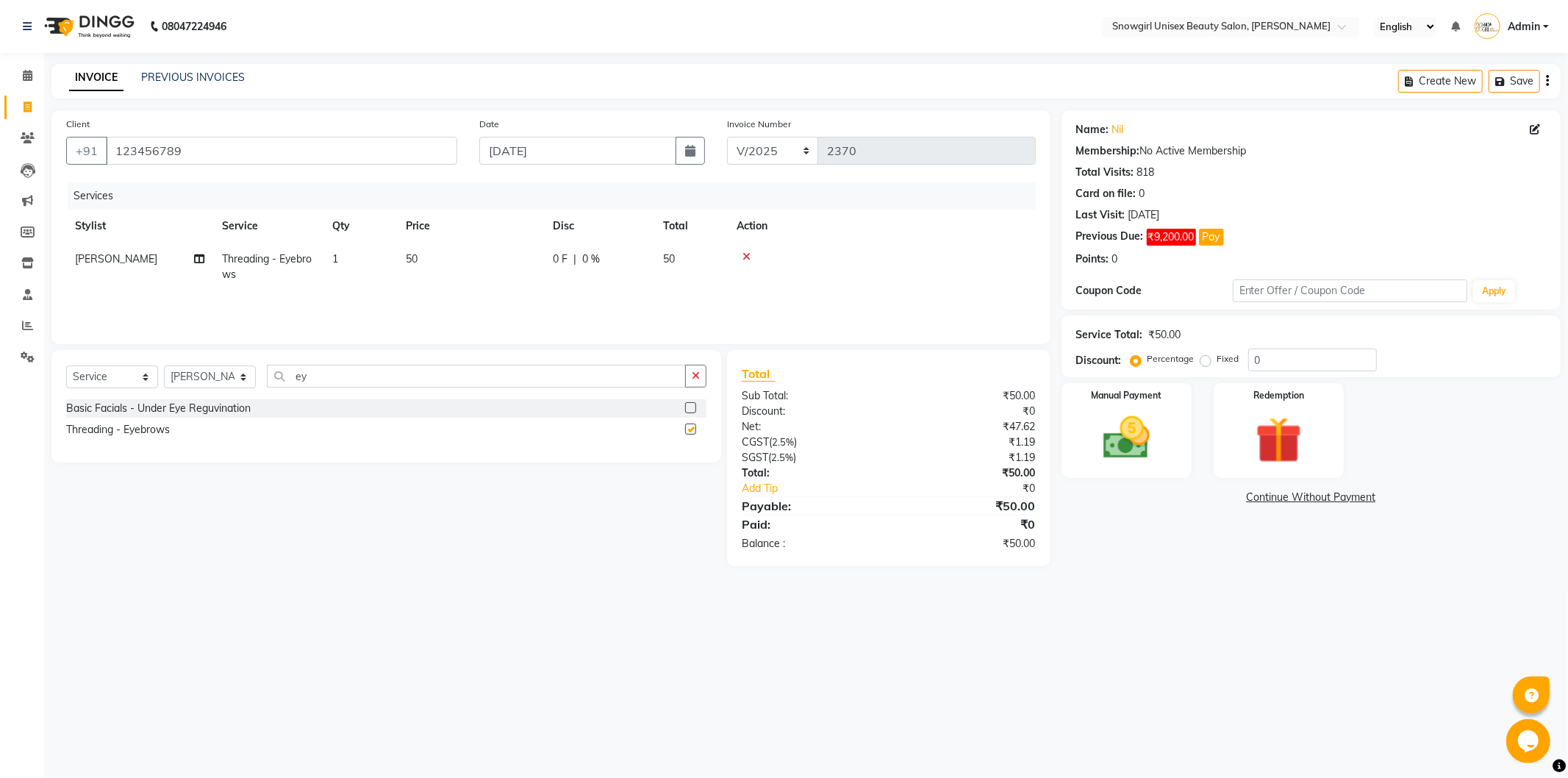
checkbox input "false"
click at [413, 277] on td "50" at bounding box center [470, 267] width 147 height 49
select select "44693"
click at [486, 263] on input "50" at bounding box center [539, 262] width 129 height 23
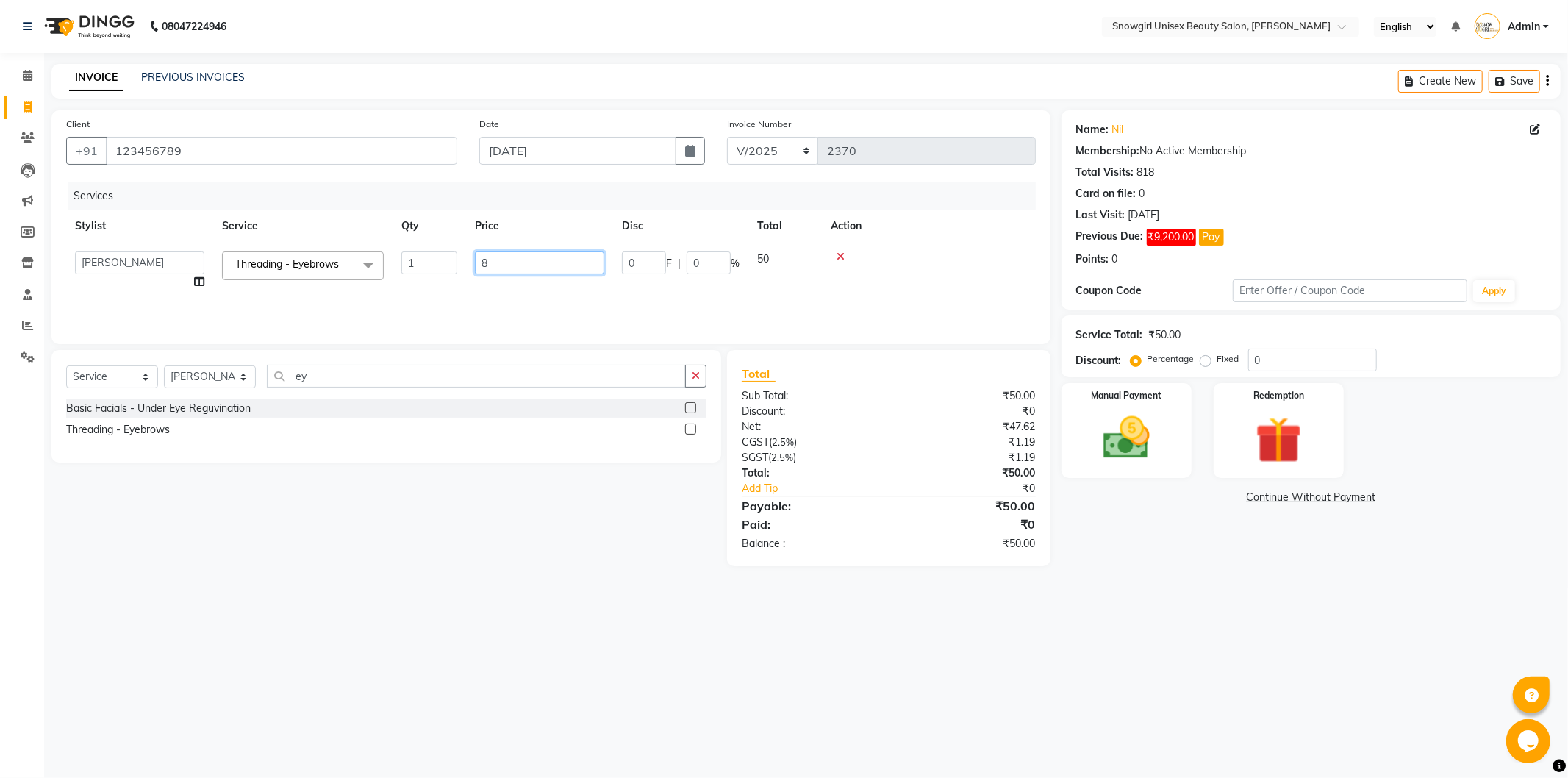
type input "80"
click at [503, 294] on div "Services Stylist Service Qty Price Disc Total Action [PERSON_NAME] [PERSON_NAME…" at bounding box center [551, 256] width 970 height 147
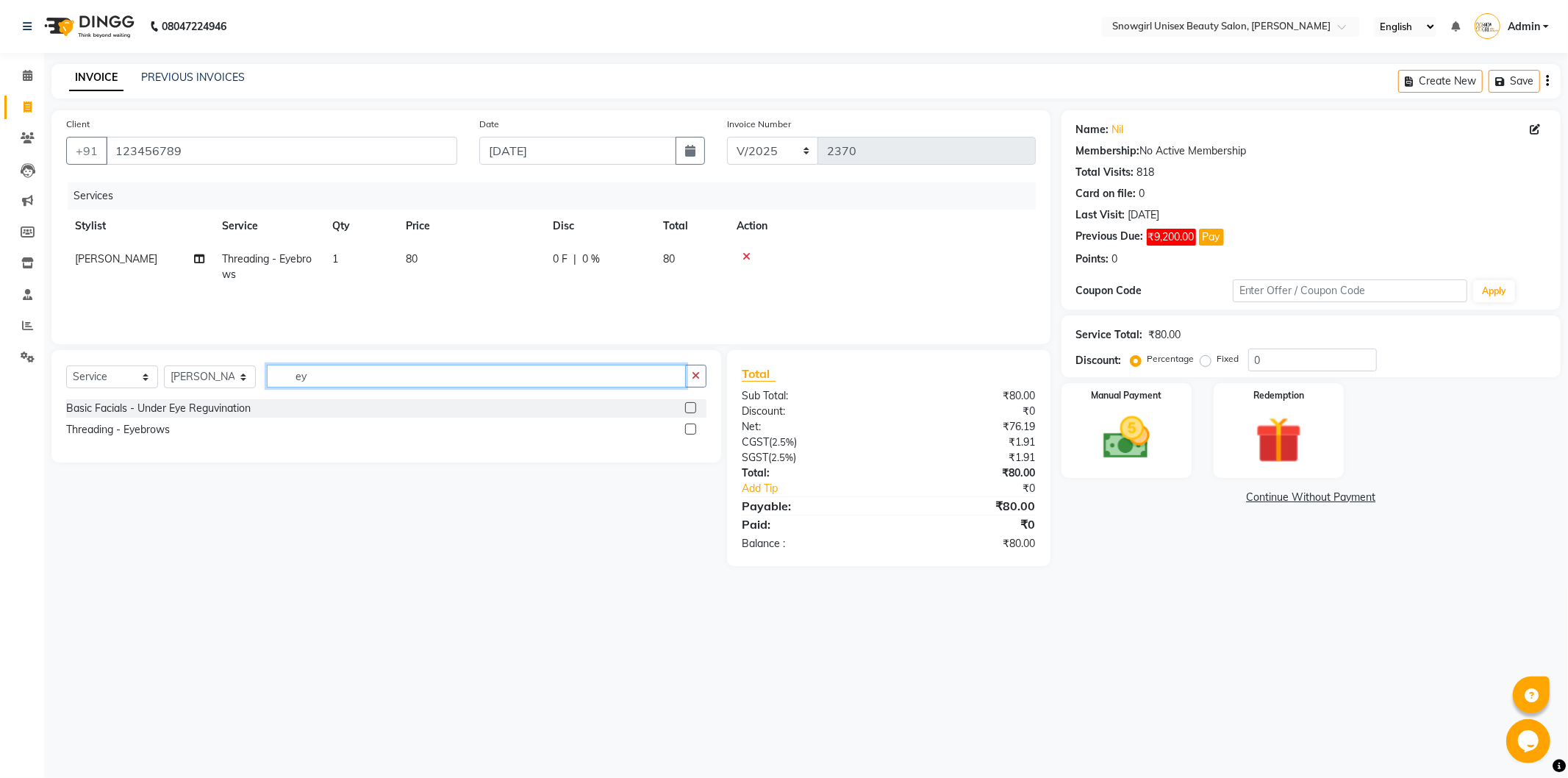
click at [298, 373] on input "ey" at bounding box center [476, 375] width 419 height 23
type input "gen"
click at [689, 406] on label at bounding box center [690, 407] width 11 height 11
click at [689, 406] on input "checkbox" at bounding box center [689, 408] width 9 height 9
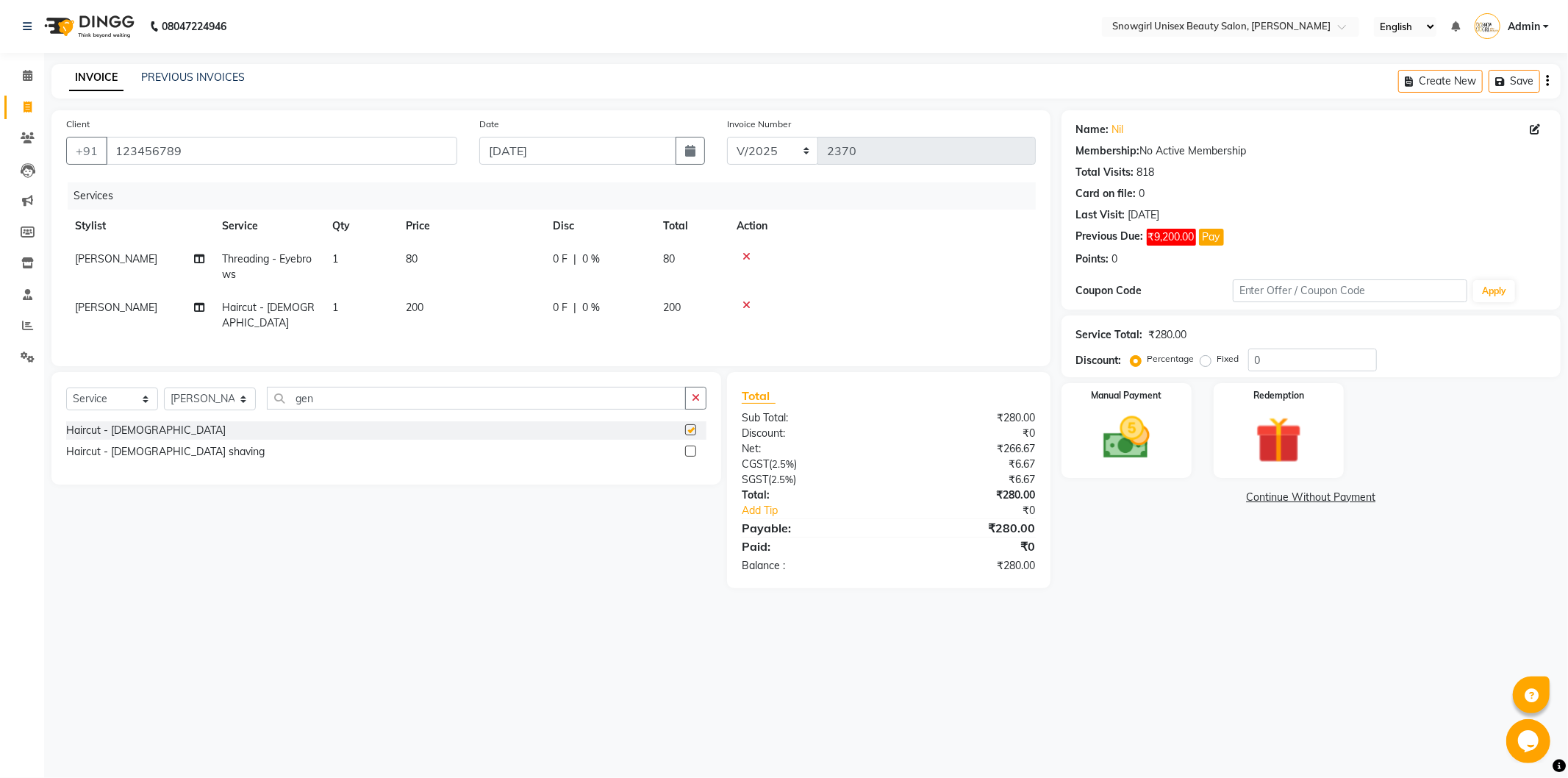
checkbox input "false"
click at [76, 309] on span "[PERSON_NAME]" at bounding box center [116, 307] width 82 height 13
select select "44693"
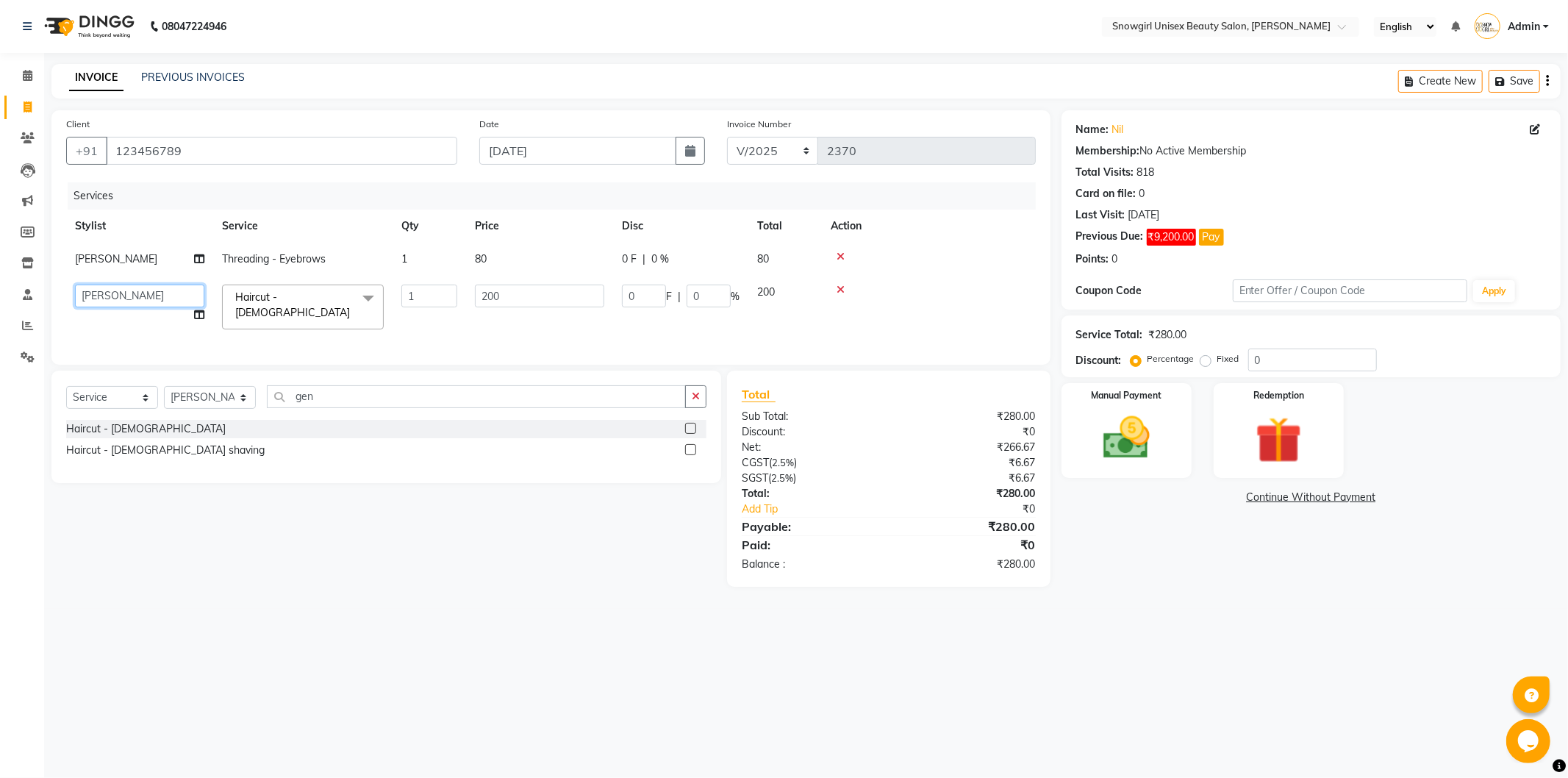
click at [106, 296] on select "[PERSON_NAME] [PERSON_NAME] [PERSON_NAME] [PERSON_NAME] [PERSON_NAME] [PERSON_N…" at bounding box center [139, 296] width 129 height 23
click at [1157, 460] on img at bounding box center [1126, 438] width 79 height 56
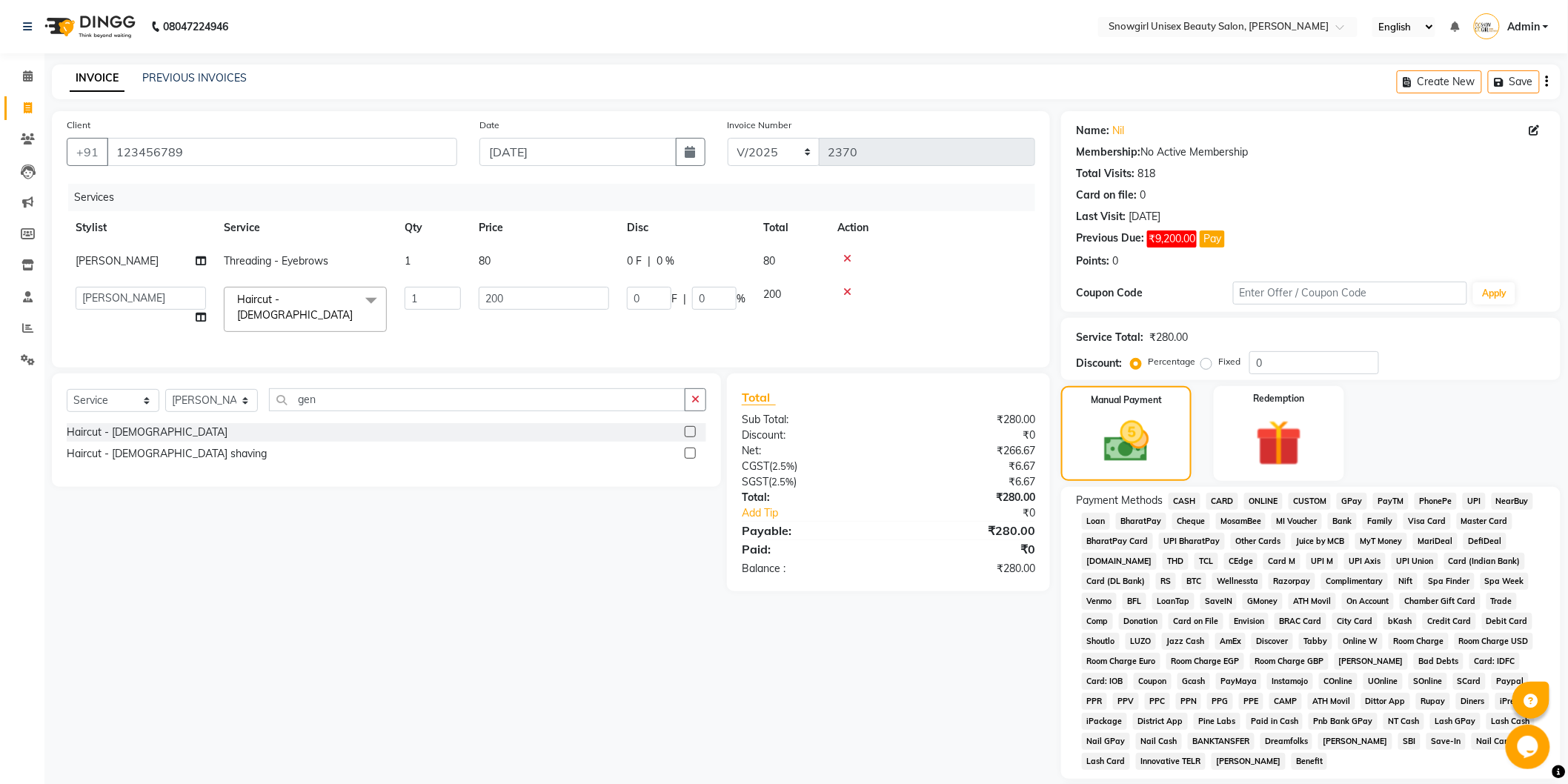
click at [1188, 501] on span "CASH" at bounding box center [1184, 501] width 32 height 17
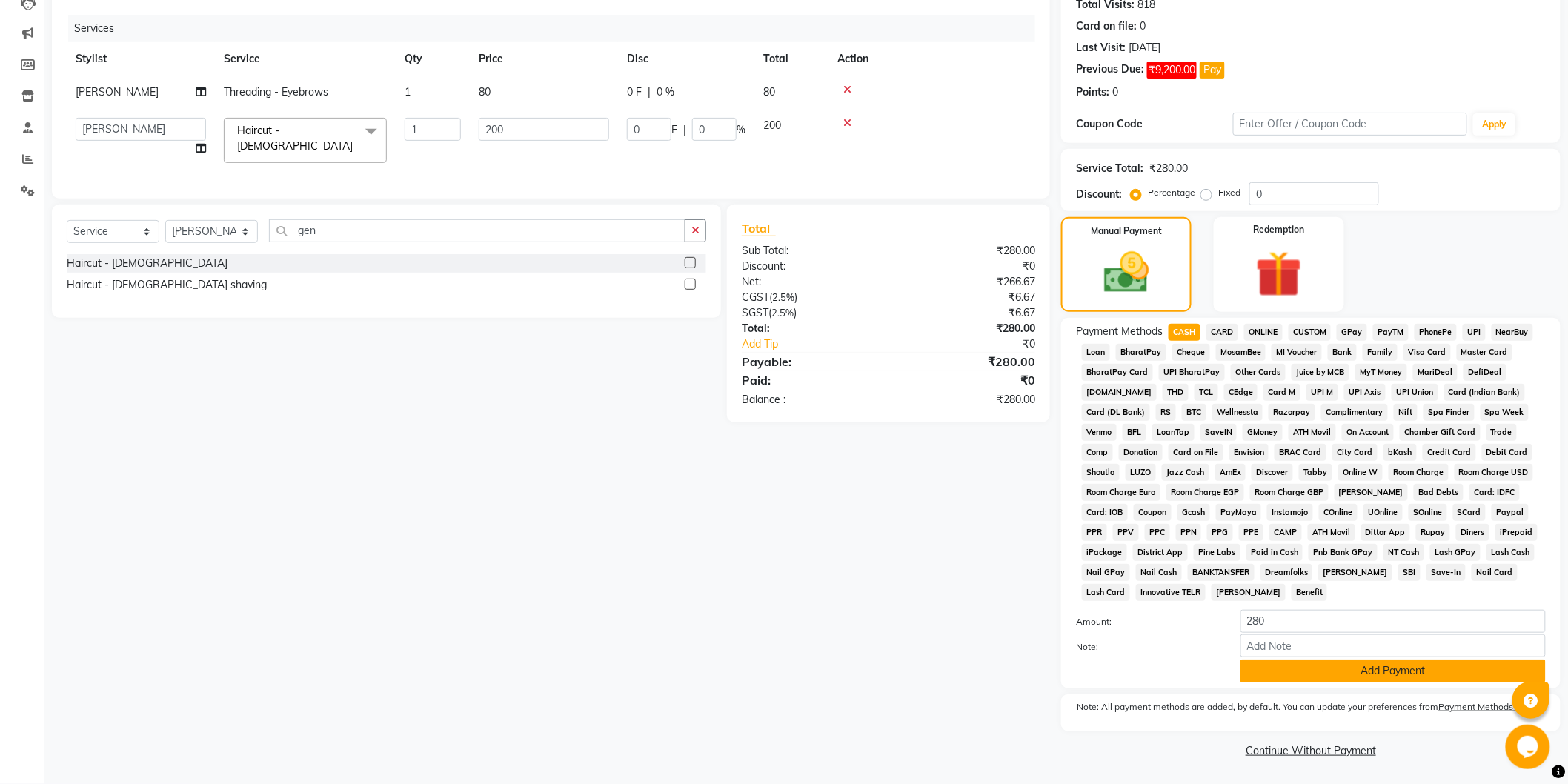
click at [1369, 669] on button "Add Payment" at bounding box center [1393, 670] width 305 height 23
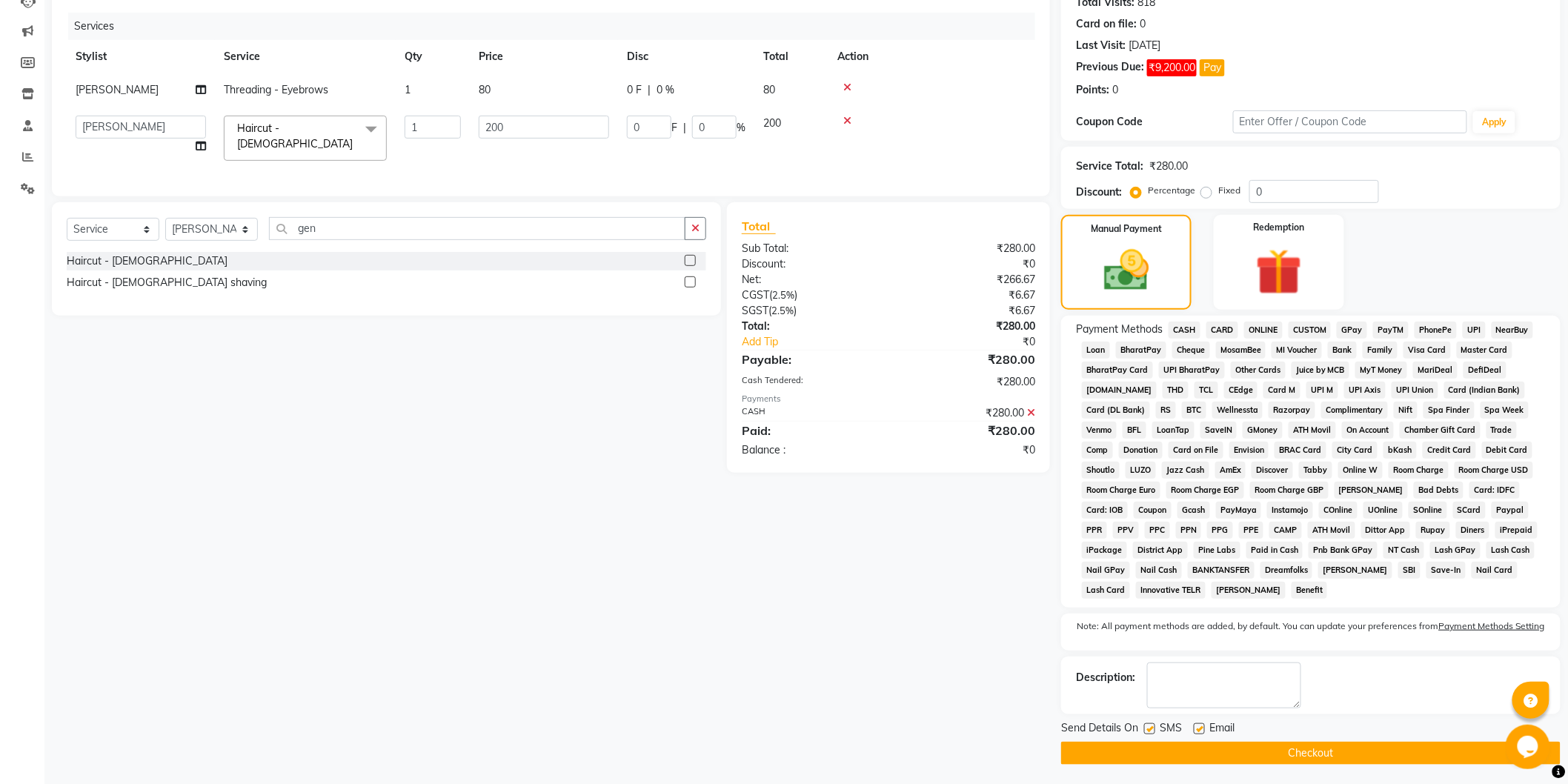
click at [1360, 764] on button "Checkout" at bounding box center [1310, 753] width 499 height 23
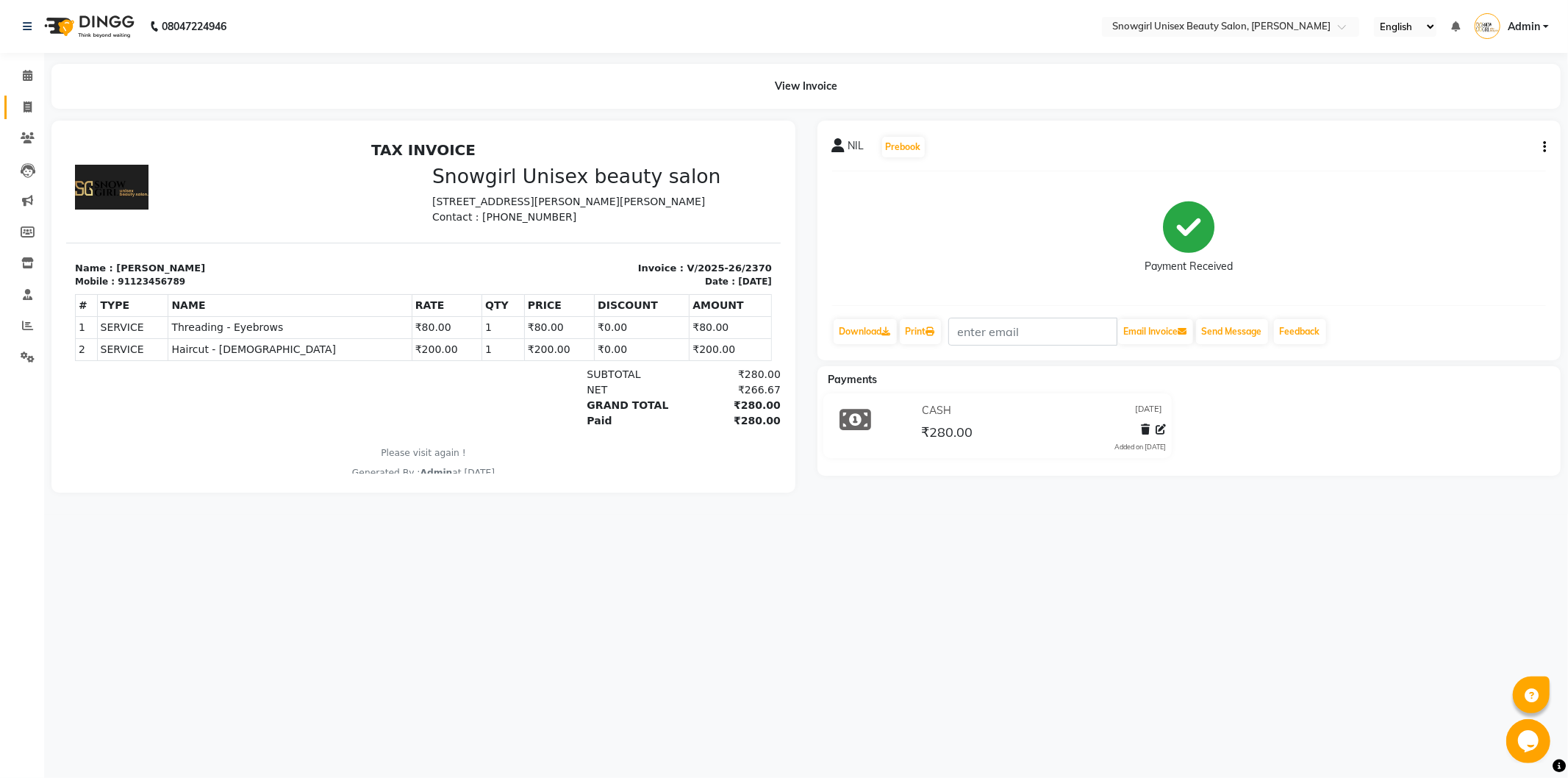
click at [32, 97] on link "Invoice" at bounding box center [21, 108] width 35 height 24
select select "service"
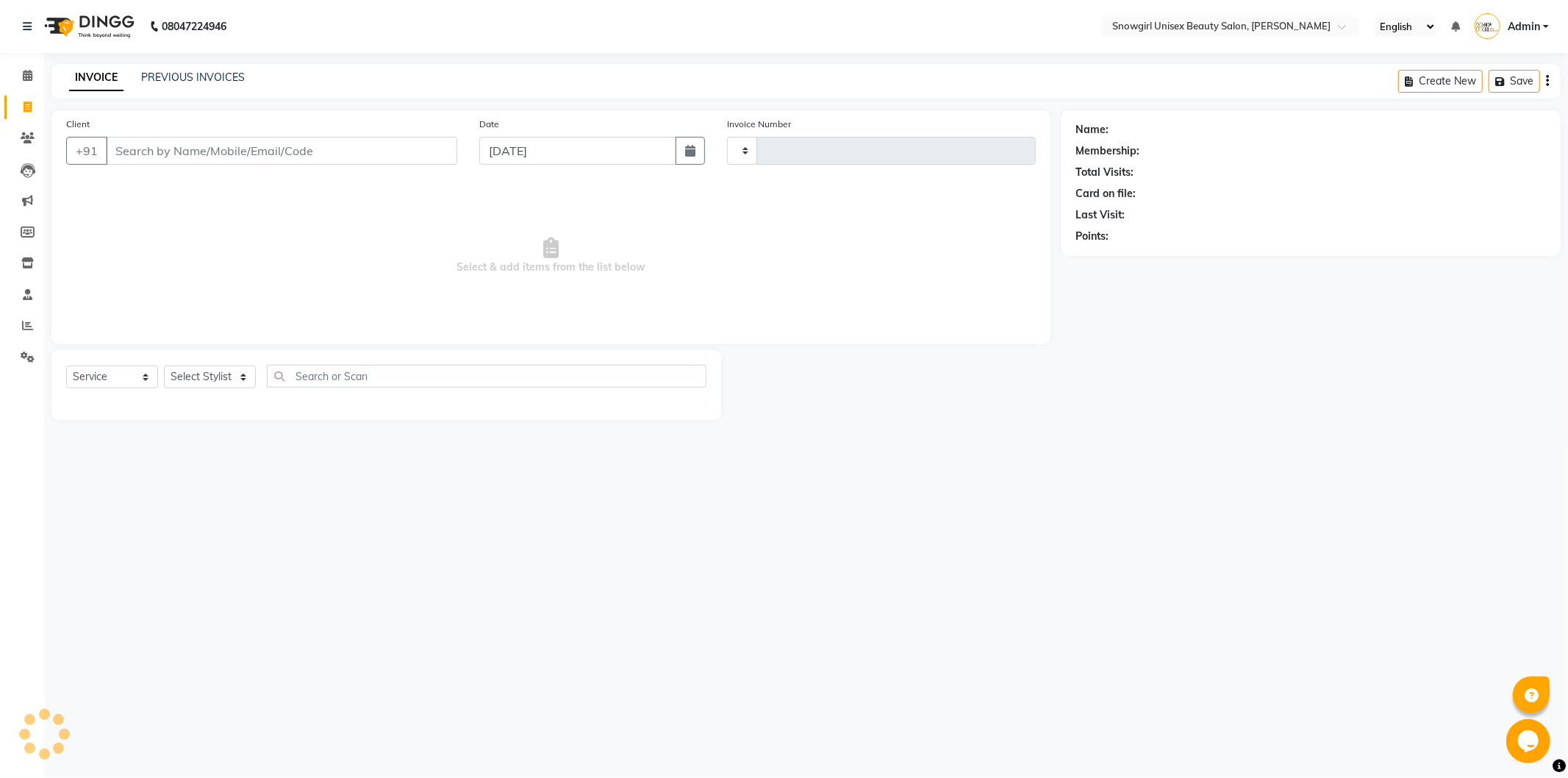
type input "2371"
select select "5593"
click at [695, 150] on button "button" at bounding box center [690, 150] width 29 height 28
select select "10"
select select "2025"
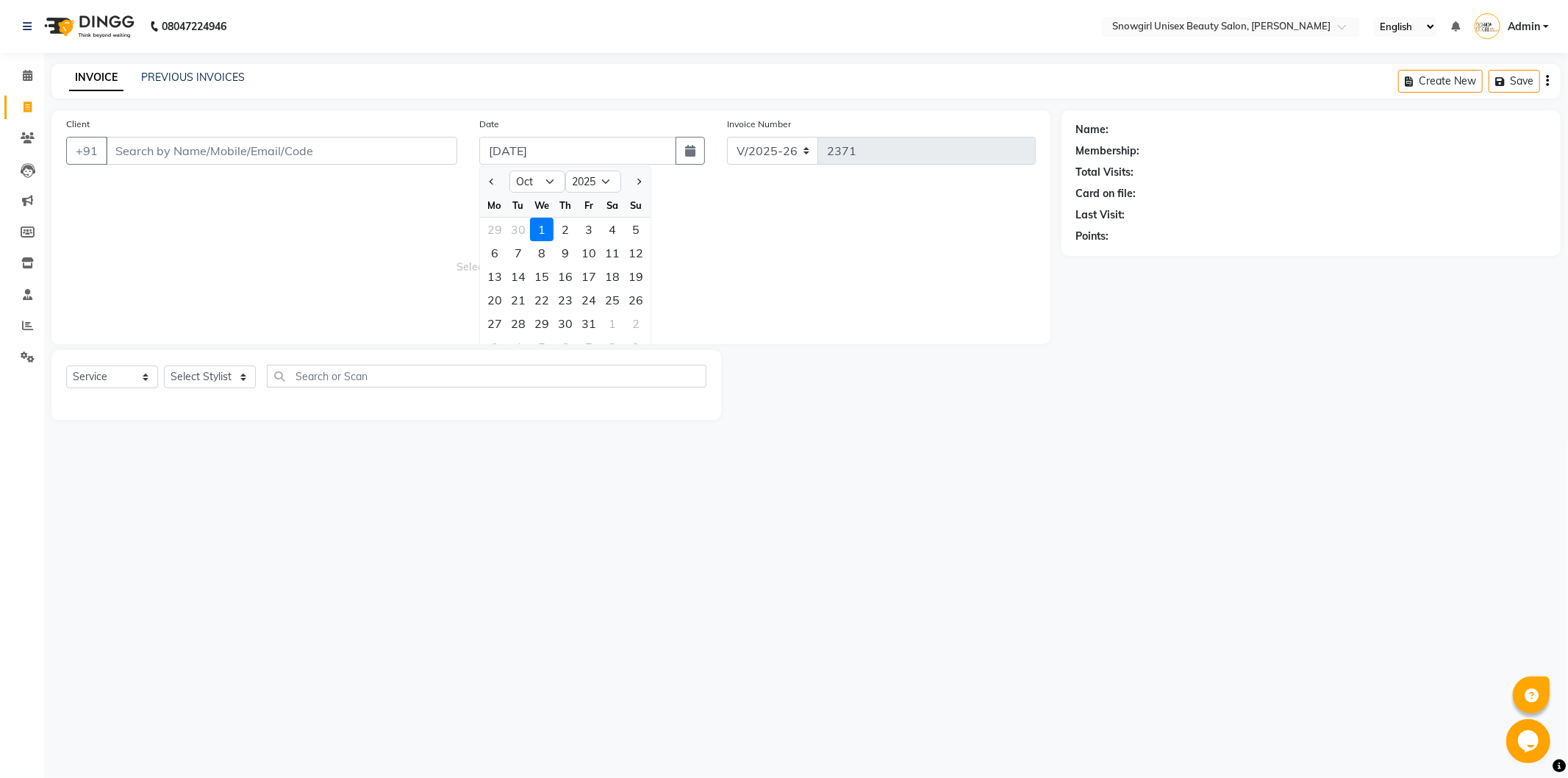
click at [503, 186] on div at bounding box center [494, 182] width 29 height 24
click at [497, 186] on button "Previous month" at bounding box center [492, 182] width 13 height 24
select select "9"
click at [526, 319] on div "30" at bounding box center [518, 324] width 24 height 24
type input "[DATE]"
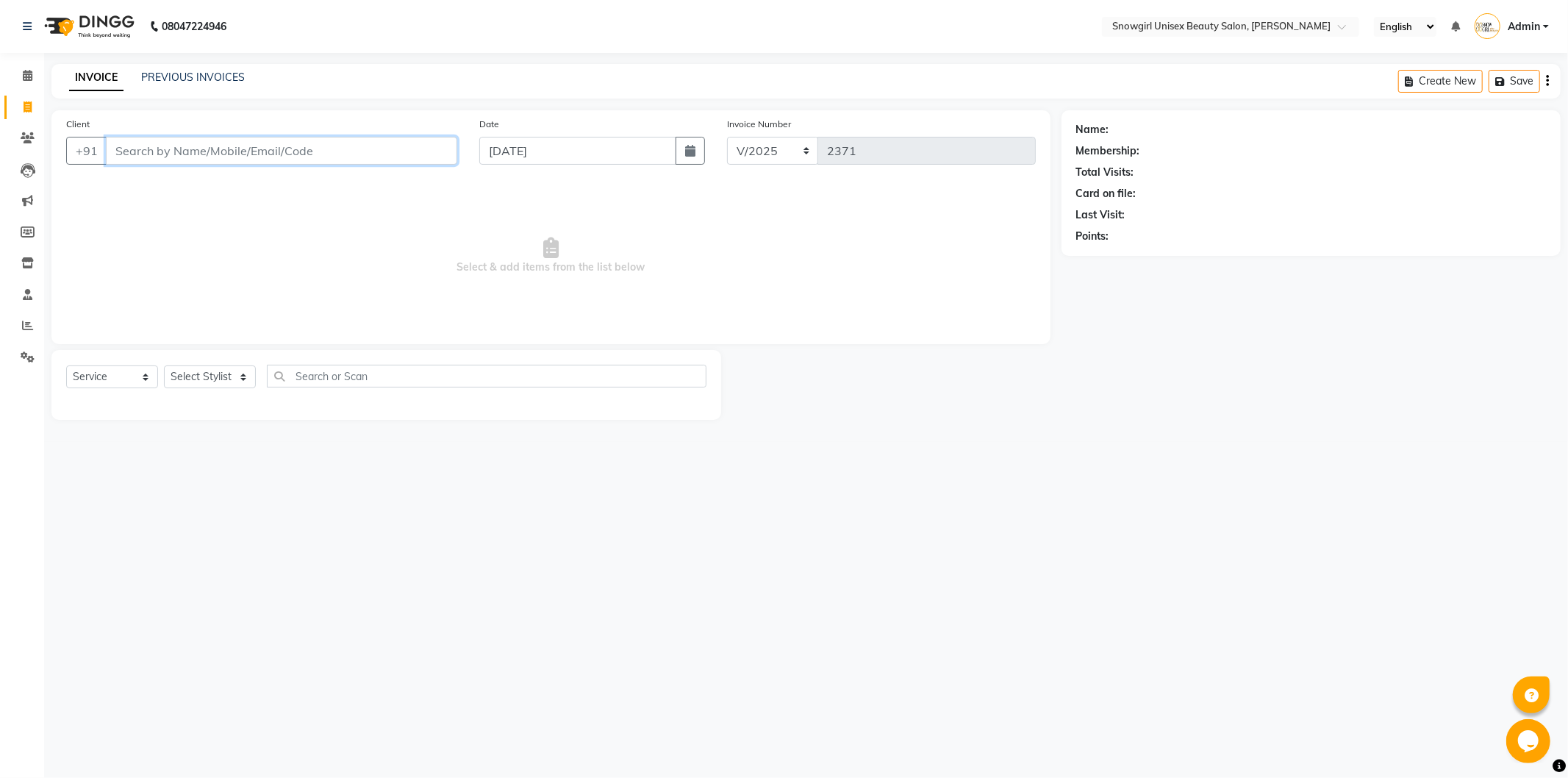
click at [302, 148] on input "Client" at bounding box center [281, 150] width 351 height 28
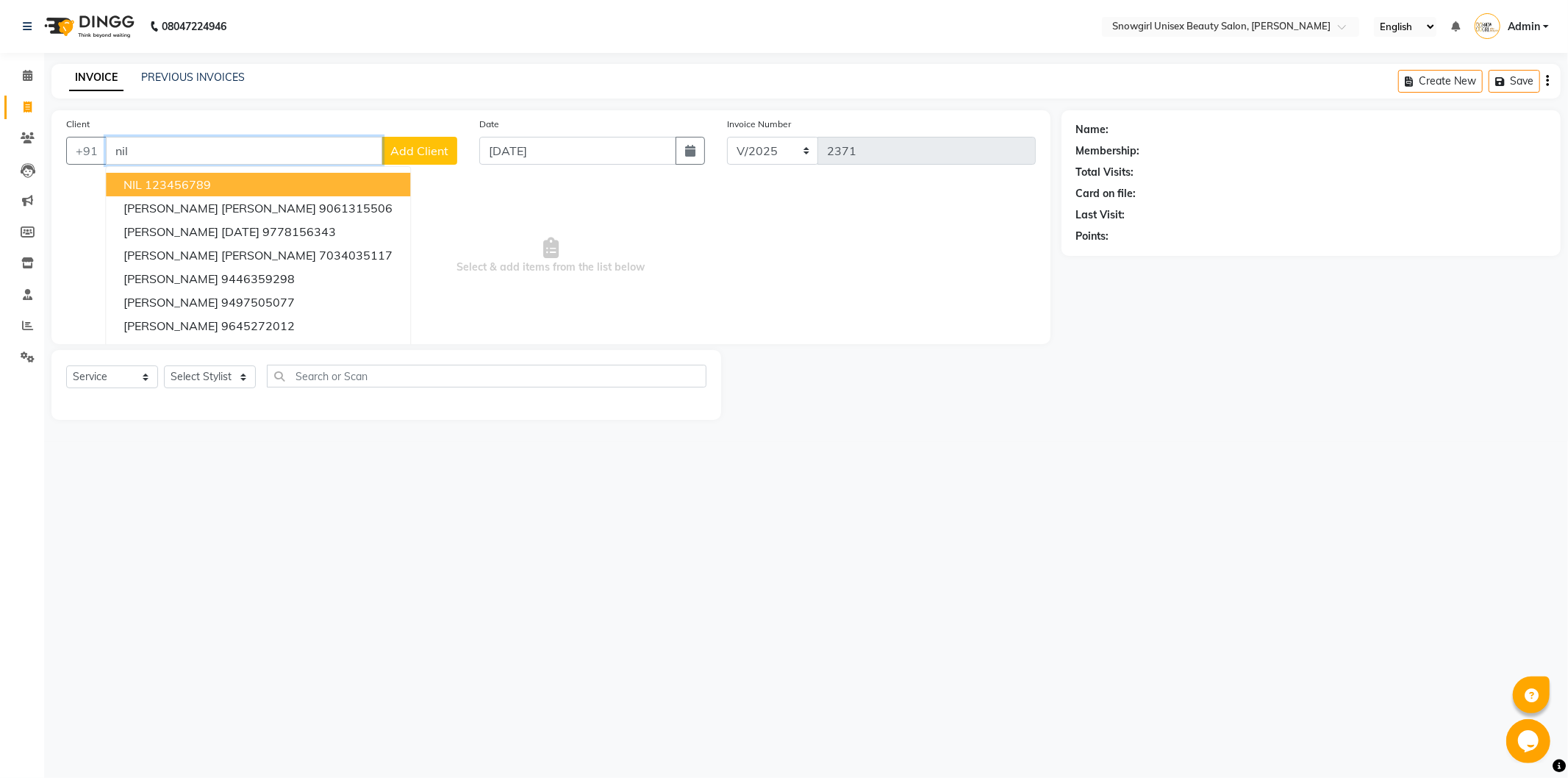
click at [186, 179] on ngb-highlight "123456789" at bounding box center [177, 184] width 66 height 15
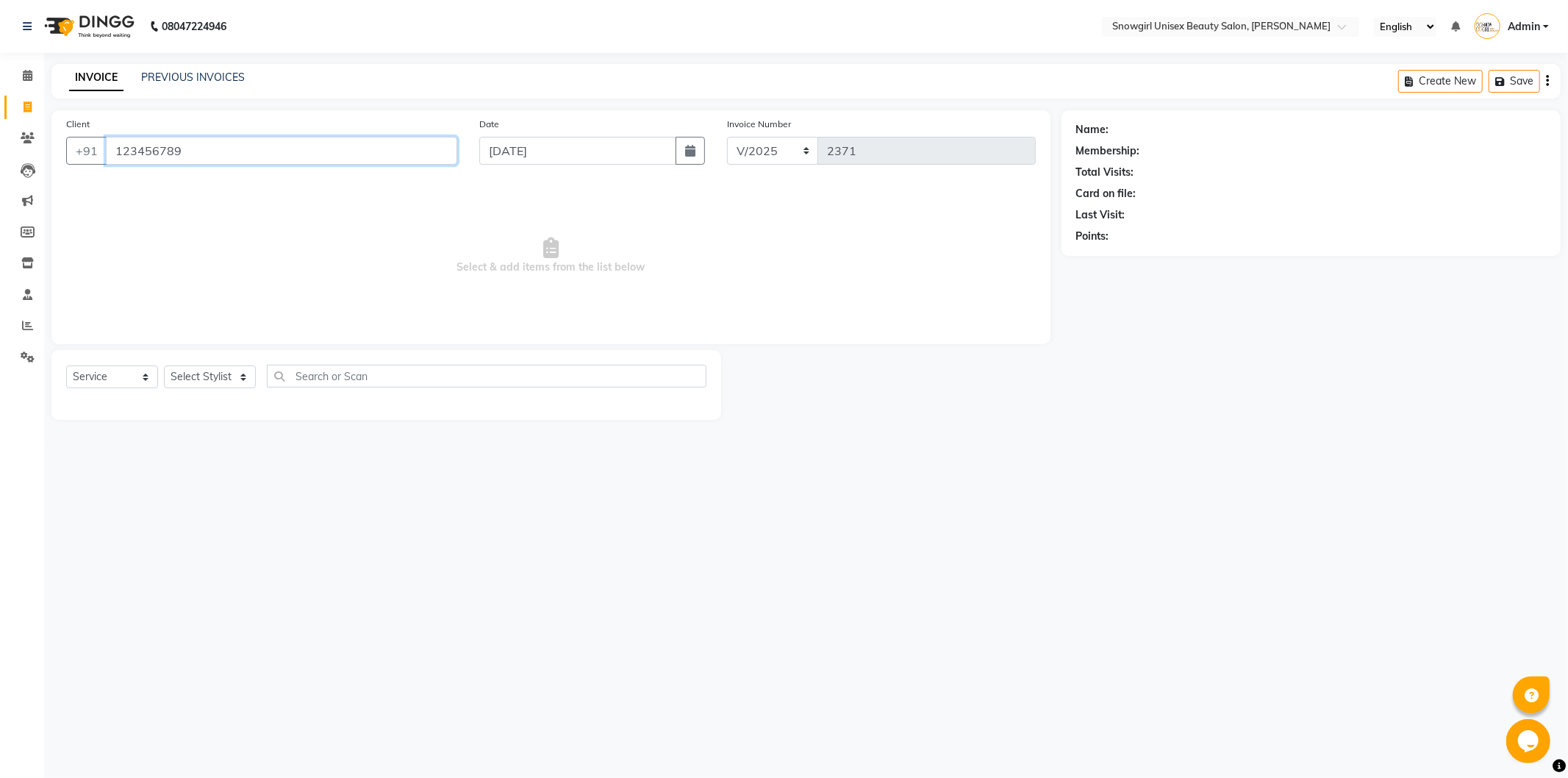
type input "123456789"
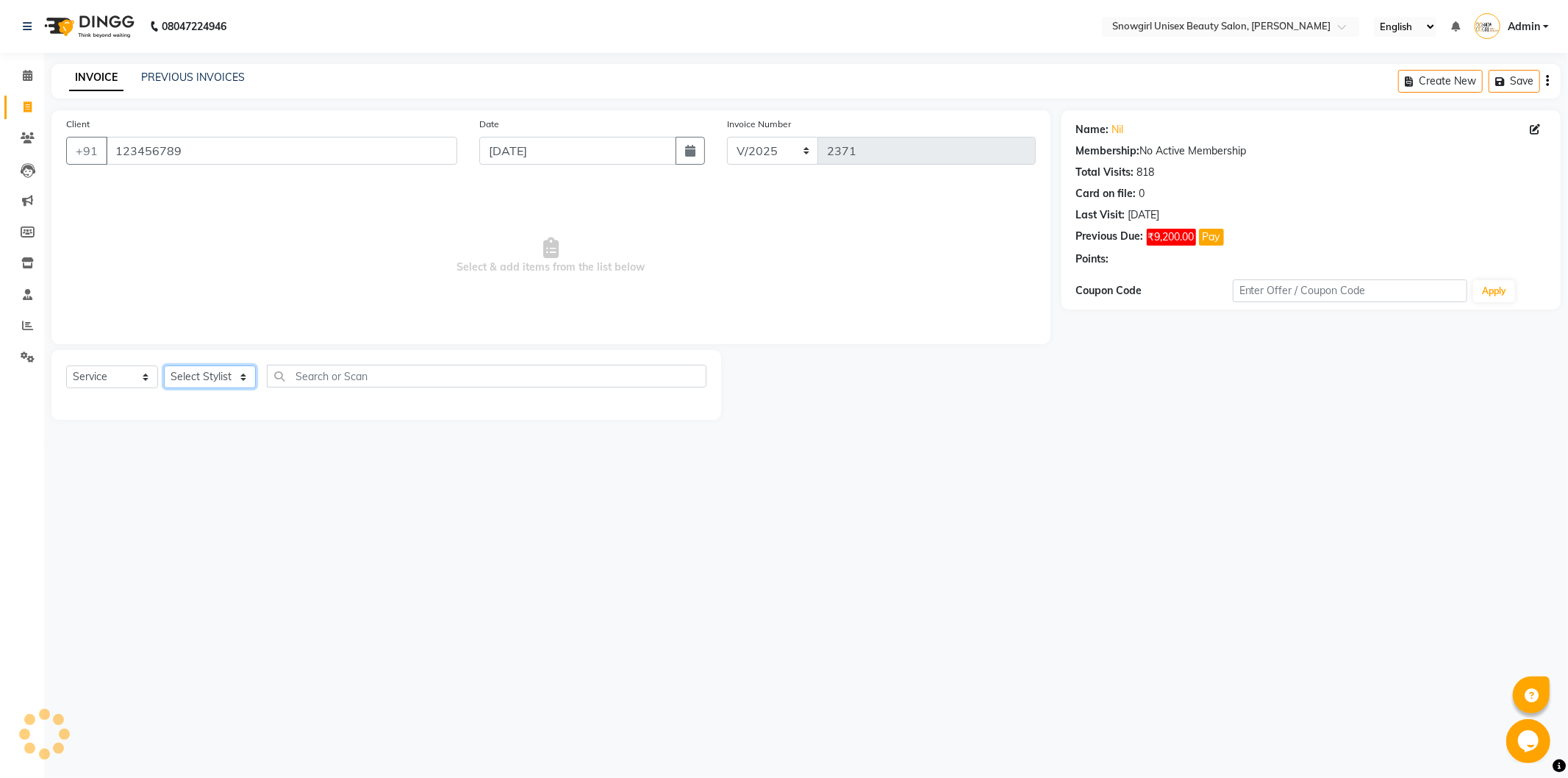
click at [240, 385] on select "Select Stylist [PERSON_NAME] [PERSON_NAME] [PERSON_NAME] [PERSON_NAME] [PERSON_…" at bounding box center [209, 376] width 91 height 23
select select "39189"
click at [164, 366] on select "Select Stylist [PERSON_NAME] [PERSON_NAME] [PERSON_NAME] [PERSON_NAME] [PERSON_…" at bounding box center [209, 376] width 91 height 23
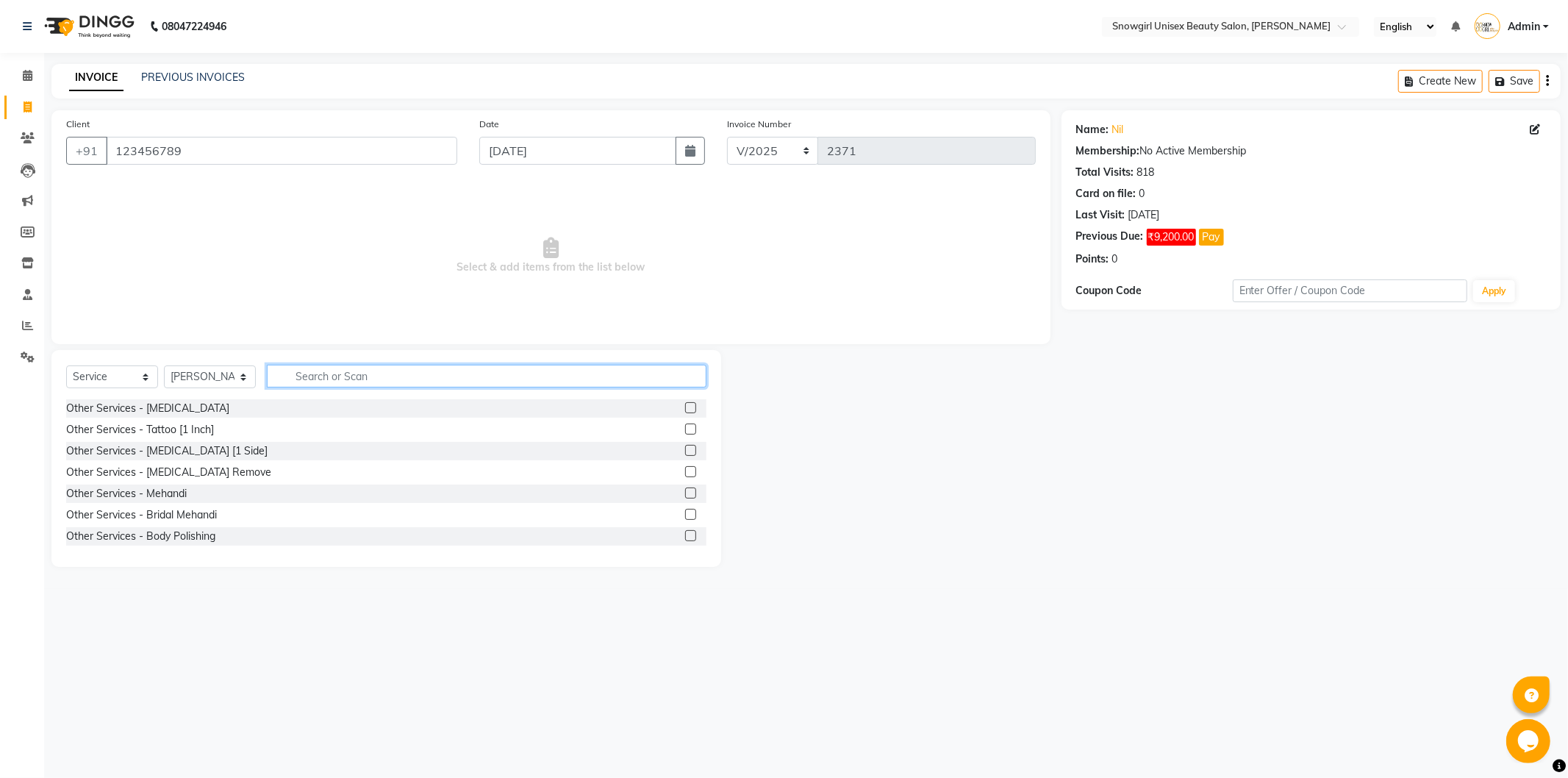
click at [350, 373] on input "text" at bounding box center [486, 375] width 439 height 23
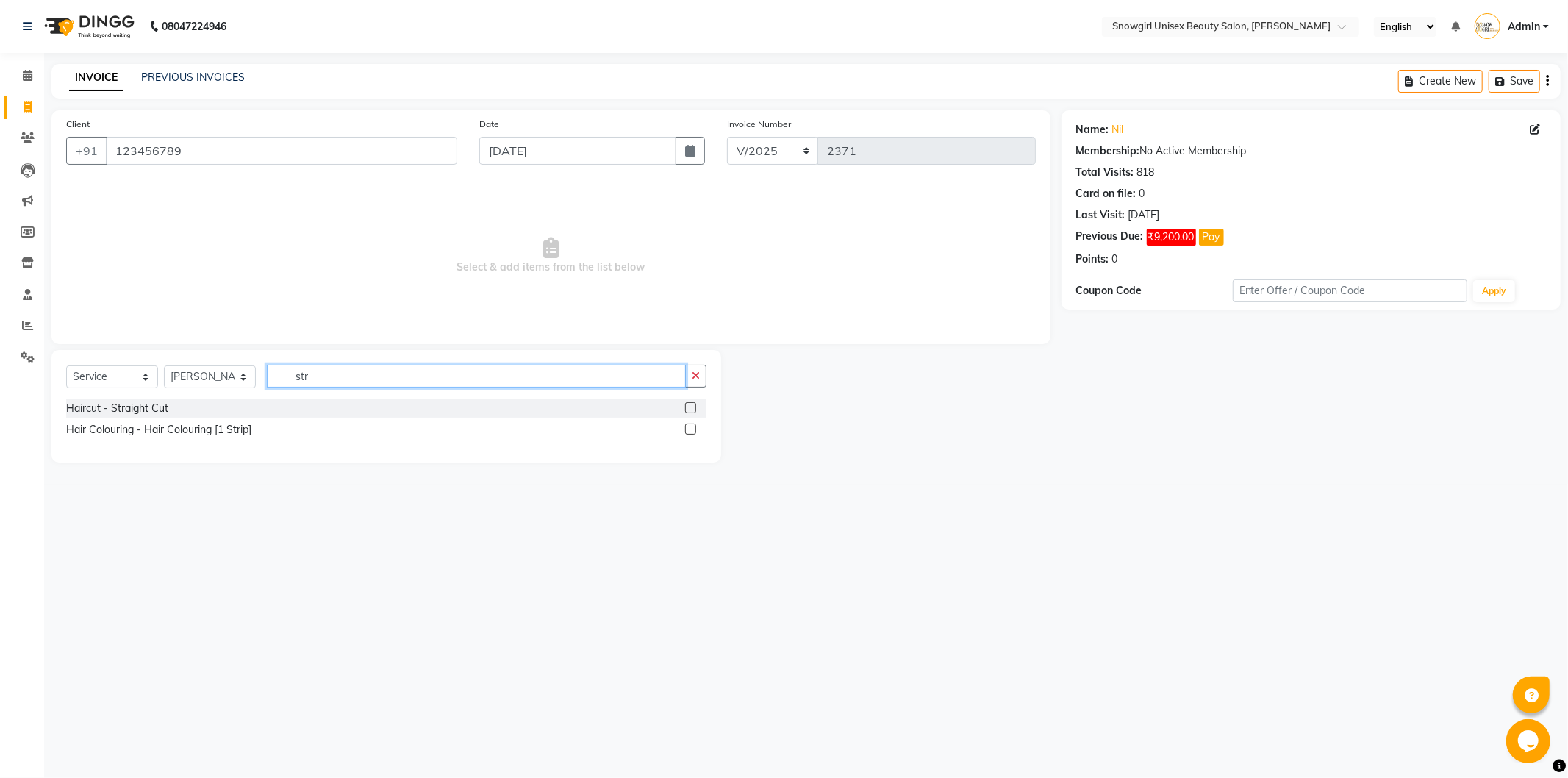
type input "str"
click at [691, 404] on label at bounding box center [690, 407] width 11 height 11
click at [691, 404] on input "checkbox" at bounding box center [689, 408] width 9 height 9
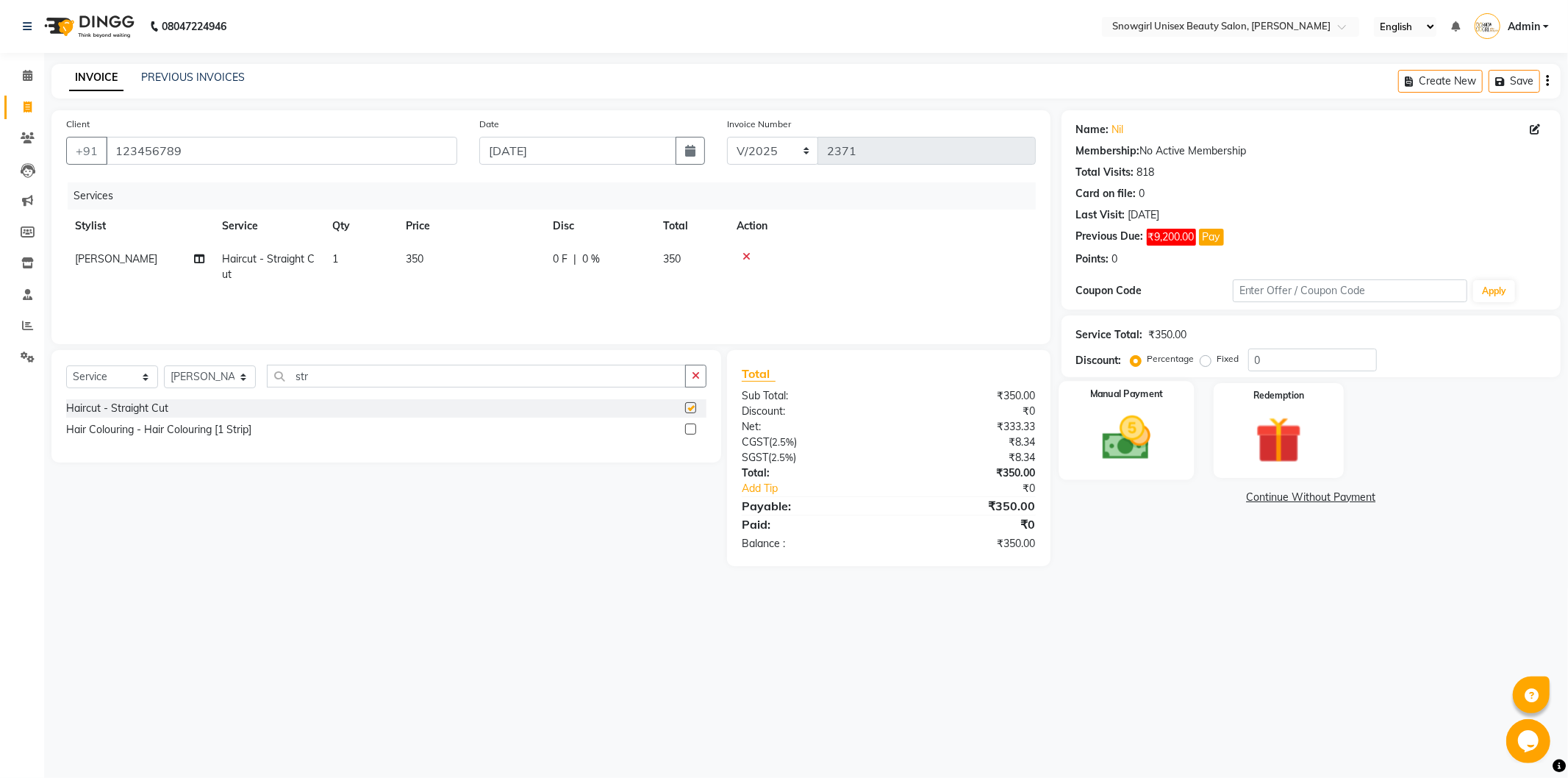
checkbox input "false"
click at [1082, 421] on div "Manual Payment" at bounding box center [1126, 429] width 135 height 98
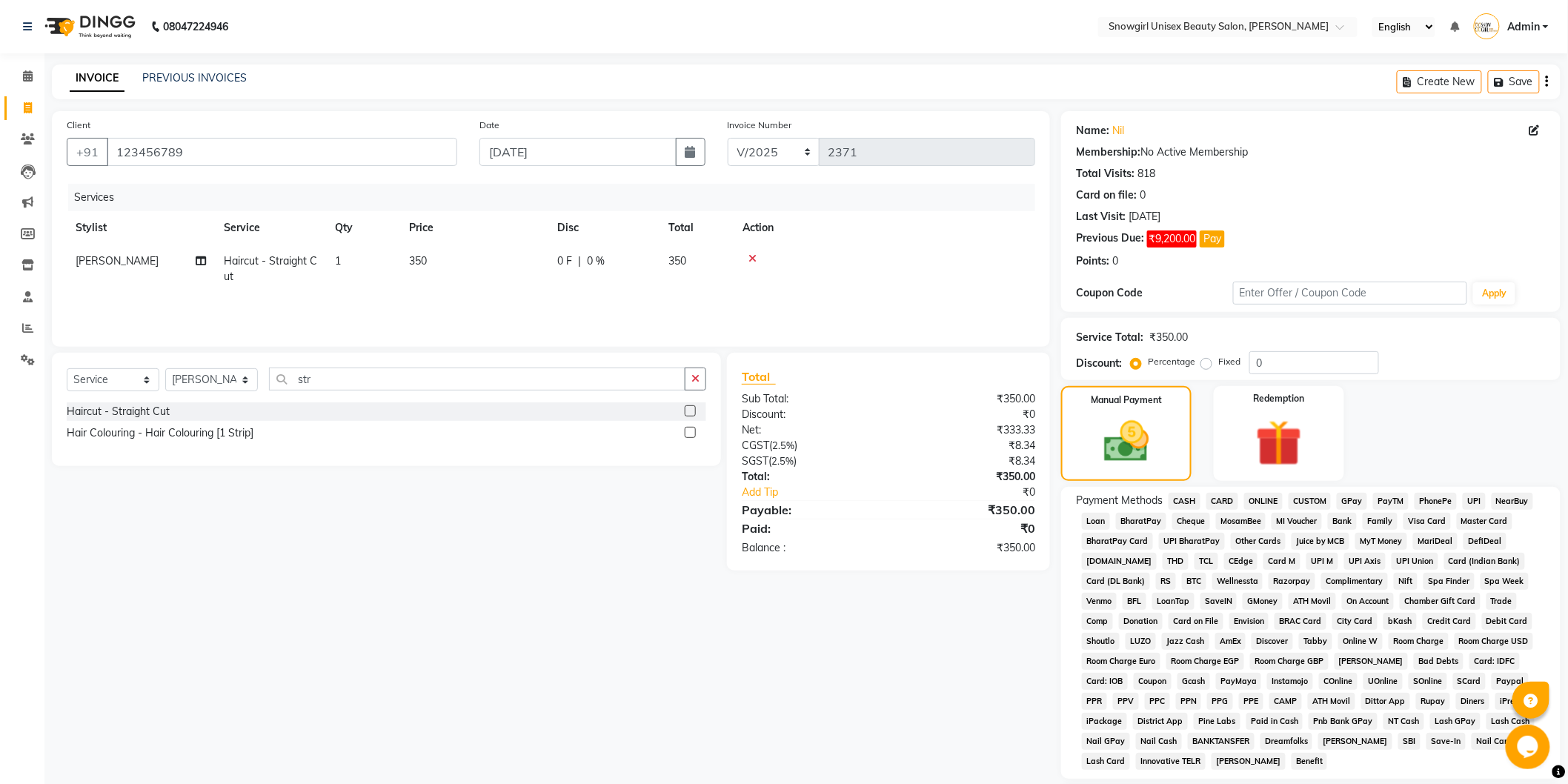
click at [1186, 500] on span "CASH" at bounding box center [1184, 501] width 32 height 17
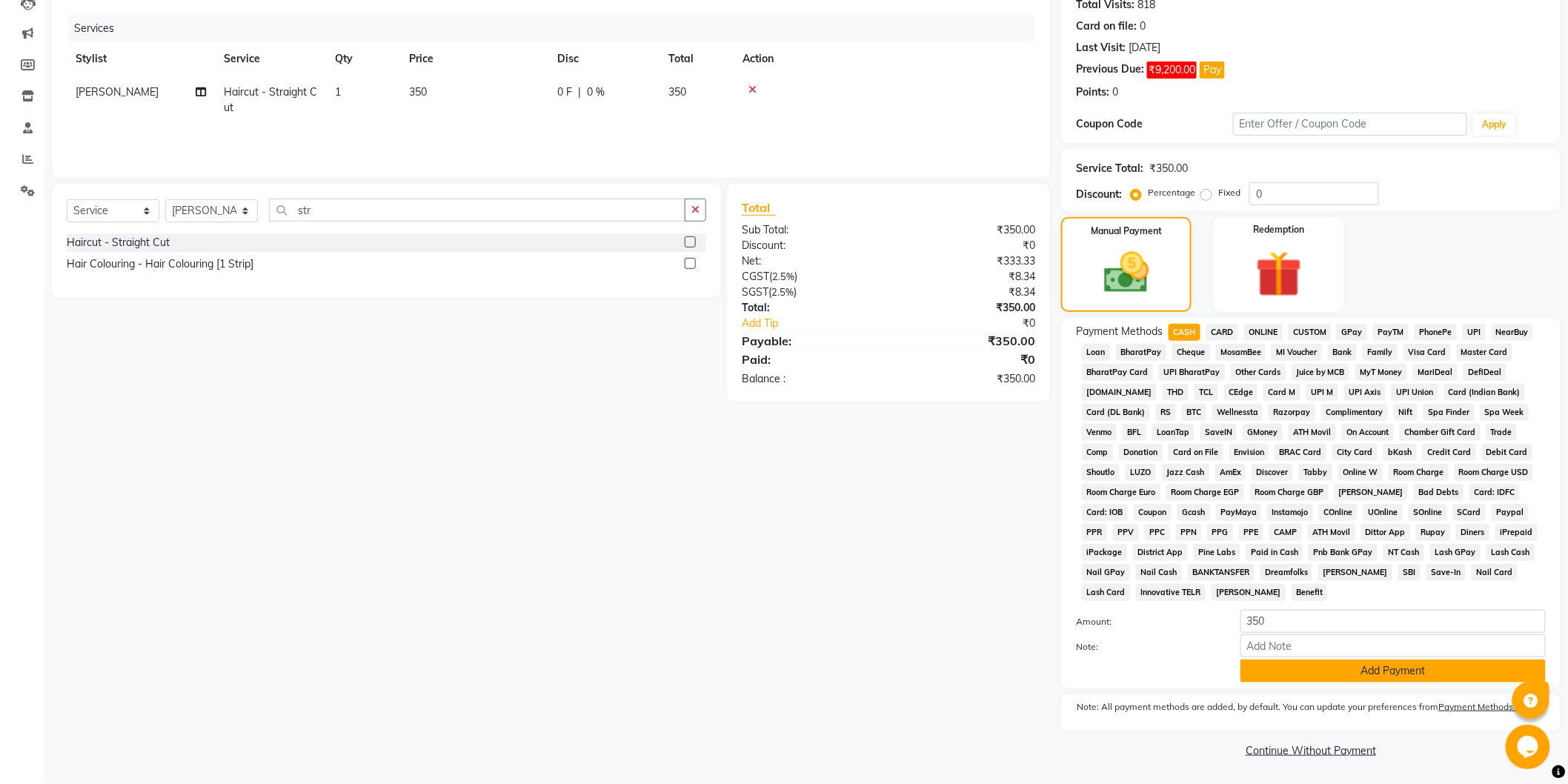
click at [1313, 674] on button "Add Payment" at bounding box center [1393, 670] width 305 height 23
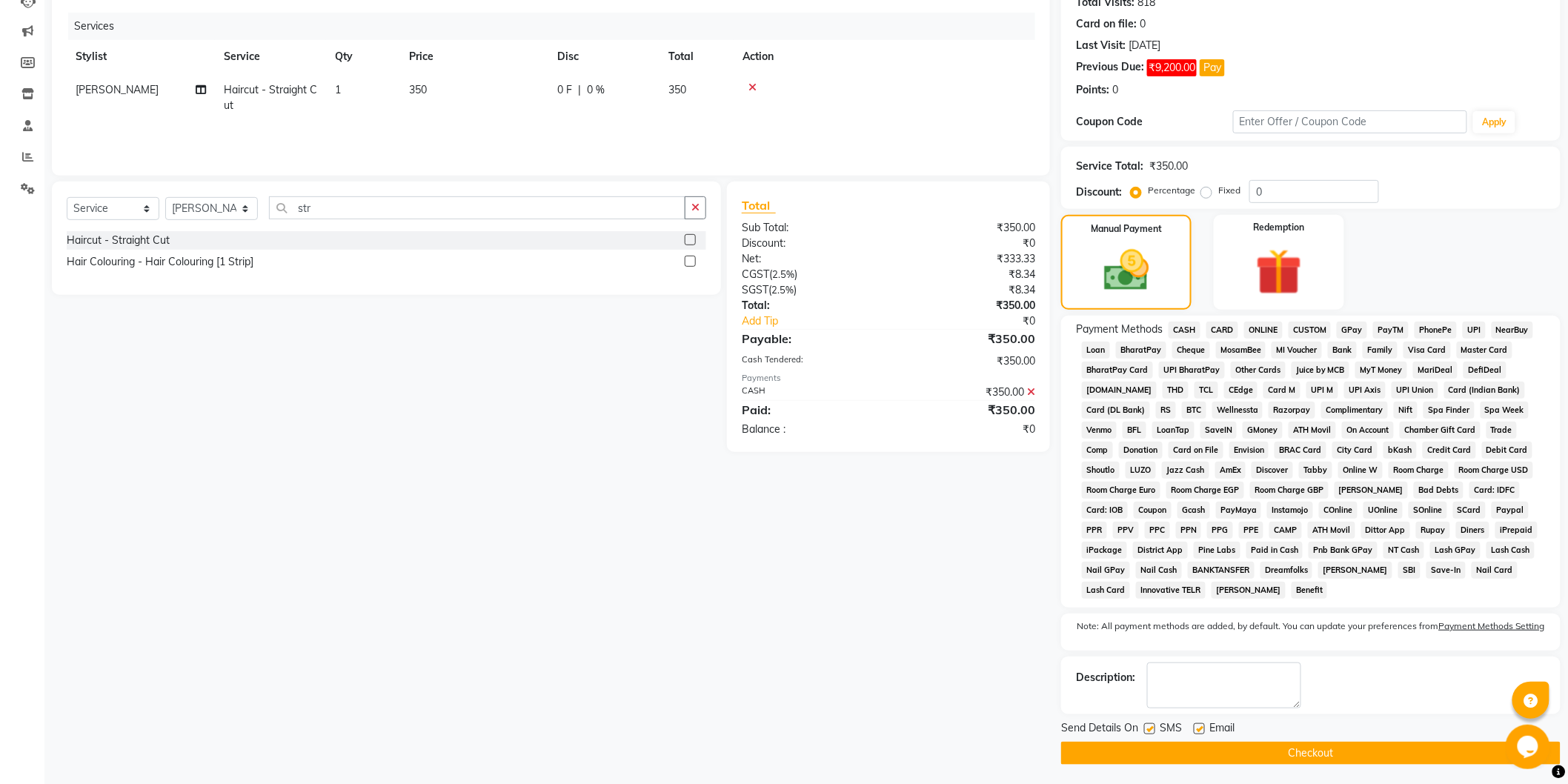
click at [1316, 752] on button "Checkout" at bounding box center [1310, 753] width 499 height 23
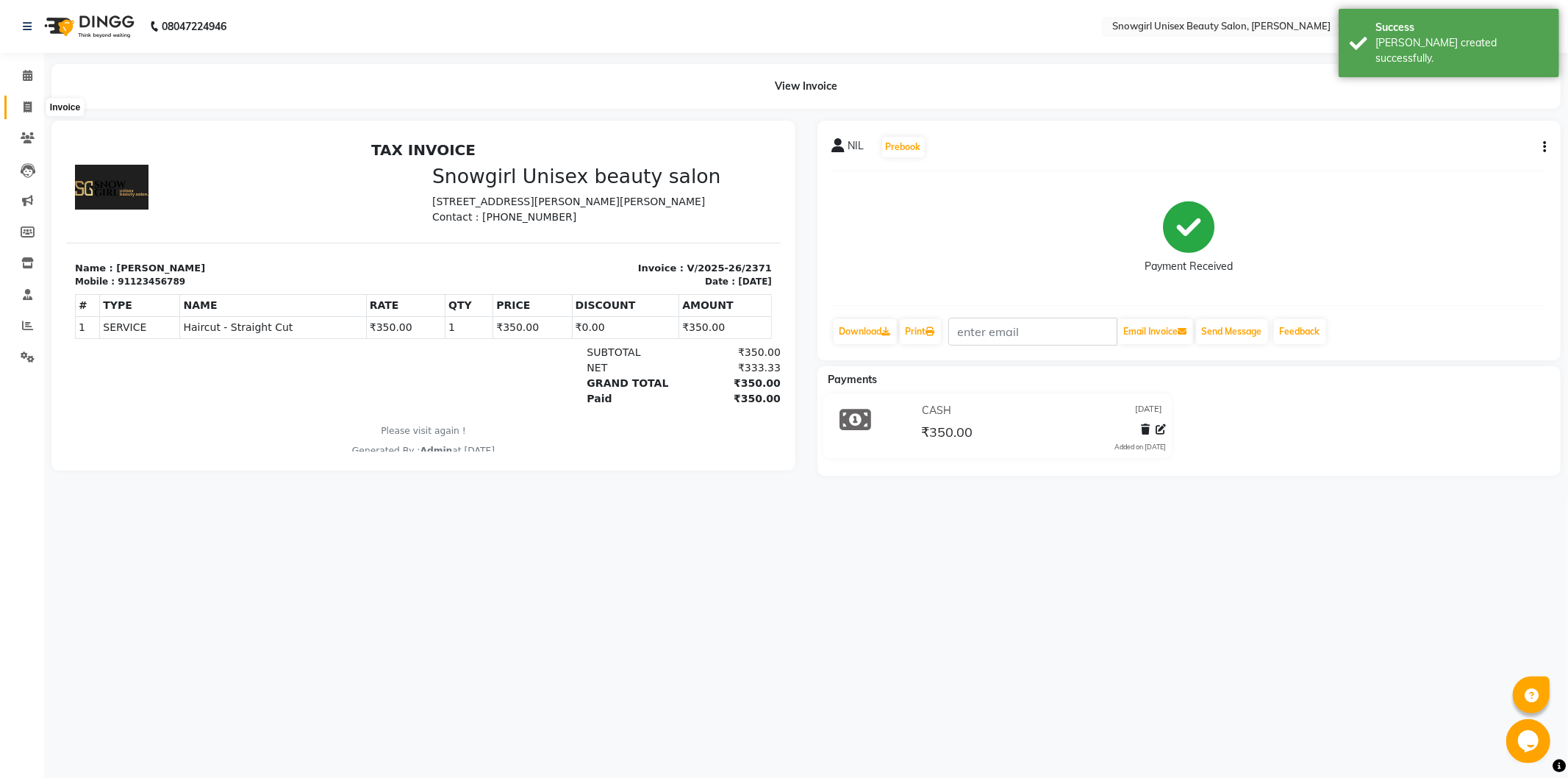
click at [18, 105] on span at bounding box center [27, 108] width 26 height 17
select select "service"
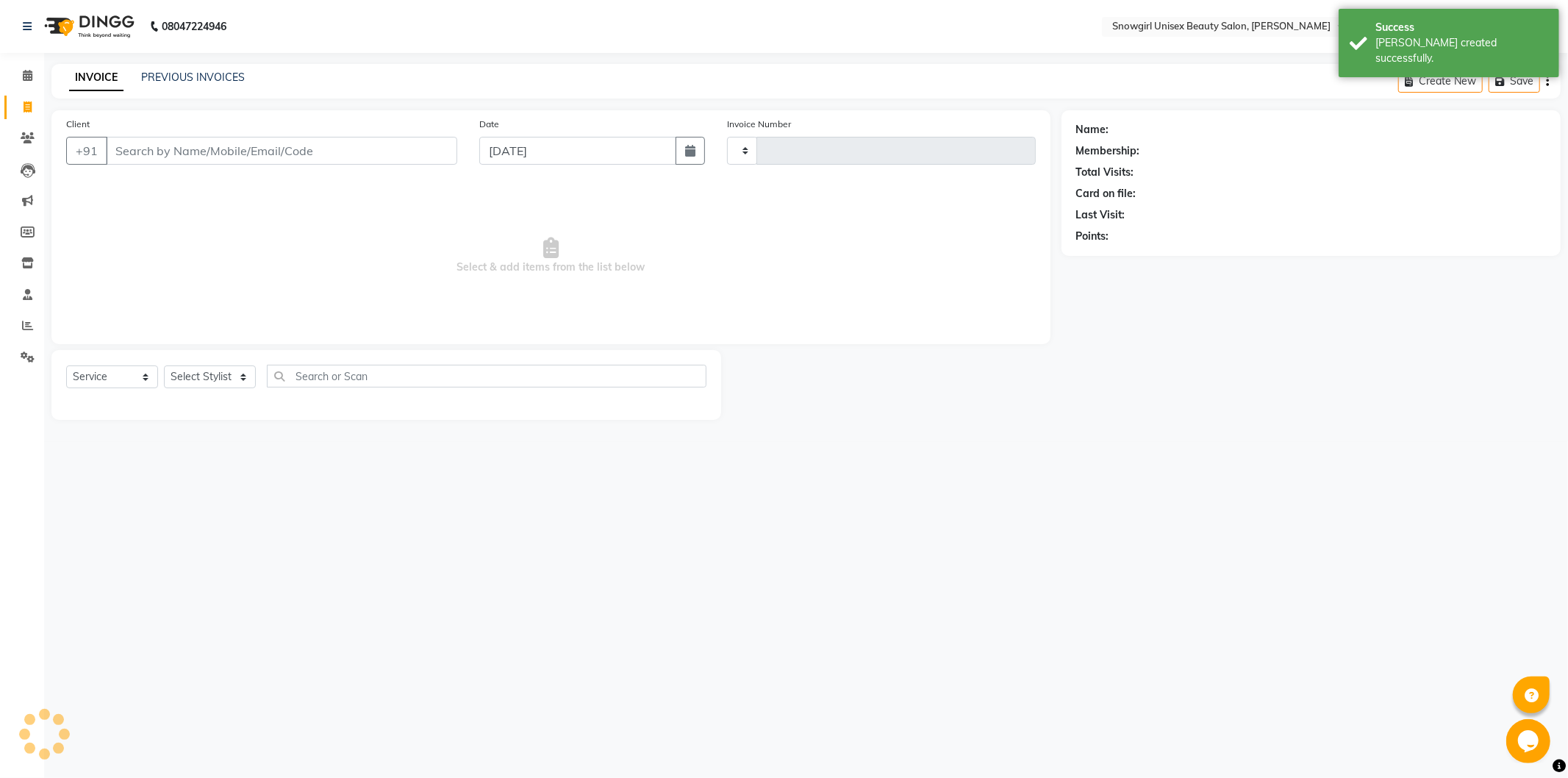
type input "2372"
select select "5593"
click at [703, 147] on button "button" at bounding box center [690, 150] width 29 height 28
select select "10"
select select "2025"
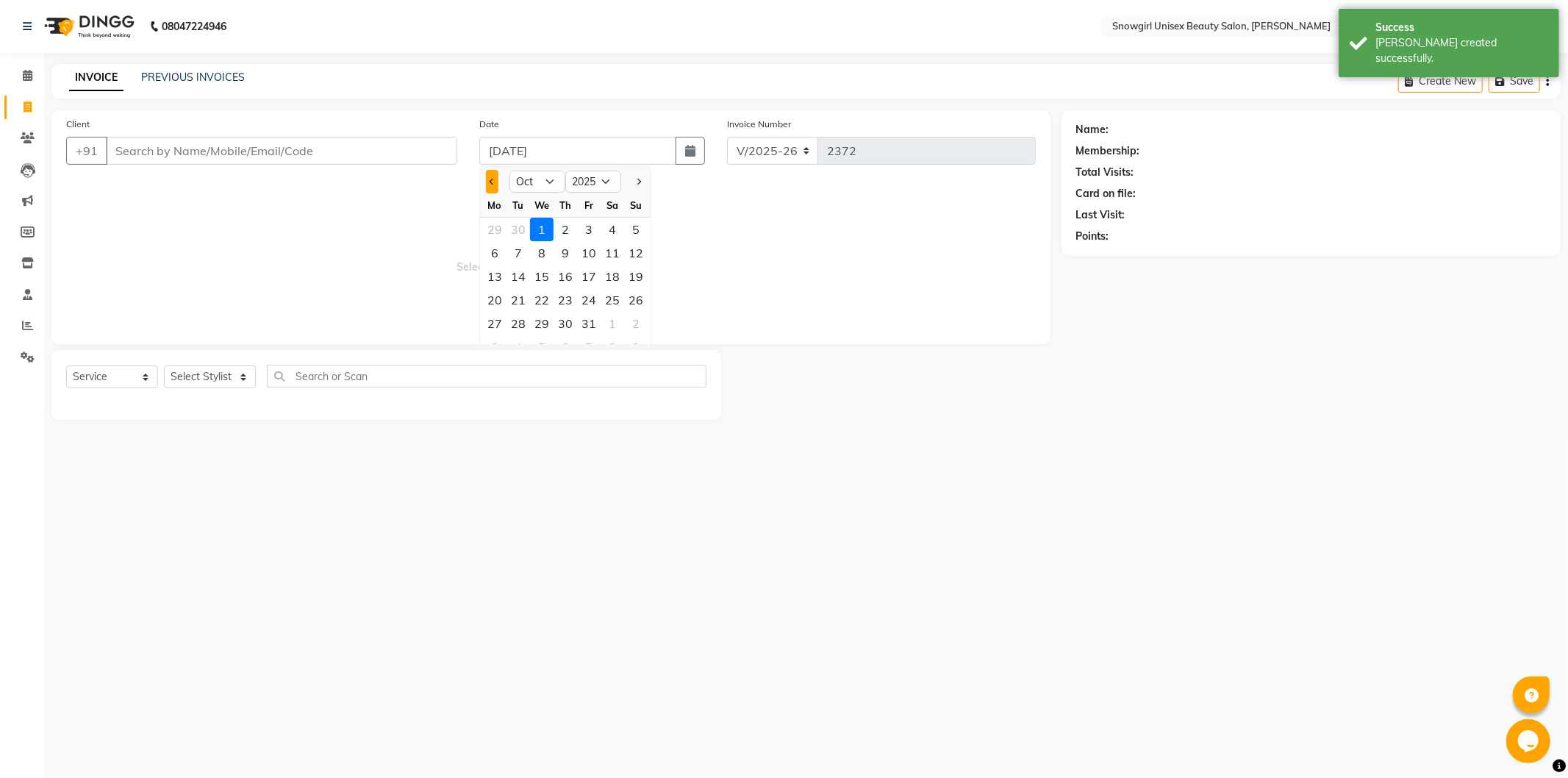
click at [490, 180] on span "Previous month" at bounding box center [492, 181] width 6 height 6
select select "9"
click at [522, 327] on div "30" at bounding box center [518, 324] width 24 height 24
type input "[DATE]"
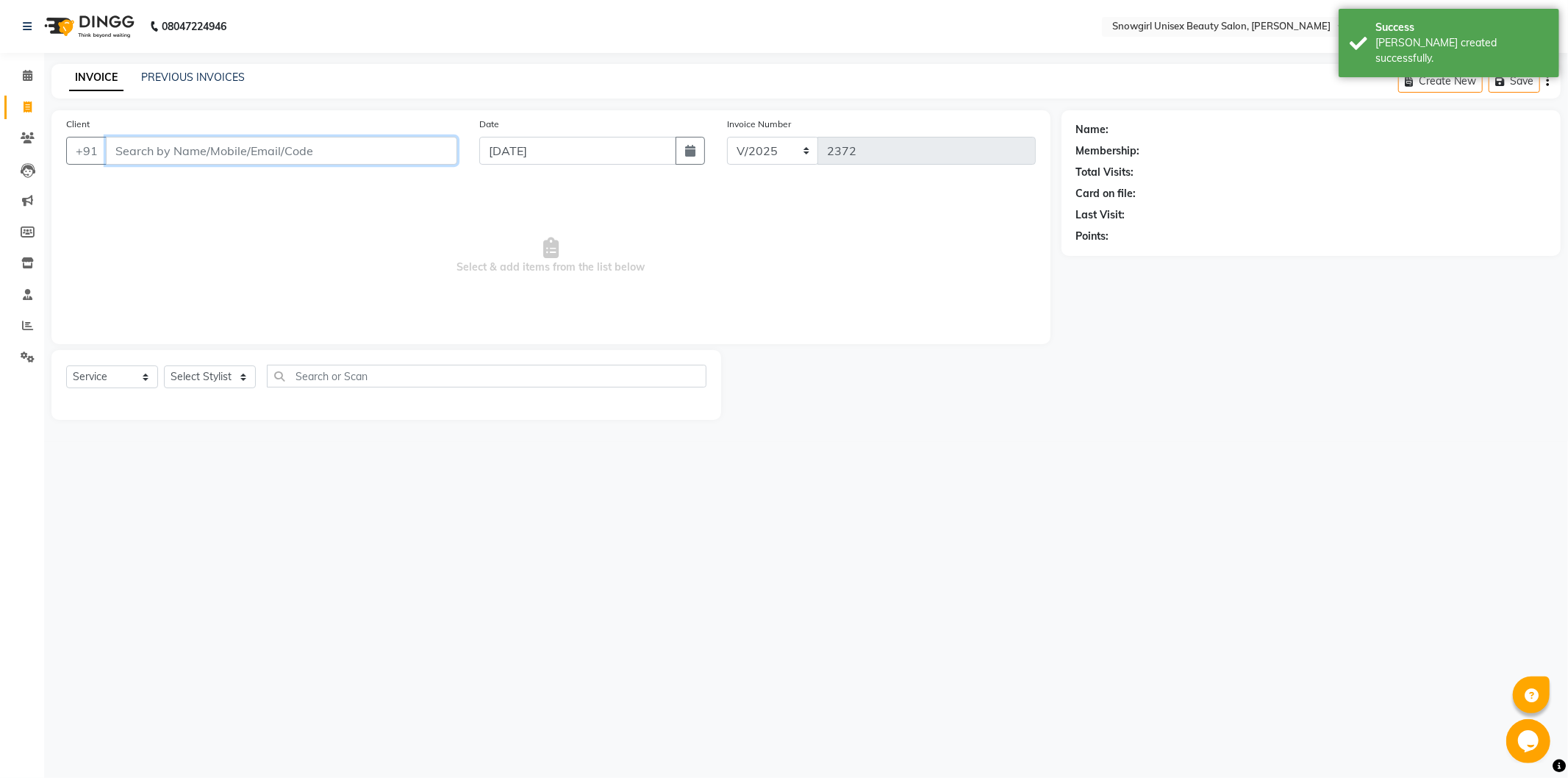
click at [369, 156] on input "Client" at bounding box center [281, 150] width 351 height 28
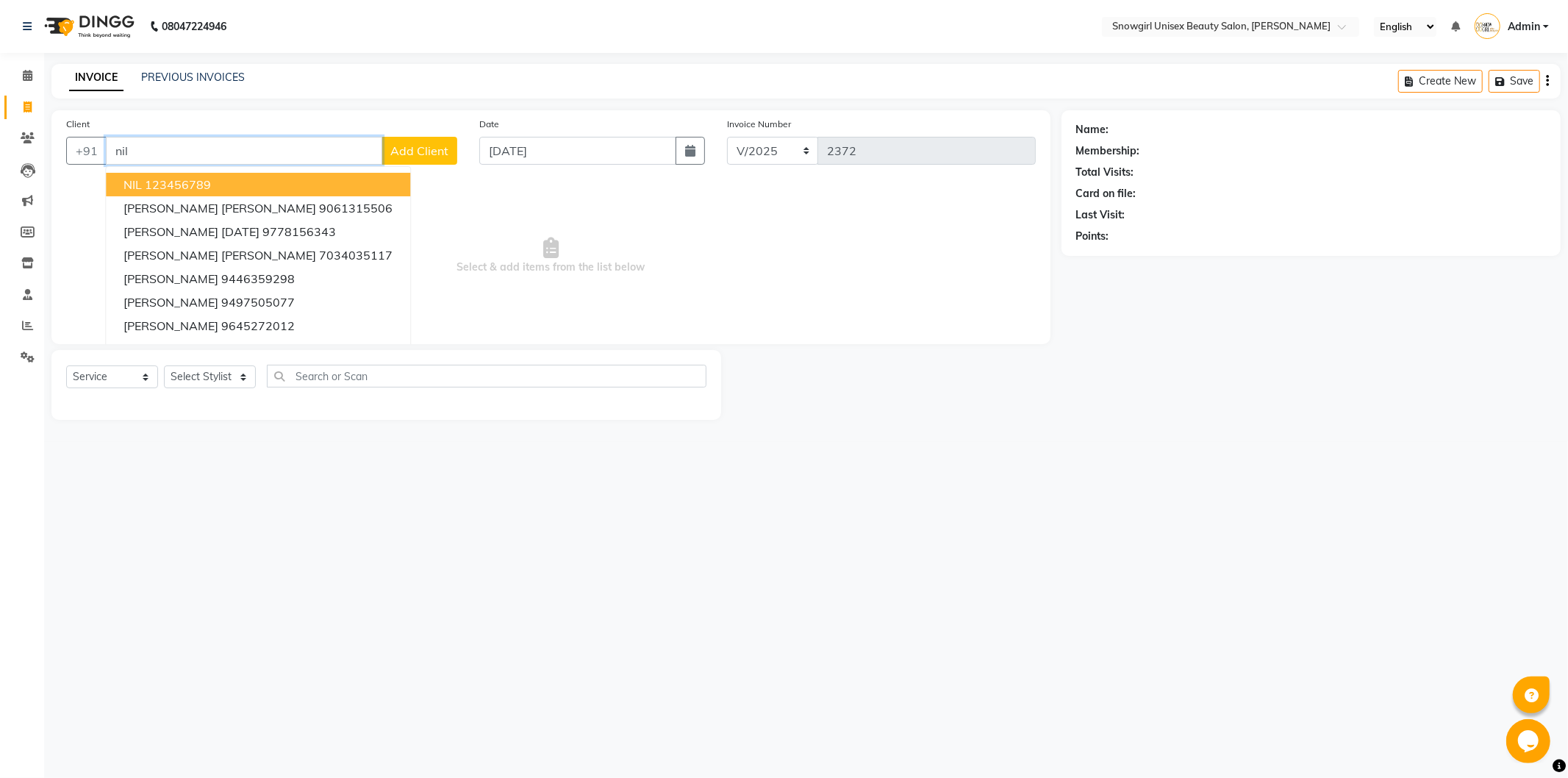
click at [254, 184] on button "NIL 123456789" at bounding box center [258, 185] width 304 height 24
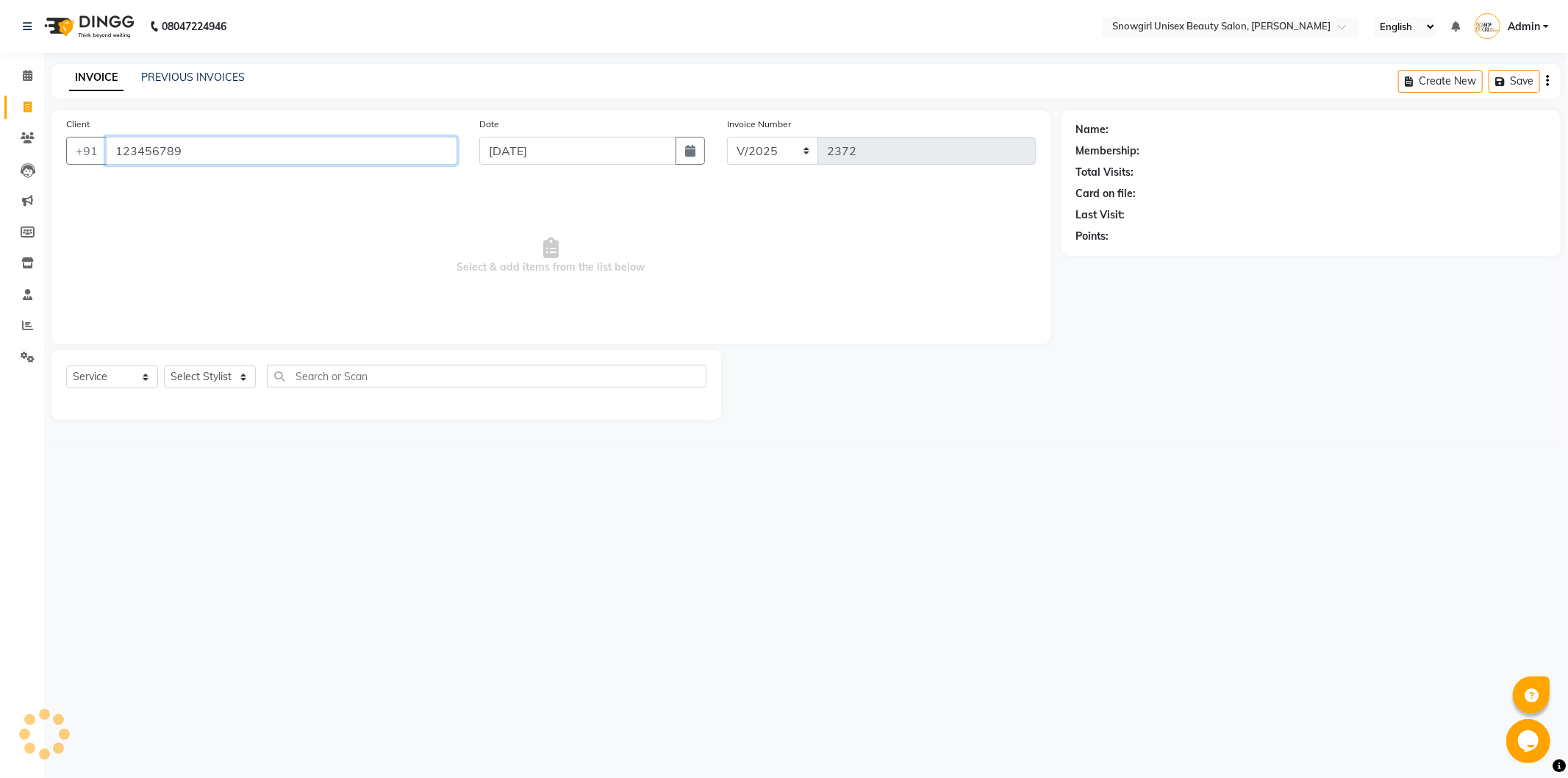
type input "123456789"
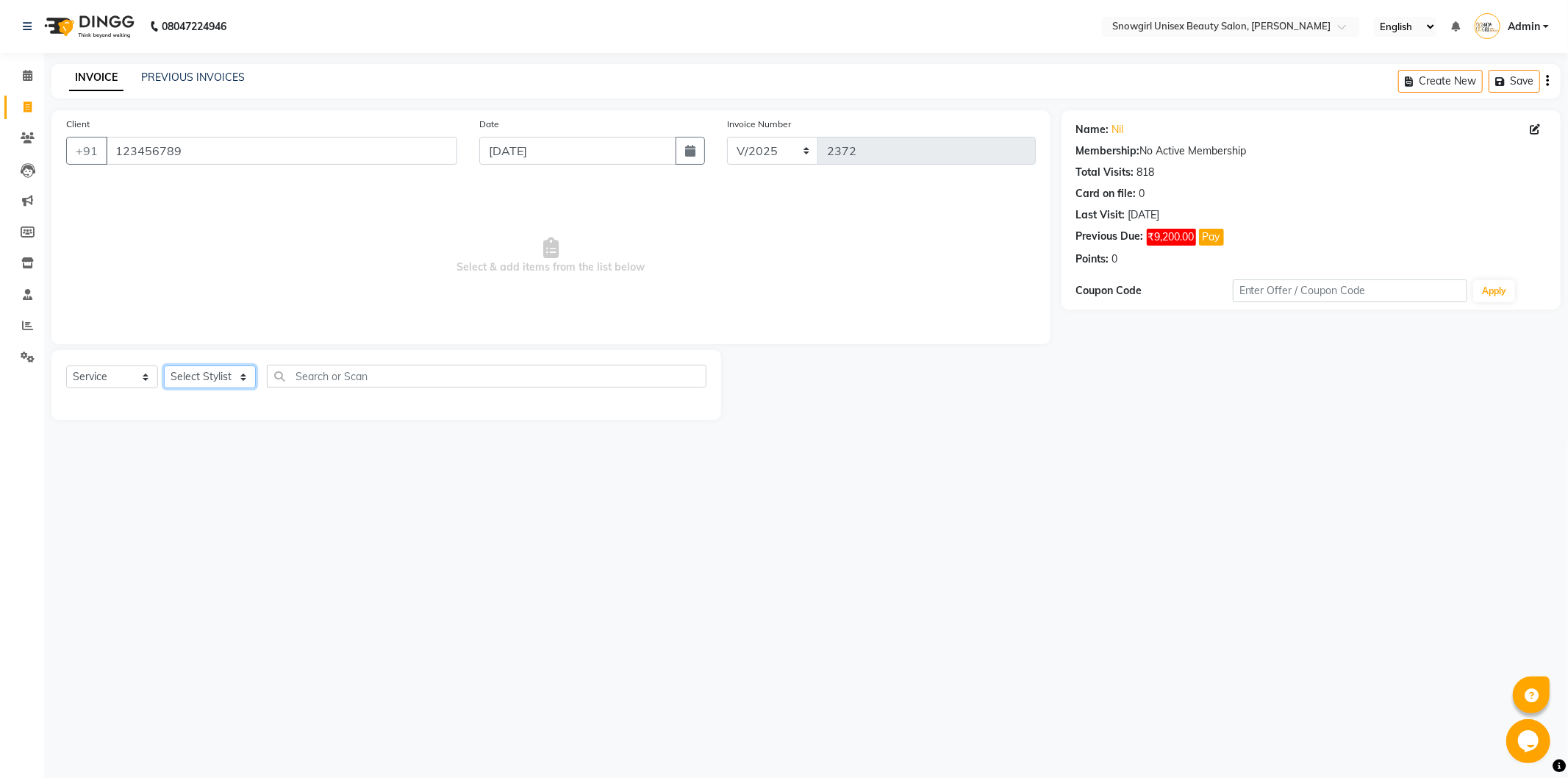
click at [245, 380] on select "Select Stylist [PERSON_NAME] [PERSON_NAME] [PERSON_NAME] [PERSON_NAME] [PERSON_…" at bounding box center [209, 376] width 91 height 23
select select "39196"
click at [164, 366] on select "Select Stylist [PERSON_NAME] [PERSON_NAME] [PERSON_NAME] [PERSON_NAME] [PERSON_…" at bounding box center [209, 376] width 91 height 23
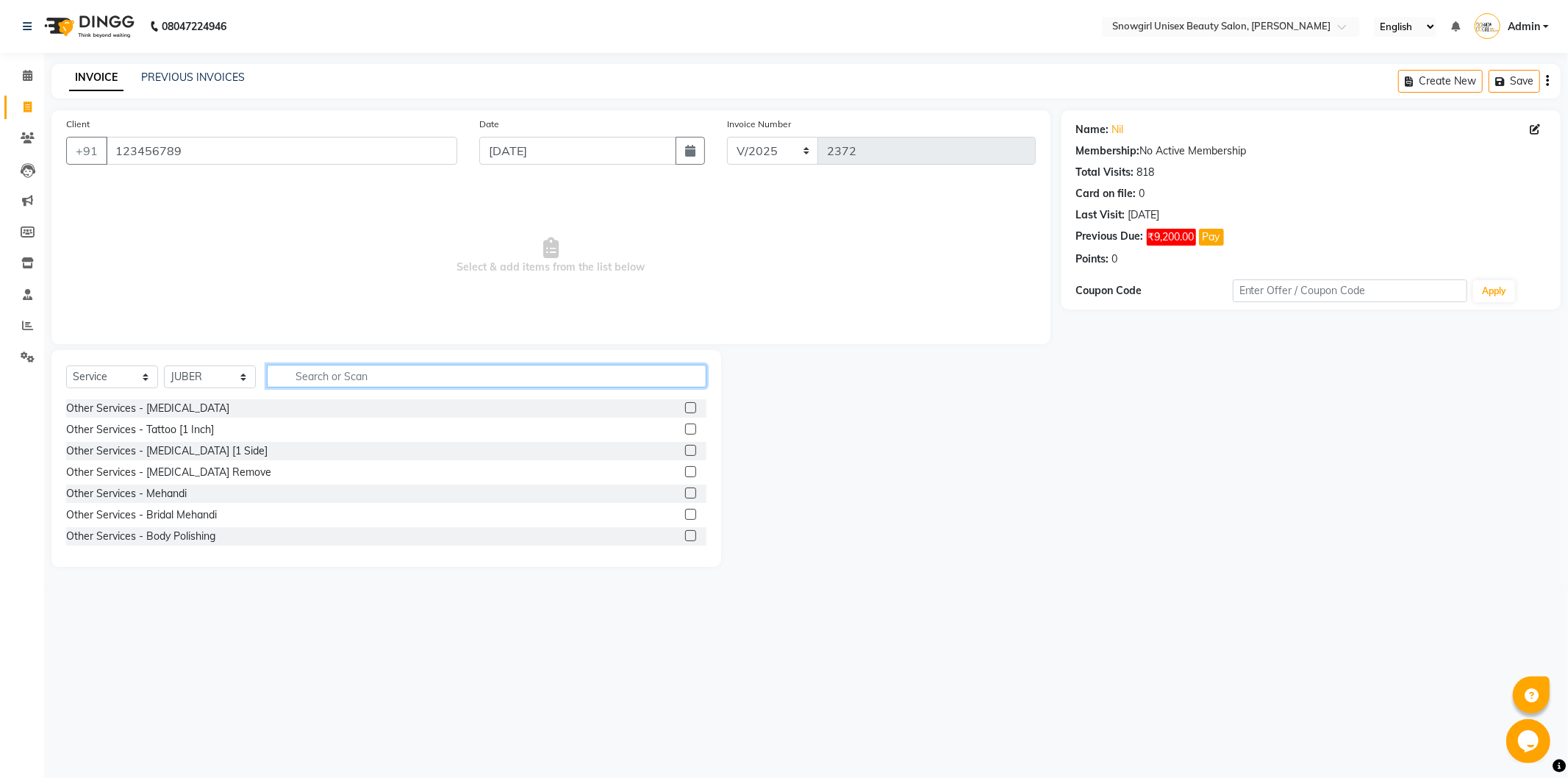
click at [350, 384] on input "text" at bounding box center [486, 375] width 439 height 23
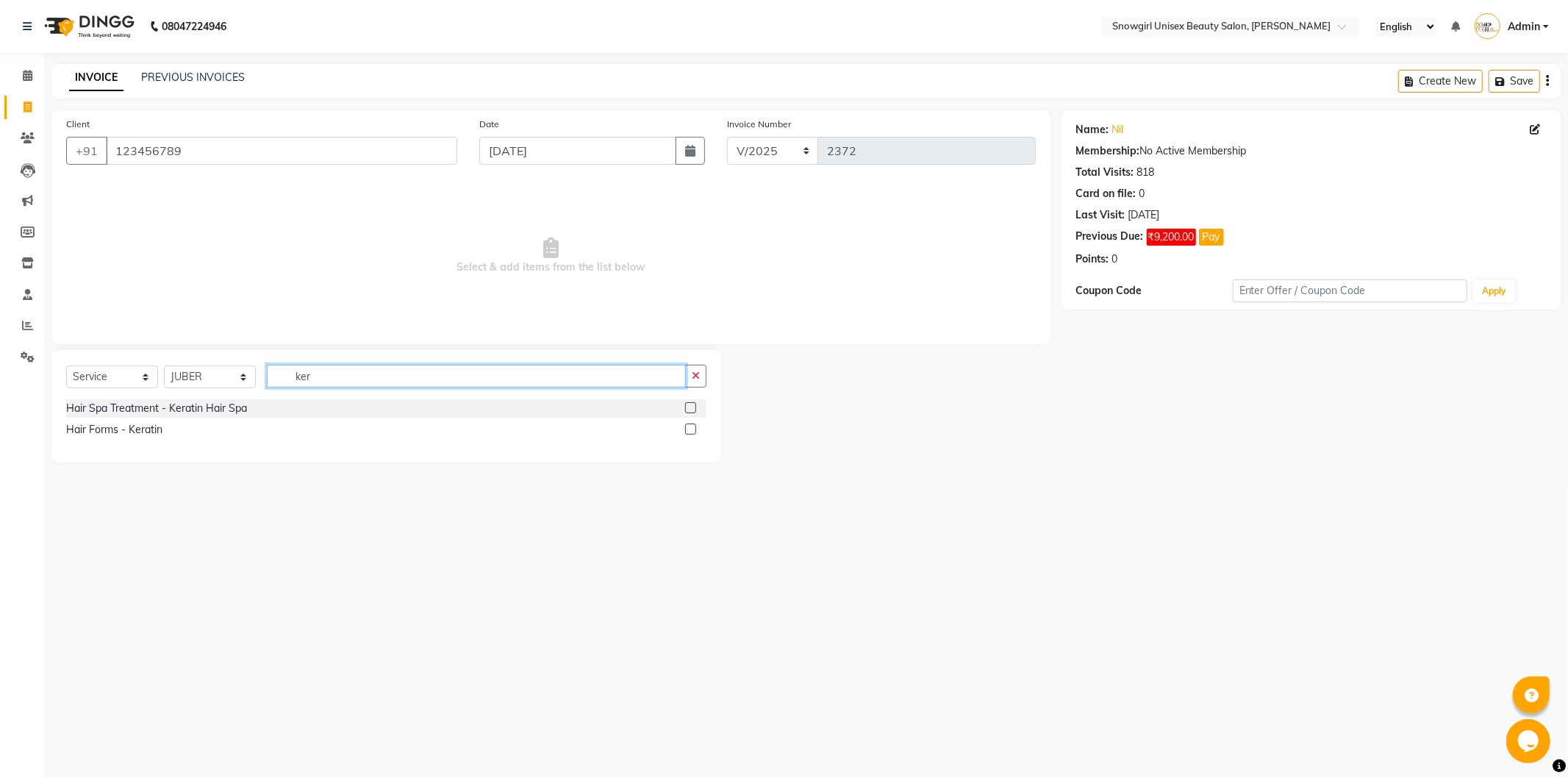
type input "ker"
click at [691, 427] on label at bounding box center [690, 428] width 11 height 11
click at [691, 427] on input "checkbox" at bounding box center [689, 429] width 9 height 9
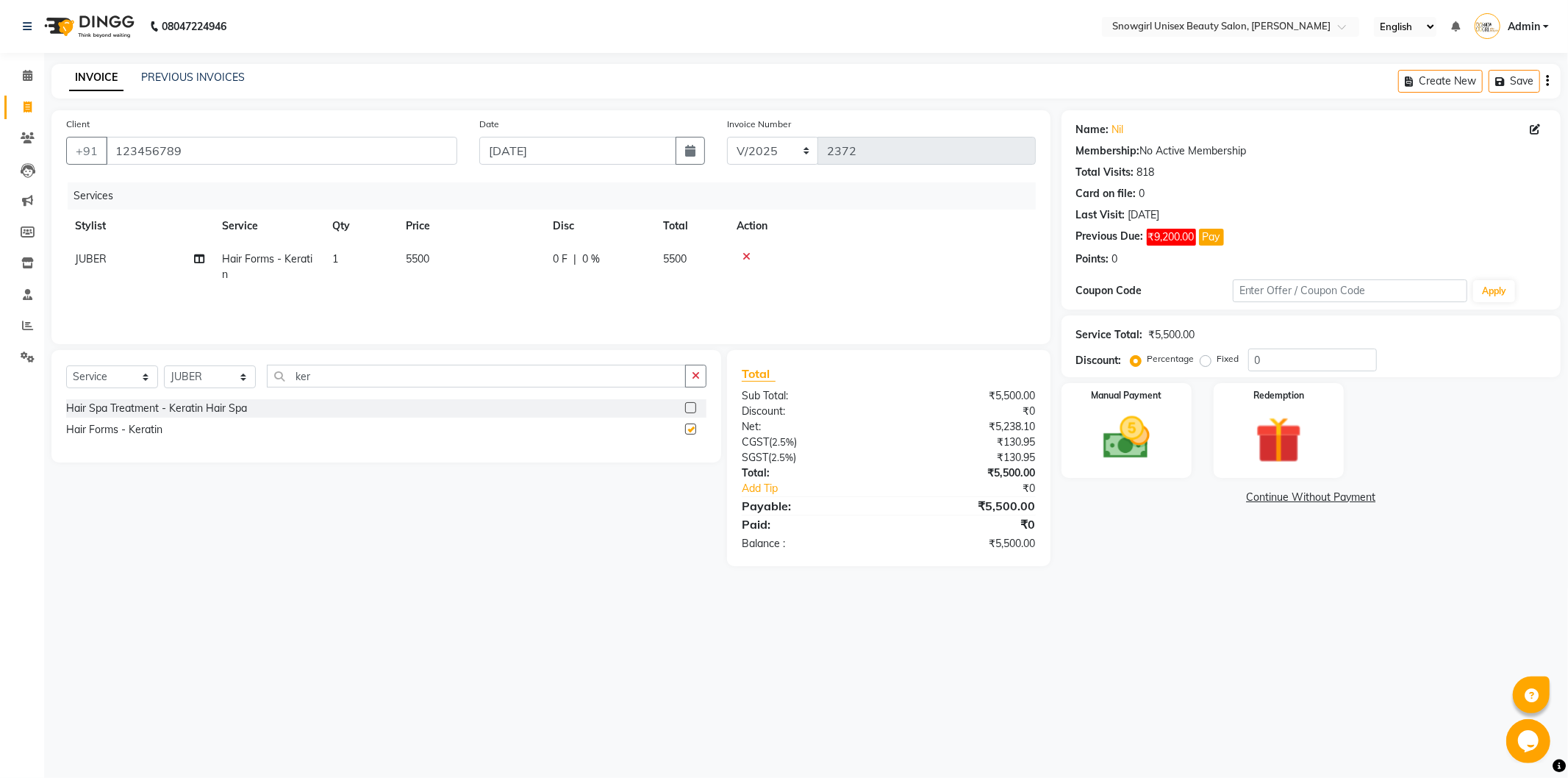
checkbox input "false"
click at [1147, 414] on img at bounding box center [1126, 438] width 79 height 56
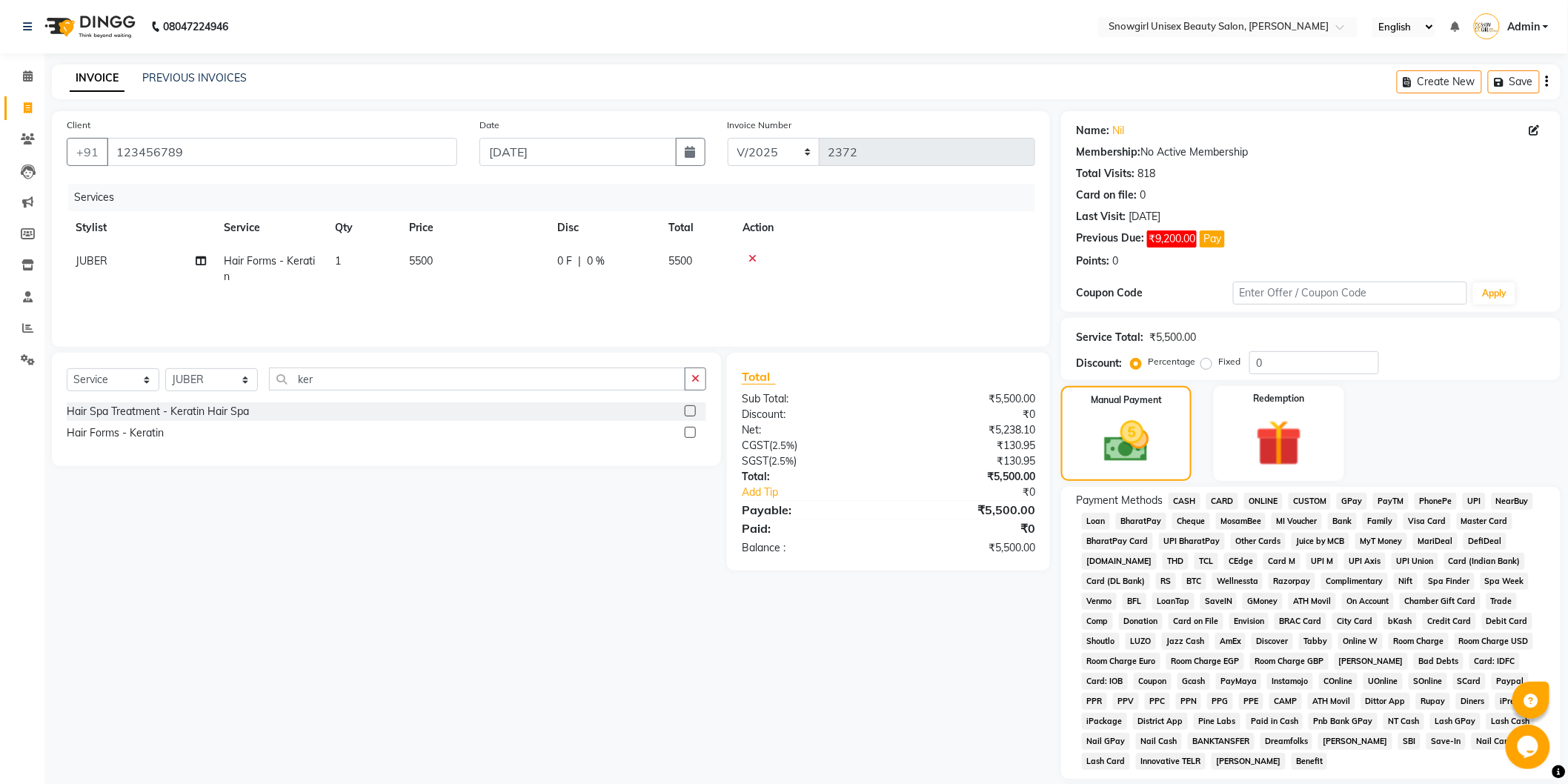
click at [1346, 500] on span "GPay" at bounding box center [1352, 501] width 30 height 17
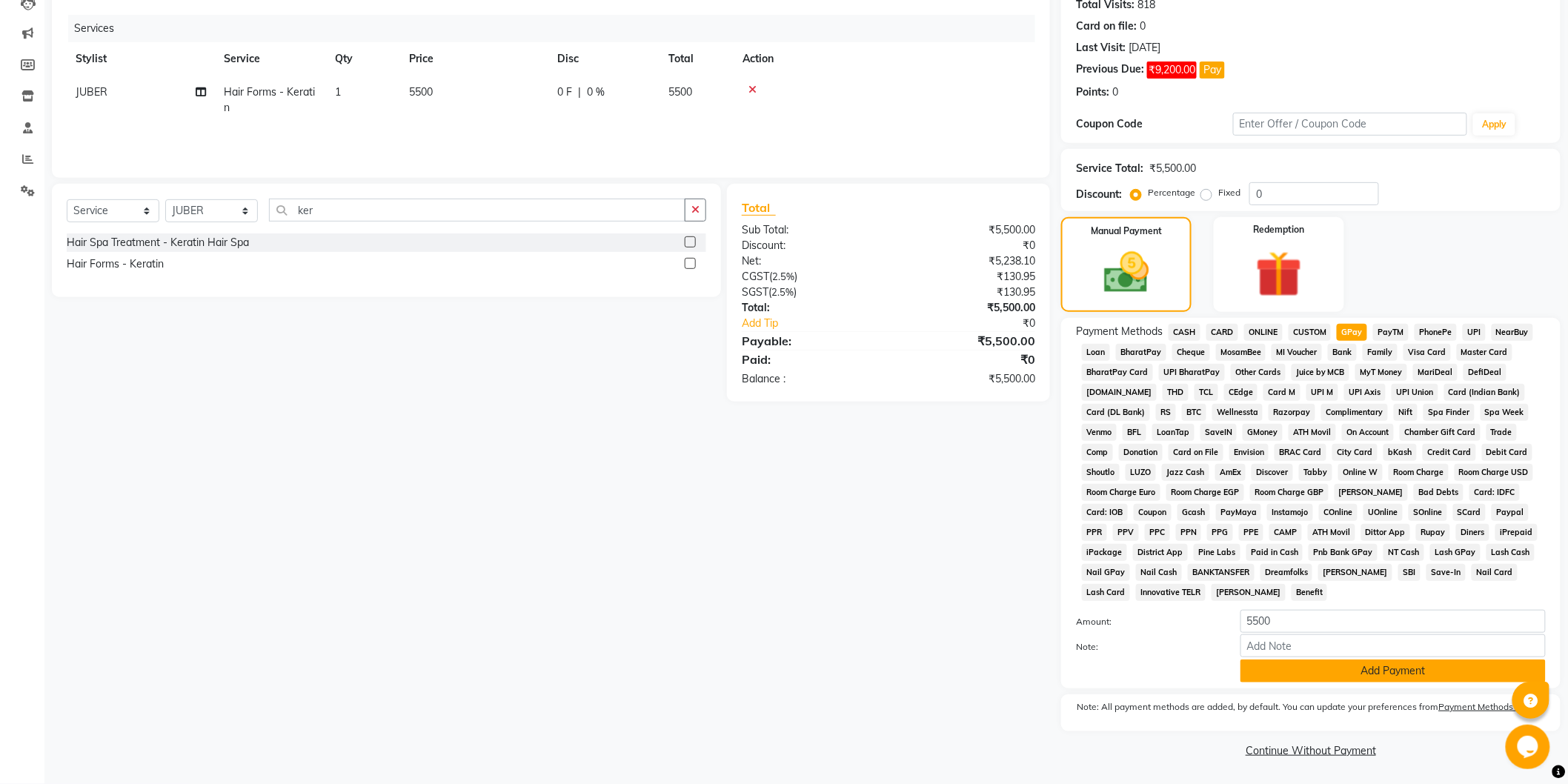
click at [1376, 670] on button "Add Payment" at bounding box center [1393, 670] width 305 height 23
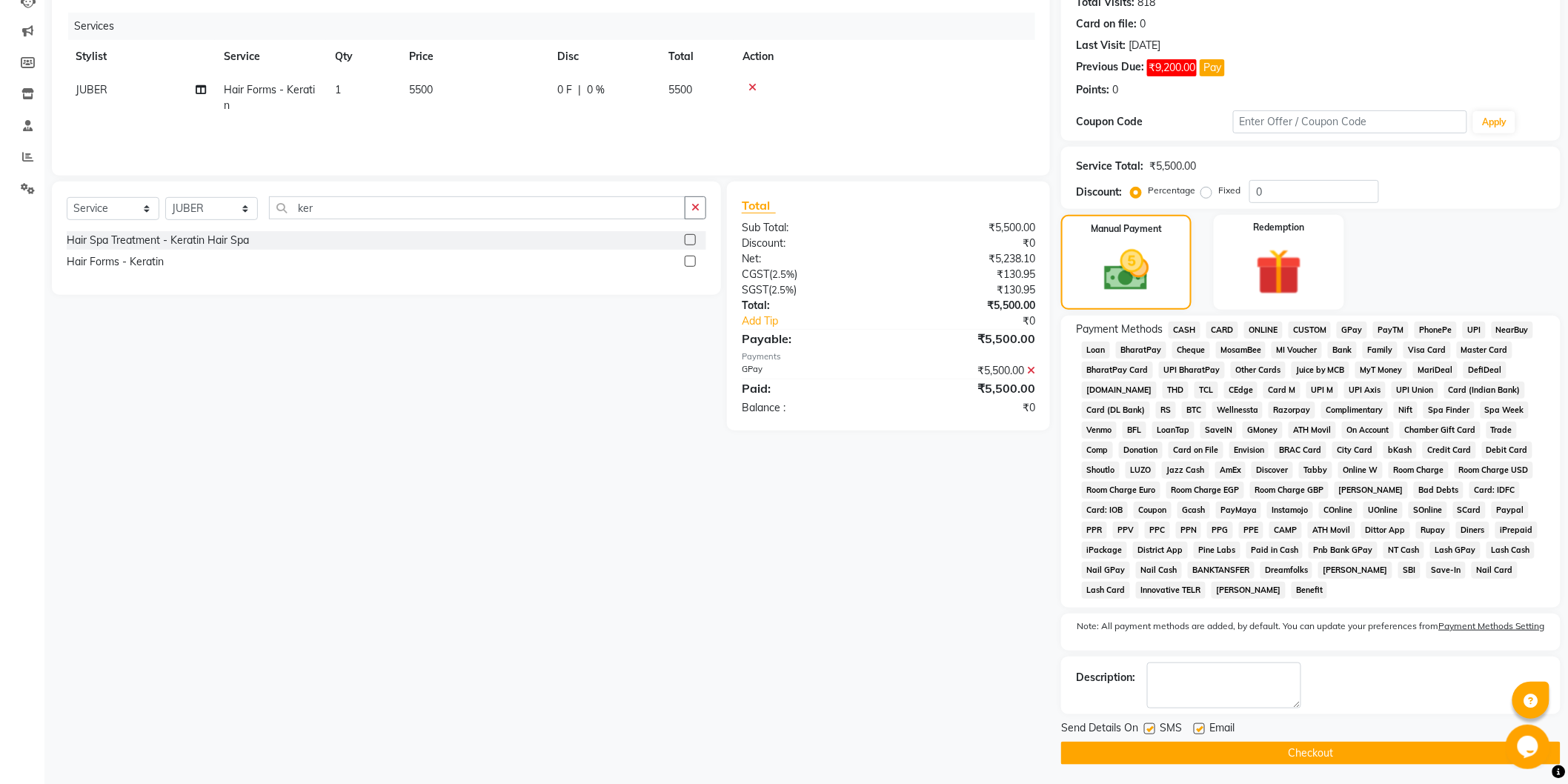
click at [1370, 749] on button "Checkout" at bounding box center [1310, 753] width 499 height 23
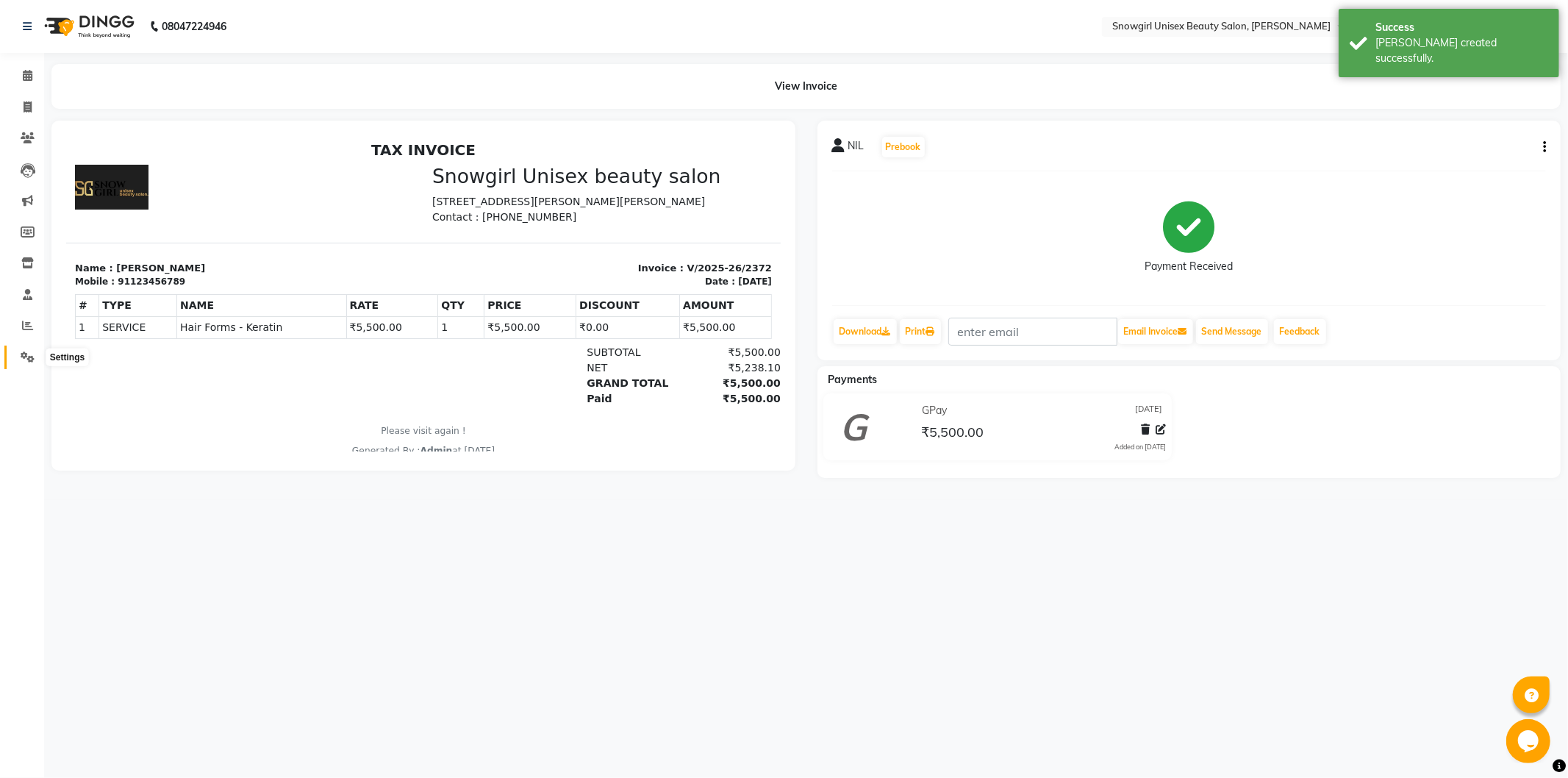
click at [21, 357] on icon at bounding box center [27, 357] width 14 height 11
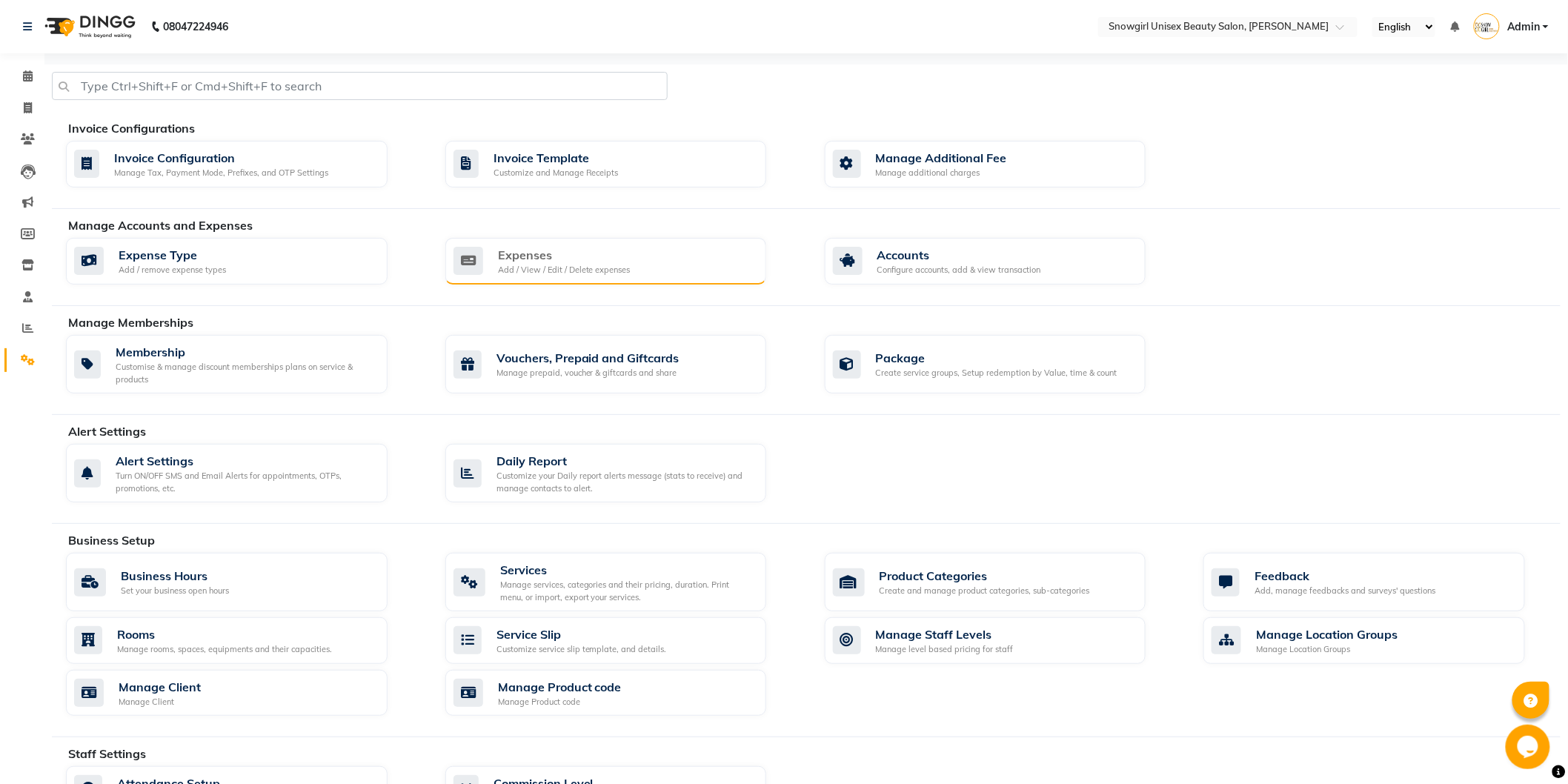
click at [589, 283] on div "Expenses Add / View / Edit / Delete expenses" at bounding box center [606, 261] width 322 height 47
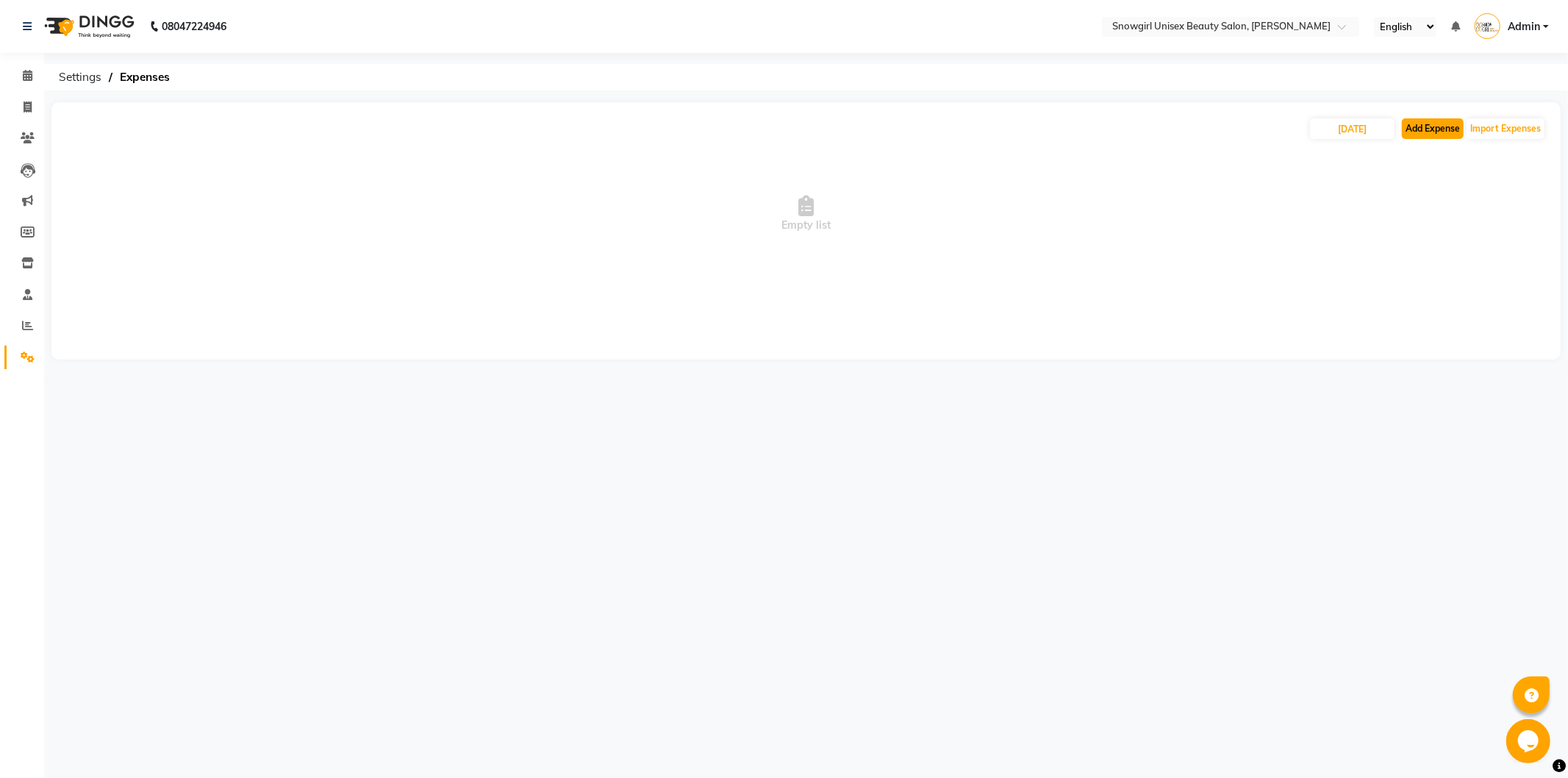
click at [1441, 127] on button "Add Expense" at bounding box center [1432, 128] width 62 height 21
select select "1"
select select "4529"
drag, startPoint x: 1465, startPoint y: 123, endPoint x: 1453, endPoint y: 127, distance: 12.6
click at [1465, 123] on div "[DATE] Add Expense Import Expenses" at bounding box center [805, 129] width 1480 height 24
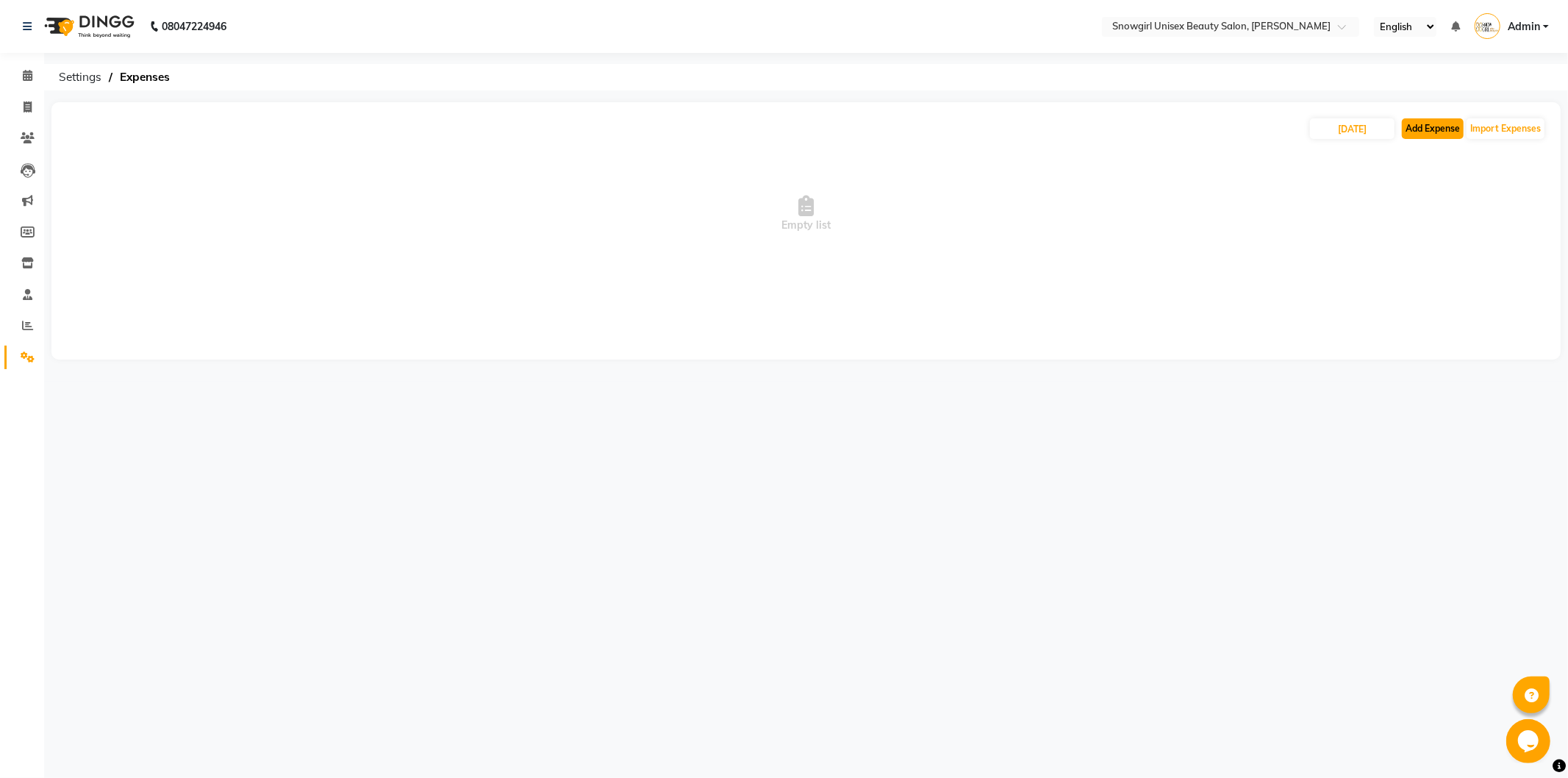
click at [1453, 127] on button "Add Expense" at bounding box center [1432, 128] width 62 height 21
select select "1"
select select "4529"
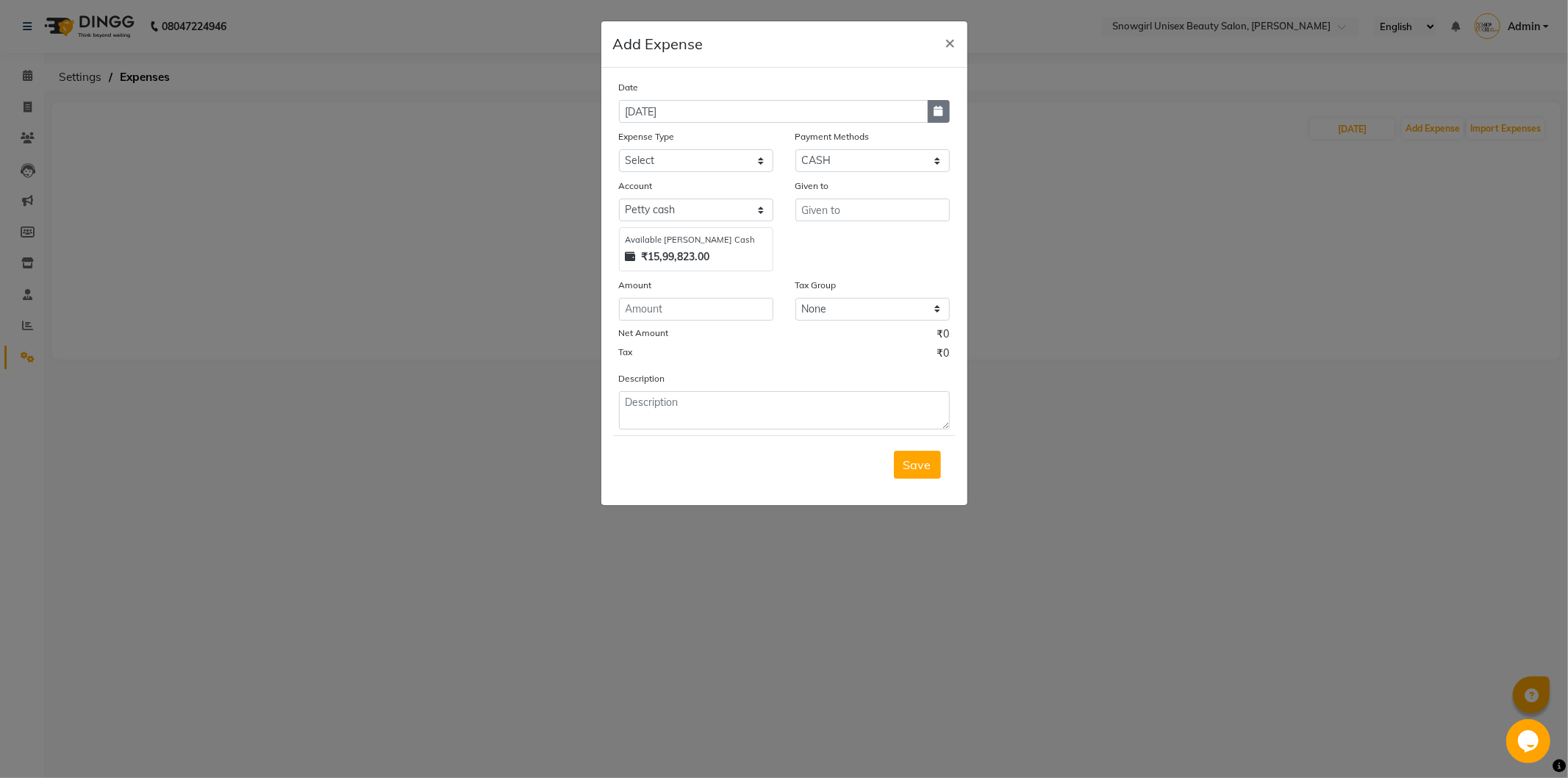
click at [940, 114] on icon "button" at bounding box center [939, 111] width 9 height 10
select select "10"
select select "2025"
click at [634, 138] on button "Previous month" at bounding box center [632, 140] width 13 height 24
select select "9"
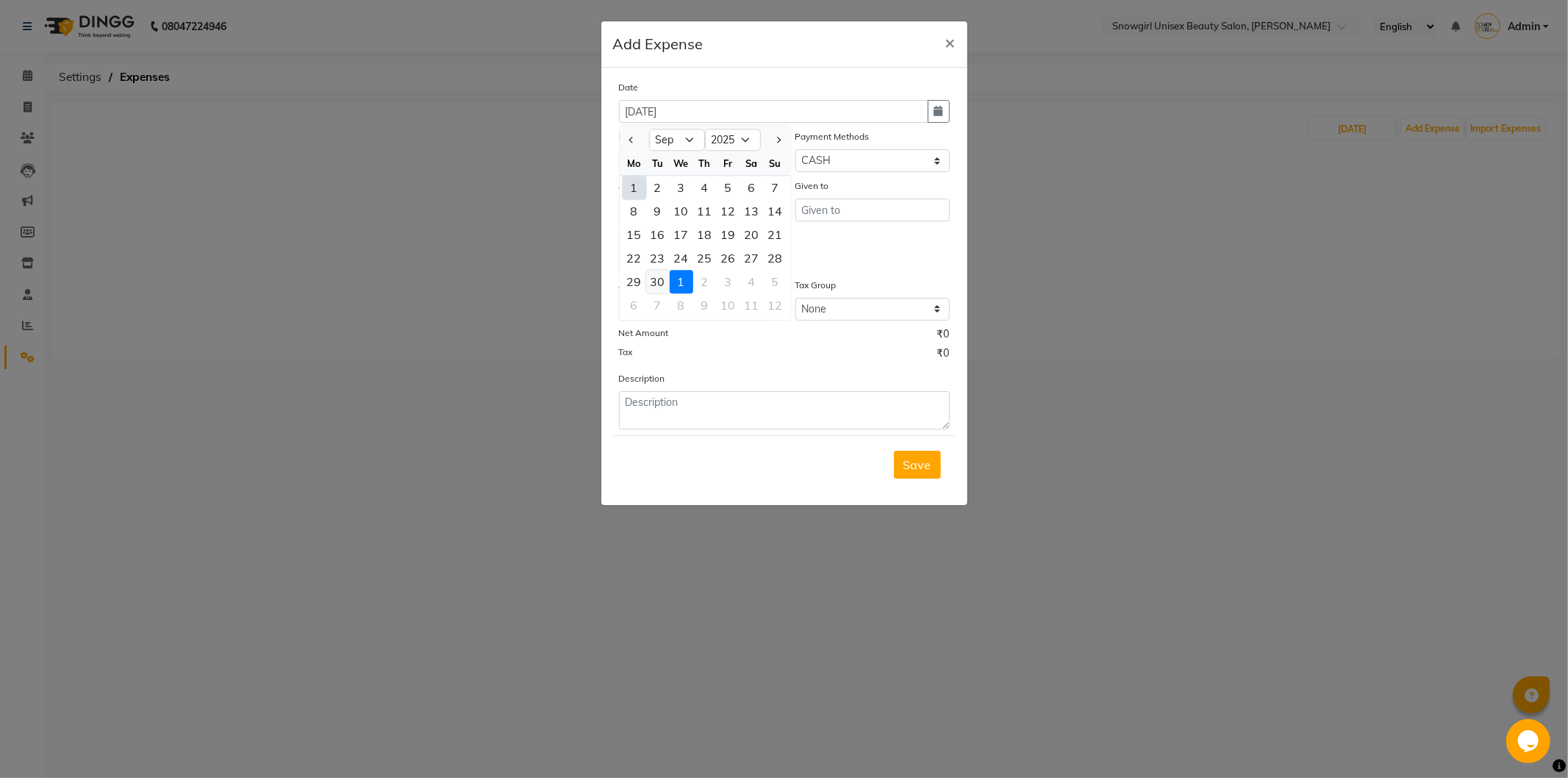
click at [660, 277] on div "30" at bounding box center [658, 282] width 24 height 24
type input "[DATE]"
click at [689, 156] on select "Select Advance Salary Bank charges Car maintenance Cash transfer to bank Cash t…" at bounding box center [696, 161] width 155 height 23
select select "14358"
click at [619, 150] on select "Select Advance Salary Bank charges Car maintenance Cash transfer to bank Cash t…" at bounding box center [696, 161] width 155 height 23
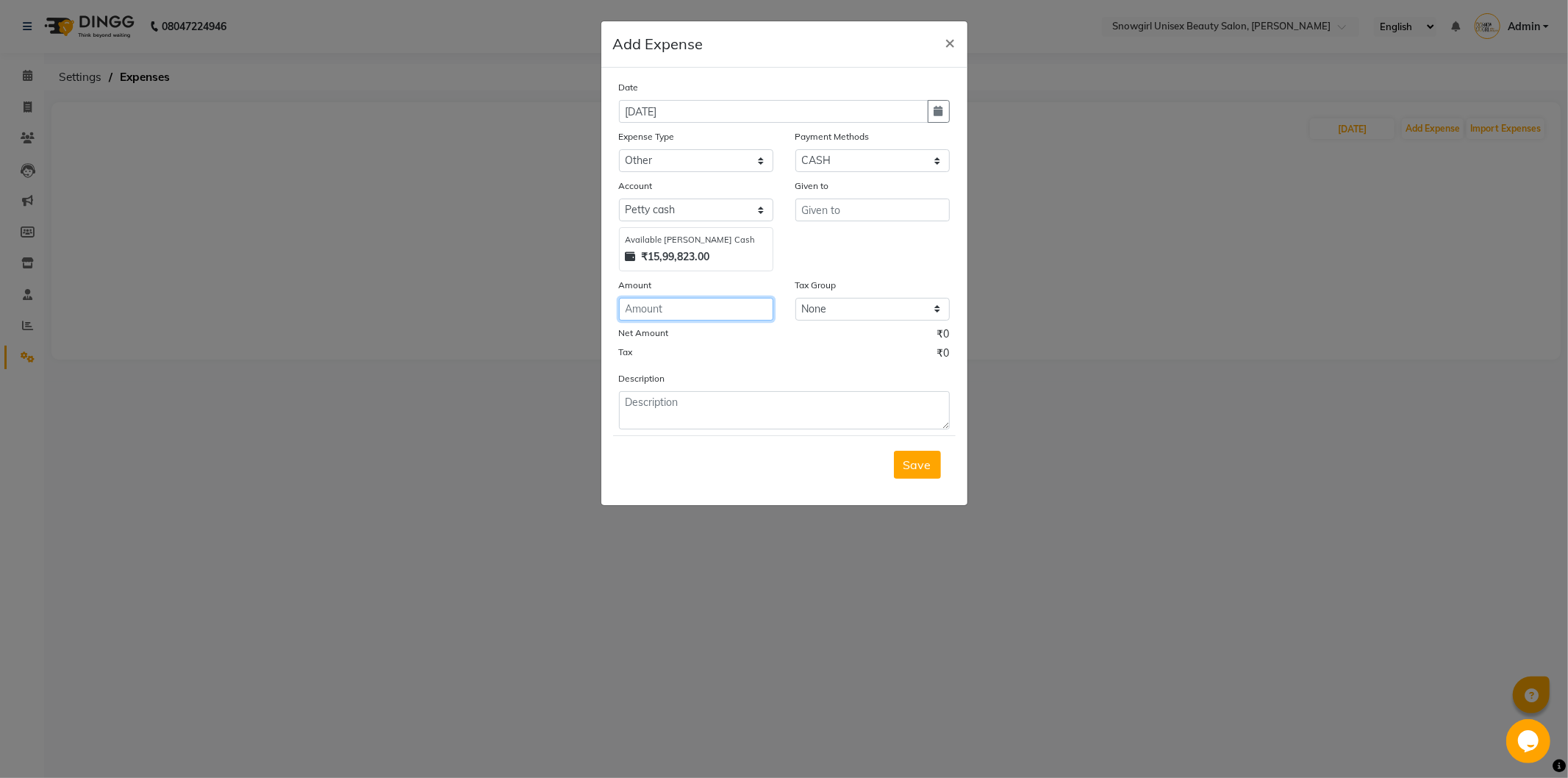
click at [689, 309] on input "number" at bounding box center [696, 309] width 155 height 23
type input "150"
click at [657, 401] on textarea at bounding box center [784, 410] width 331 height 38
type textarea "dhanya"
click at [861, 211] on input "text" at bounding box center [872, 209] width 155 height 23
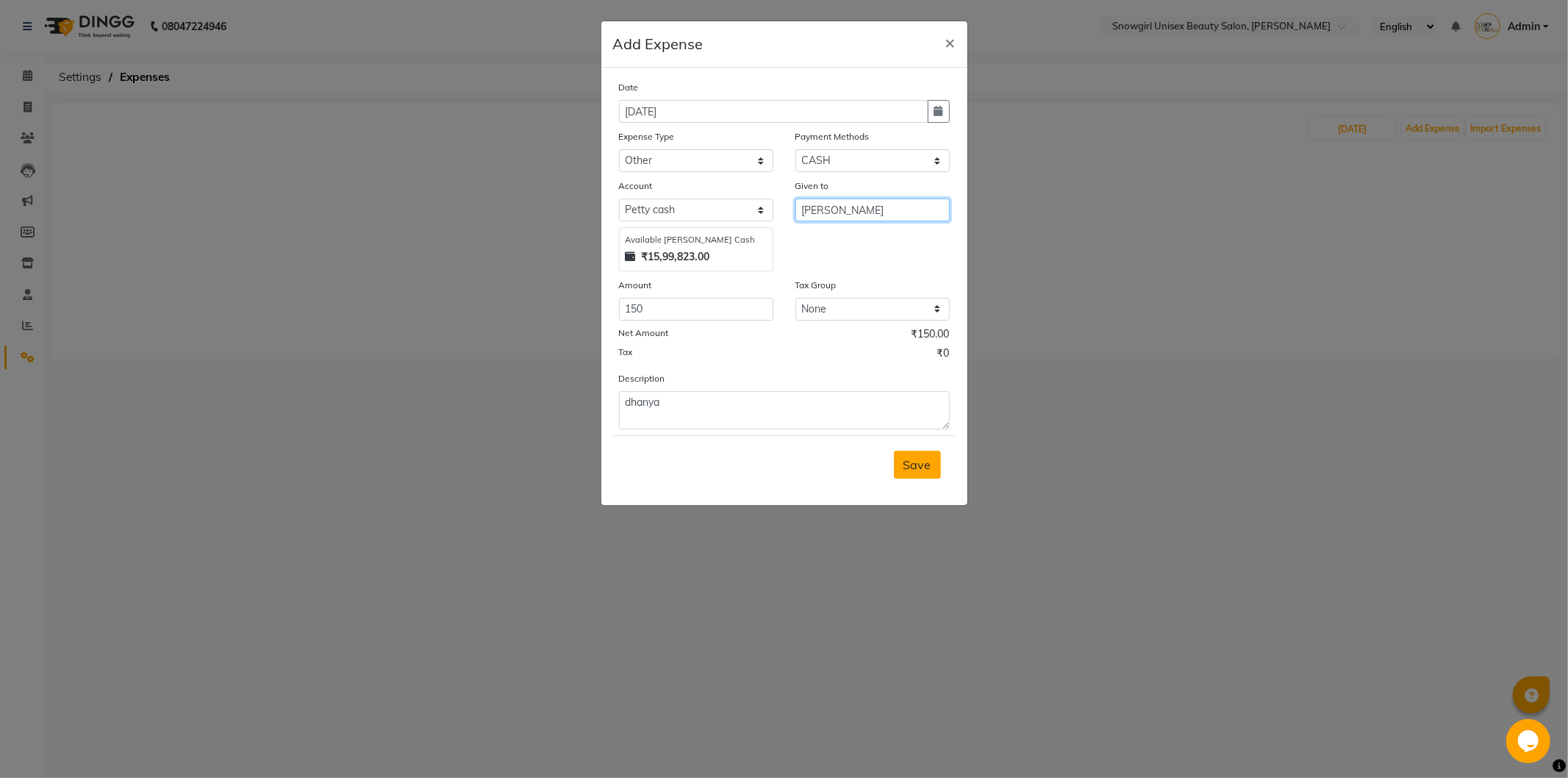
type input "[PERSON_NAME]"
click at [906, 463] on span "Save" at bounding box center [917, 464] width 28 height 15
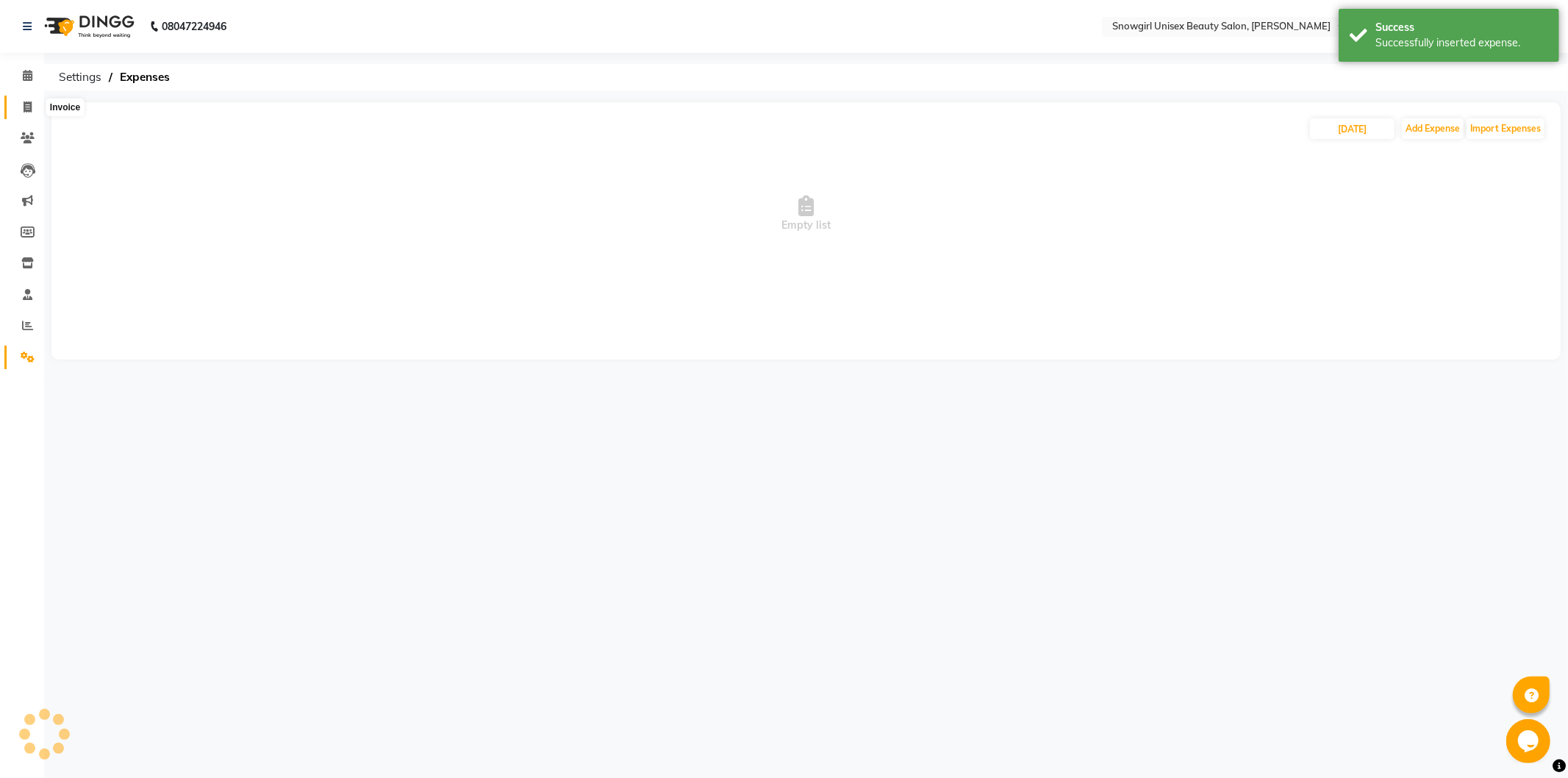
click at [20, 111] on span at bounding box center [27, 108] width 26 height 17
select select "service"
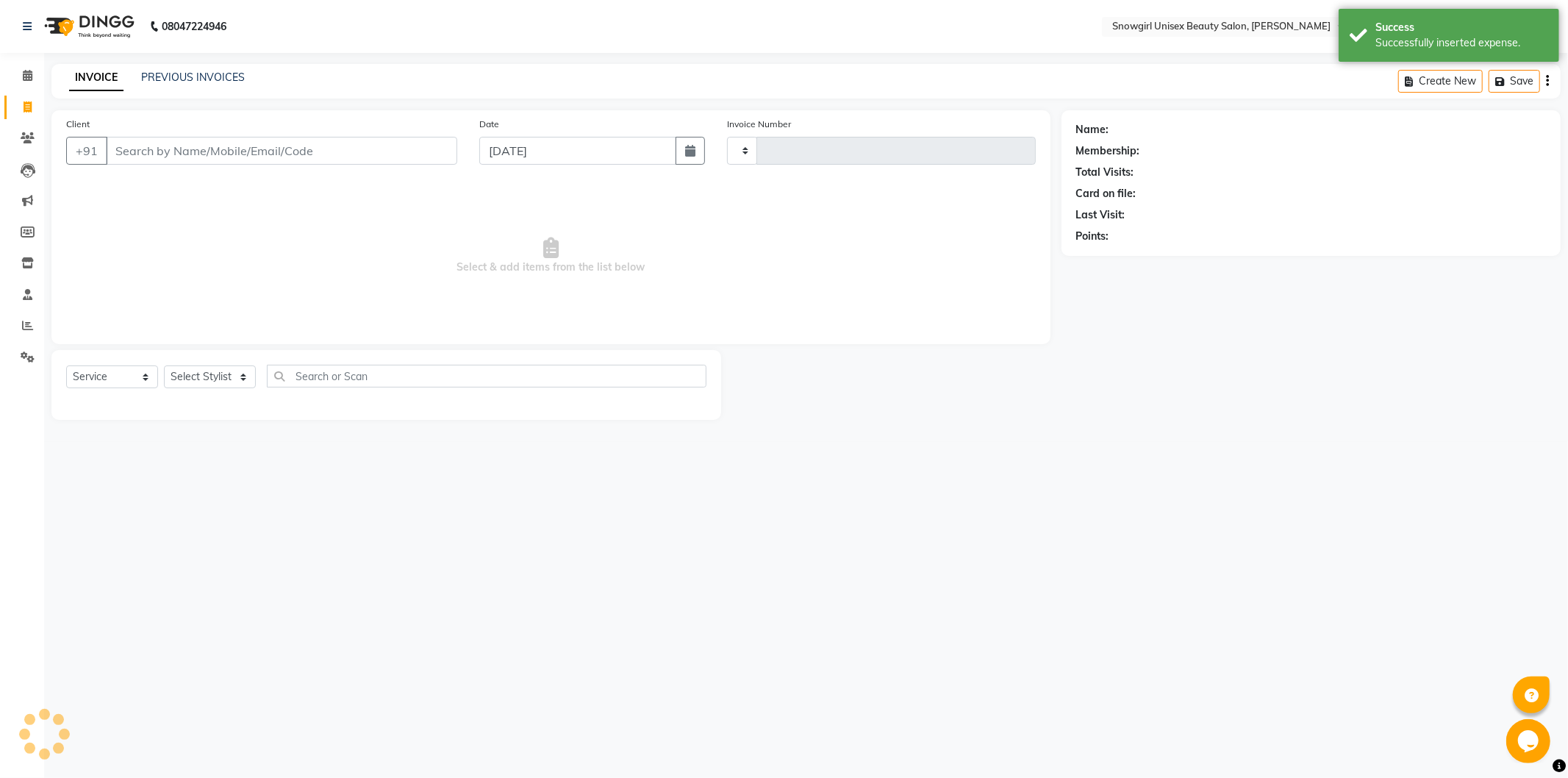
type input "2373"
select select "5593"
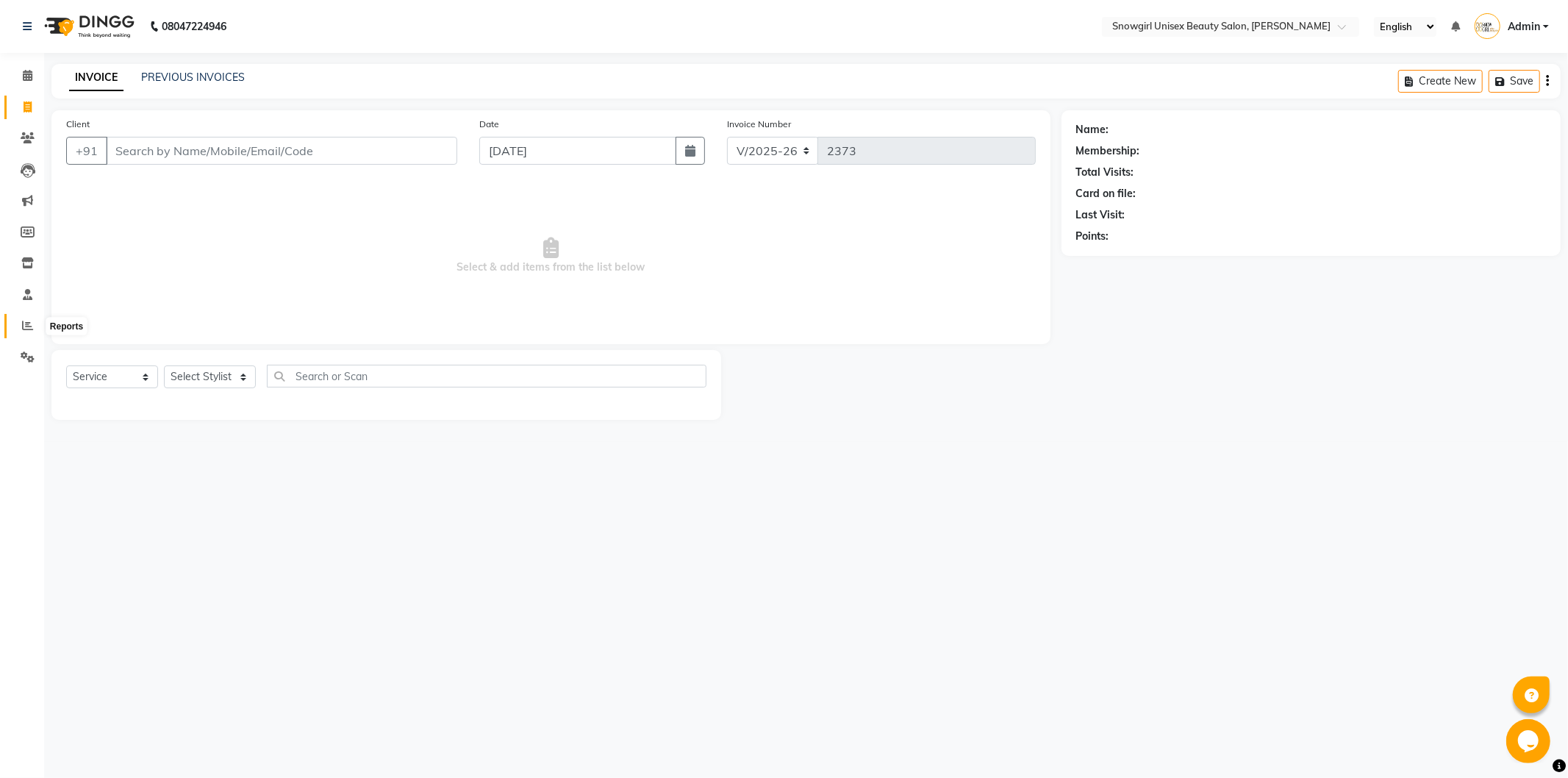
click at [18, 326] on span at bounding box center [27, 326] width 26 height 17
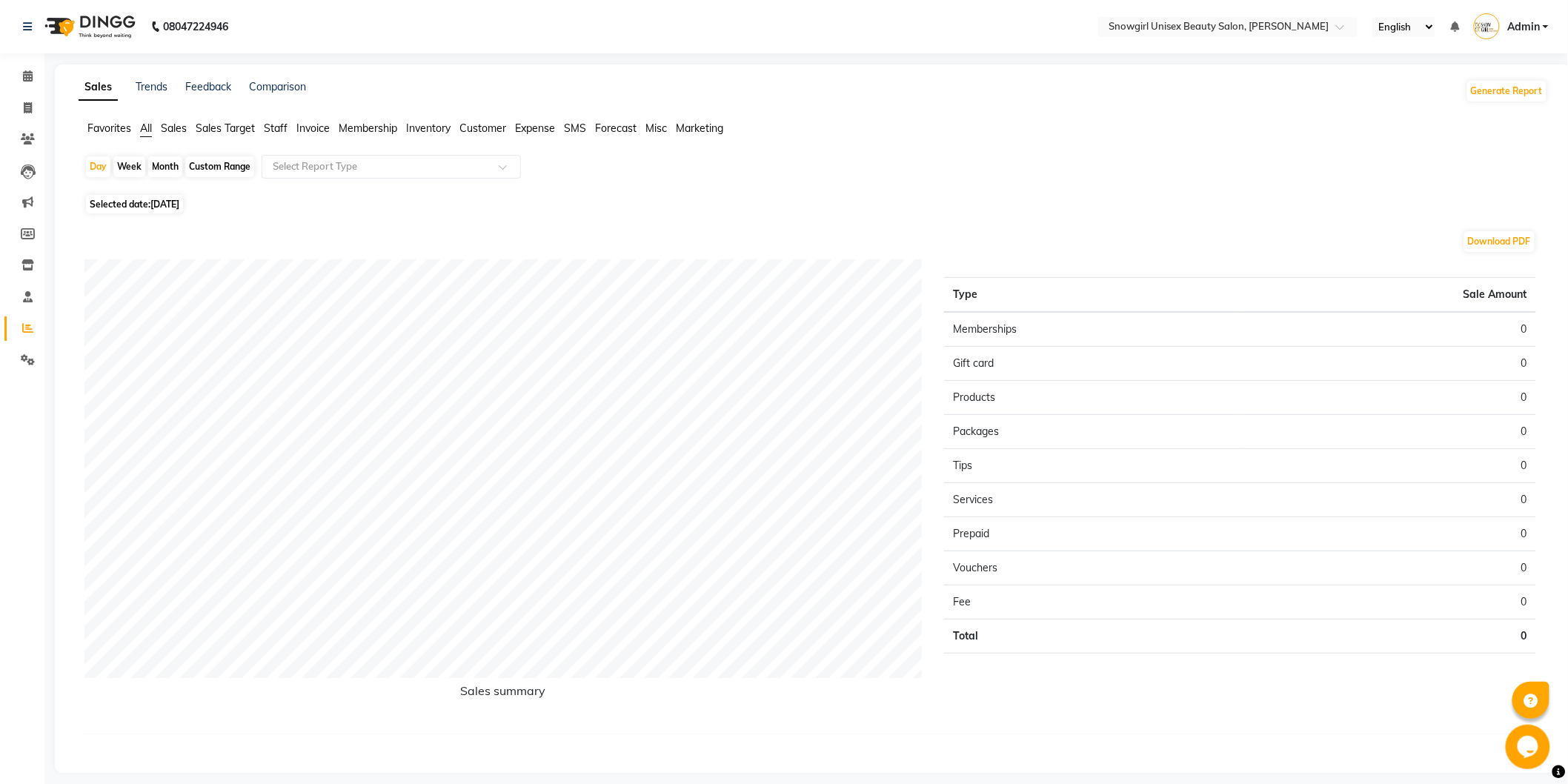
click at [163, 202] on span "[DATE]" at bounding box center [166, 203] width 29 height 11
select select "10"
select select "2025"
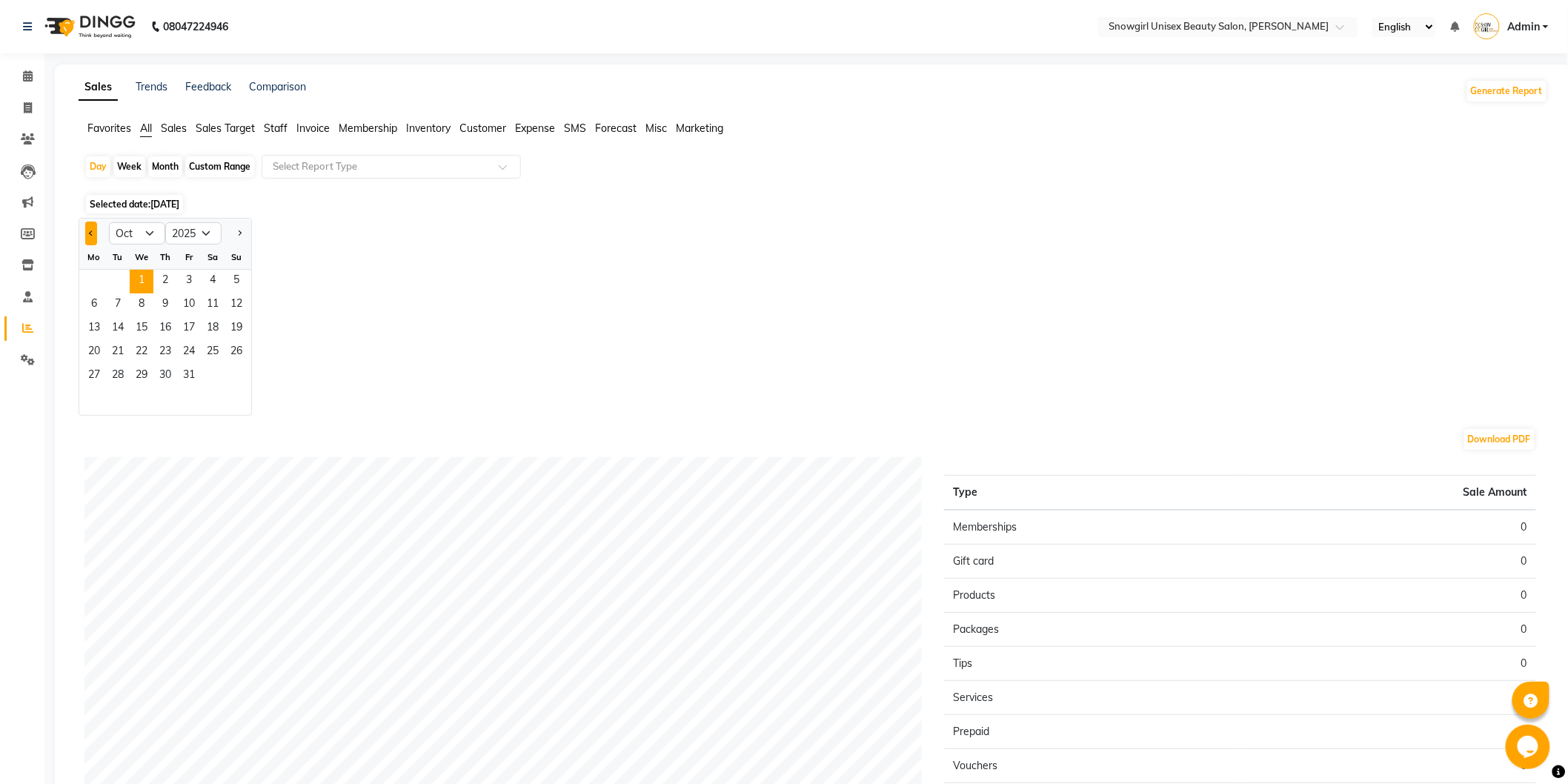
click at [89, 235] on button "Previous month" at bounding box center [91, 233] width 12 height 24
select select "9"
click at [113, 382] on span "30" at bounding box center [118, 376] width 24 height 24
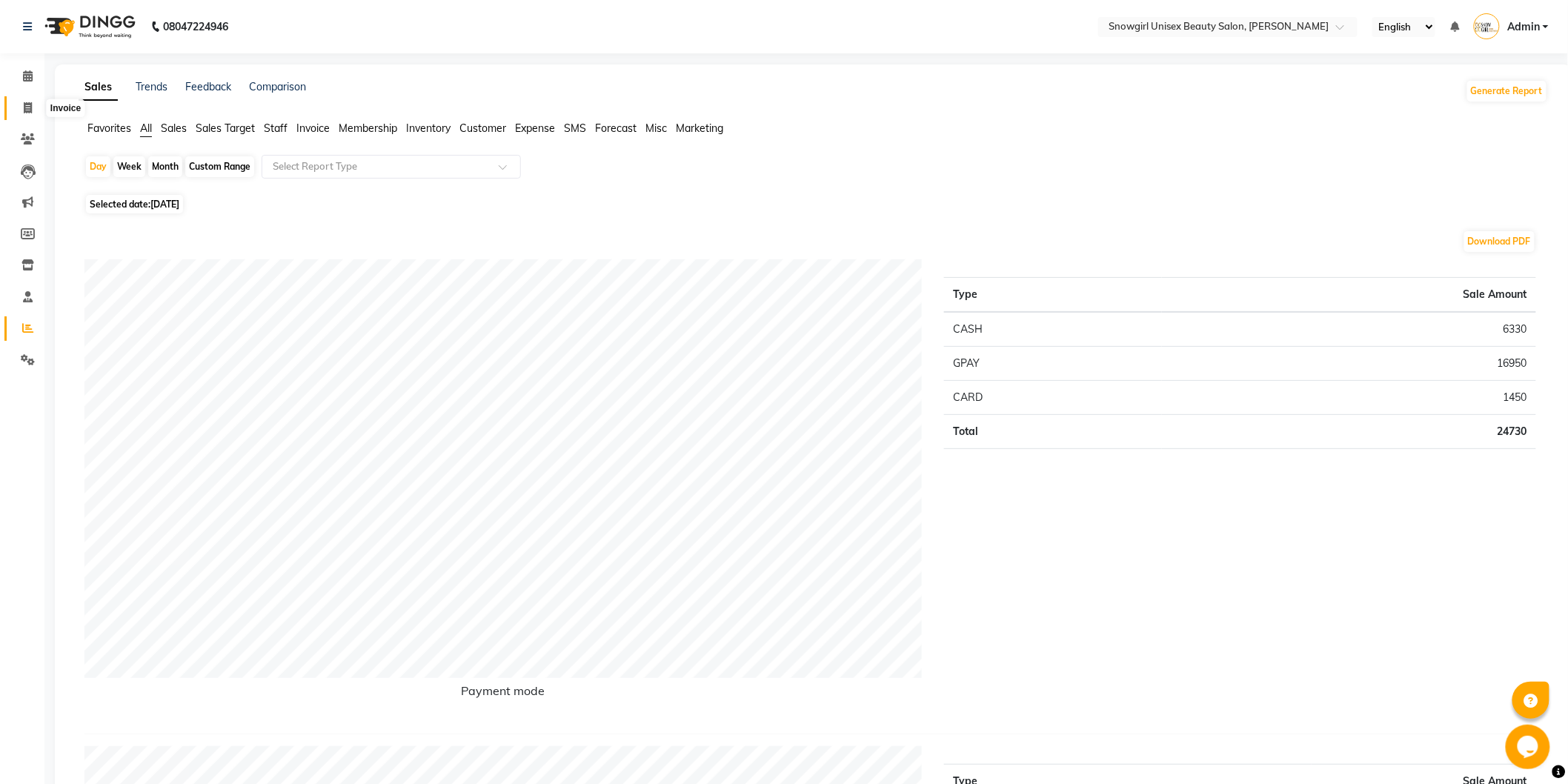
click at [23, 115] on span at bounding box center [28, 109] width 26 height 17
select select "service"
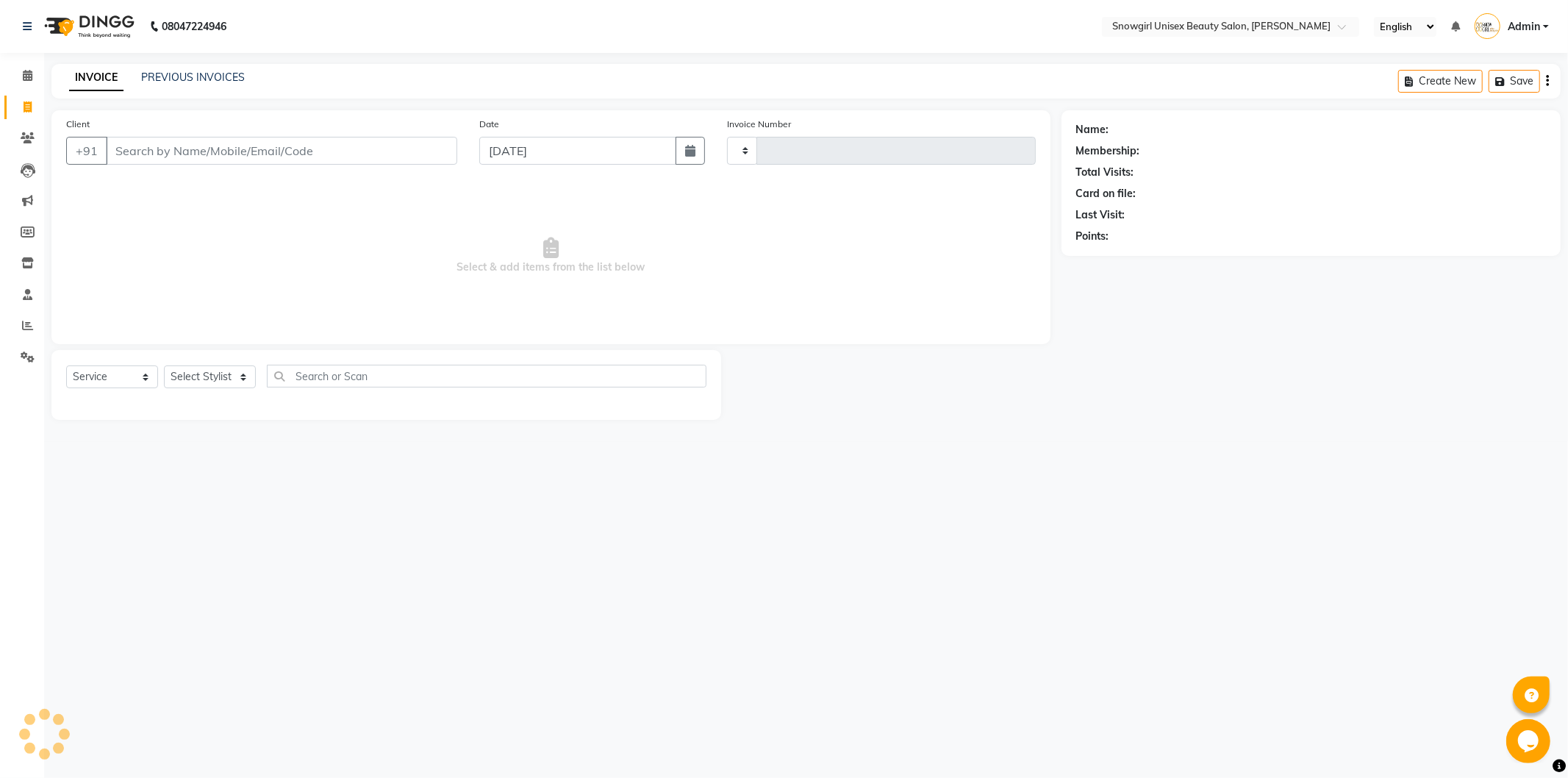
type input "2373"
select select "5593"
click at [121, 300] on span "Select & add items from the list below" at bounding box center [551, 256] width 970 height 147
